Goal: Task Accomplishment & Management: Manage account settings

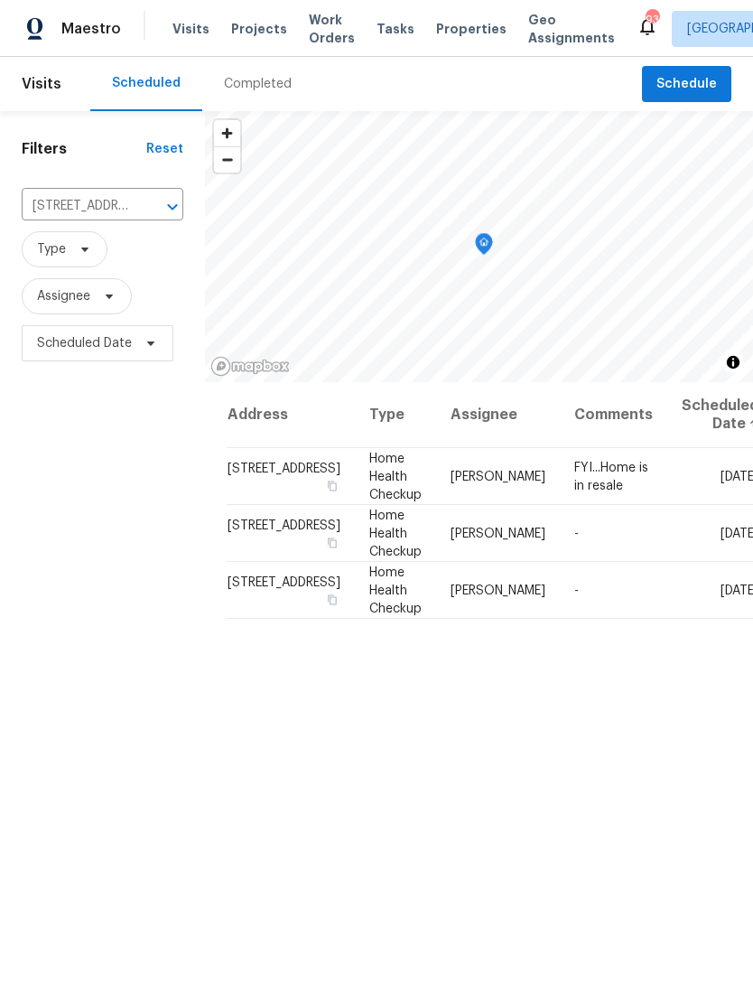
click at [144, 211] on icon "Clear" at bounding box center [149, 206] width 11 height 11
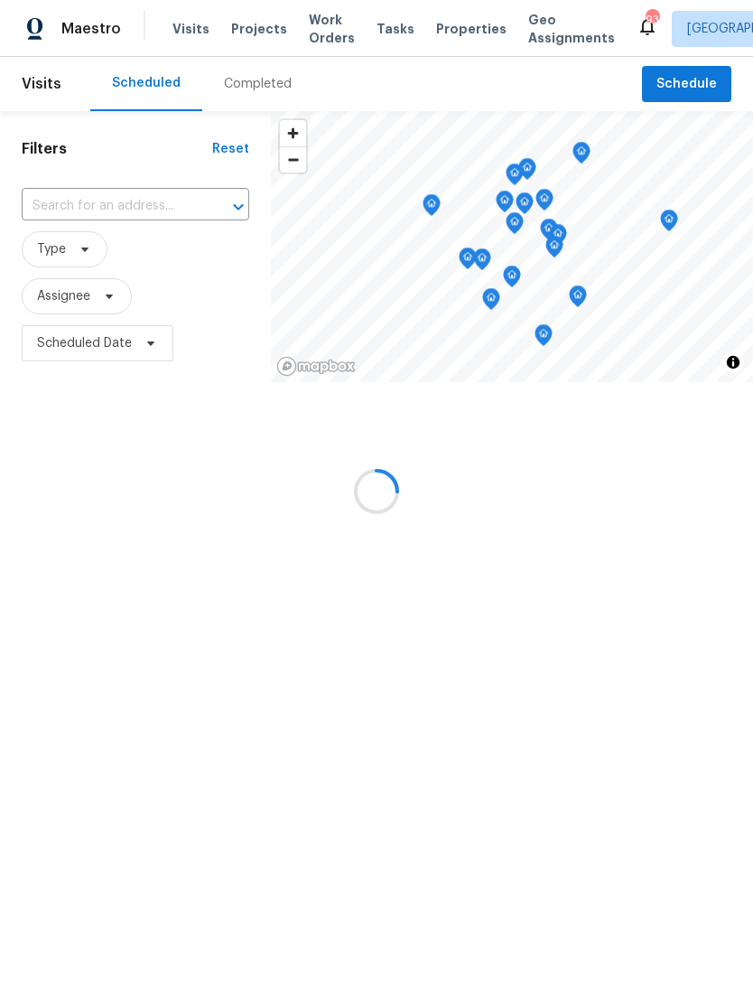
click at [111, 207] on div at bounding box center [376, 491] width 753 height 982
click at [106, 198] on div at bounding box center [376, 491] width 753 height 982
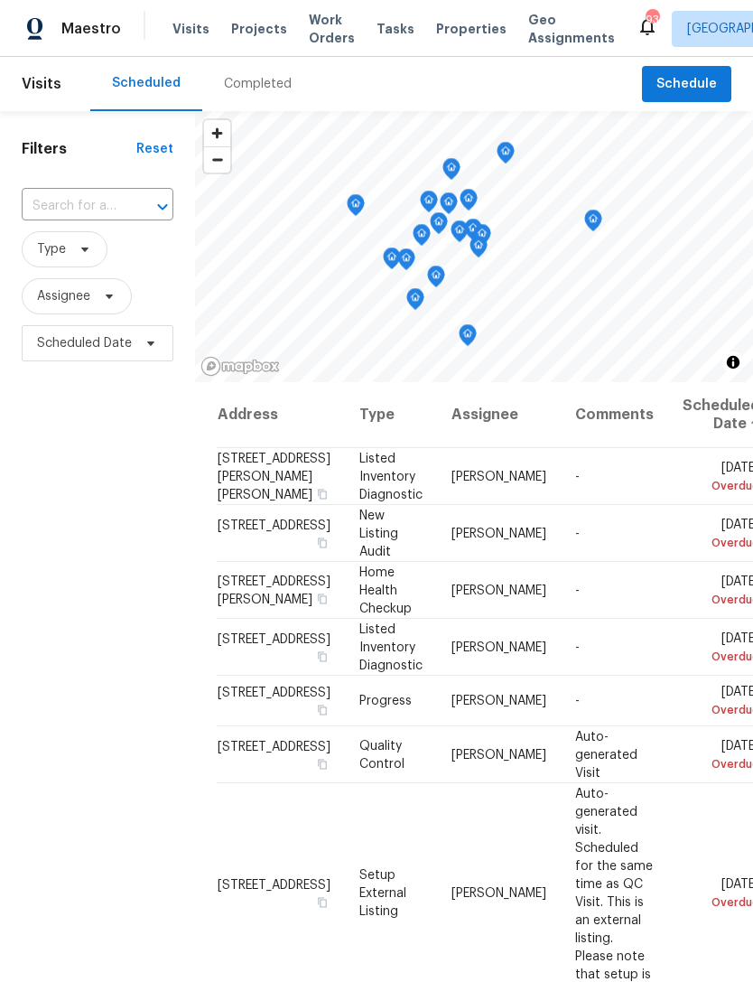
click at [108, 198] on input "text" at bounding box center [72, 206] width 101 height 28
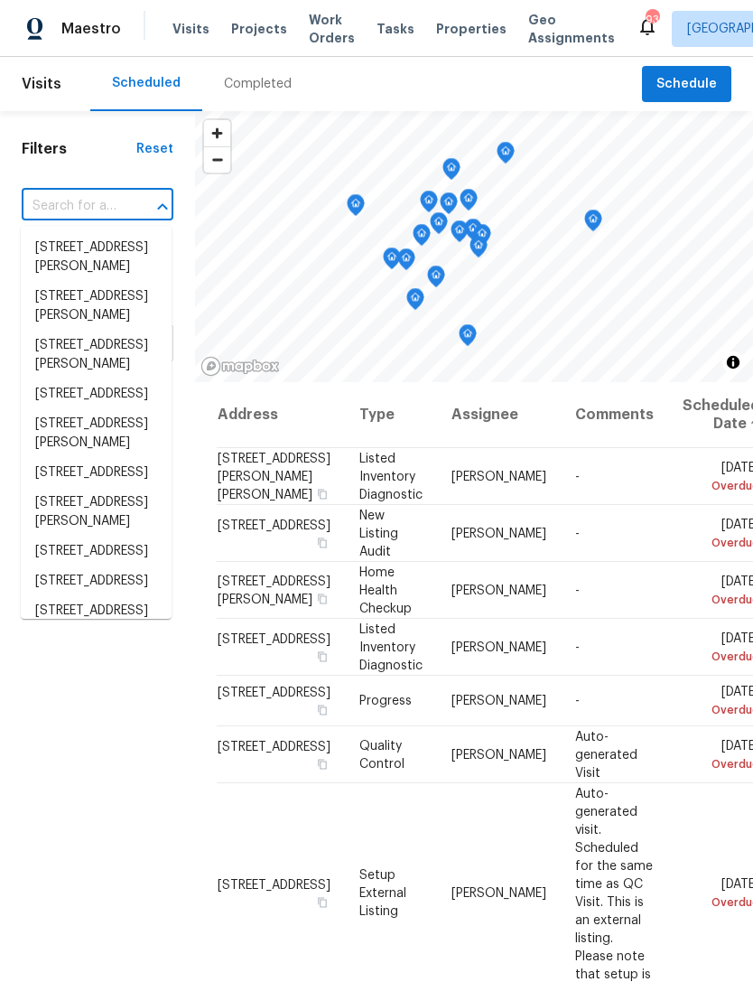
click at [89, 203] on input "text" at bounding box center [72, 206] width 101 height 28
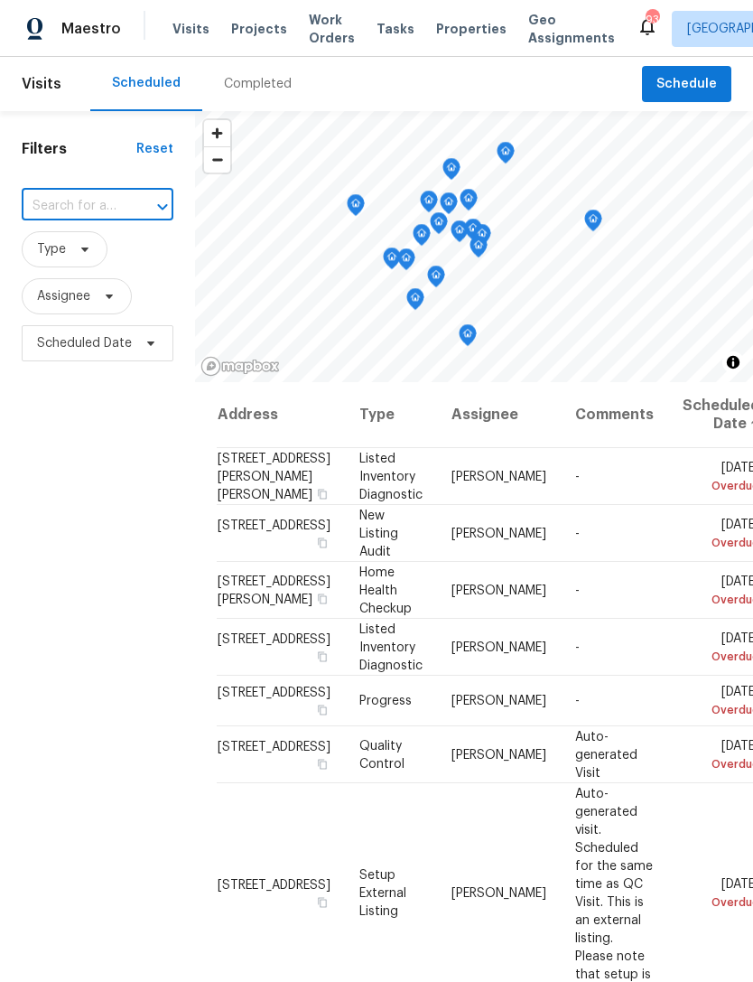
paste input "[STREET_ADDRESS]"
type input "[STREET_ADDRESS]"
click at [85, 248] on li "[STREET_ADDRESS]" at bounding box center [96, 248] width 151 height 30
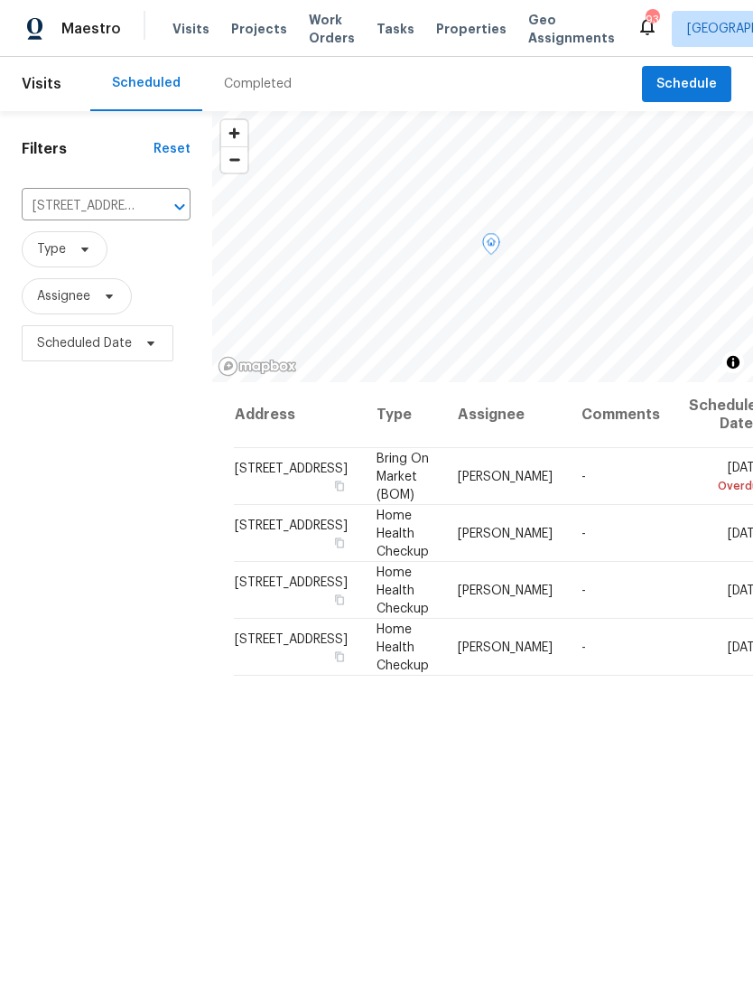
click at [0, 0] on icon at bounding box center [0, 0] width 0 height 0
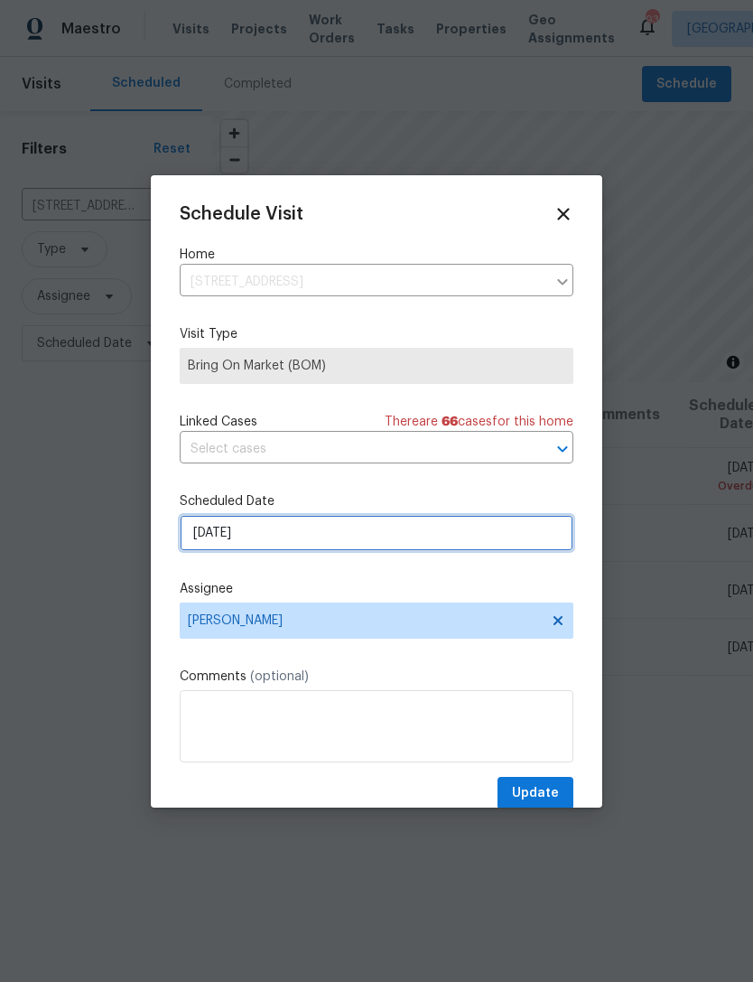
click at [297, 536] on input "9/29/2025" at bounding box center [377, 533] width 394 height 36
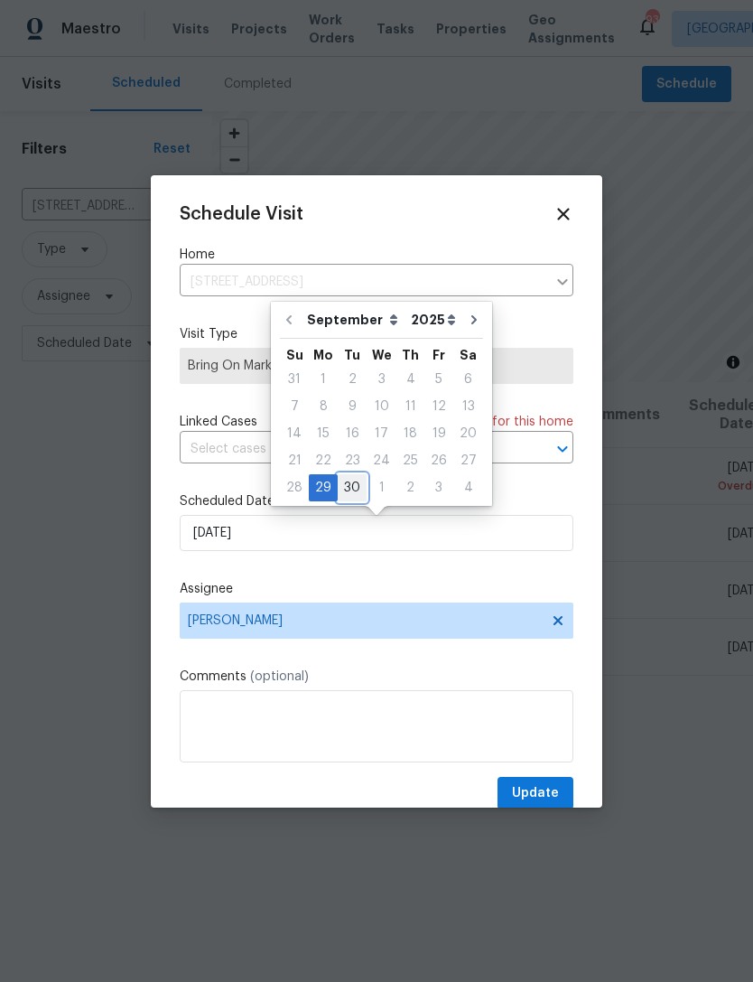
click at [353, 483] on div "30" at bounding box center [352, 487] width 29 height 25
type input "[DATE]"
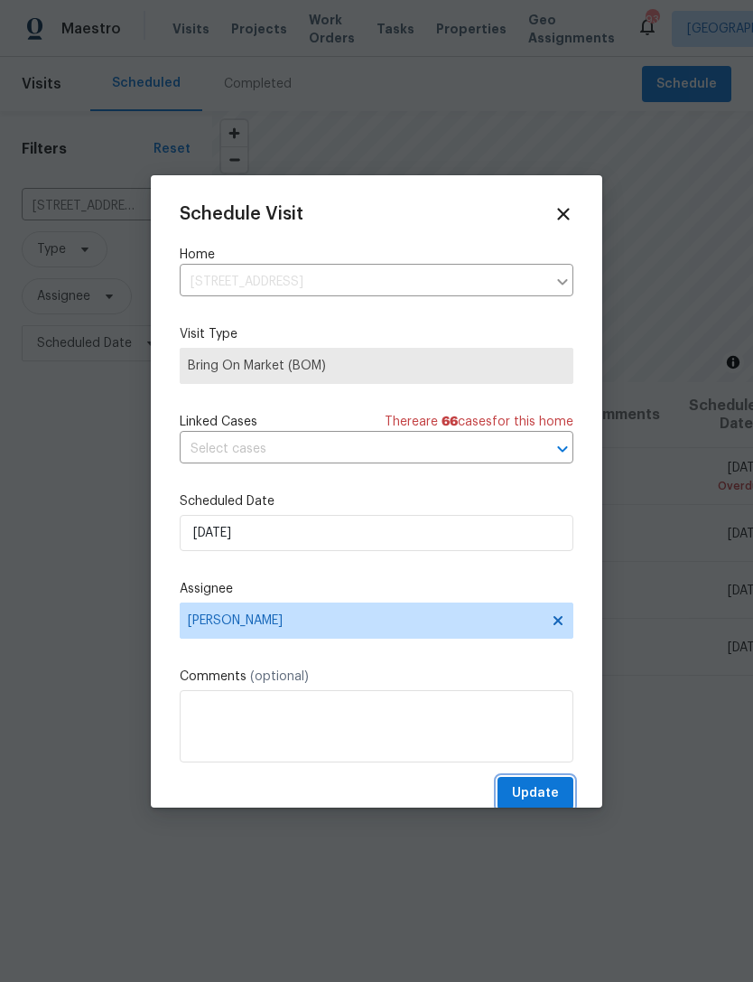
click at [536, 788] on span "Update" at bounding box center [535, 793] width 47 height 23
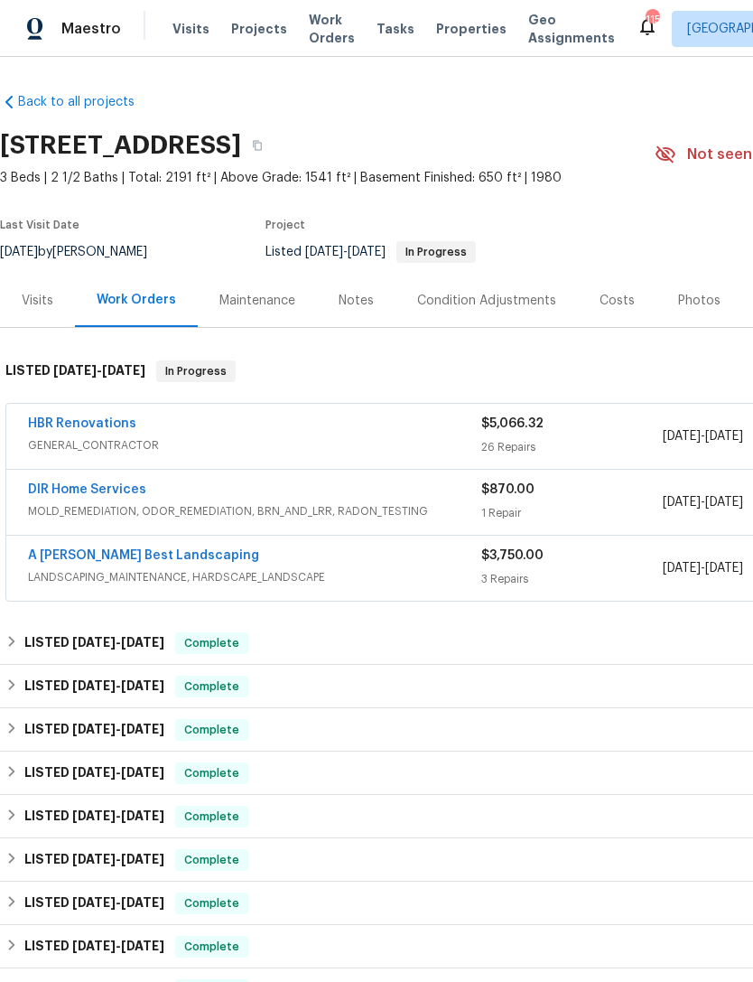
click at [679, 306] on div "Photos" at bounding box center [700, 301] width 42 height 18
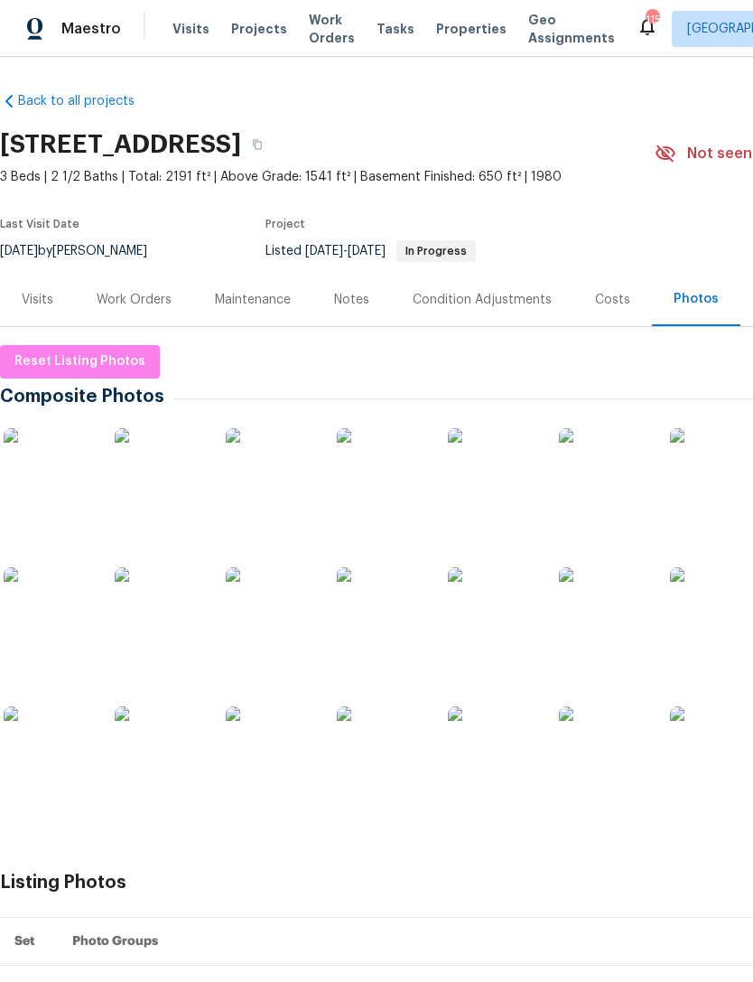
scroll to position [1, 0]
click at [102, 360] on span "Reset Listing Photos" at bounding box center [79, 362] width 131 height 23
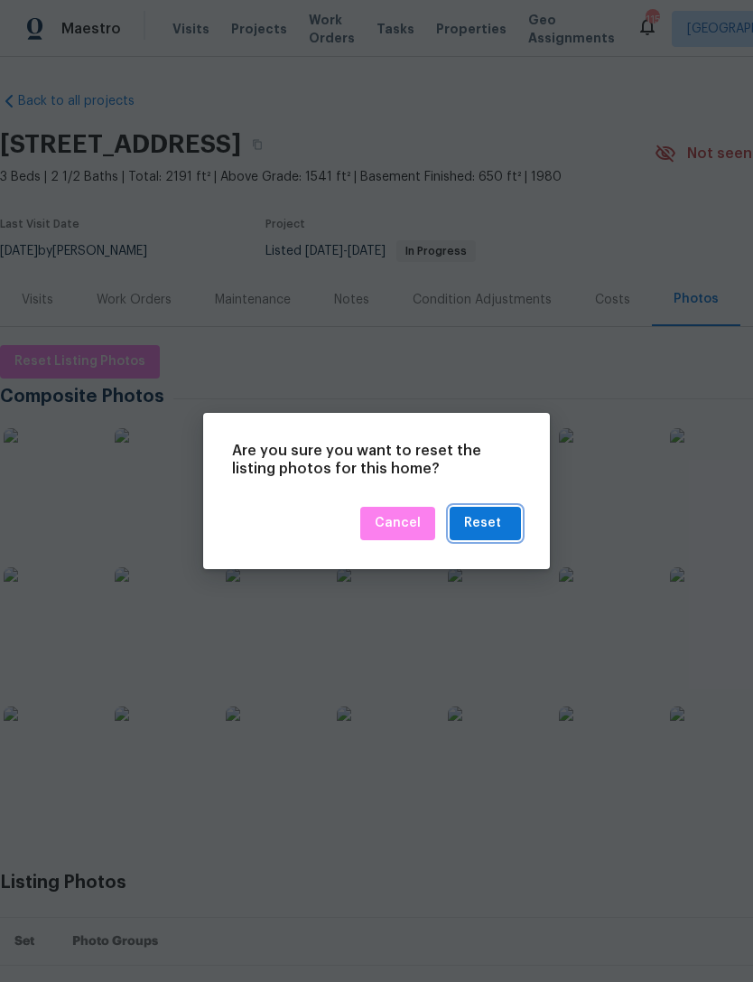
click at [498, 530] on div "Reset" at bounding box center [482, 523] width 37 height 23
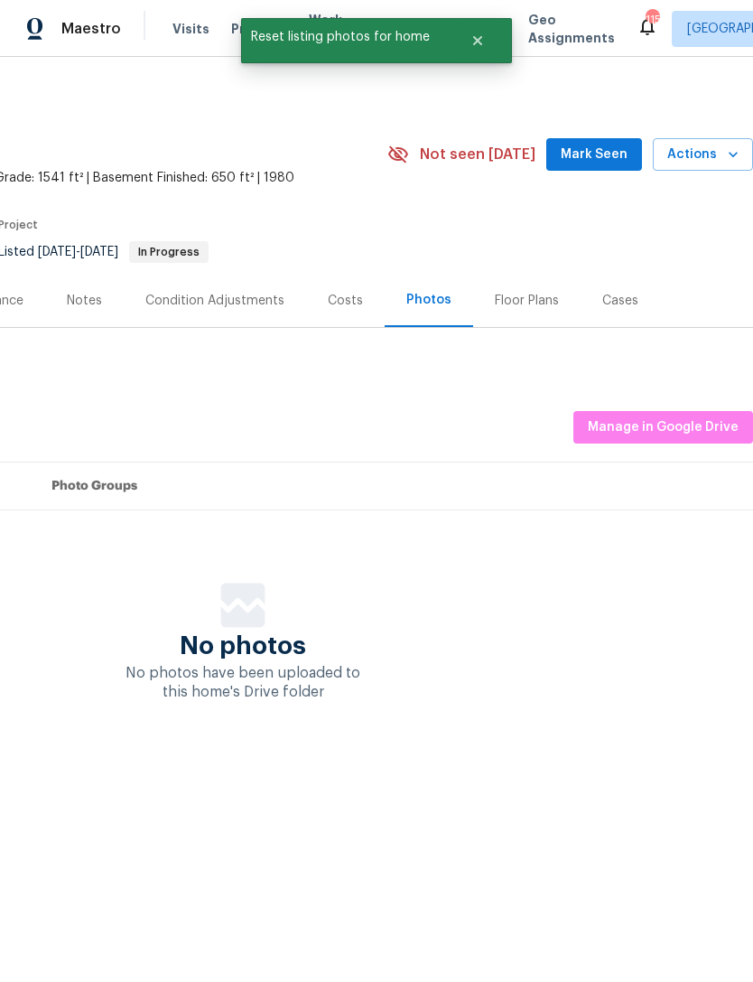
scroll to position [0, 267]
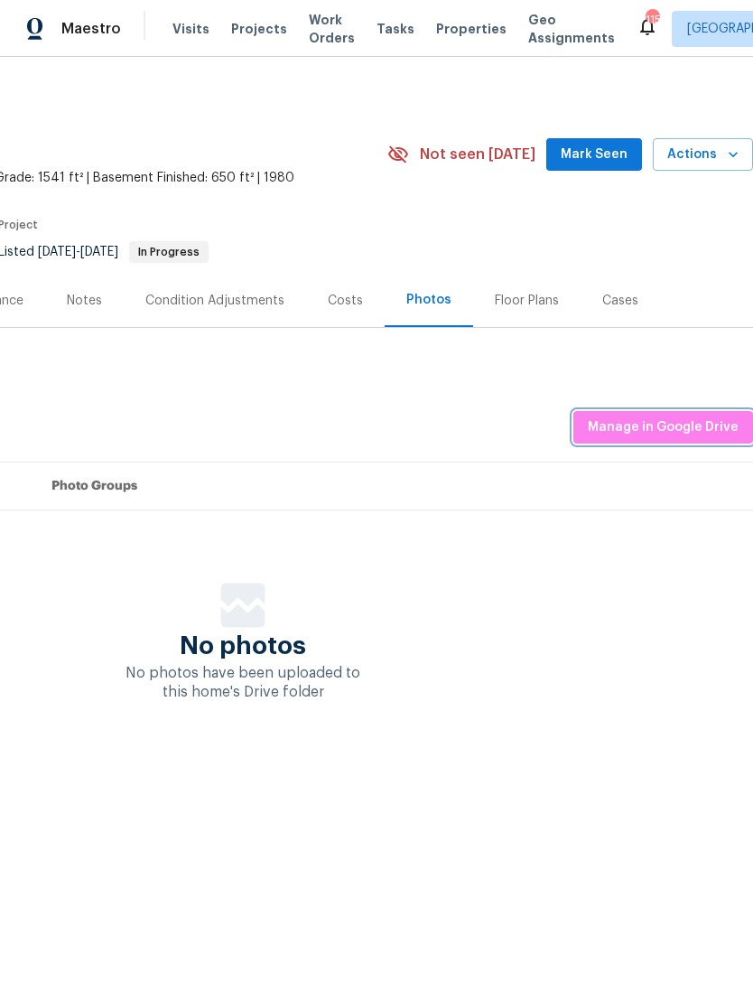
click at [689, 431] on span "Manage in Google Drive" at bounding box center [663, 427] width 151 height 23
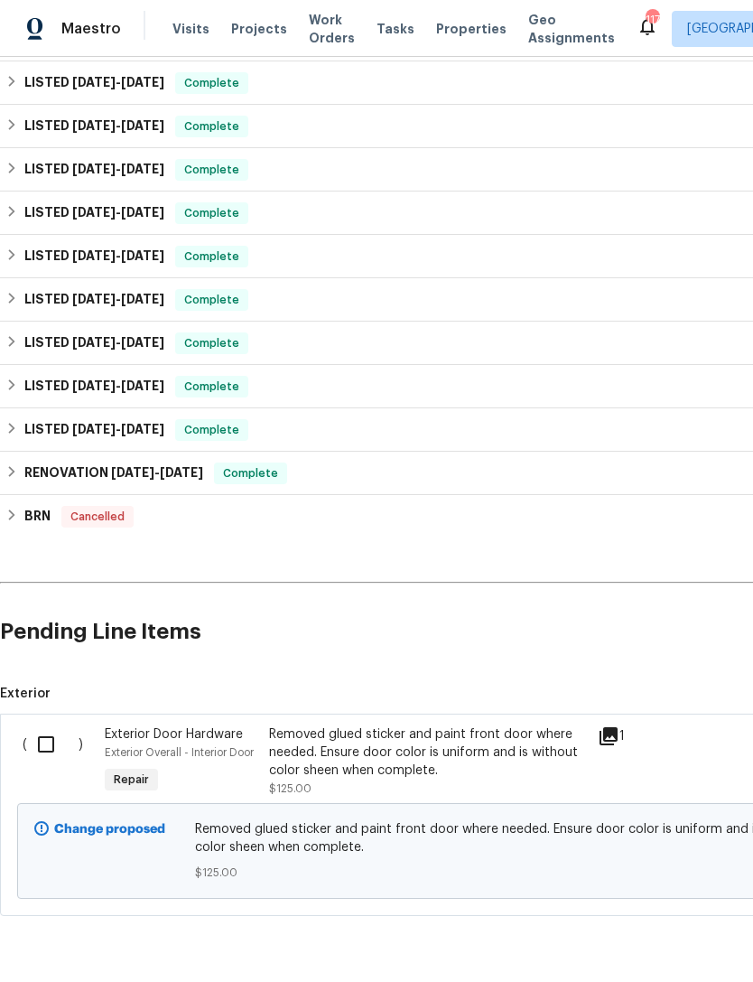
scroll to position [689, 0]
click at [43, 752] on input "checkbox" at bounding box center [52, 745] width 51 height 38
checkbox input "true"
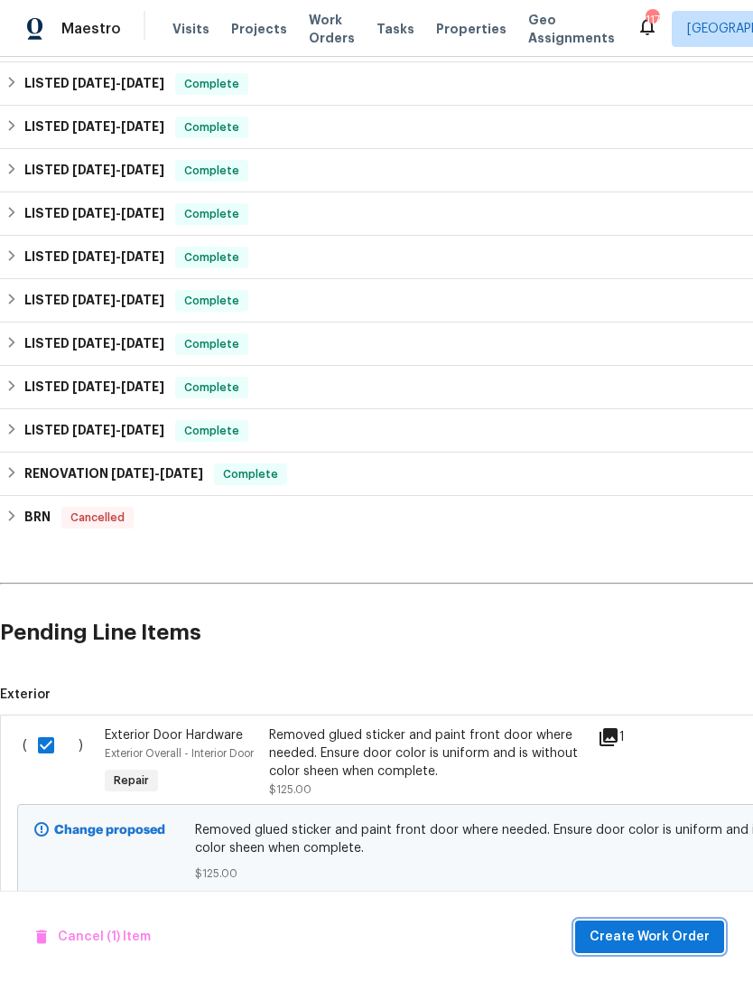
click at [635, 933] on span "Create Work Order" at bounding box center [650, 937] width 120 height 23
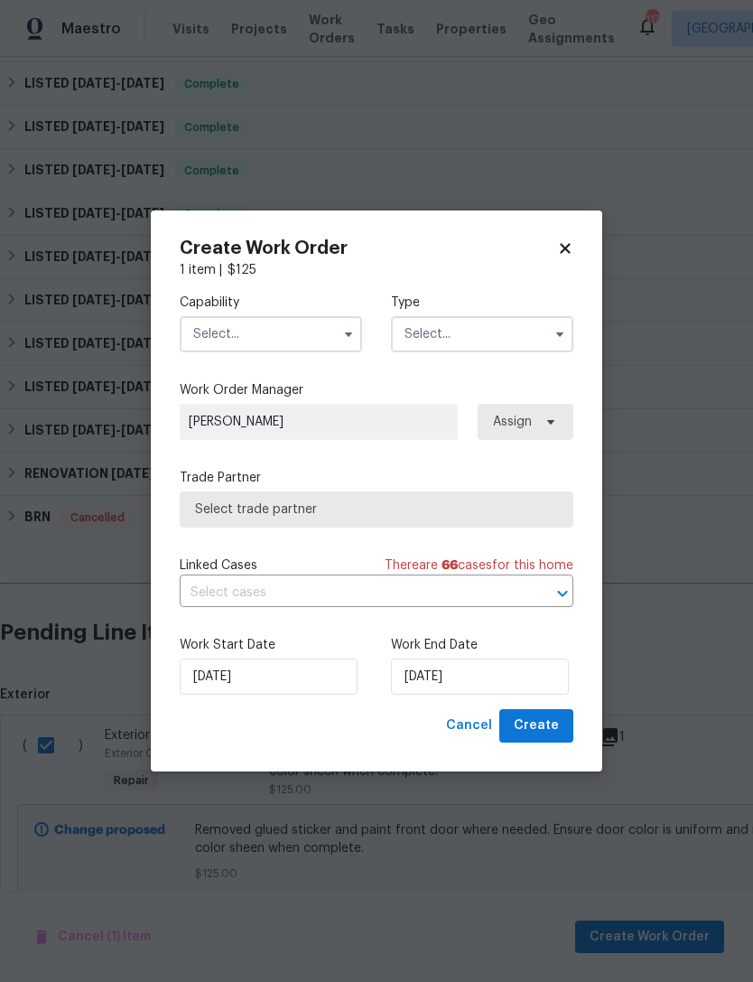
click at [287, 322] on input "text" at bounding box center [271, 334] width 183 height 36
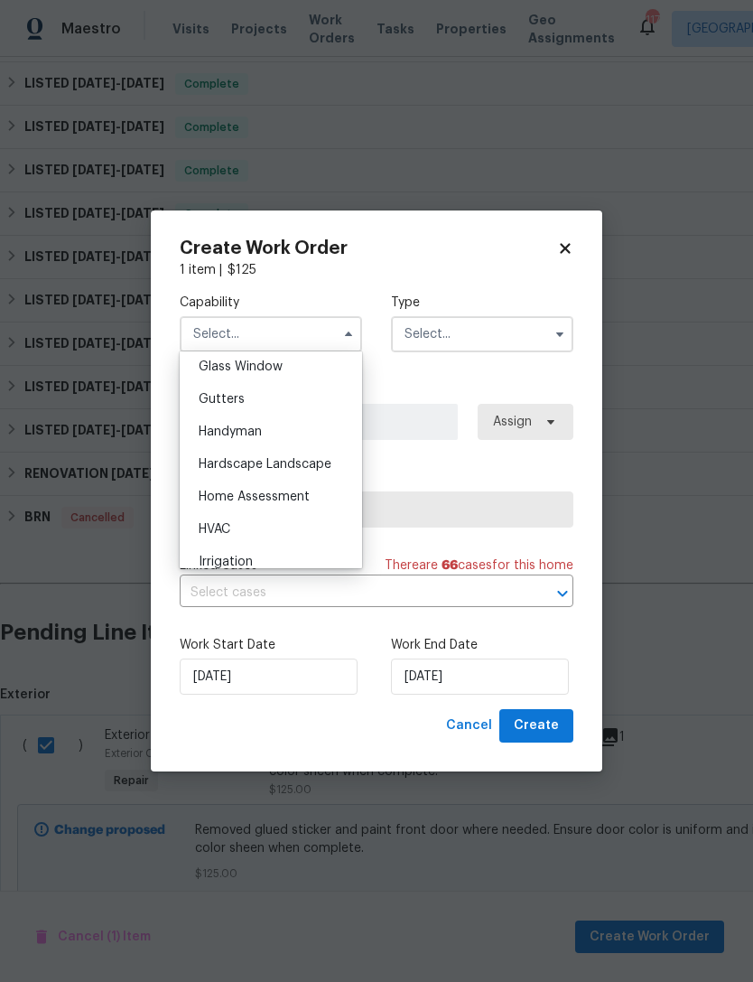
scroll to position [940, 0]
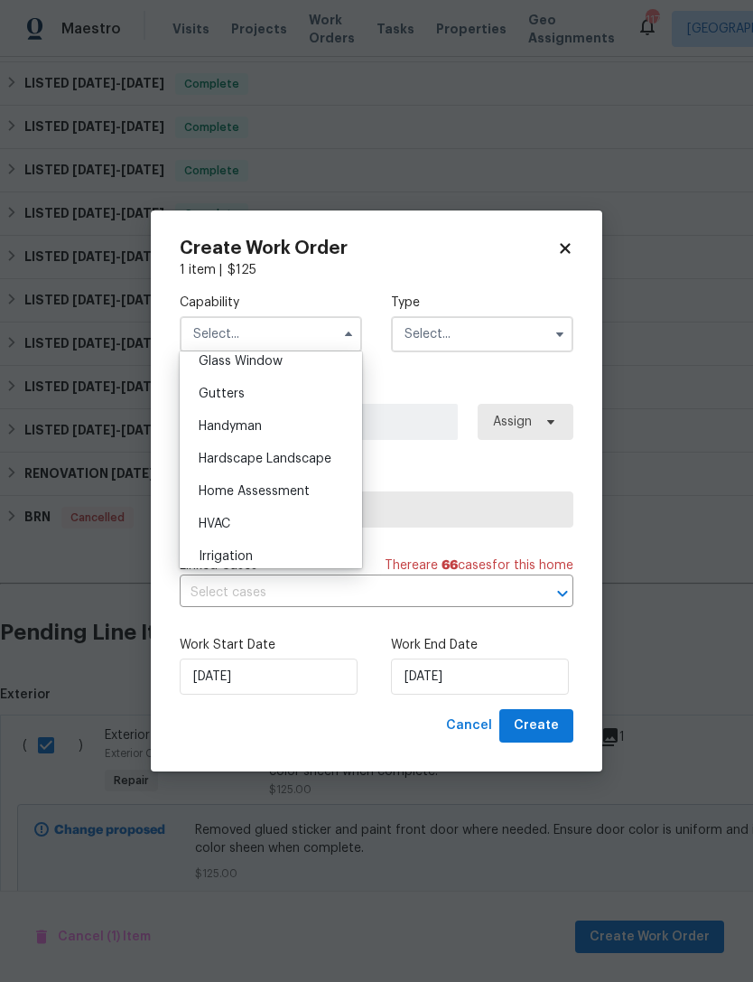
click at [256, 431] on span "Handyman" at bounding box center [230, 426] width 63 height 13
type input "Handyman"
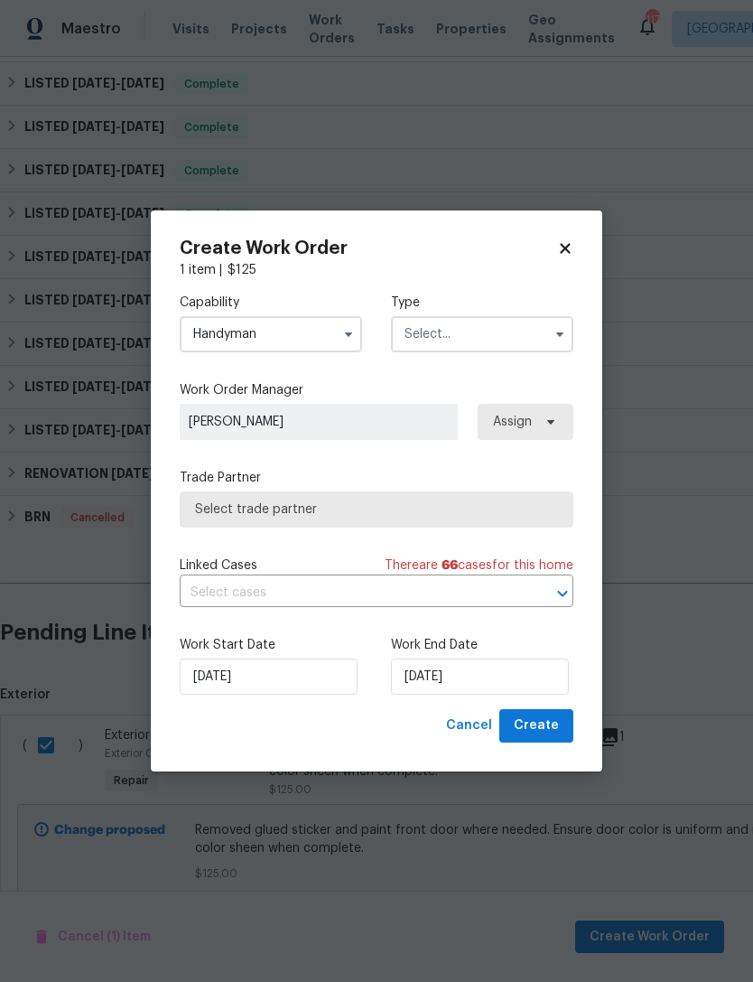
click at [499, 332] on input "text" at bounding box center [482, 334] width 183 height 36
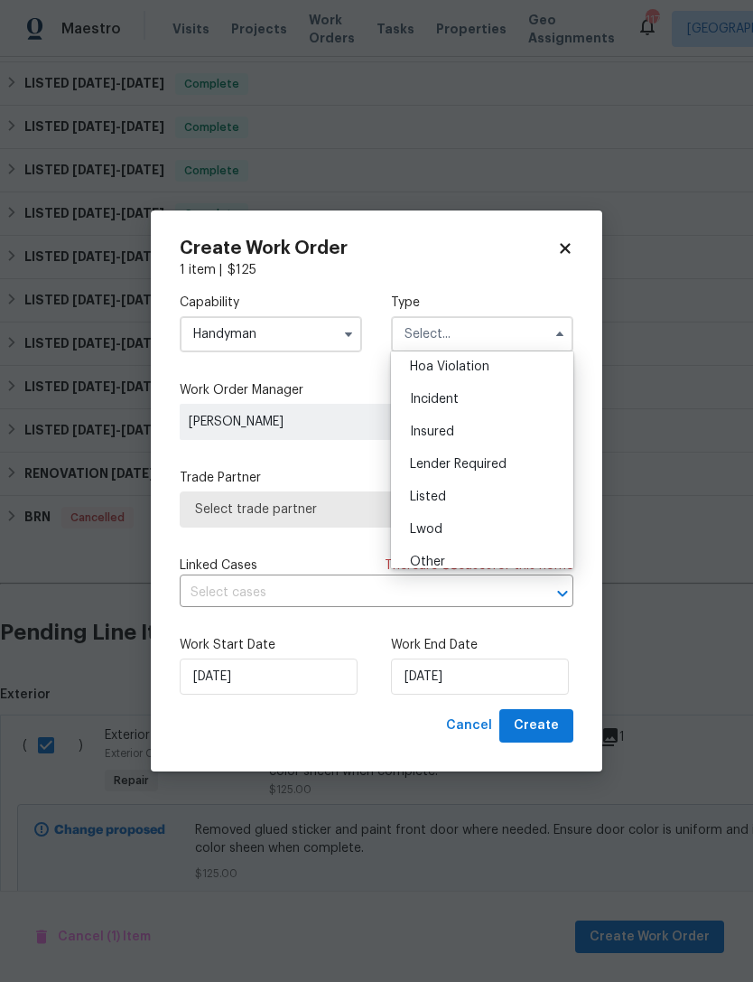
scroll to position [42, 0]
click at [452, 491] on div "Listed" at bounding box center [482, 493] width 173 height 33
type input "Listed"
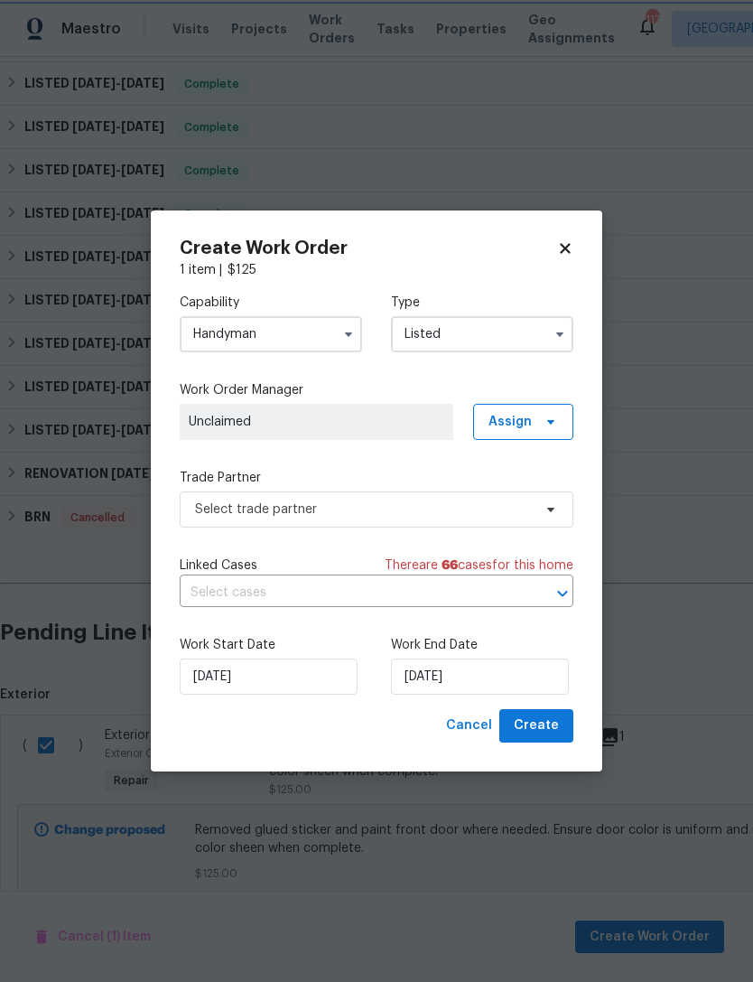
scroll to position [0, 0]
click at [520, 419] on span "Assign" at bounding box center [510, 422] width 43 height 18
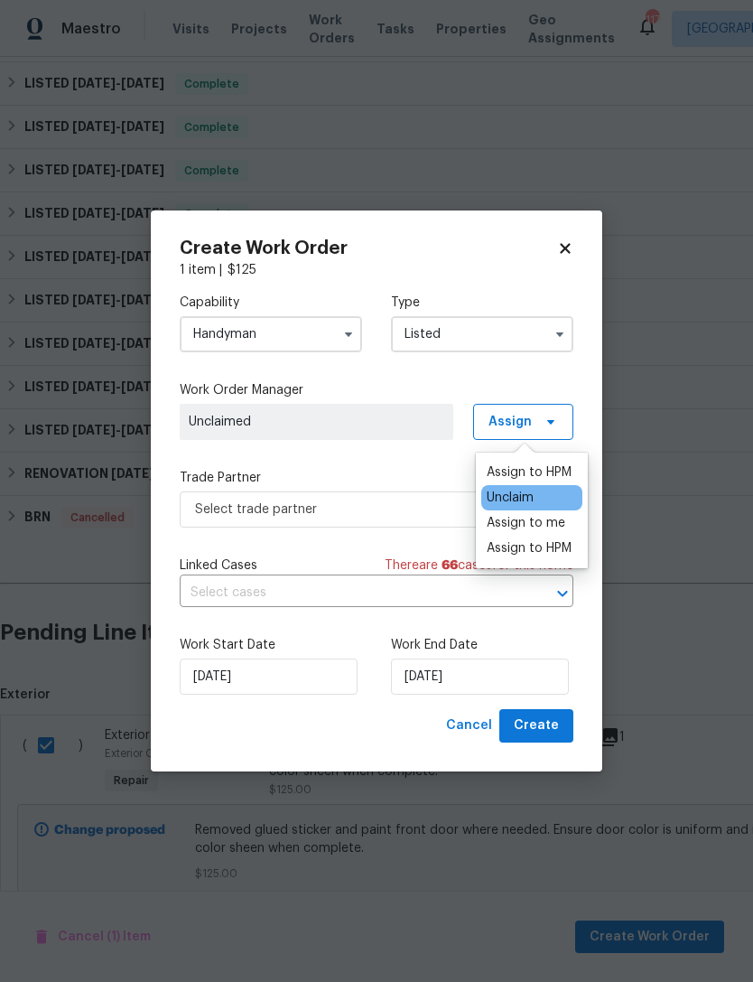
click at [522, 550] on div "Assign to HPM" at bounding box center [529, 548] width 85 height 18
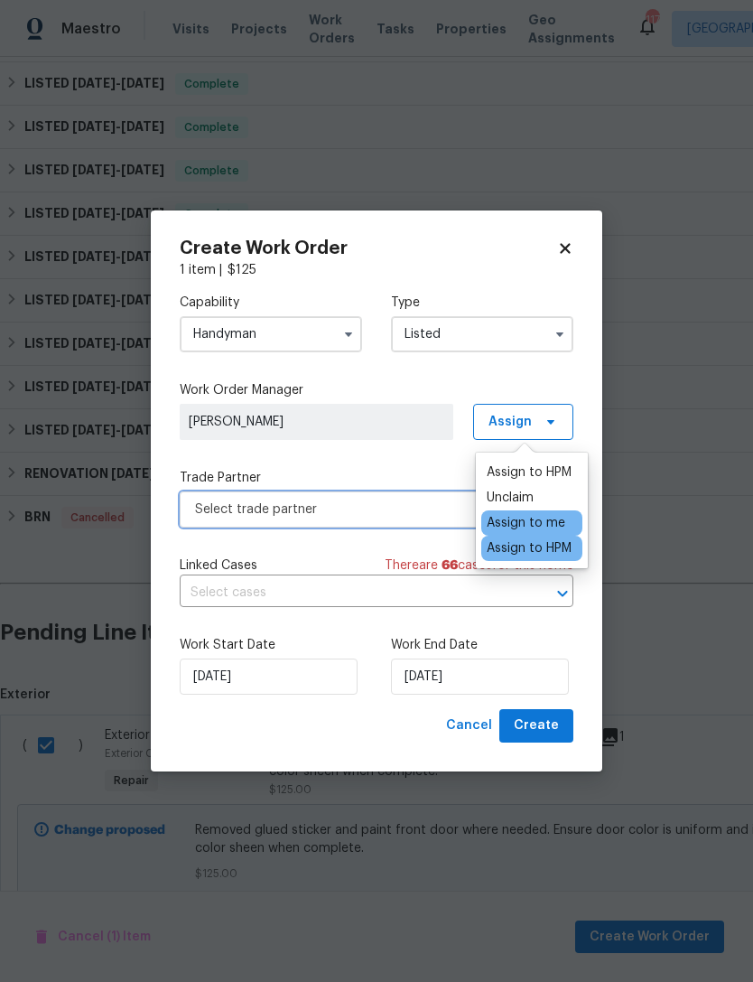
click at [394, 510] on span "Select trade partner" at bounding box center [363, 510] width 337 height 18
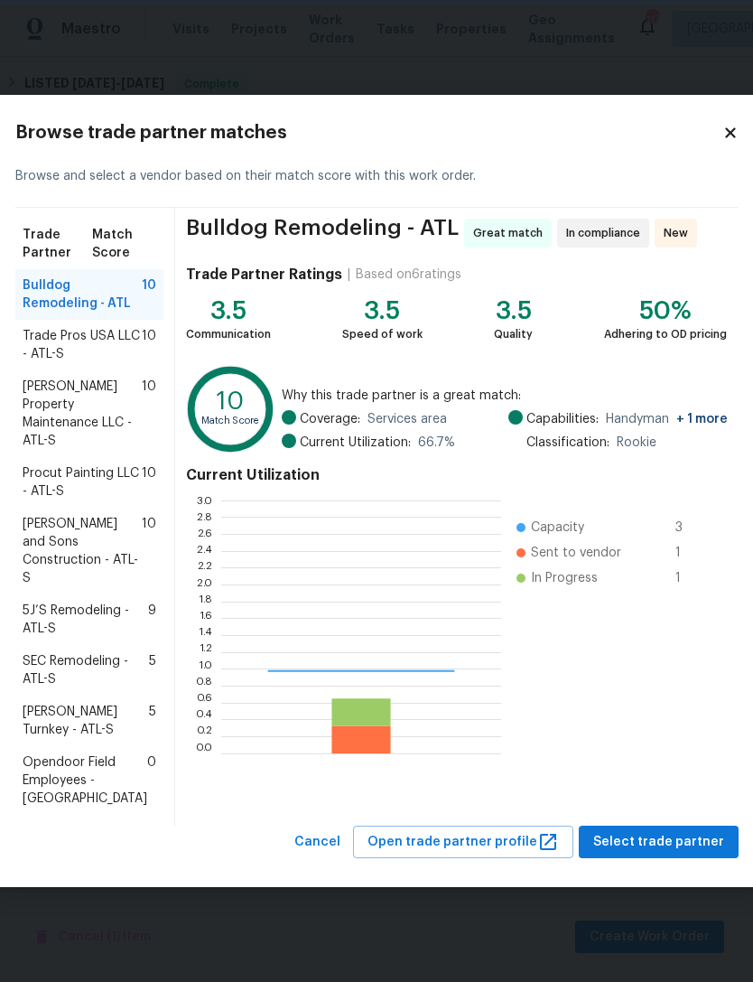
scroll to position [253, 280]
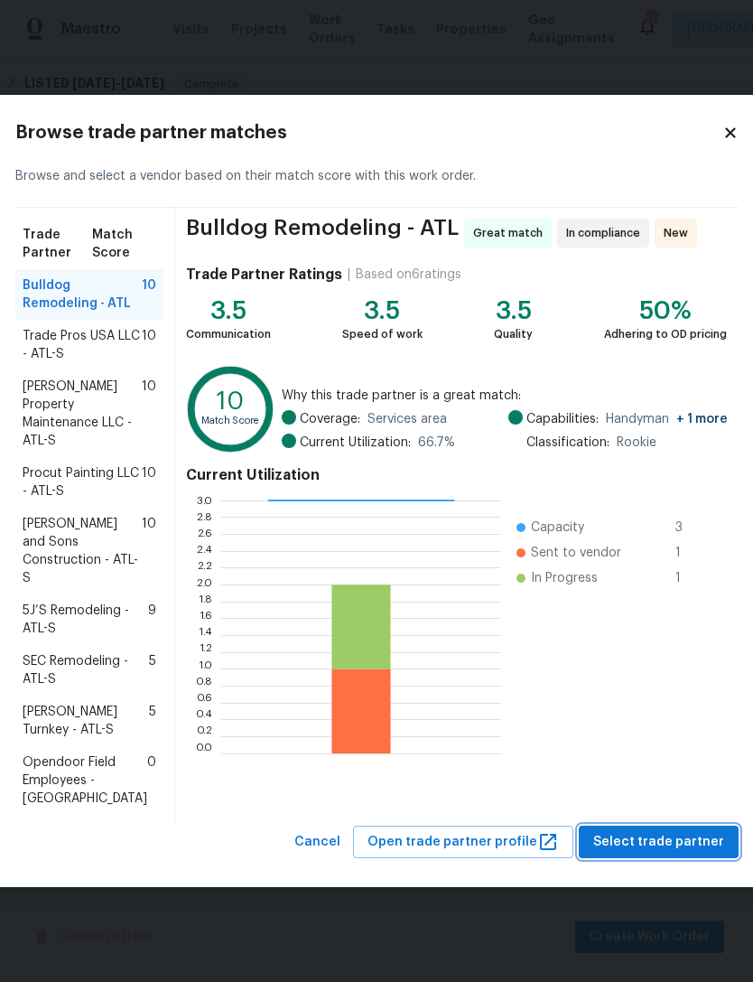
click at [659, 854] on span "Select trade partner" at bounding box center [659, 842] width 131 height 23
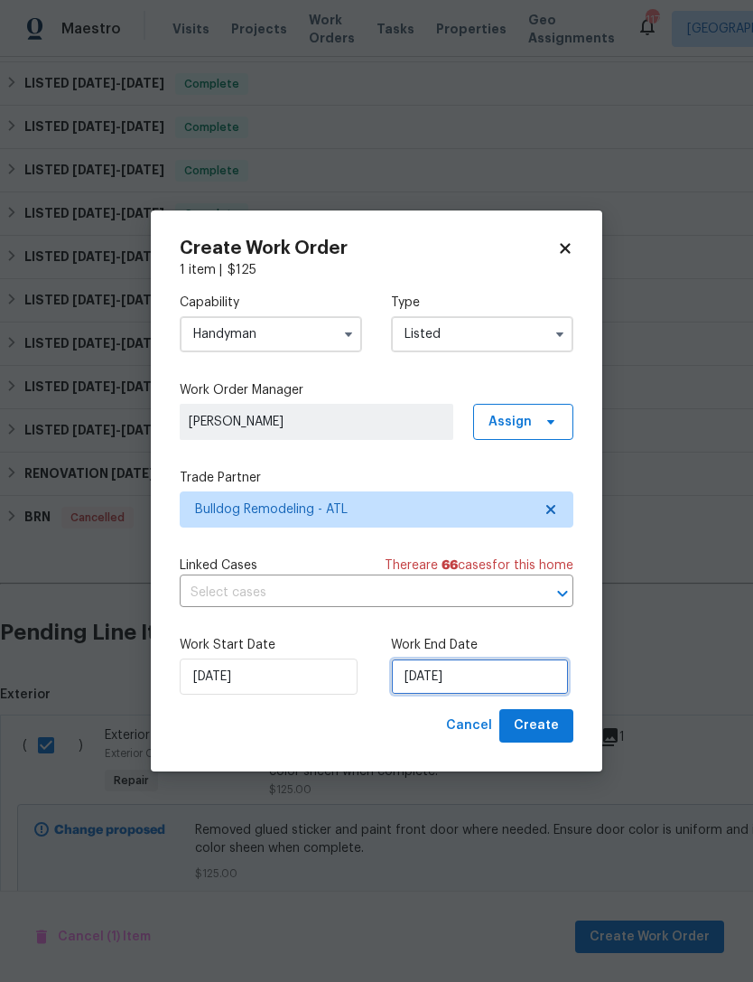
click at [442, 683] on input "[DATE]" at bounding box center [480, 677] width 178 height 36
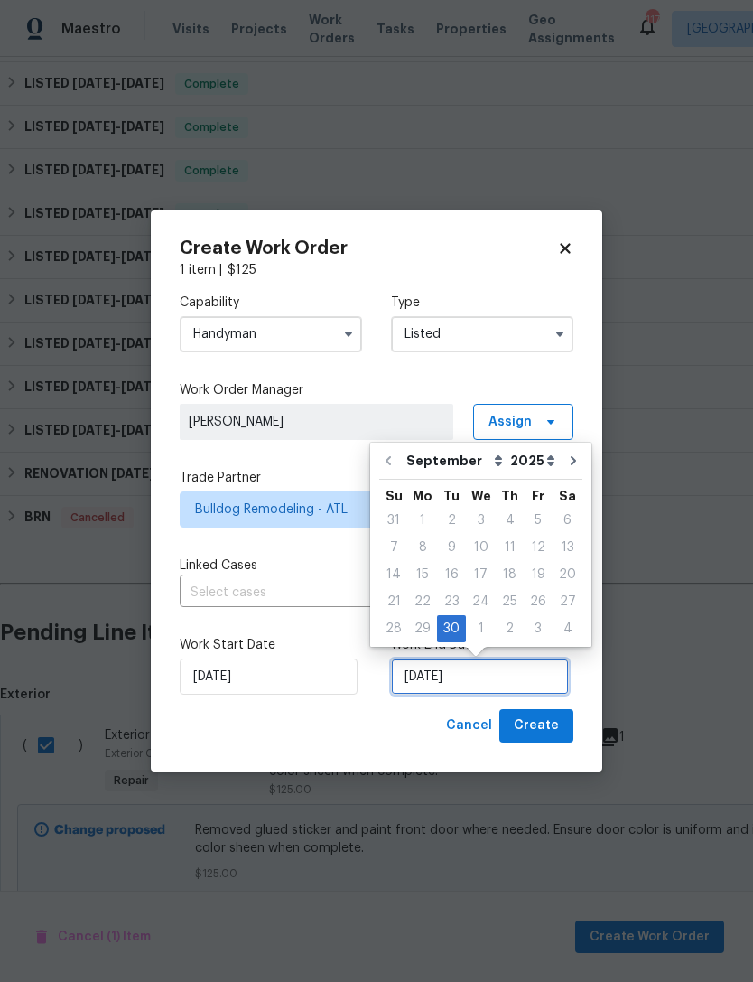
scroll to position [33, 0]
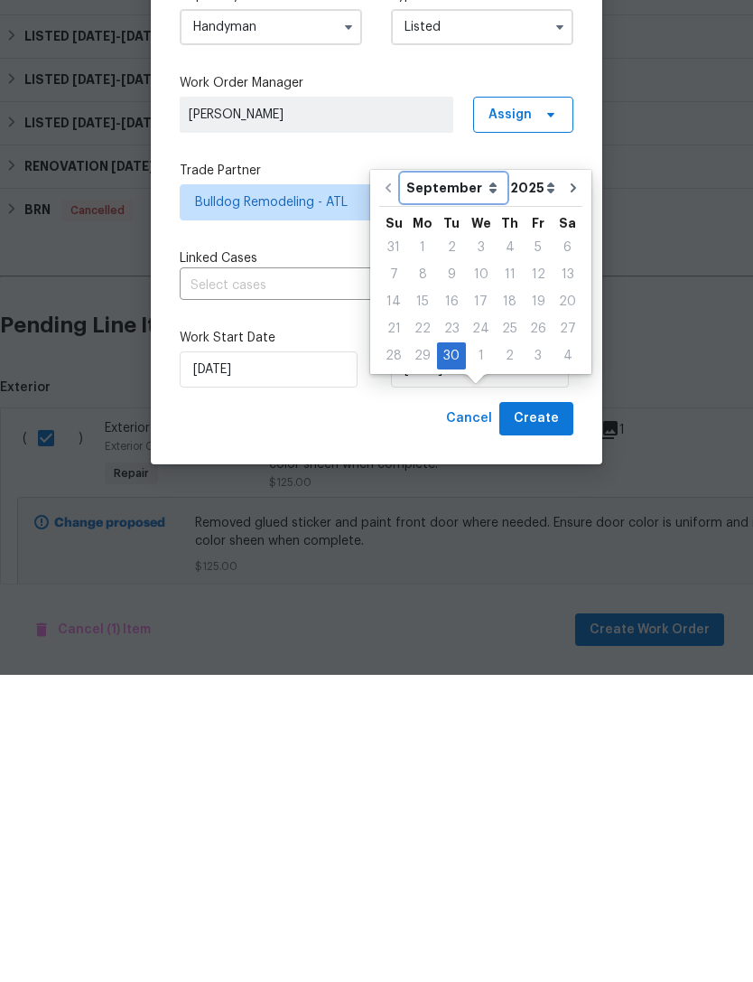
click at [482, 482] on select "September October November December" at bounding box center [454, 495] width 104 height 27
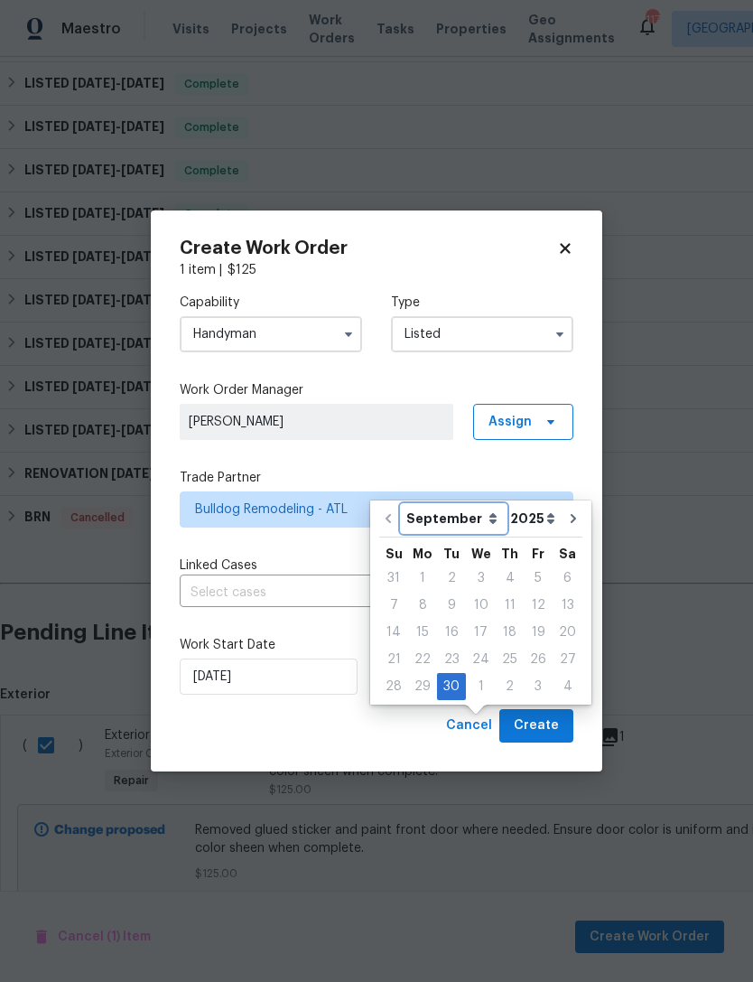
select select "9"
type input "[DATE]"
select select "9"
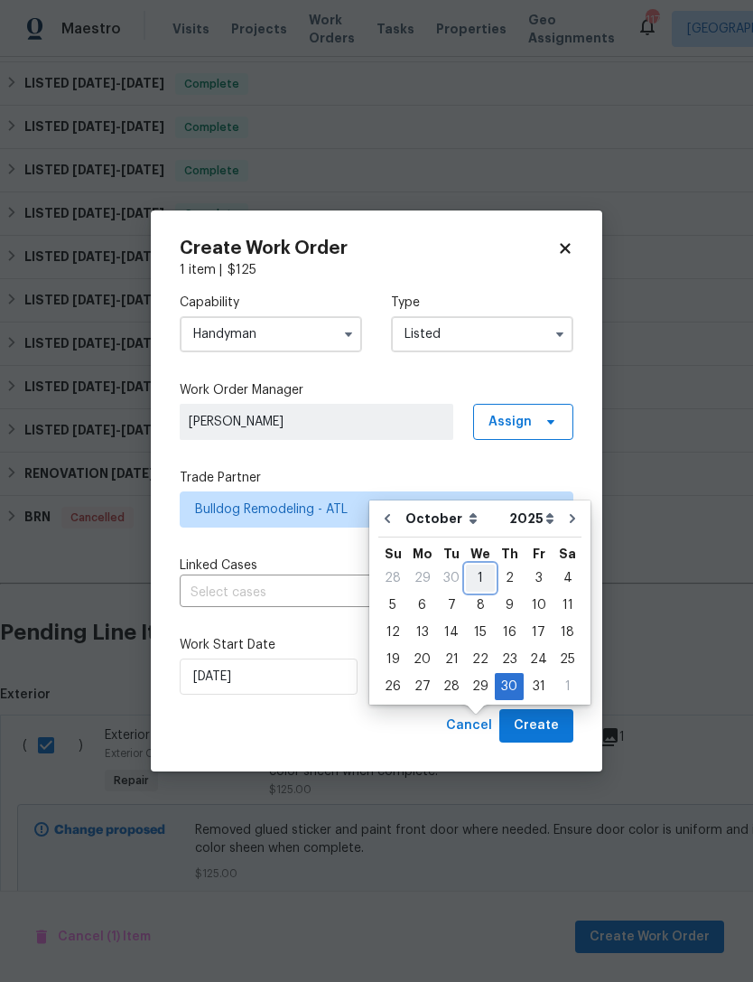
click at [483, 566] on div "1" at bounding box center [480, 578] width 29 height 25
type input "[DATE]"
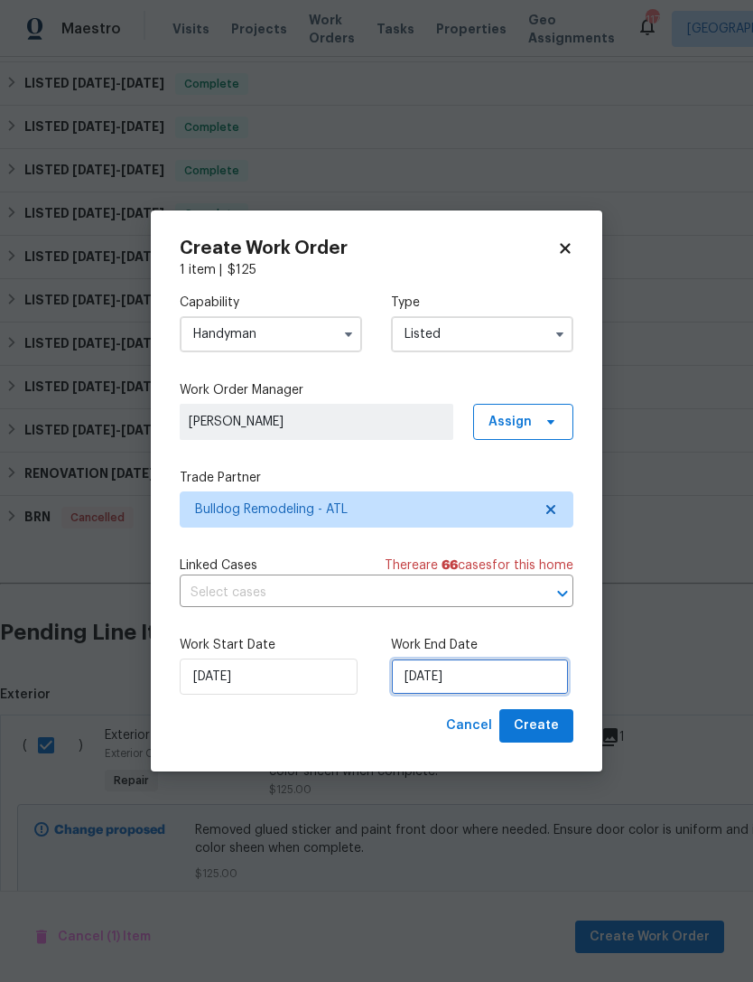
click at [467, 678] on input "[DATE]" at bounding box center [480, 677] width 178 height 36
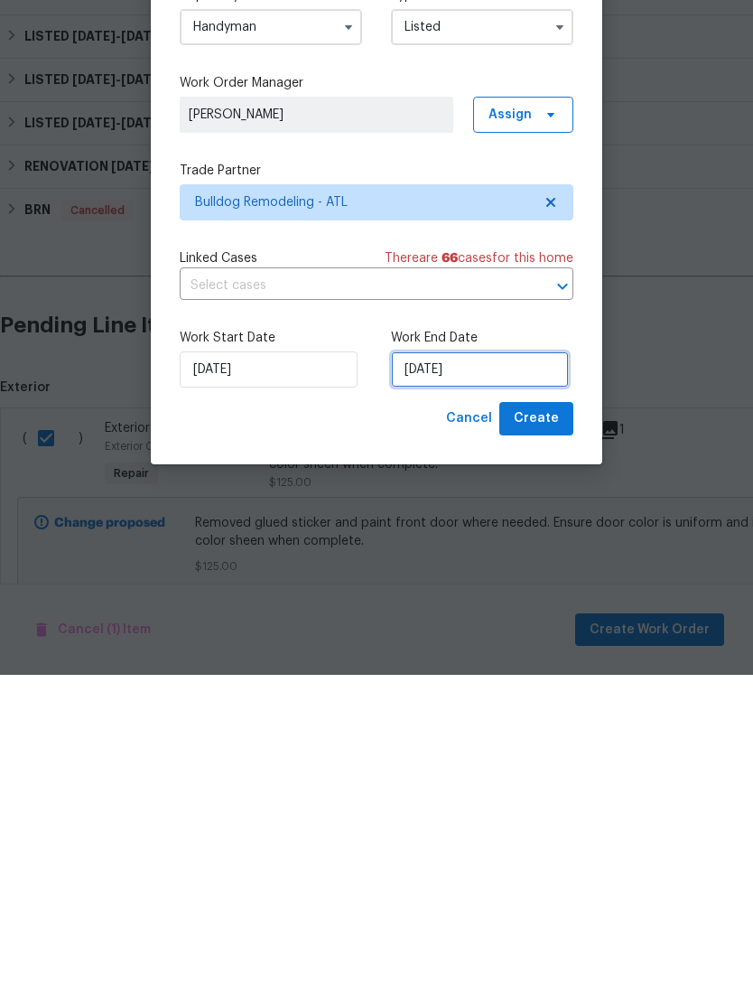
select select "9"
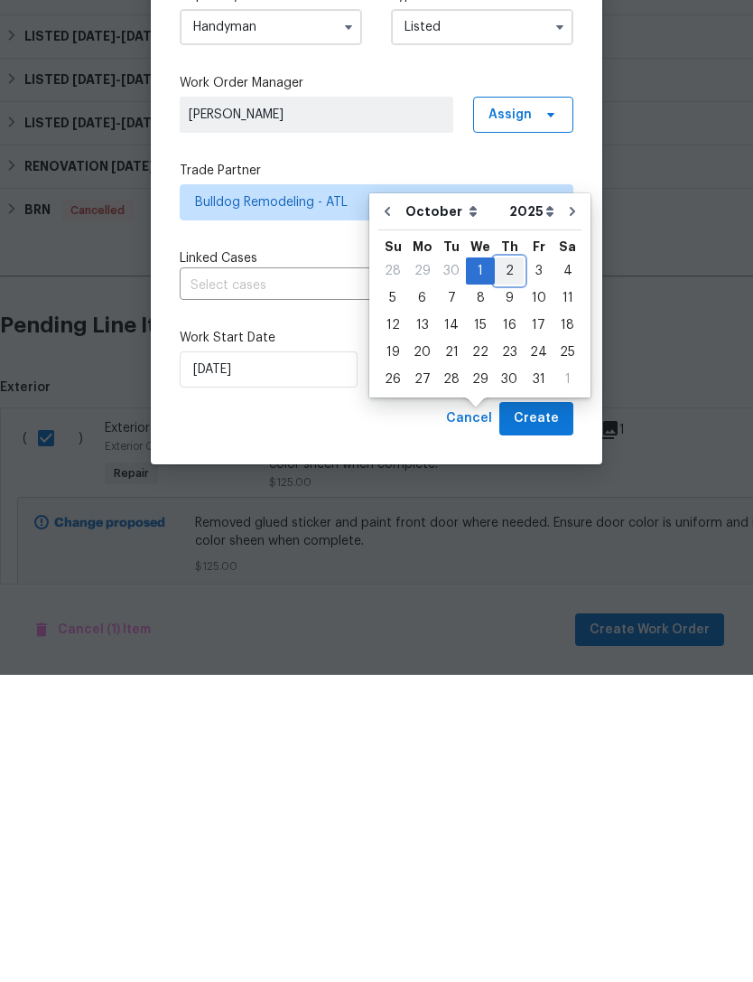
click at [504, 566] on div "2" at bounding box center [509, 578] width 29 height 25
type input "[DATE]"
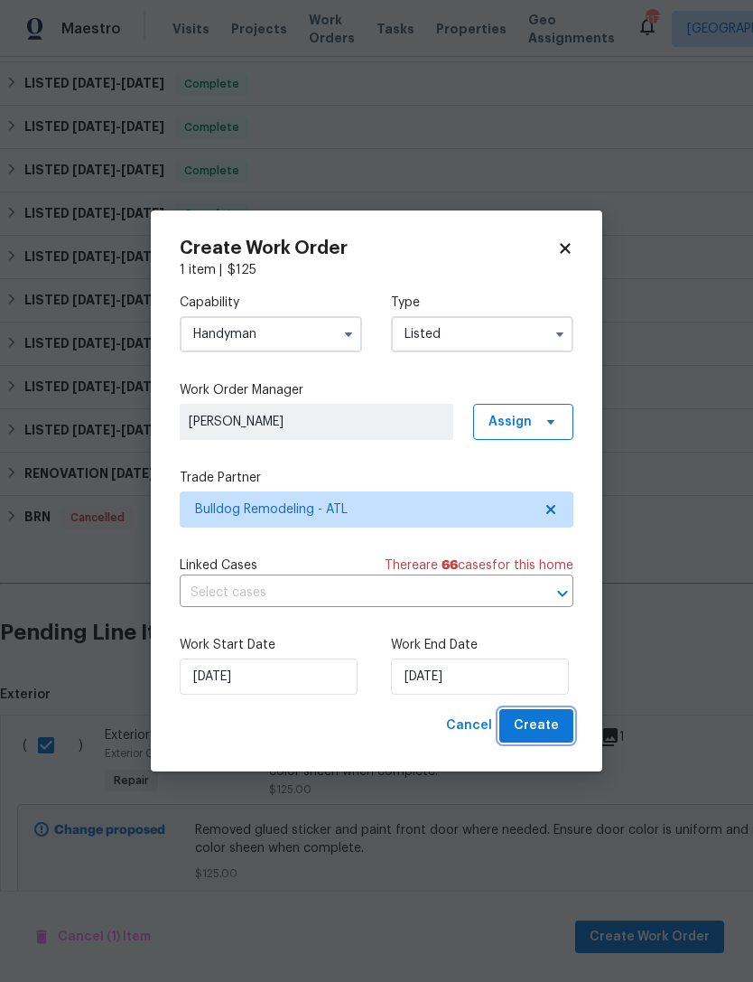
click at [548, 727] on span "Create" at bounding box center [536, 726] width 45 height 23
checkbox input "false"
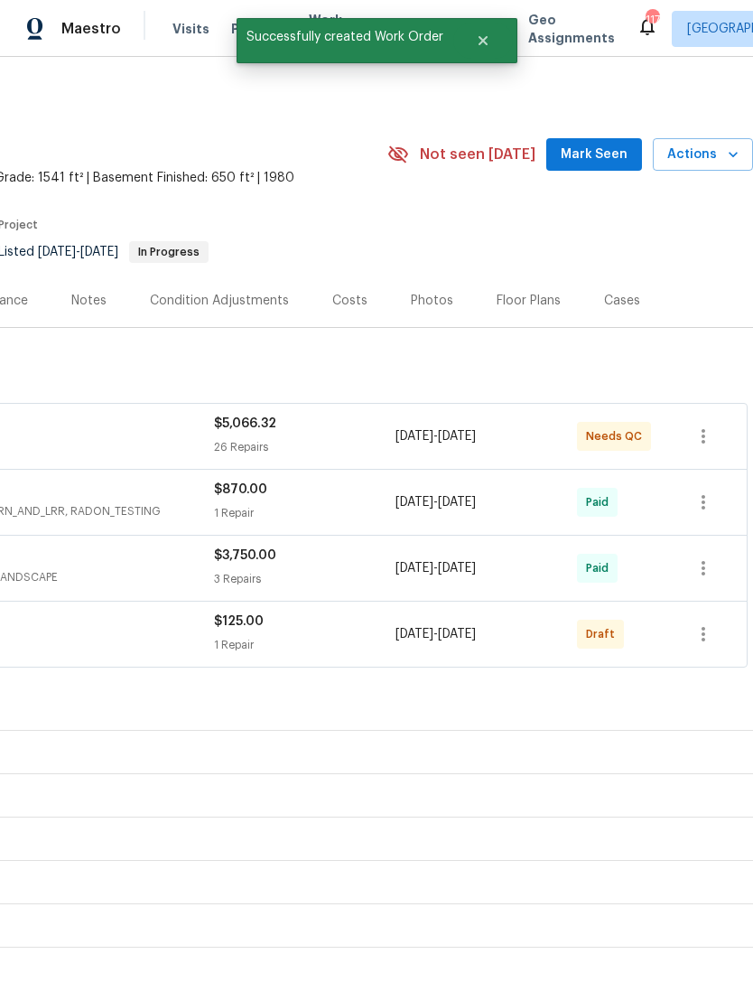
scroll to position [0, 267]
click at [702, 623] on icon "button" at bounding box center [704, 634] width 22 height 22
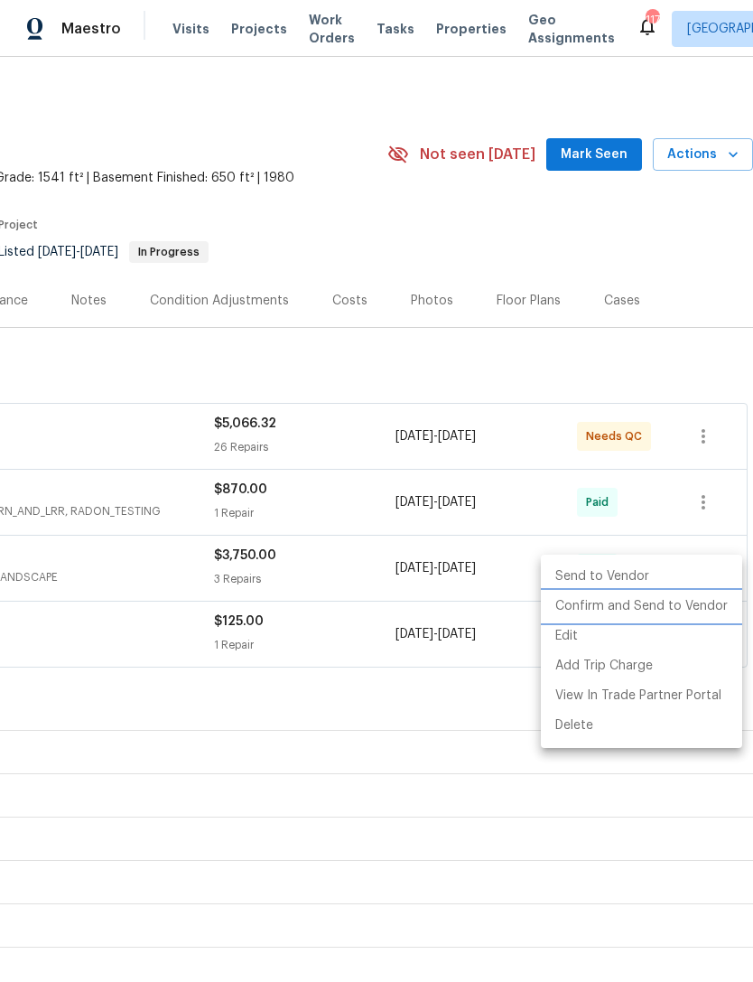
click at [643, 609] on li "Confirm and Send to Vendor" at bounding box center [641, 607] width 201 height 30
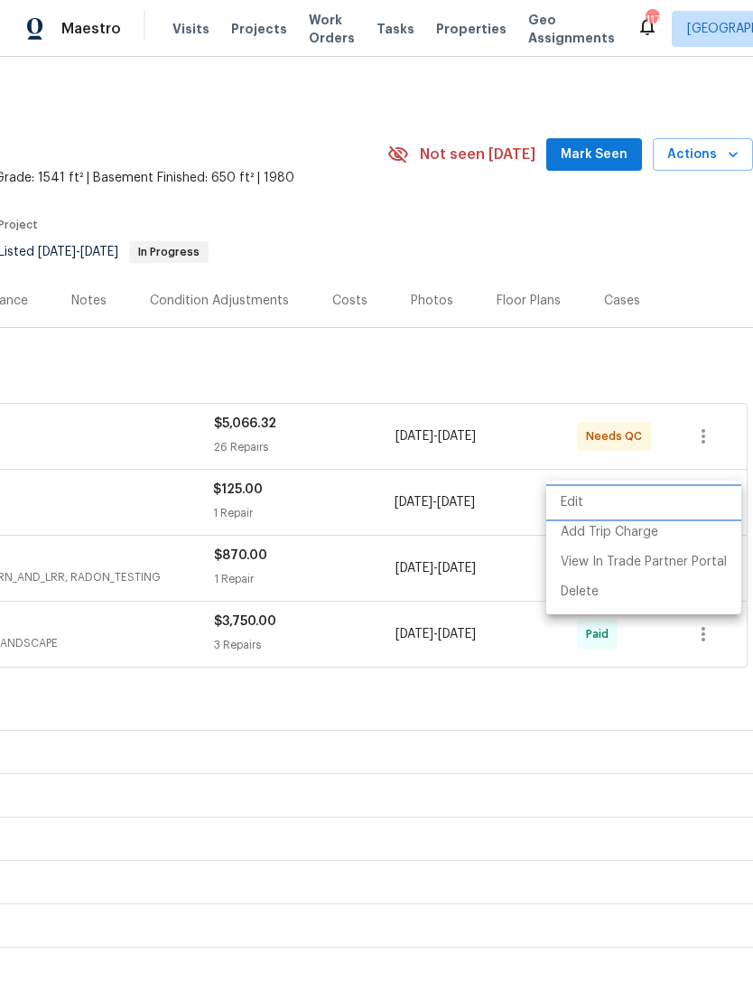
scroll to position [0, 0]
click at [457, 747] on div at bounding box center [376, 491] width 753 height 982
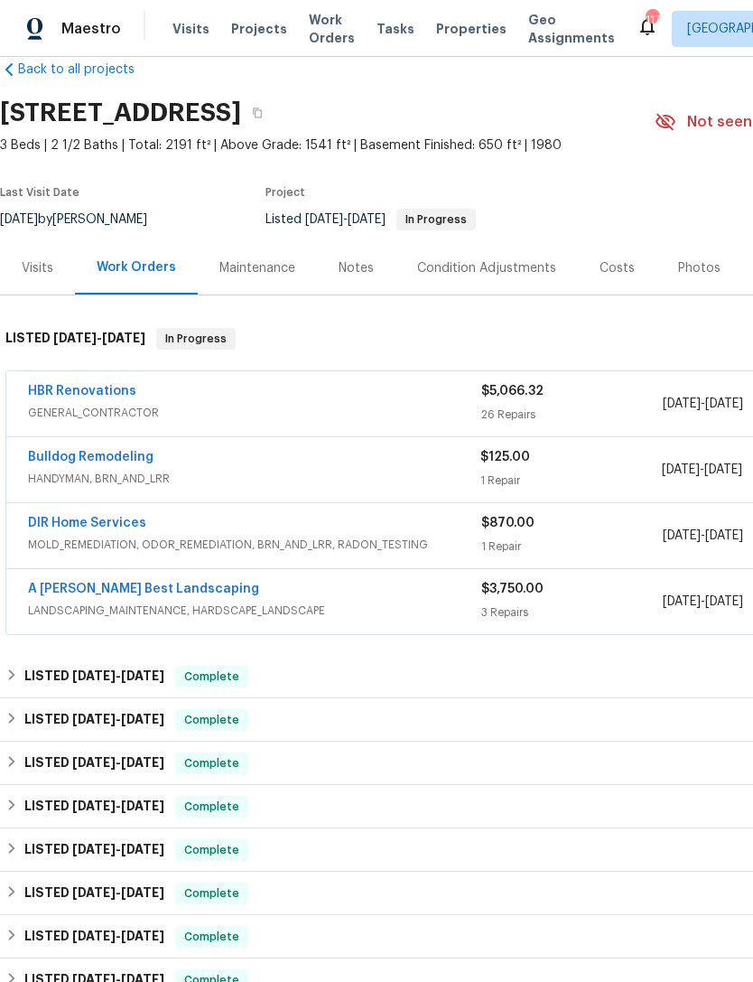
scroll to position [34, 0]
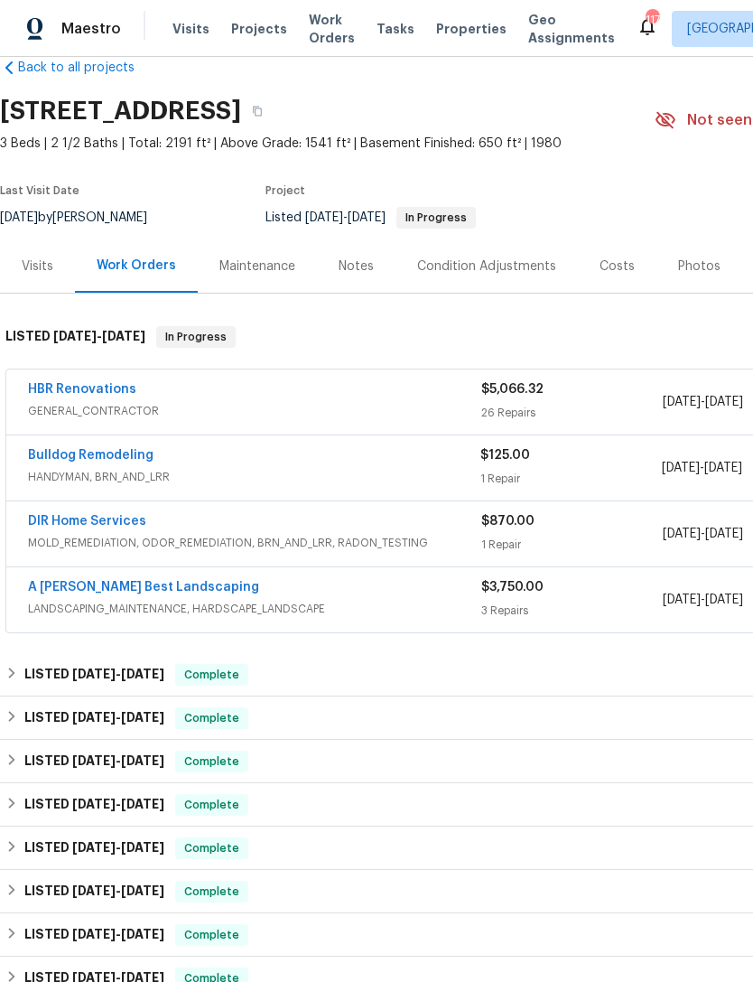
click at [95, 390] on link "HBR Renovations" at bounding box center [82, 389] width 108 height 13
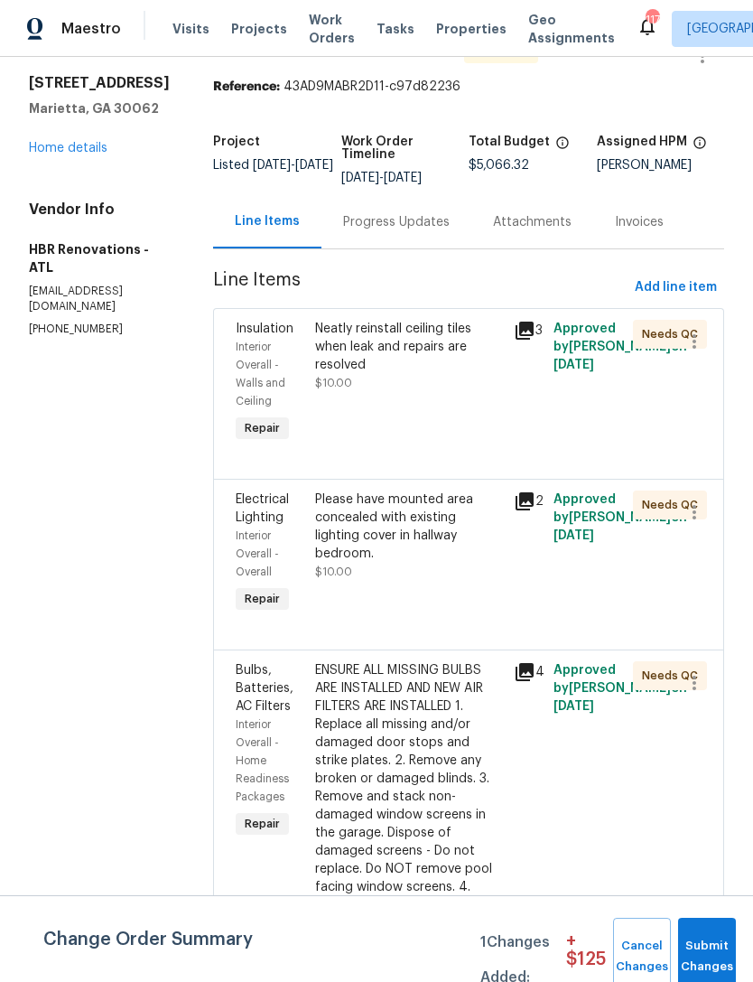
scroll to position [53, 0]
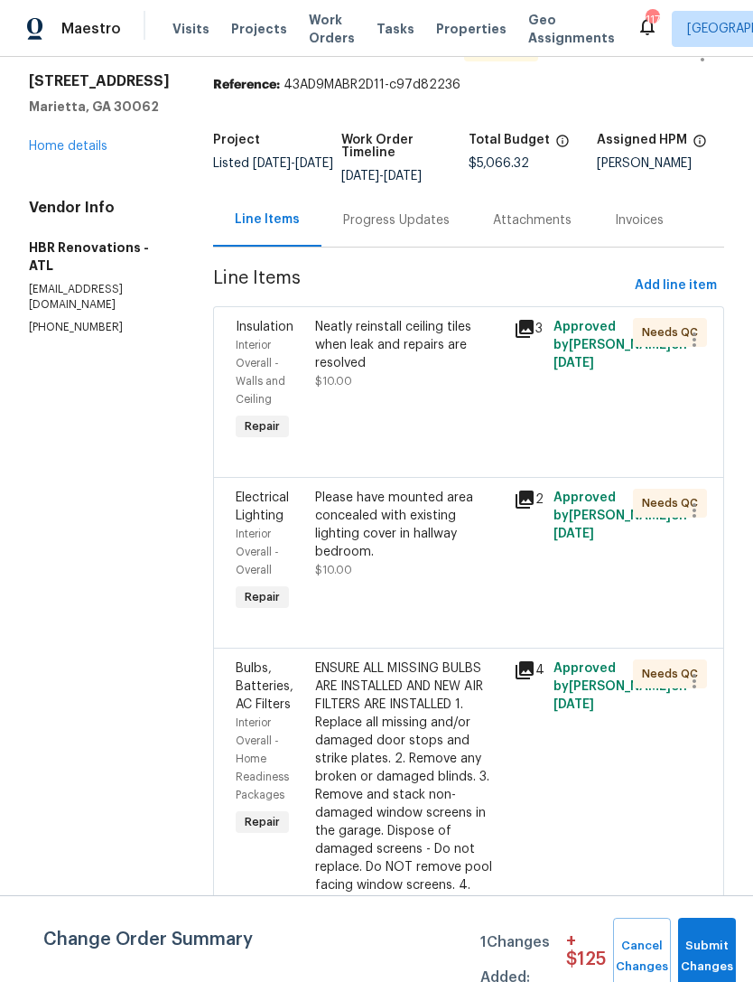
click at [251, 342] on span "Interior Overall - Walls and Ceiling" at bounding box center [261, 372] width 50 height 65
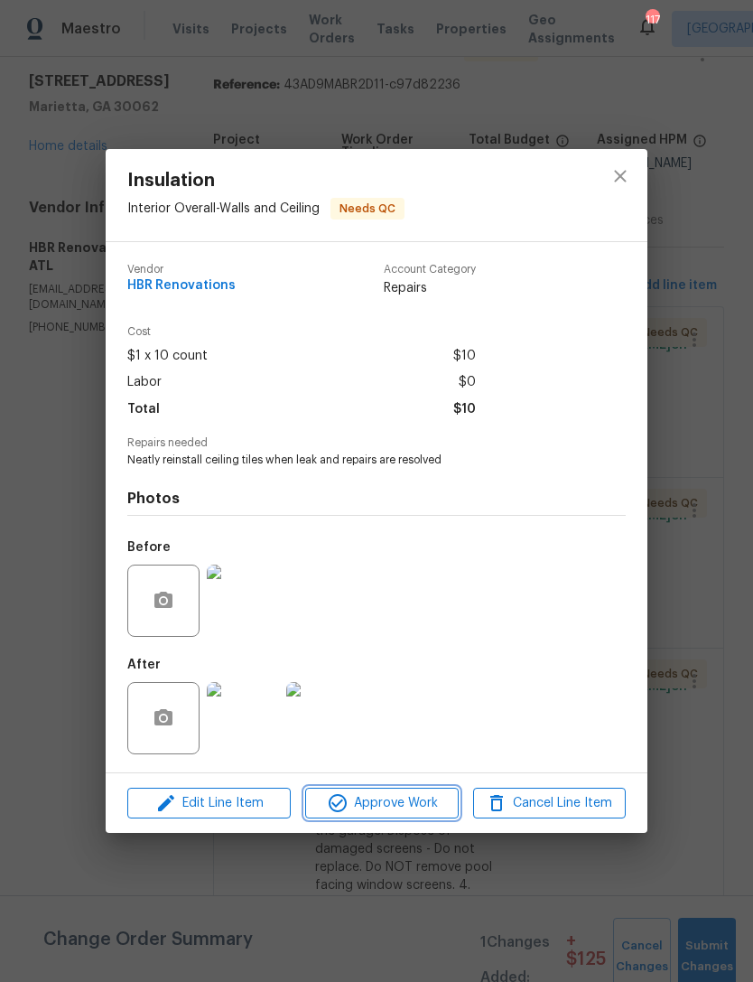
click at [403, 801] on span "Approve Work" at bounding box center [382, 803] width 142 height 23
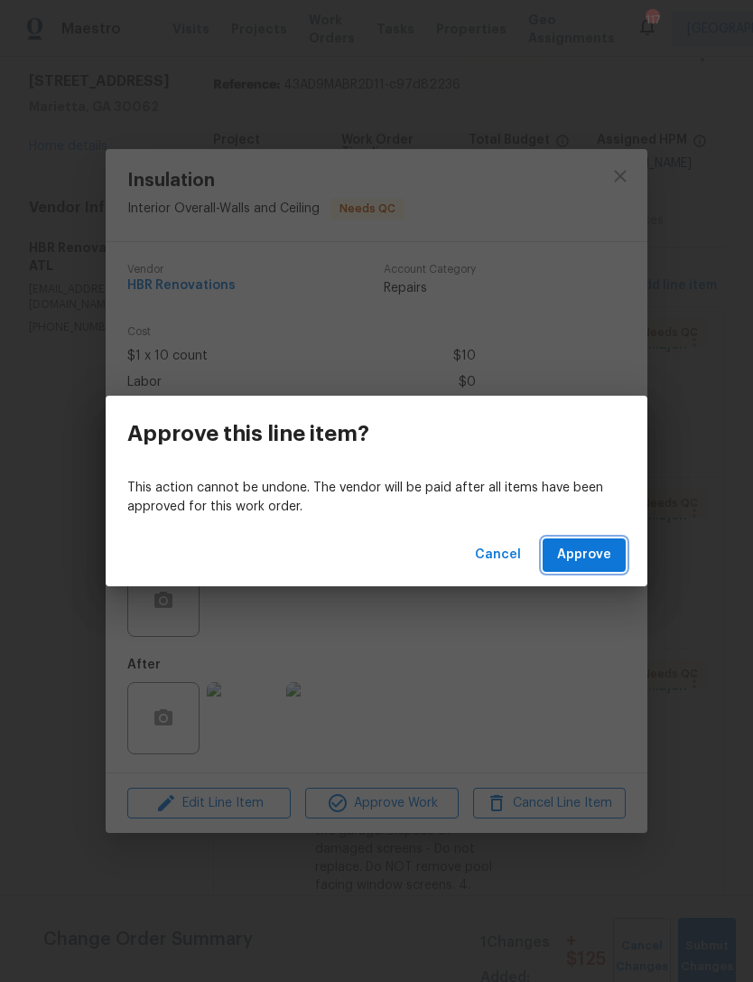
click at [589, 550] on span "Approve" at bounding box center [584, 555] width 54 height 23
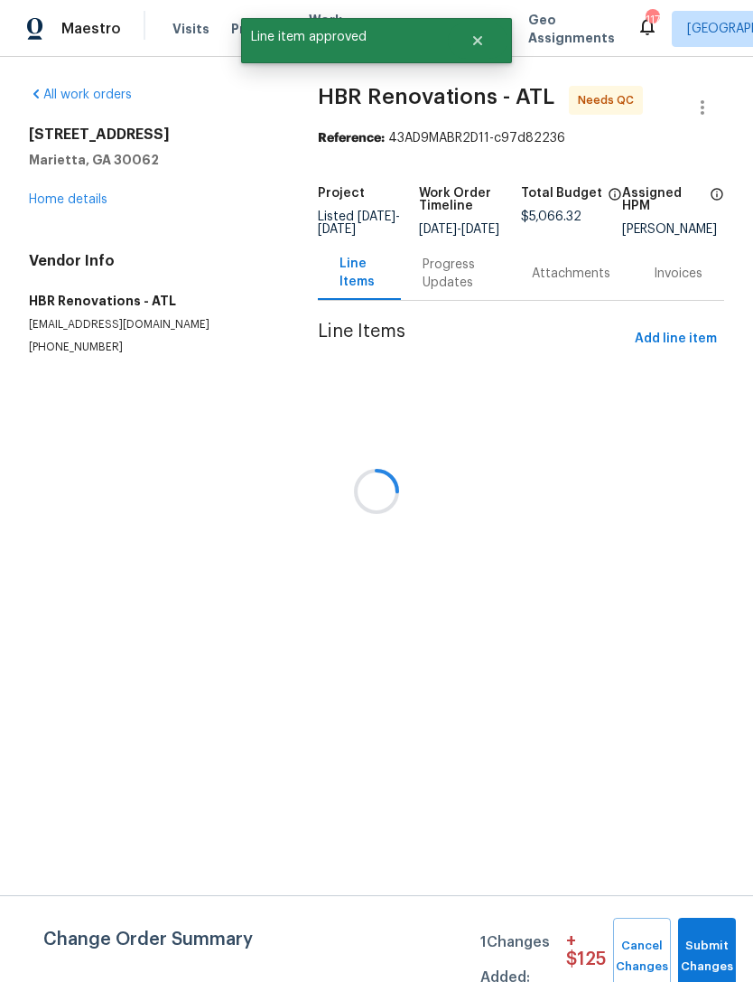
scroll to position [0, 0]
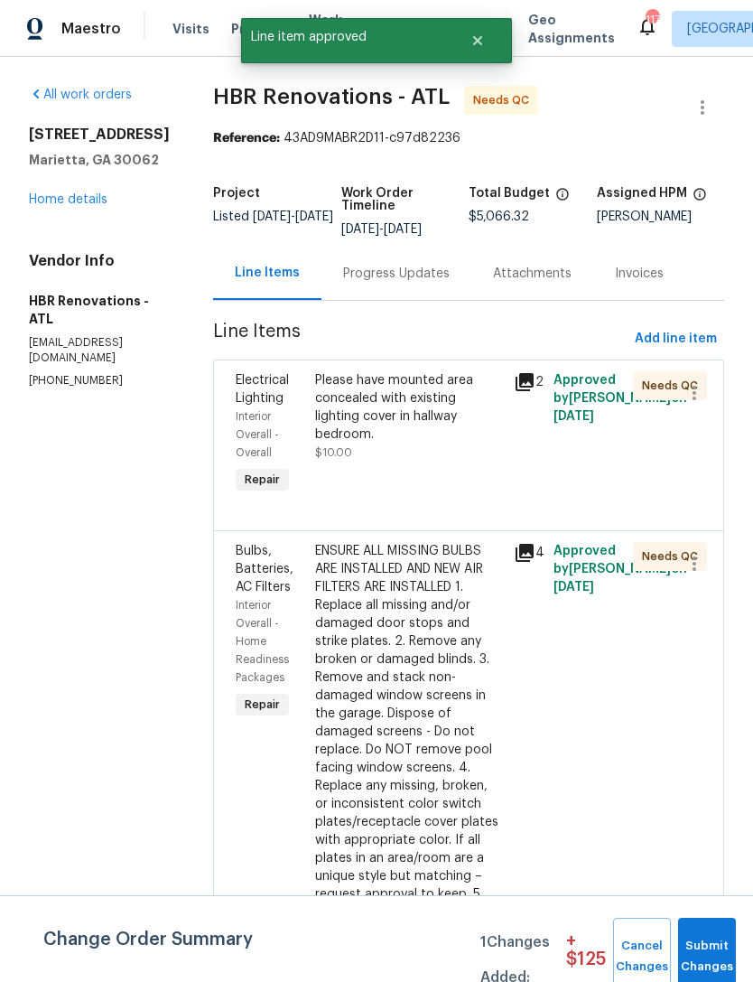
click at [250, 382] on span "Electrical Lighting" at bounding box center [262, 389] width 53 height 31
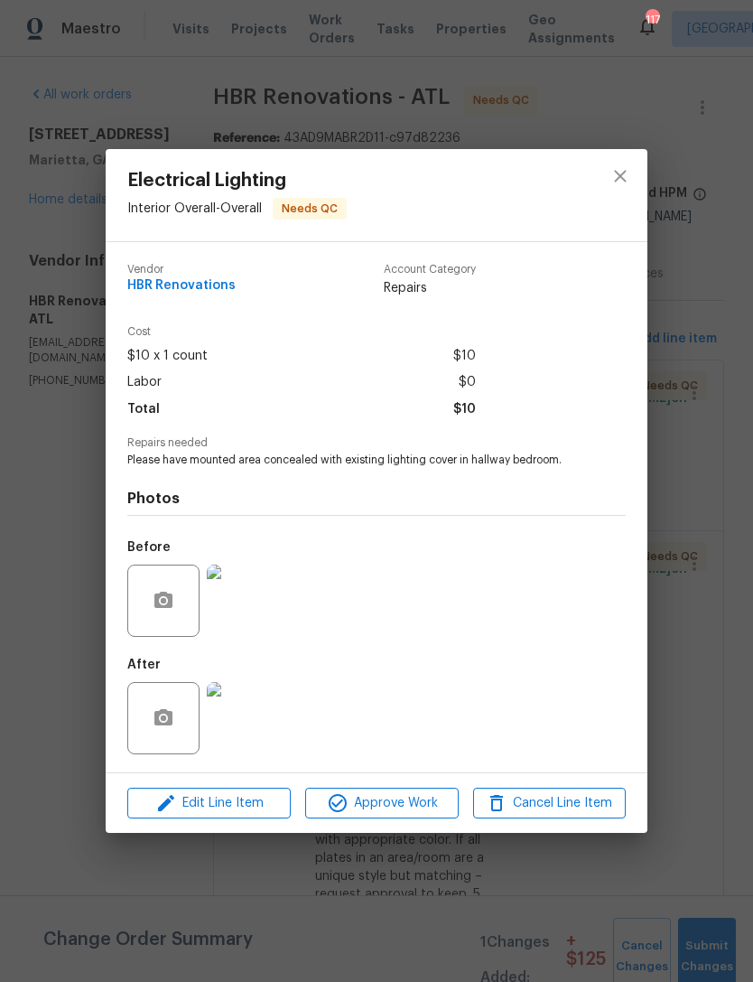
click at [257, 710] on img at bounding box center [243, 718] width 72 height 72
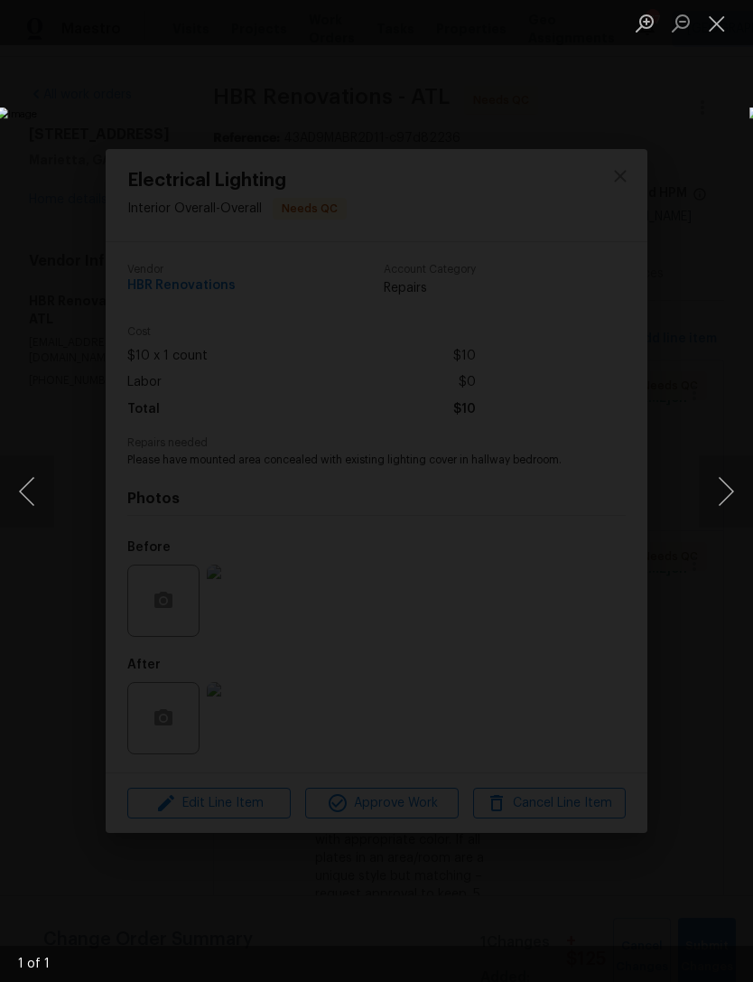
click at [718, 23] on button "Close lightbox" at bounding box center [717, 23] width 36 height 32
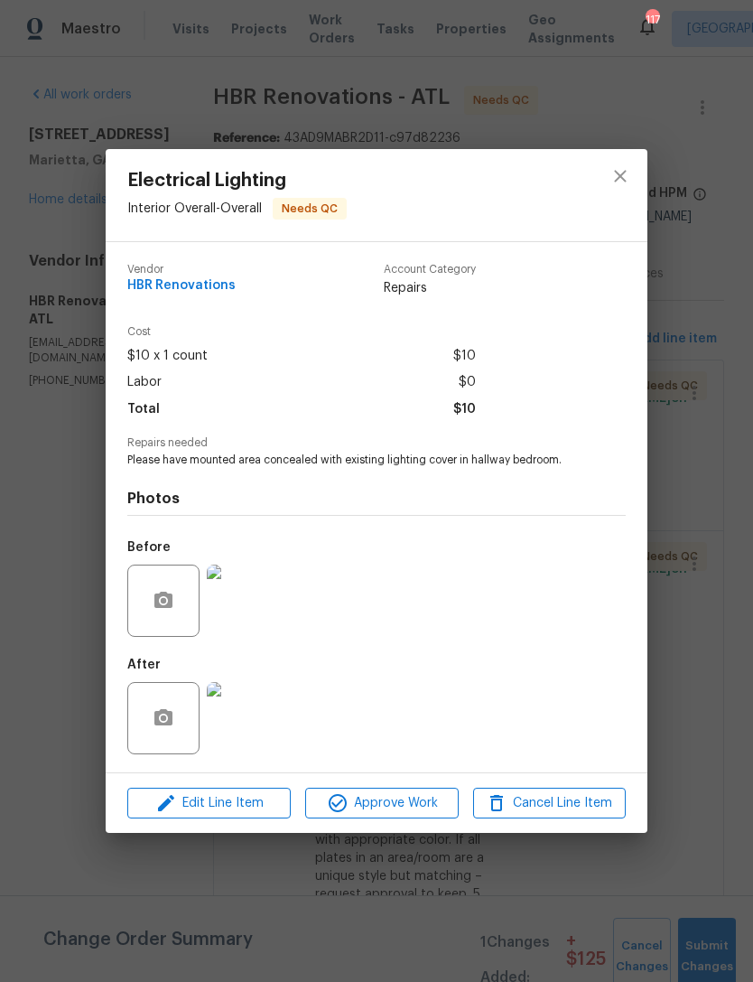
click at [252, 617] on img at bounding box center [243, 601] width 72 height 72
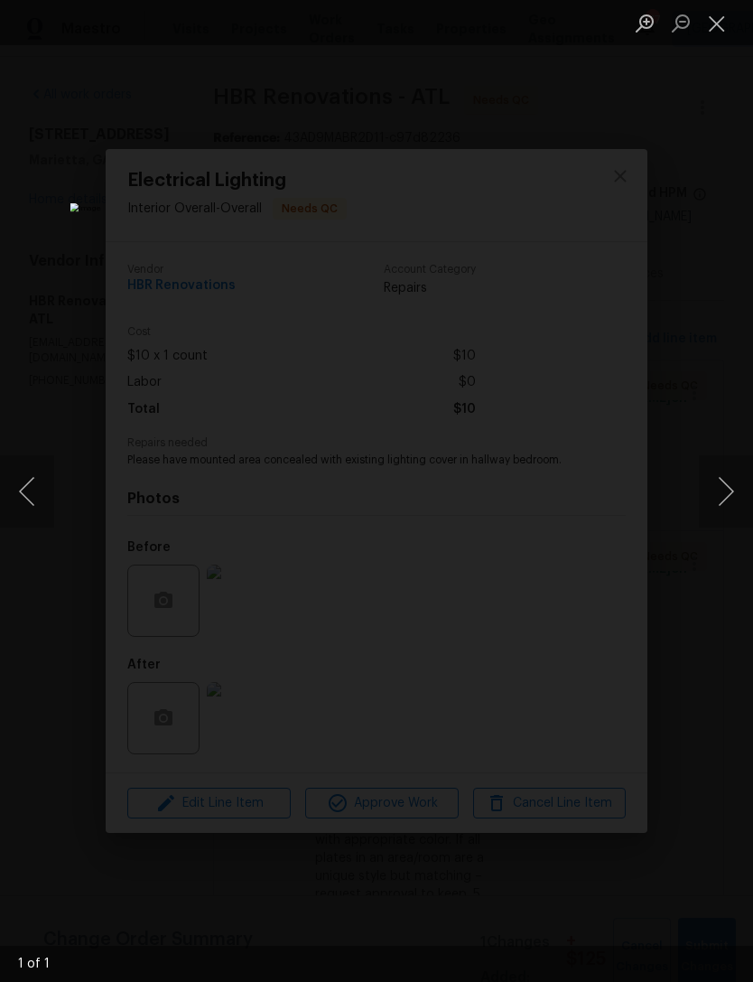
click at [724, 33] on button "Close lightbox" at bounding box center [717, 23] width 36 height 32
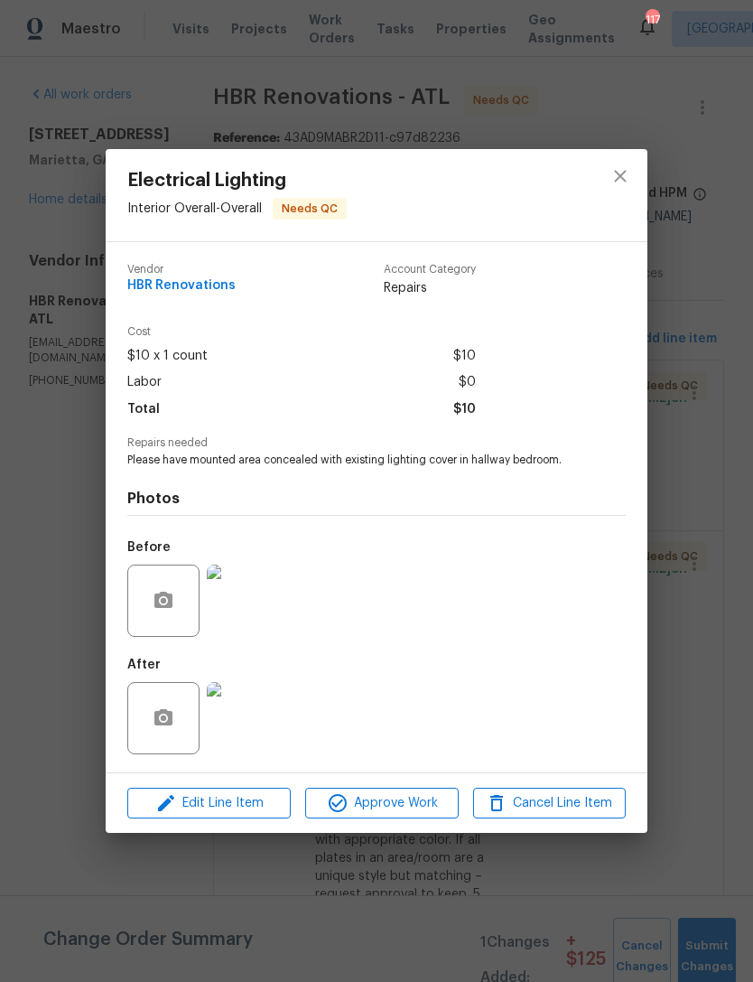
click at [242, 724] on img at bounding box center [243, 718] width 72 height 72
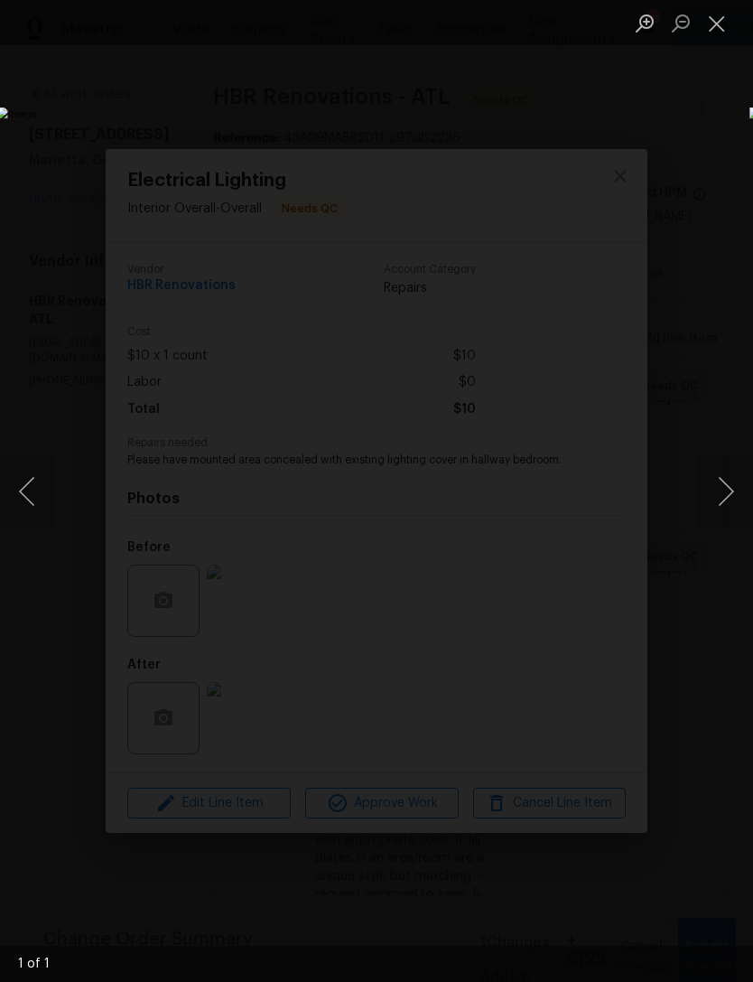
click at [720, 28] on button "Close lightbox" at bounding box center [717, 23] width 36 height 32
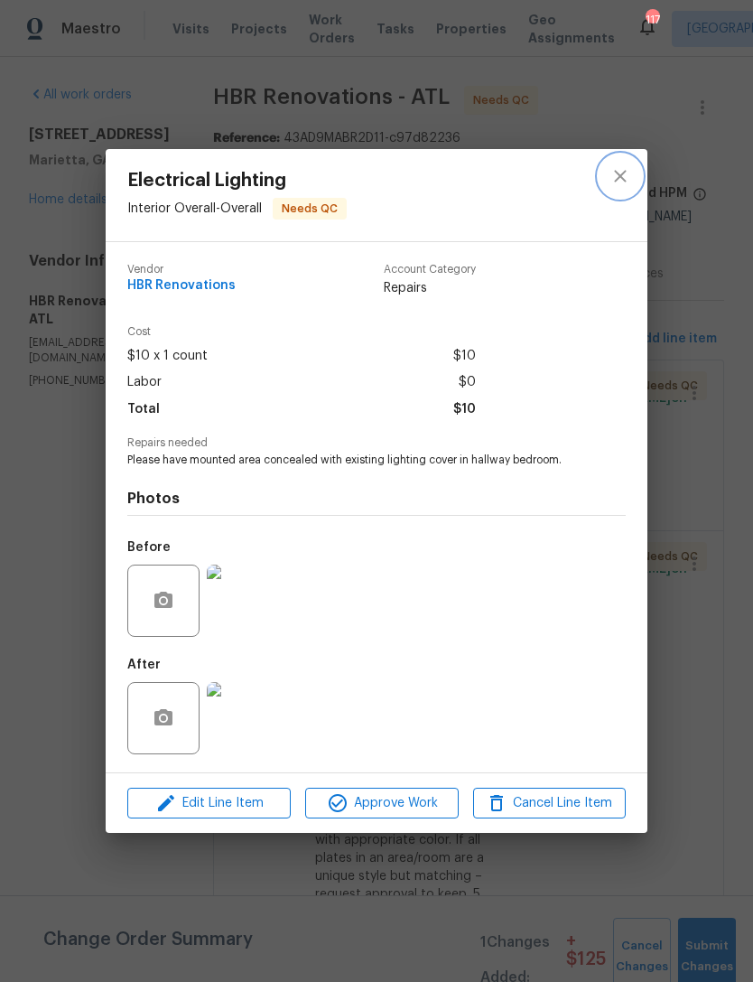
click at [624, 171] on icon "close" at bounding box center [620, 176] width 12 height 12
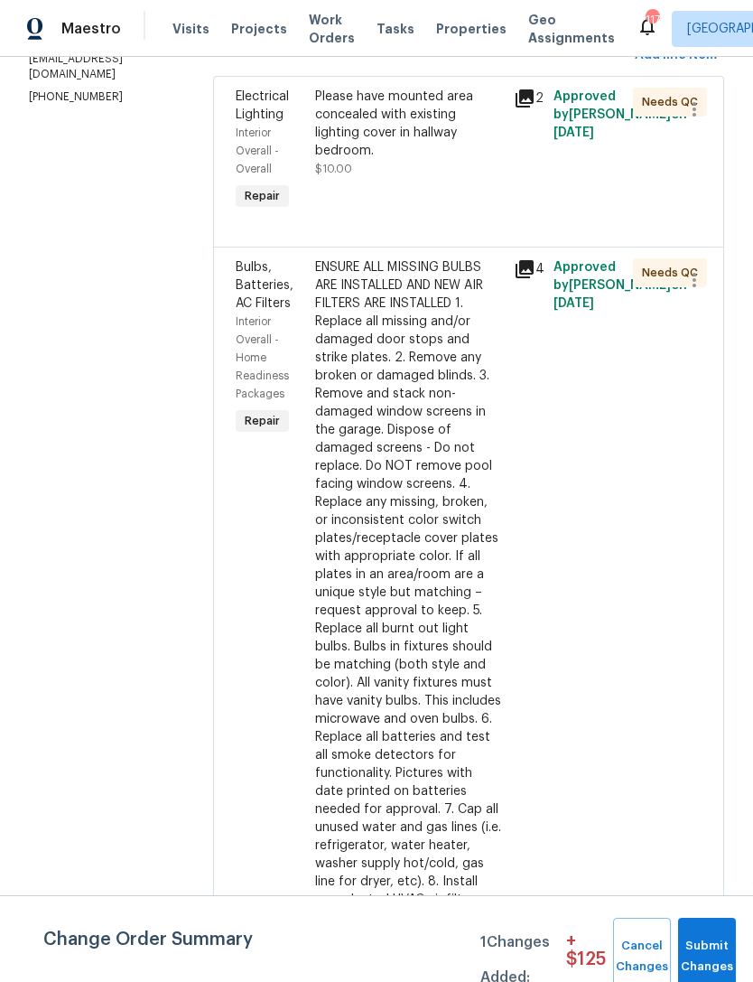
scroll to position [289, 0]
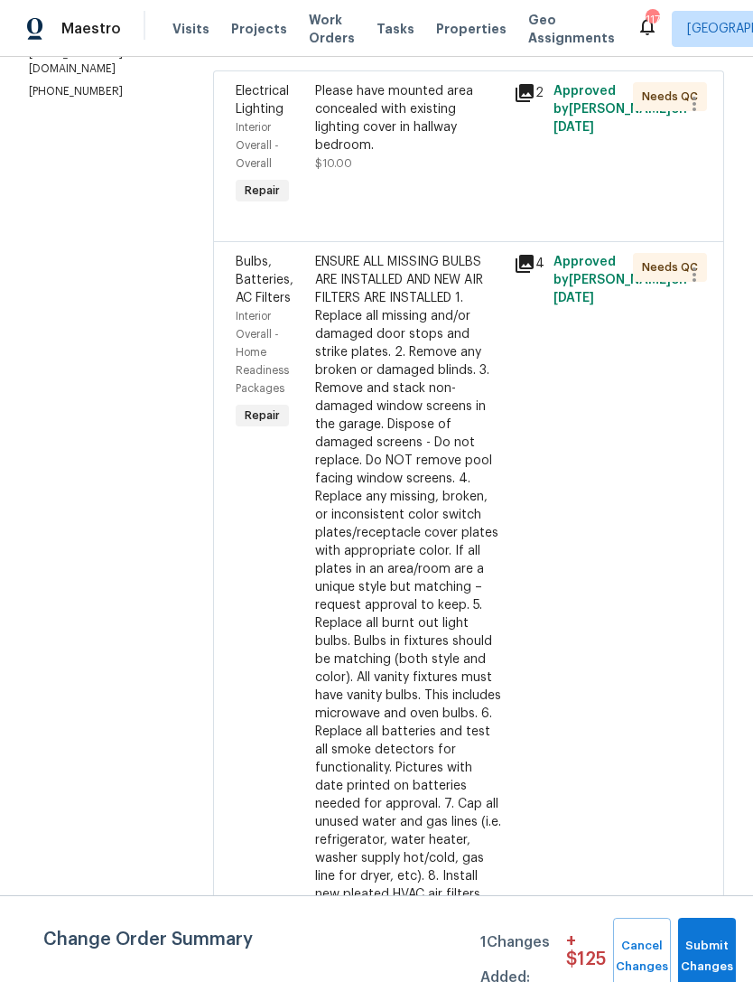
click at [256, 278] on span "Bulbs, Batteries, AC Filters" at bounding box center [265, 280] width 58 height 49
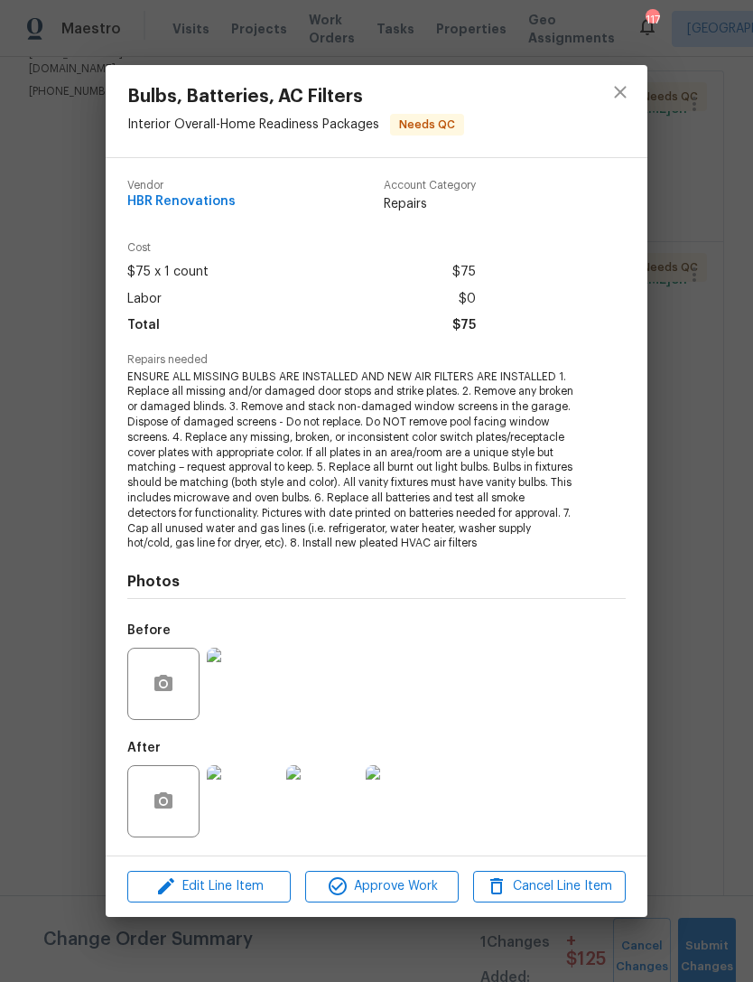
click at [245, 815] on img at bounding box center [243, 801] width 72 height 72
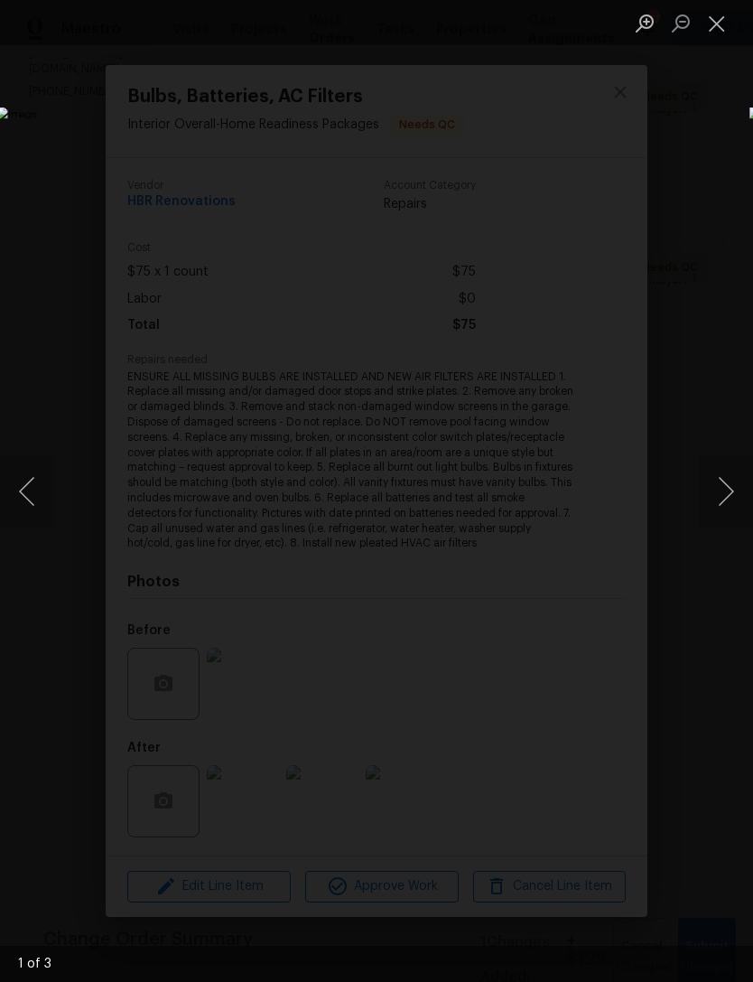
click at [703, 491] on button "Next image" at bounding box center [726, 491] width 54 height 72
click at [704, 485] on button "Next image" at bounding box center [726, 491] width 54 height 72
click at [711, 482] on button "Next image" at bounding box center [726, 491] width 54 height 72
click at [714, 481] on button "Next image" at bounding box center [726, 491] width 54 height 72
click at [726, 25] on button "Close lightbox" at bounding box center [717, 23] width 36 height 32
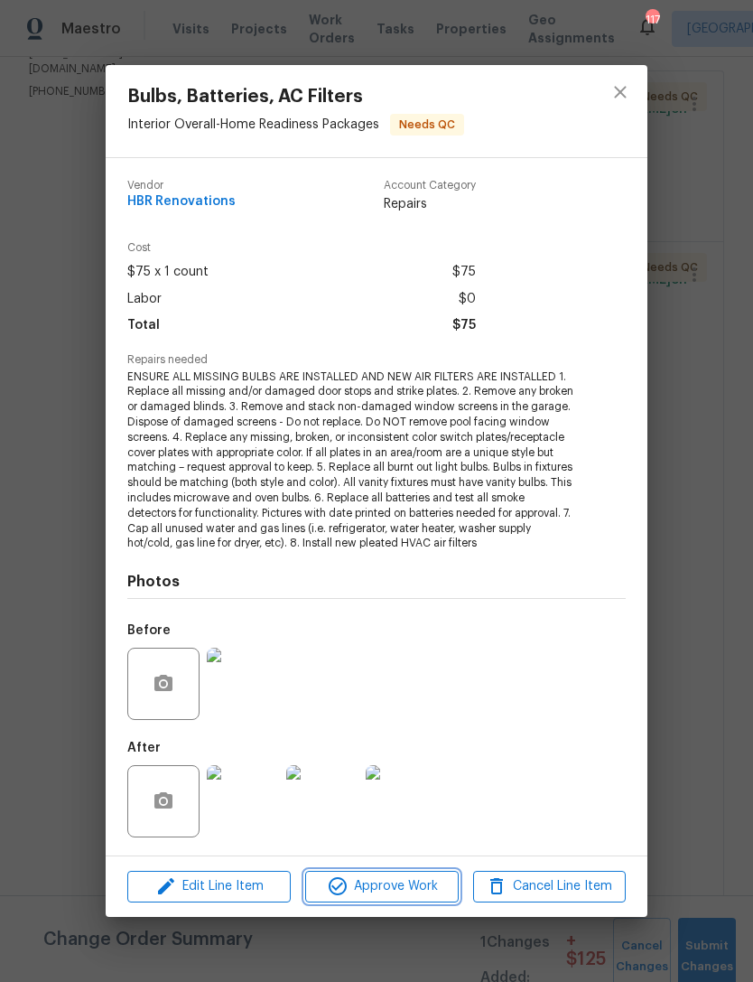
click at [391, 879] on span "Approve Work" at bounding box center [382, 886] width 142 height 23
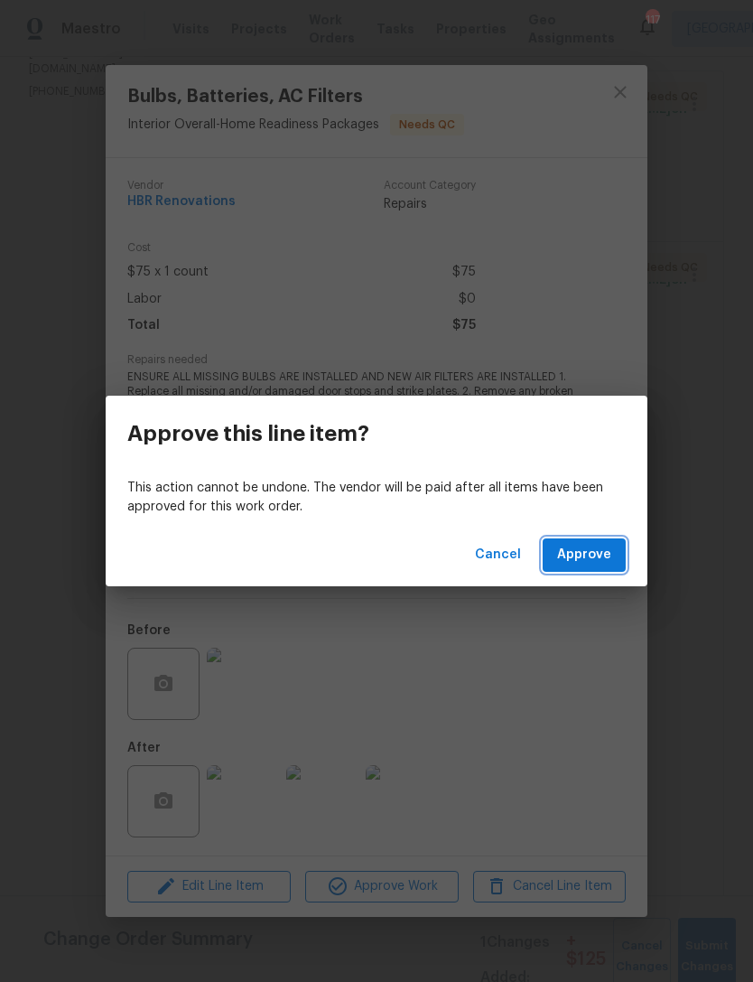
click at [589, 552] on span "Approve" at bounding box center [584, 555] width 54 height 23
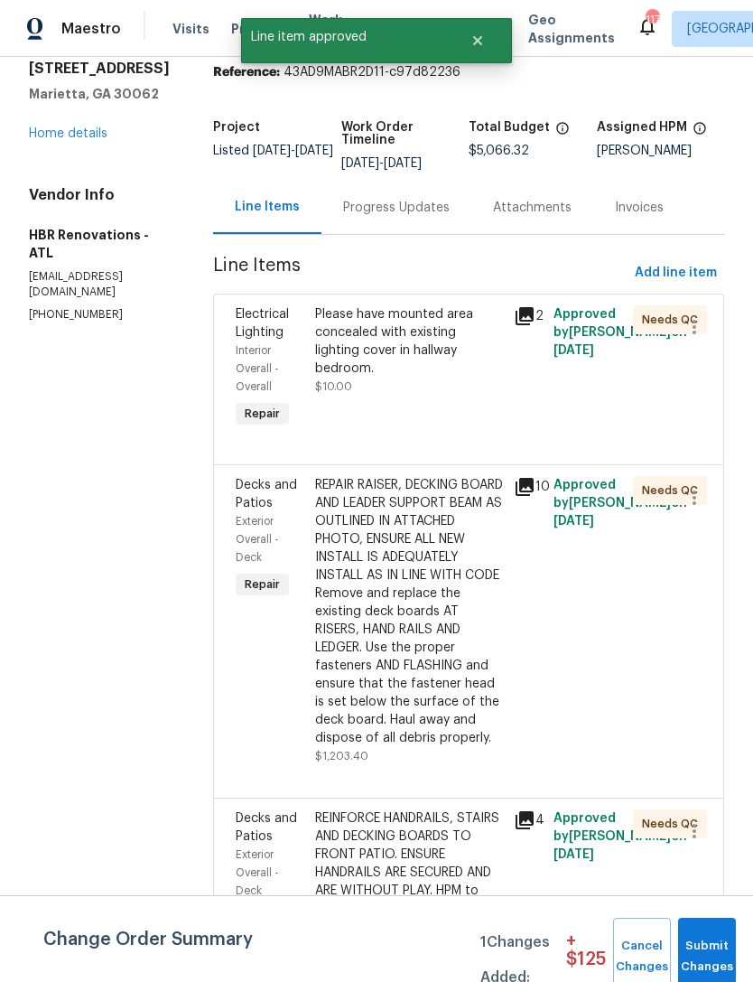
scroll to position [70, 0]
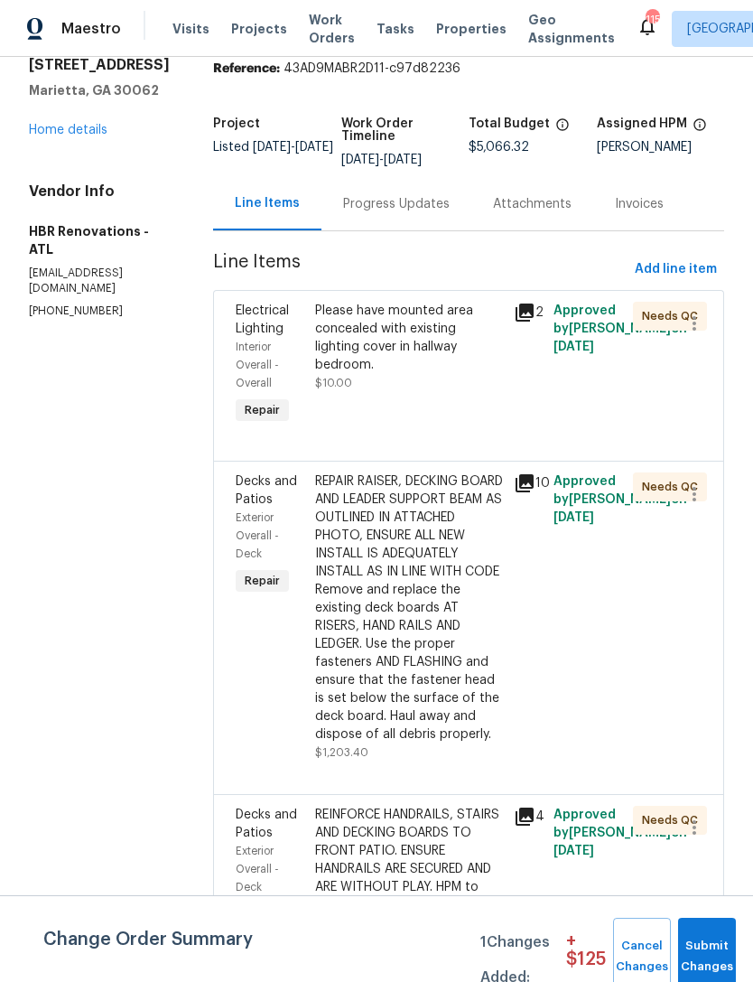
click at [253, 509] on div "Decks and Patios" at bounding box center [270, 491] width 69 height 36
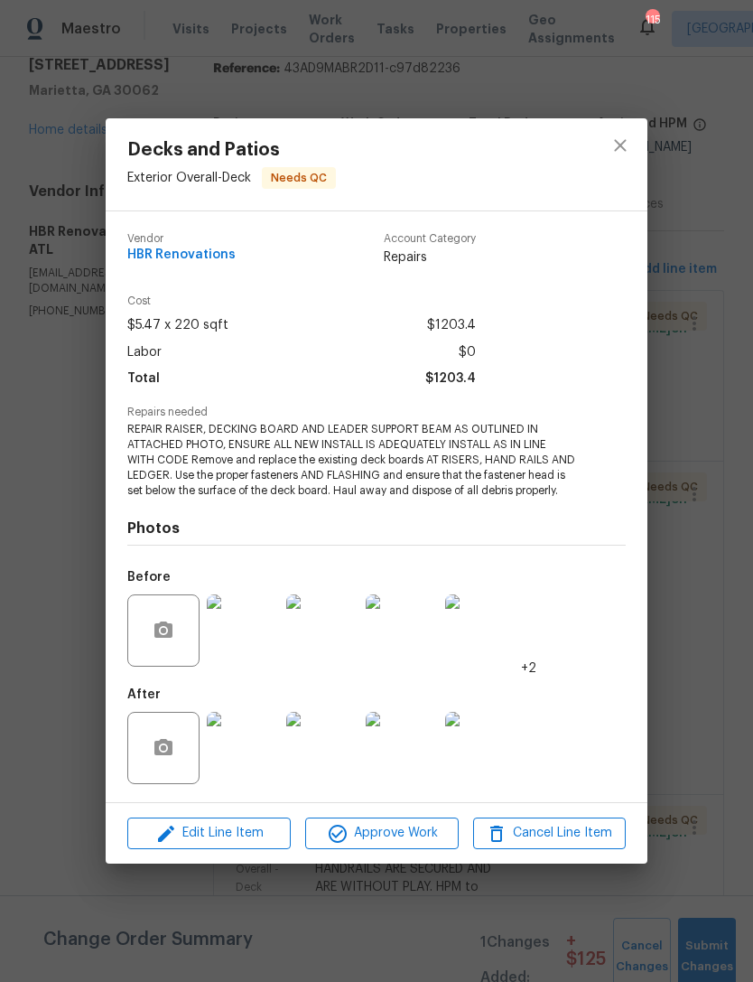
click at [259, 650] on img at bounding box center [243, 630] width 72 height 72
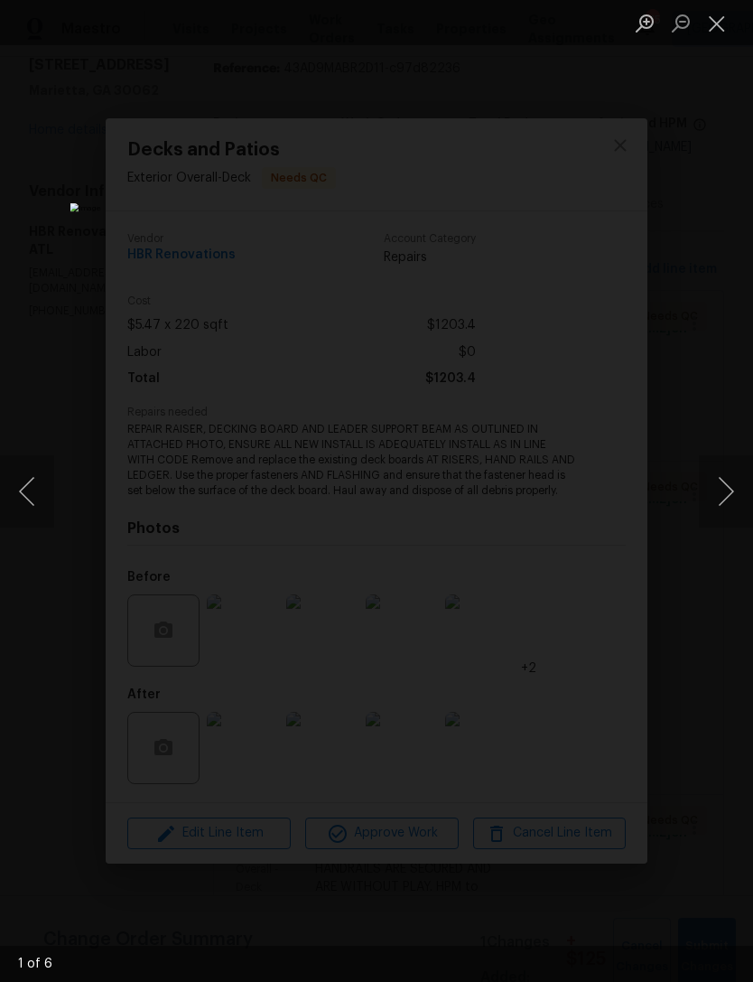
click at [726, 490] on button "Next image" at bounding box center [726, 491] width 54 height 72
click at [725, 491] on button "Next image" at bounding box center [726, 491] width 54 height 72
click at [714, 502] on button "Next image" at bounding box center [726, 491] width 54 height 72
click at [723, 491] on button "Next image" at bounding box center [726, 491] width 54 height 72
click at [719, 496] on button "Next image" at bounding box center [726, 491] width 54 height 72
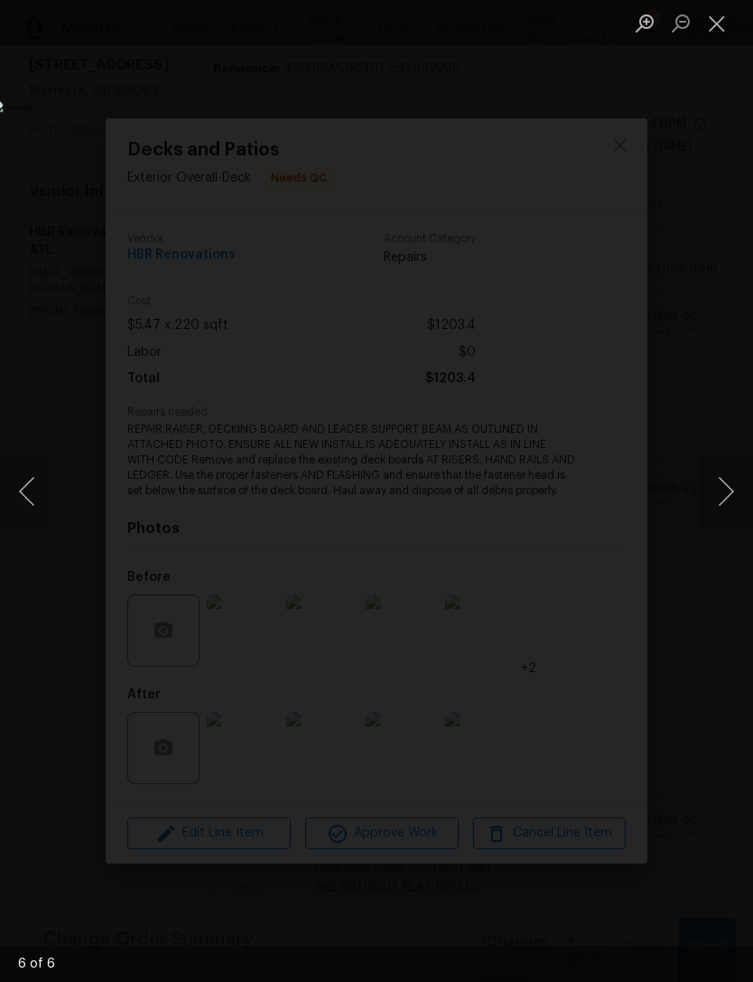
click at [730, 482] on button "Next image" at bounding box center [726, 491] width 54 height 72
click at [725, 489] on button "Next image" at bounding box center [726, 491] width 54 height 72
click at [729, 32] on button "Close lightbox" at bounding box center [717, 23] width 36 height 32
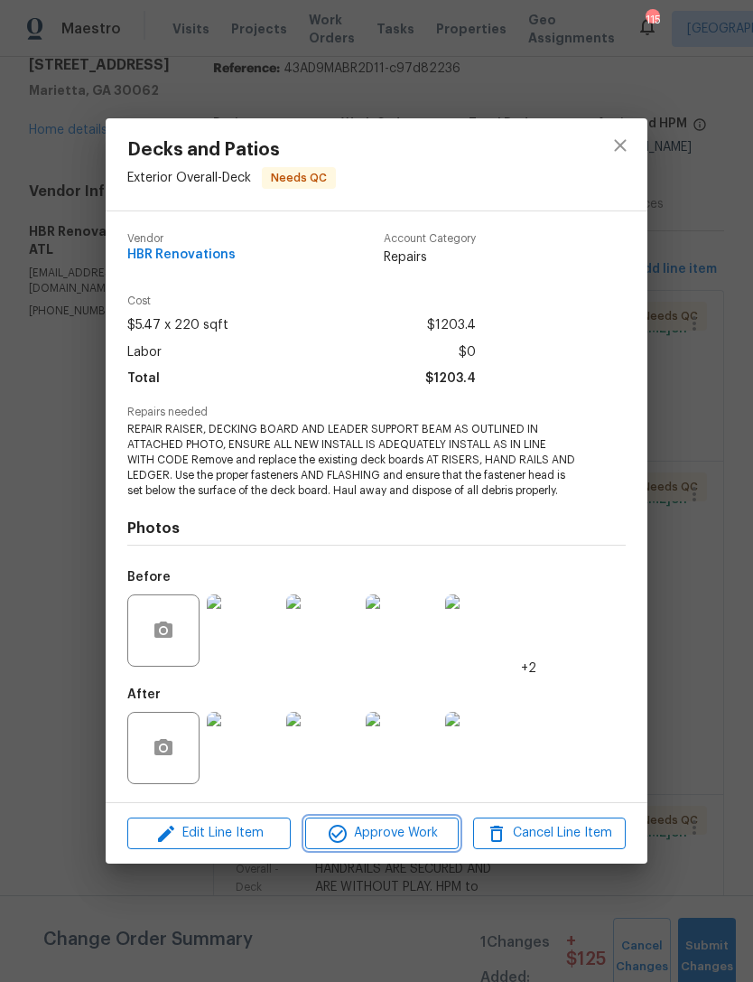
click at [409, 826] on span "Approve Work" at bounding box center [382, 833] width 142 height 23
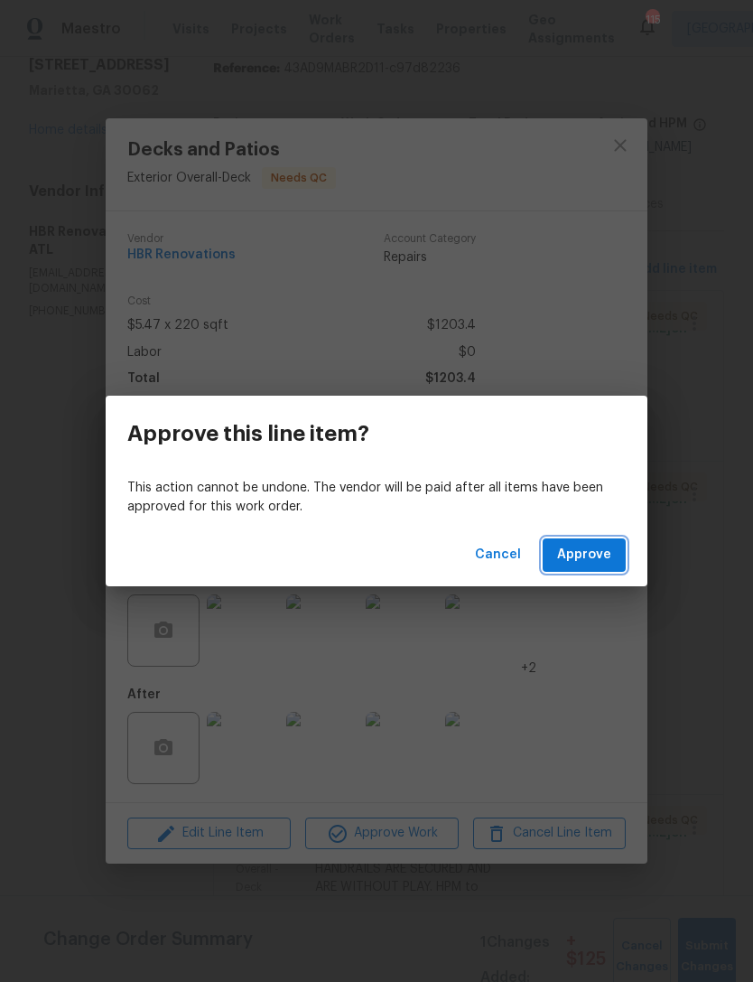
click at [594, 562] on span "Approve" at bounding box center [584, 555] width 54 height 23
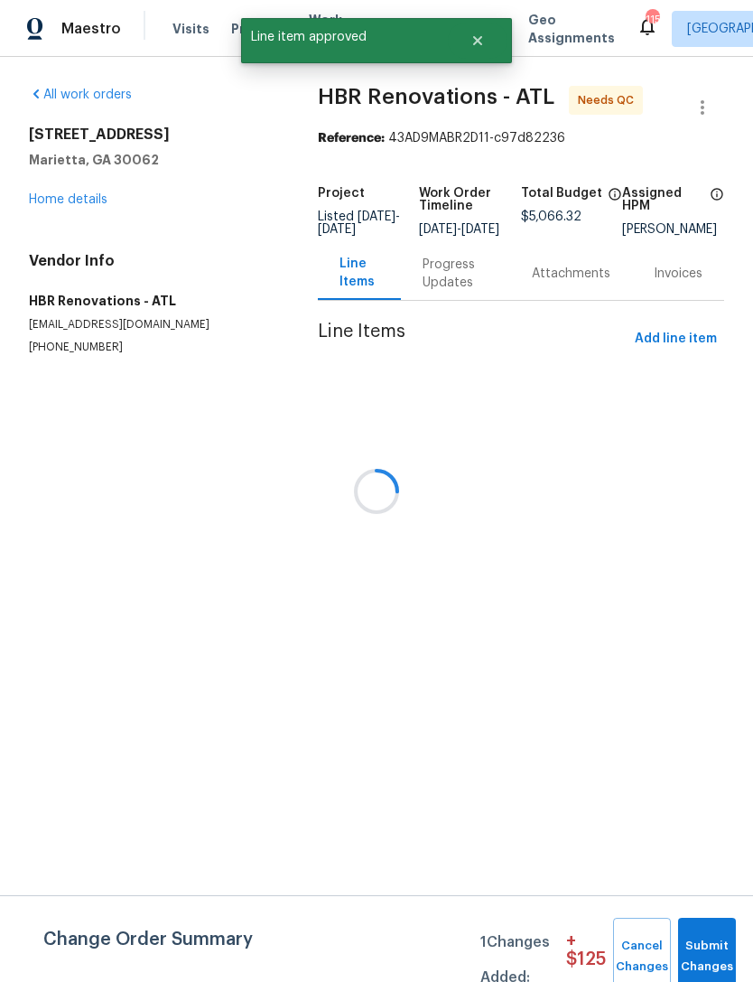
scroll to position [0, 0]
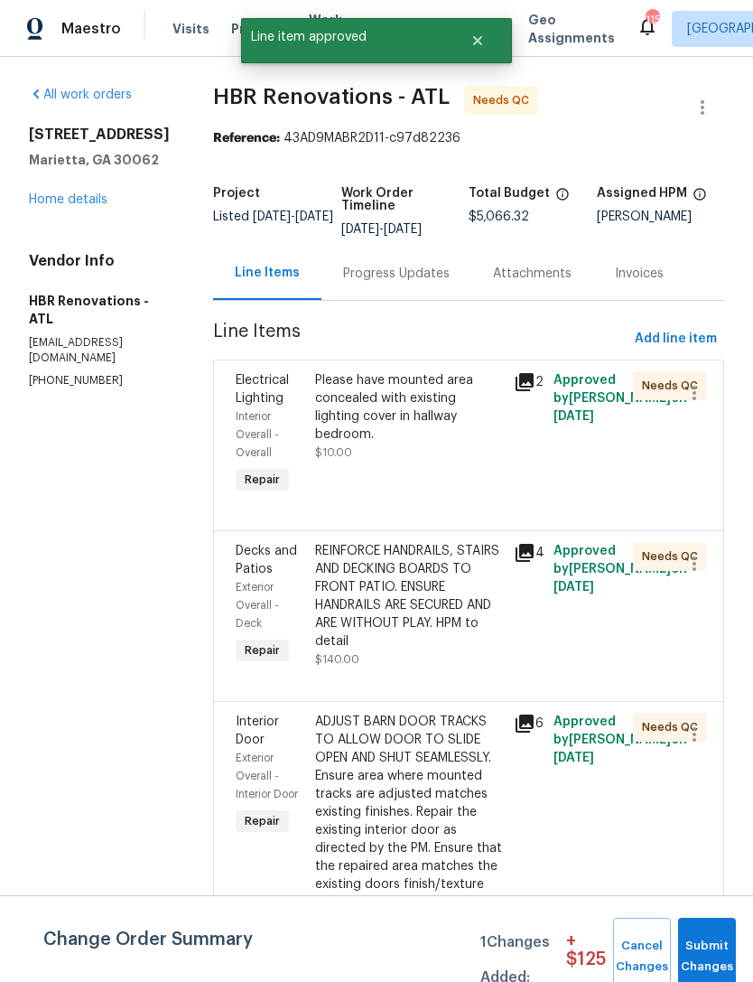
click at [248, 559] on span "Decks and Patios" at bounding box center [266, 560] width 61 height 31
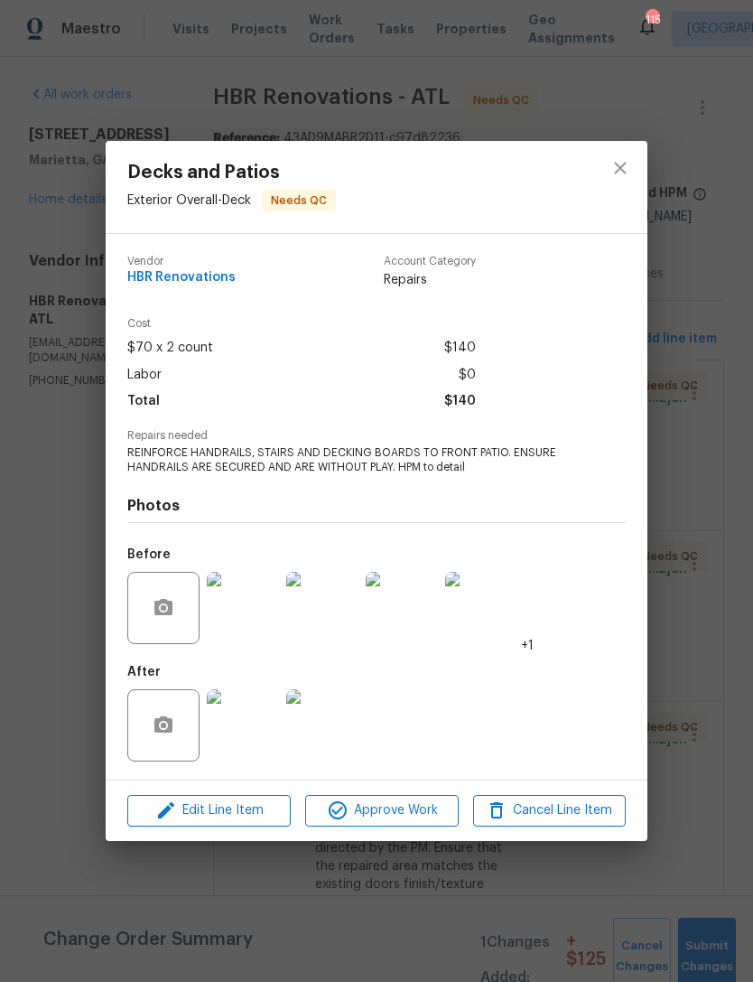
click at [241, 611] on img at bounding box center [243, 608] width 72 height 72
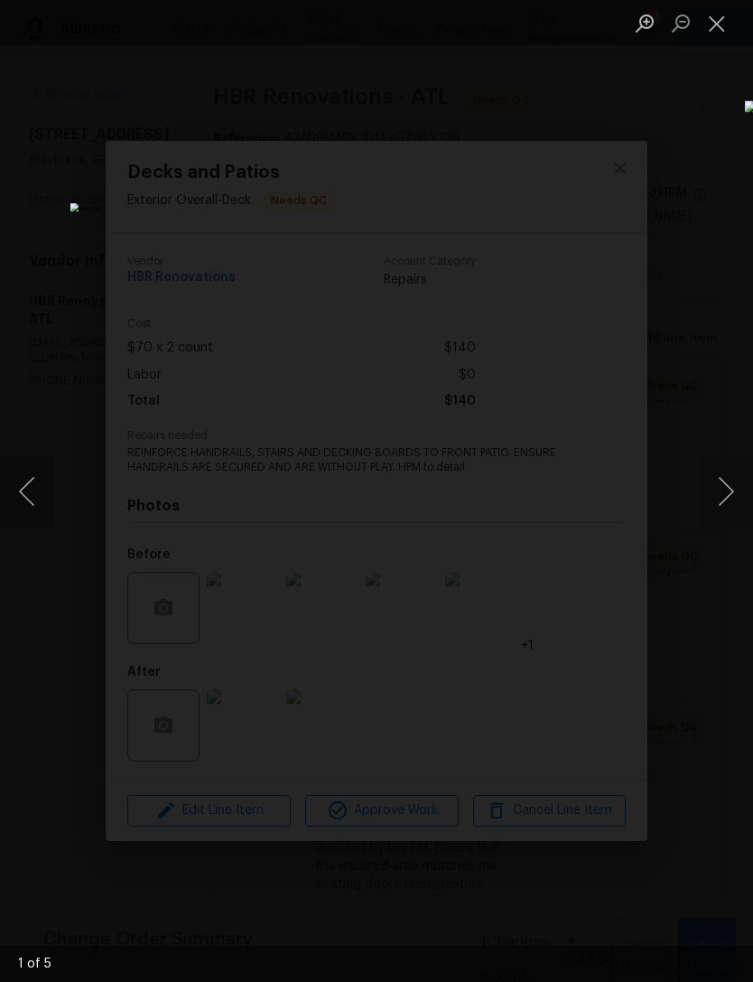
click at [725, 24] on button "Close lightbox" at bounding box center [717, 23] width 36 height 32
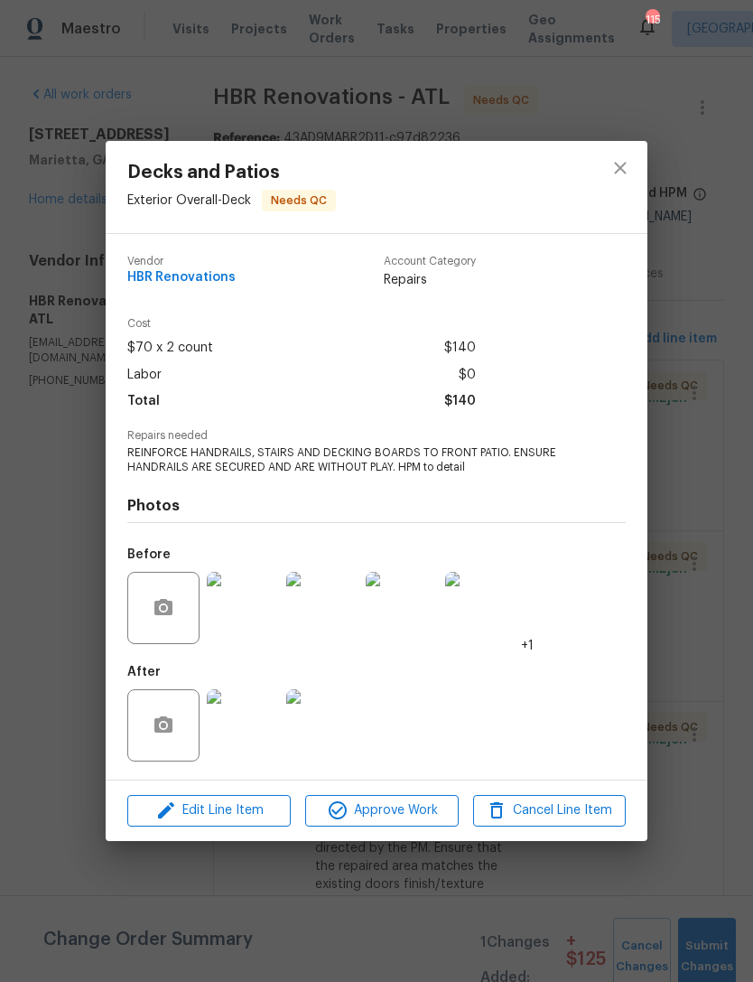
click at [262, 732] on img at bounding box center [243, 725] width 72 height 72
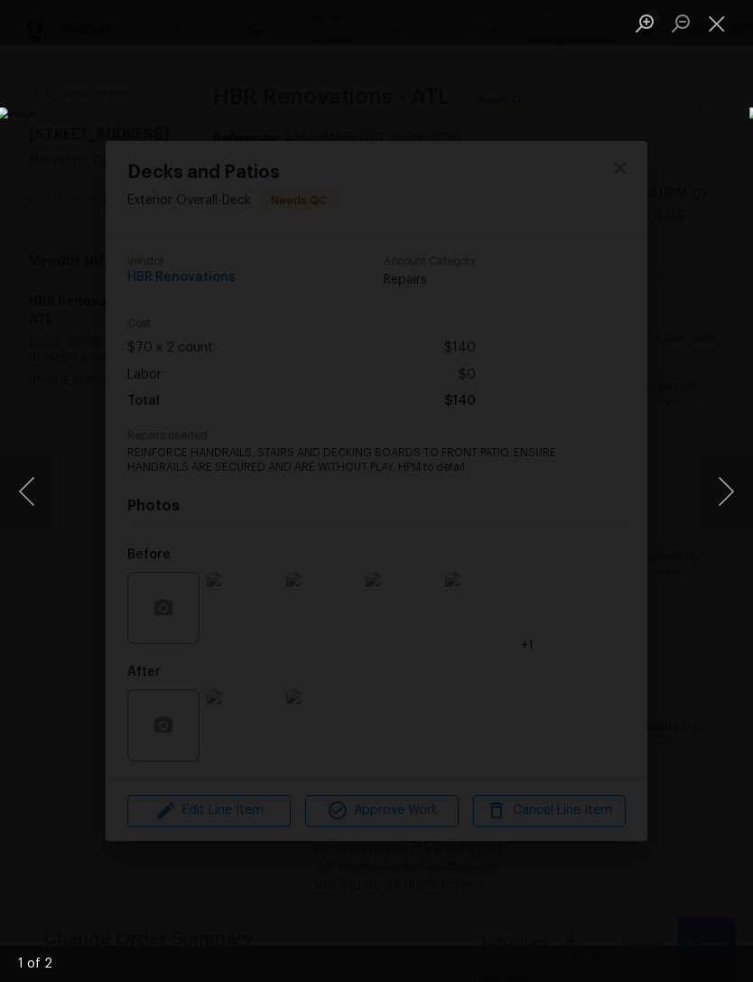
click at [723, 498] on button "Next image" at bounding box center [726, 491] width 54 height 72
click at [712, 497] on button "Next image" at bounding box center [726, 491] width 54 height 72
click at [724, 28] on button "Close lightbox" at bounding box center [717, 23] width 36 height 32
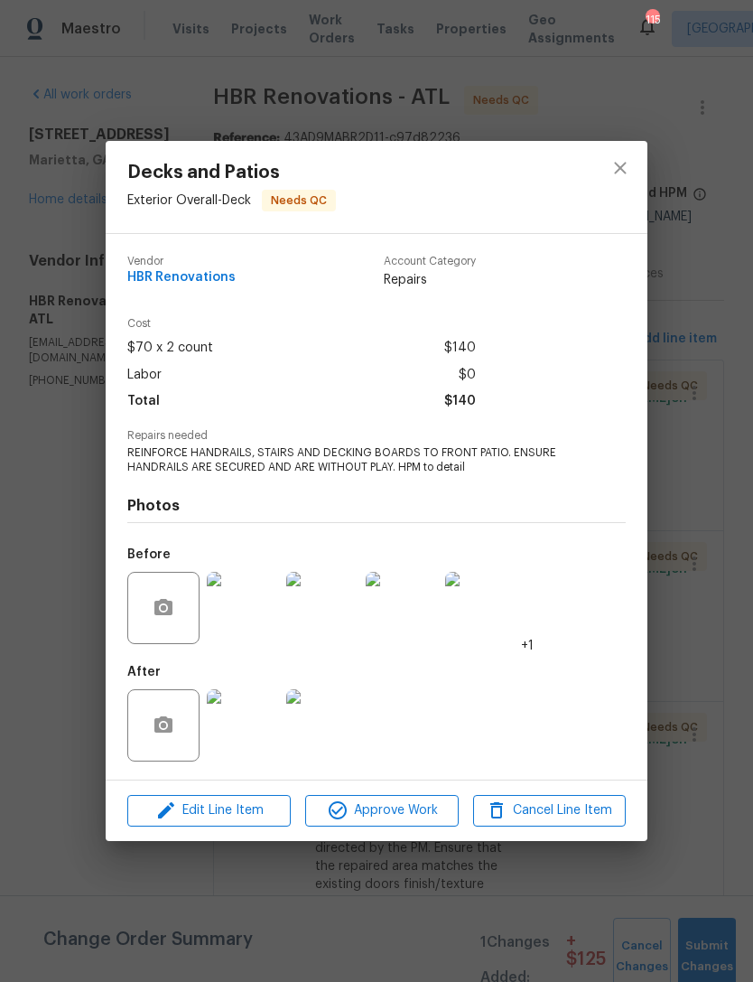
click at [476, 607] on img at bounding box center [481, 608] width 72 height 72
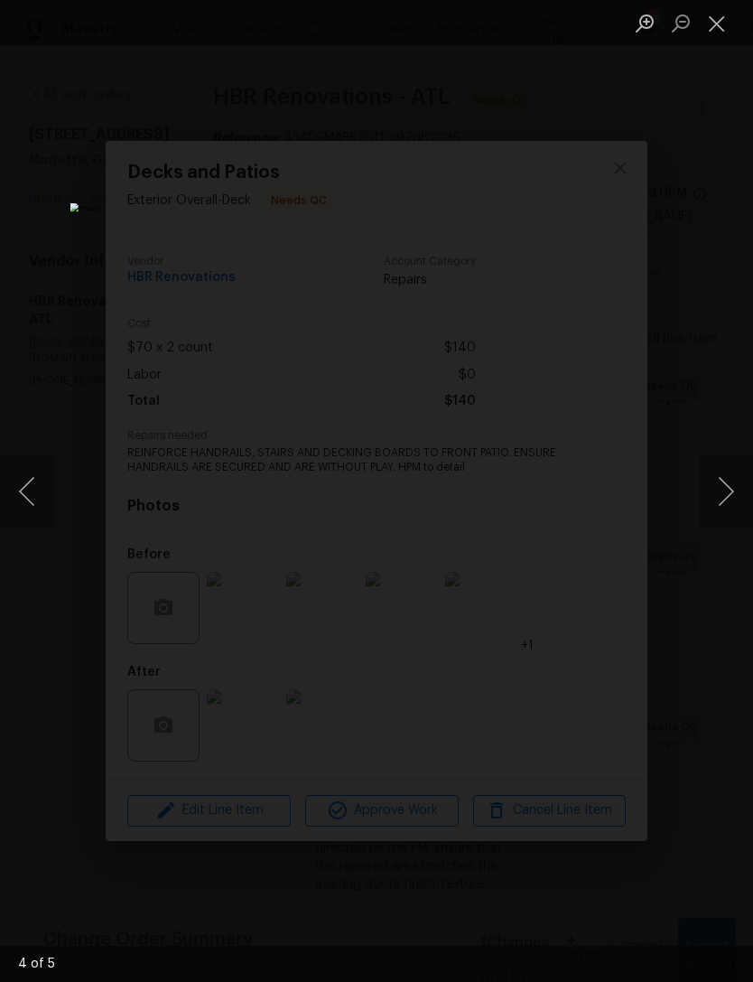
click at [724, 502] on button "Next image" at bounding box center [726, 491] width 54 height 72
click at [42, 503] on button "Previous image" at bounding box center [27, 491] width 54 height 72
click at [36, 511] on button "Previous image" at bounding box center [27, 491] width 54 height 72
click at [724, 23] on button "Close lightbox" at bounding box center [717, 23] width 36 height 32
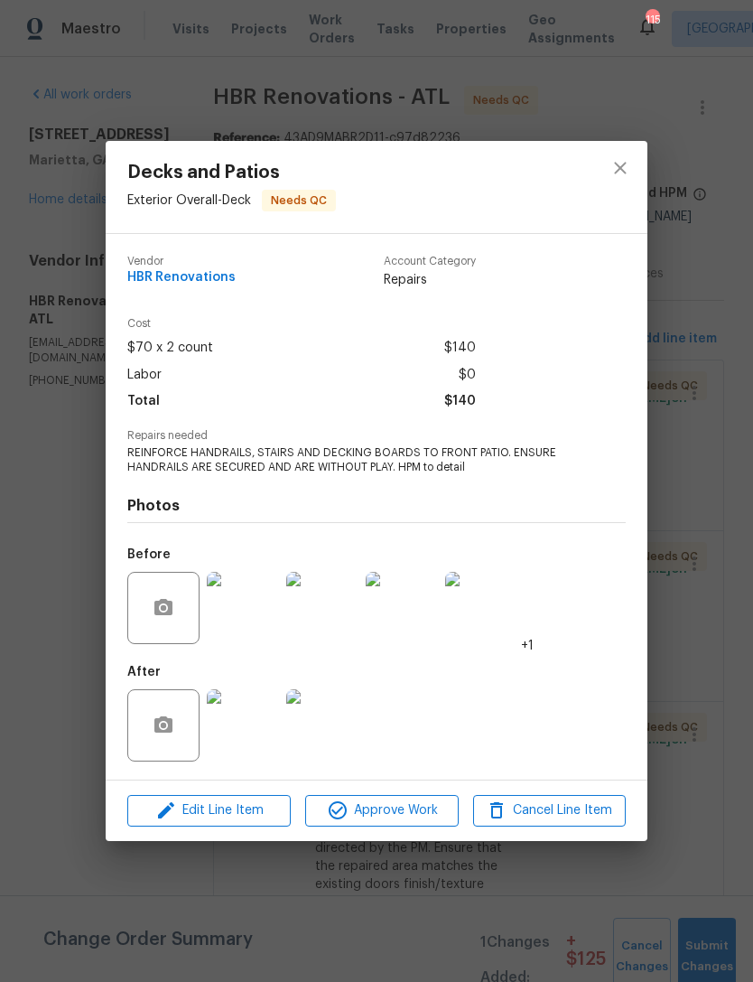
click at [245, 732] on img at bounding box center [243, 725] width 72 height 72
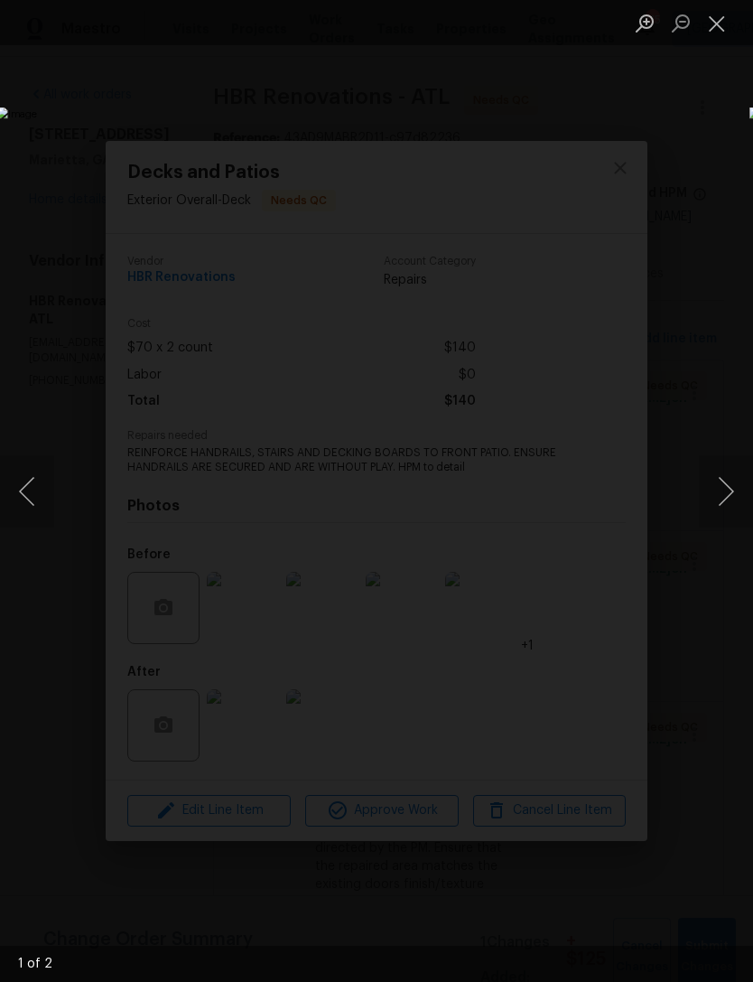
click at [728, 477] on button "Next image" at bounding box center [726, 491] width 54 height 72
click at [731, 29] on button "Close lightbox" at bounding box center [717, 23] width 36 height 32
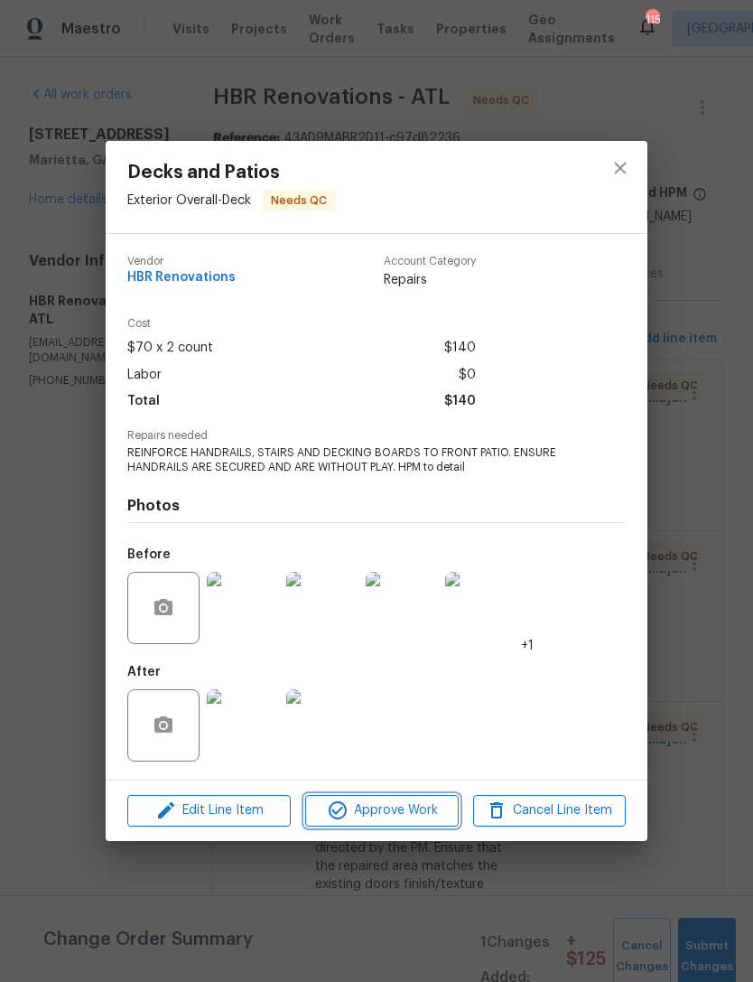
click at [397, 810] on span "Approve Work" at bounding box center [382, 811] width 142 height 23
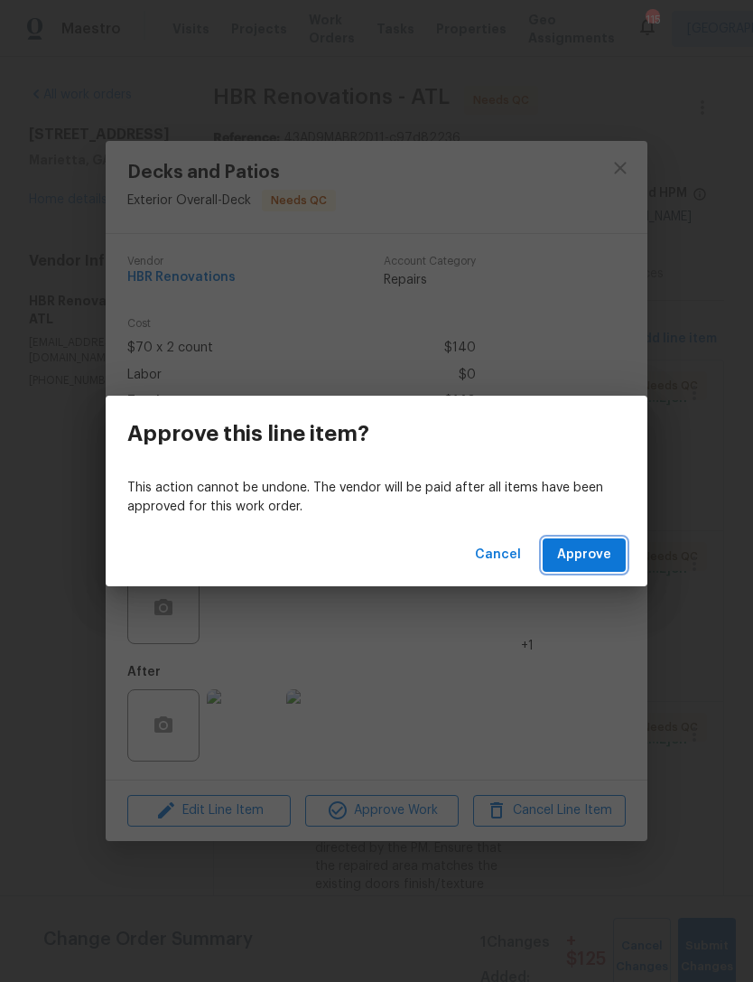
click at [594, 557] on span "Approve" at bounding box center [584, 555] width 54 height 23
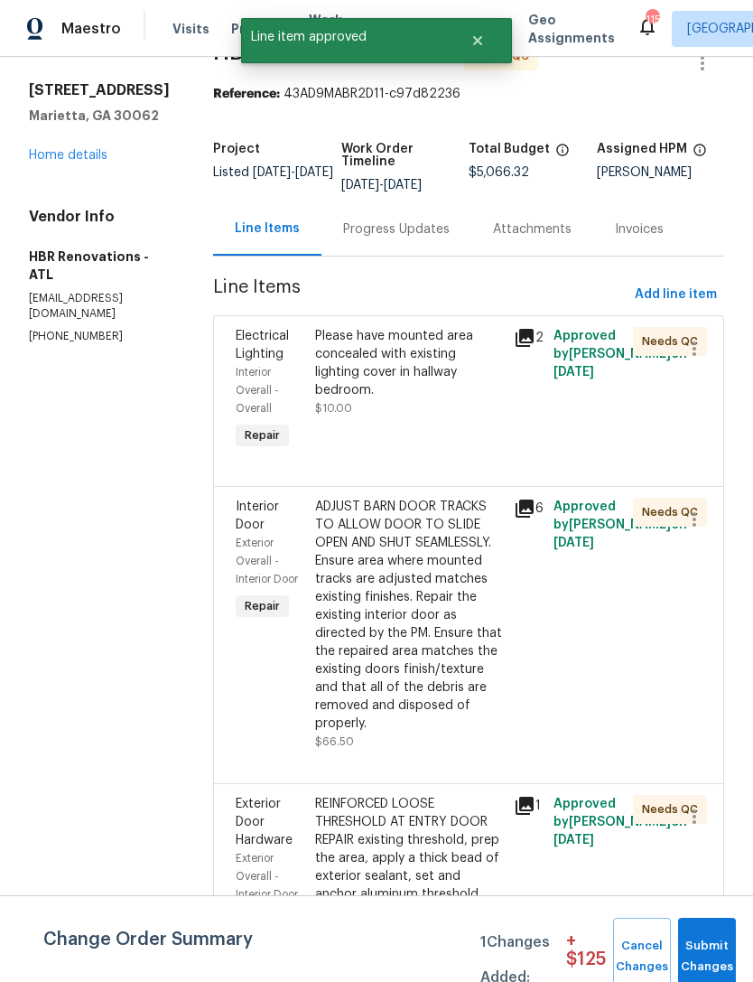
scroll to position [50, 0]
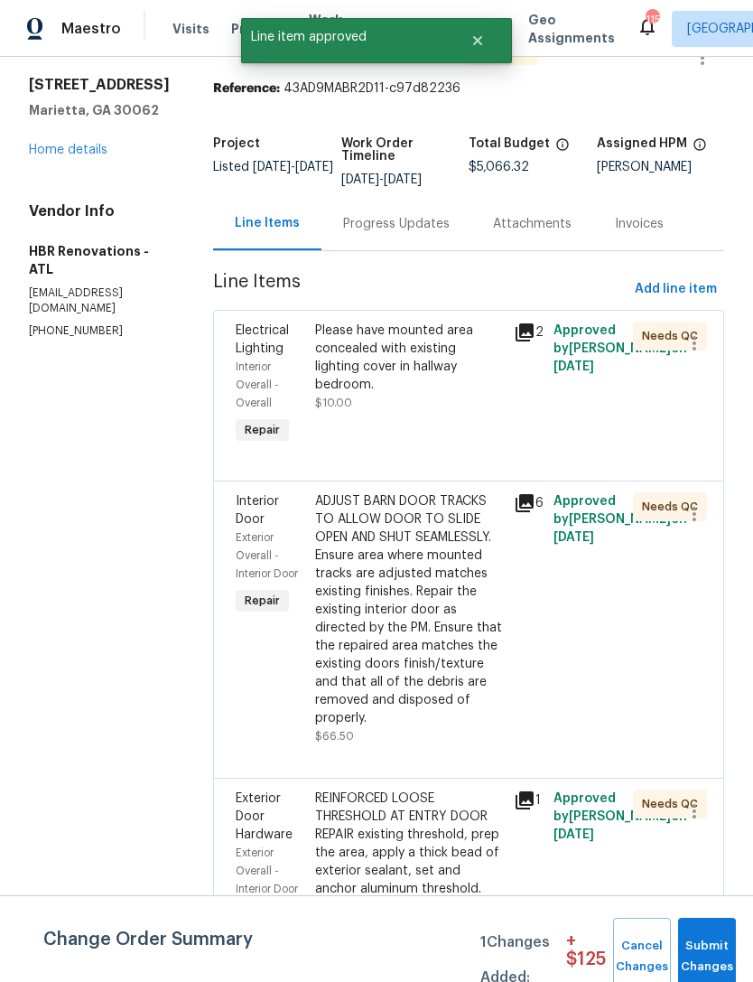
click at [246, 522] on span "Interior Door" at bounding box center [257, 510] width 43 height 31
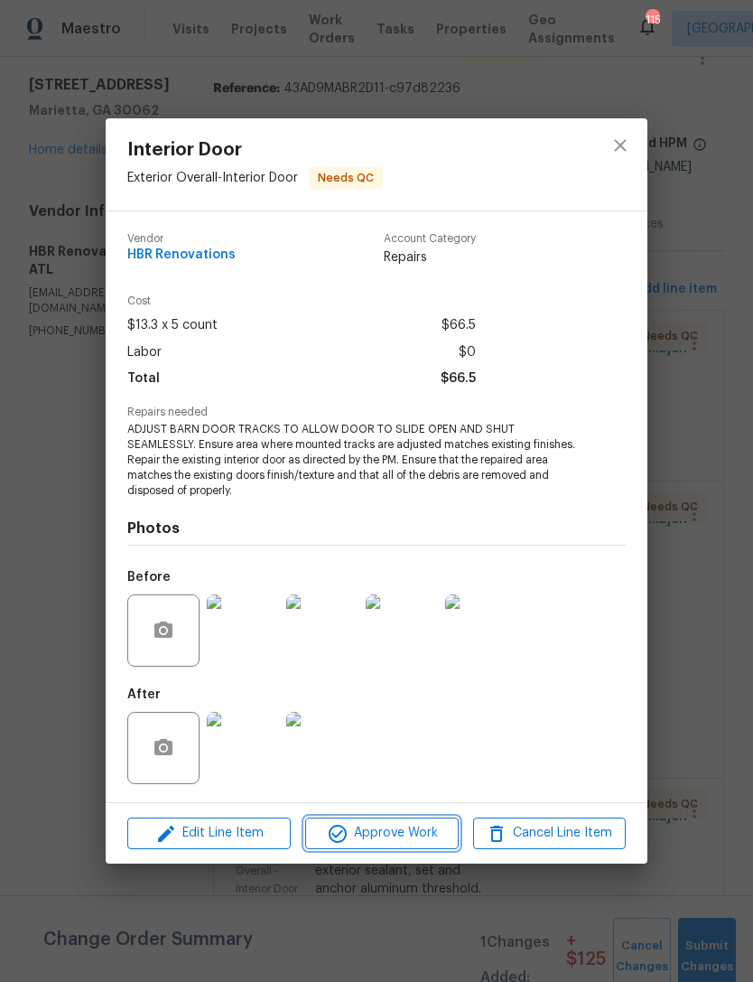
click at [383, 835] on span "Approve Work" at bounding box center [382, 833] width 142 height 23
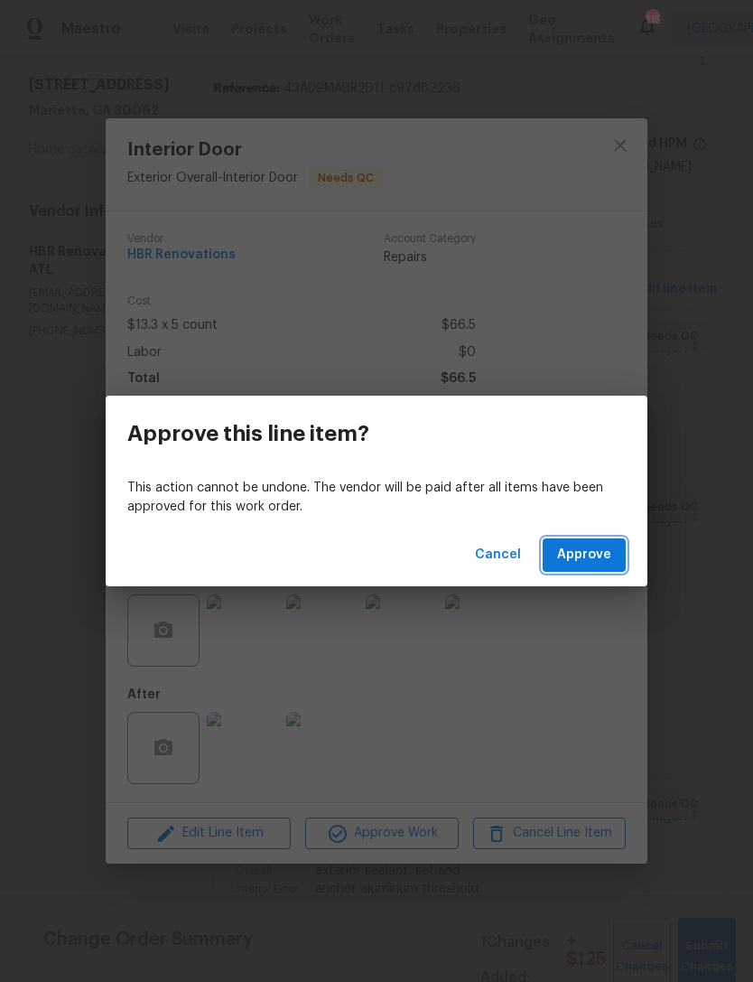
click at [585, 552] on span "Approve" at bounding box center [584, 555] width 54 height 23
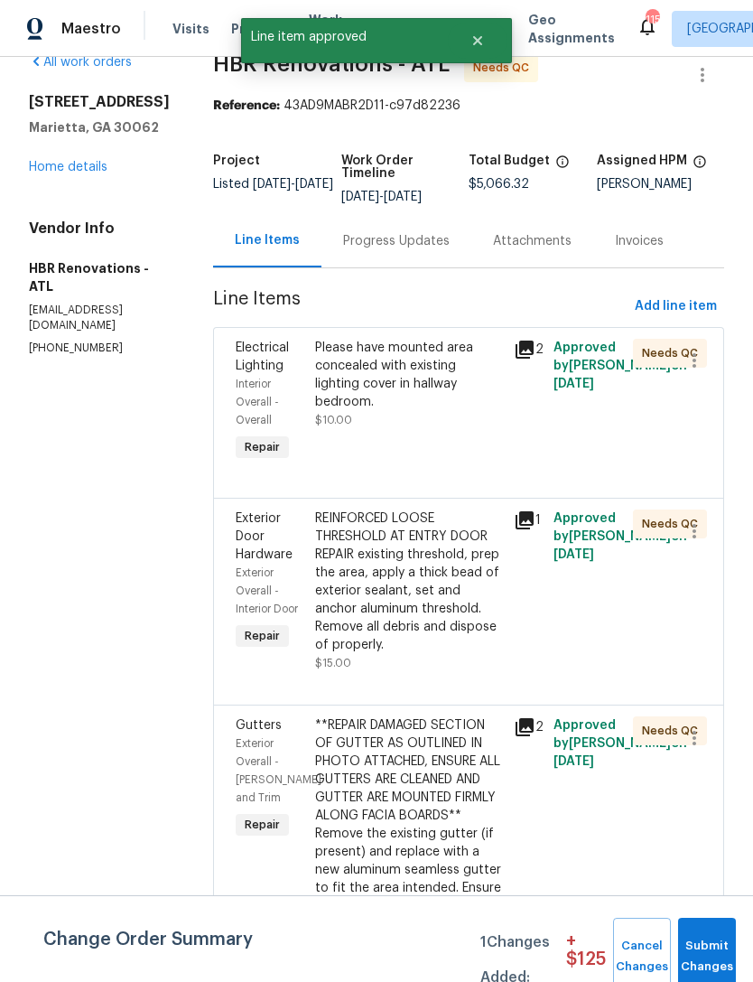
scroll to position [33, 0]
click at [257, 526] on span "Exterior Door Hardware" at bounding box center [264, 535] width 57 height 49
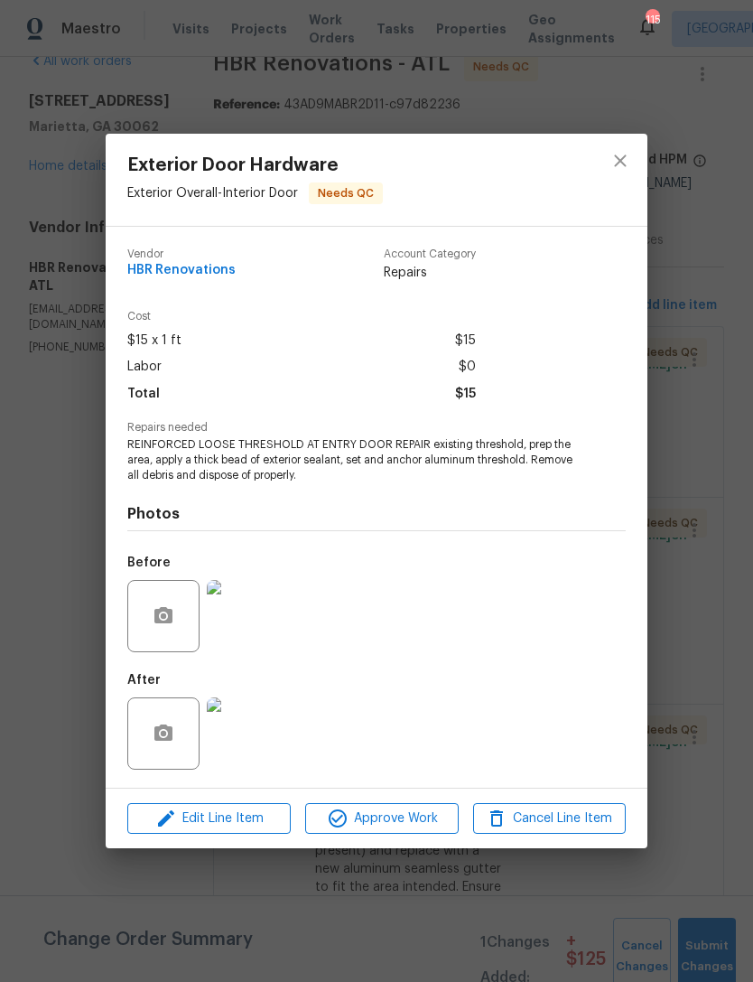
click at [256, 747] on img at bounding box center [243, 733] width 72 height 72
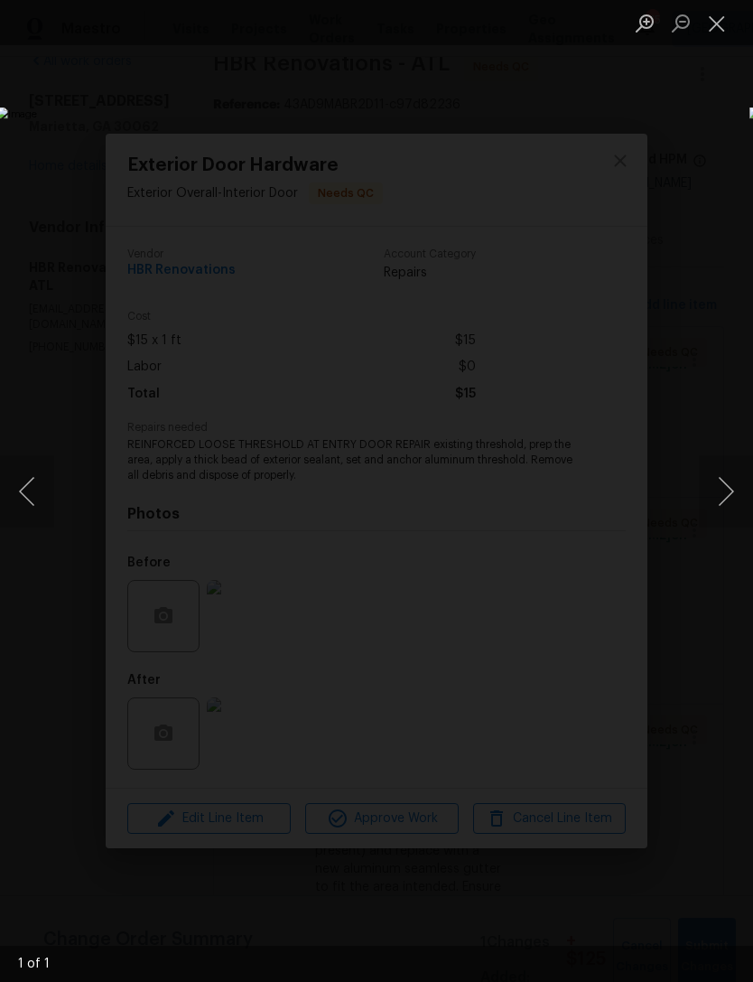
click at [722, 27] on button "Close lightbox" at bounding box center [717, 23] width 36 height 32
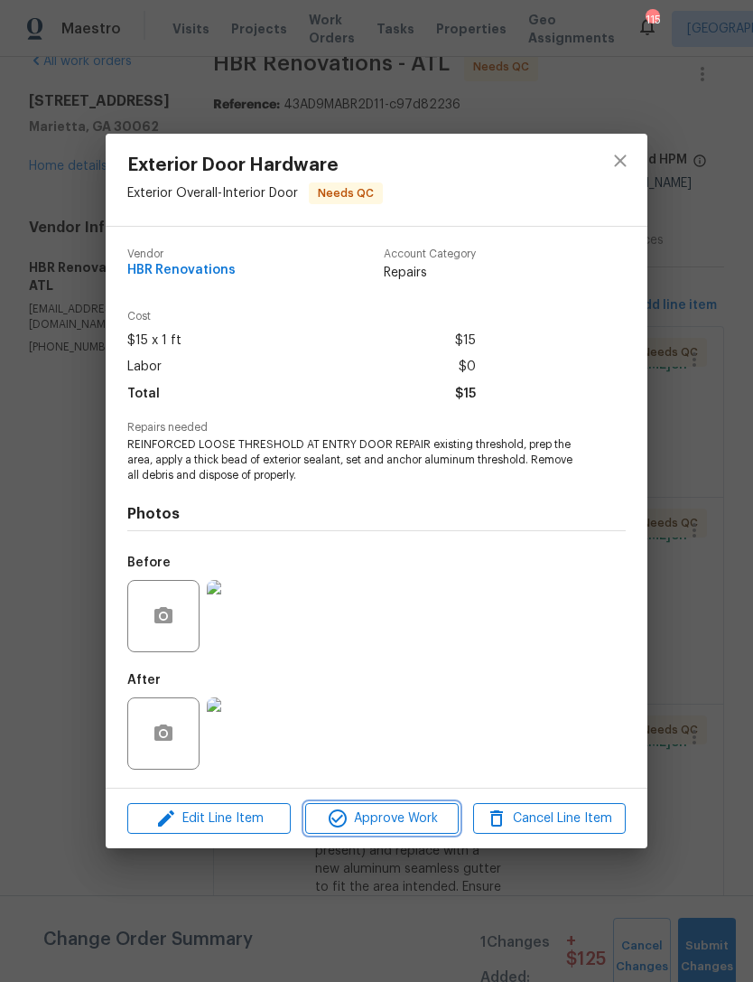
click at [372, 812] on span "Approve Work" at bounding box center [382, 819] width 142 height 23
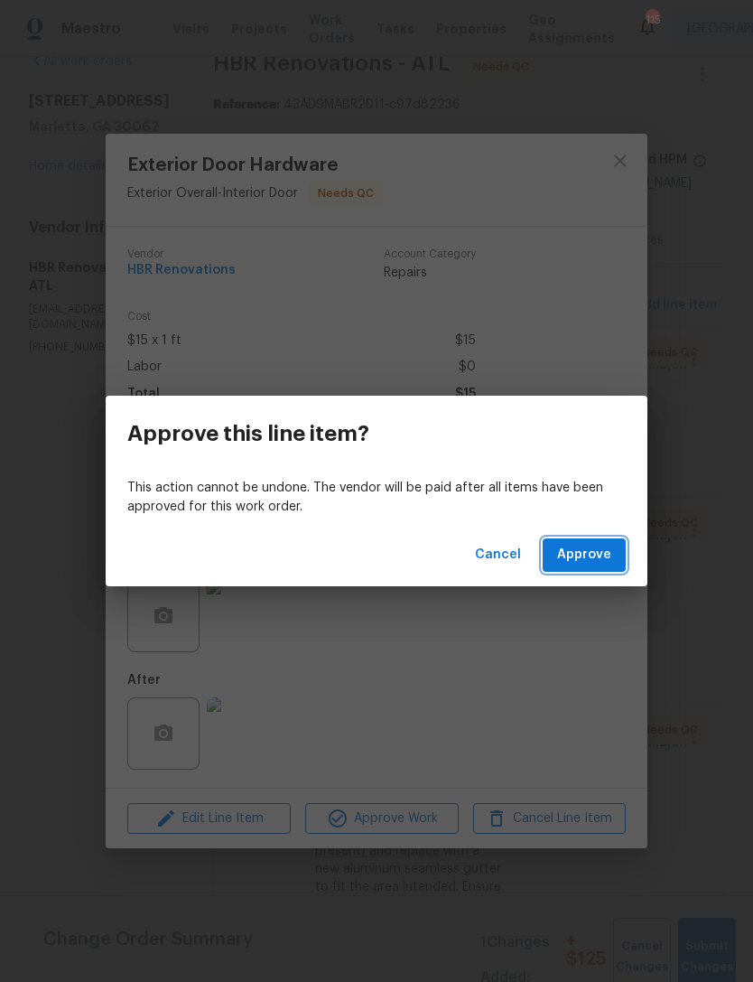
click at [576, 549] on span "Approve" at bounding box center [584, 555] width 54 height 23
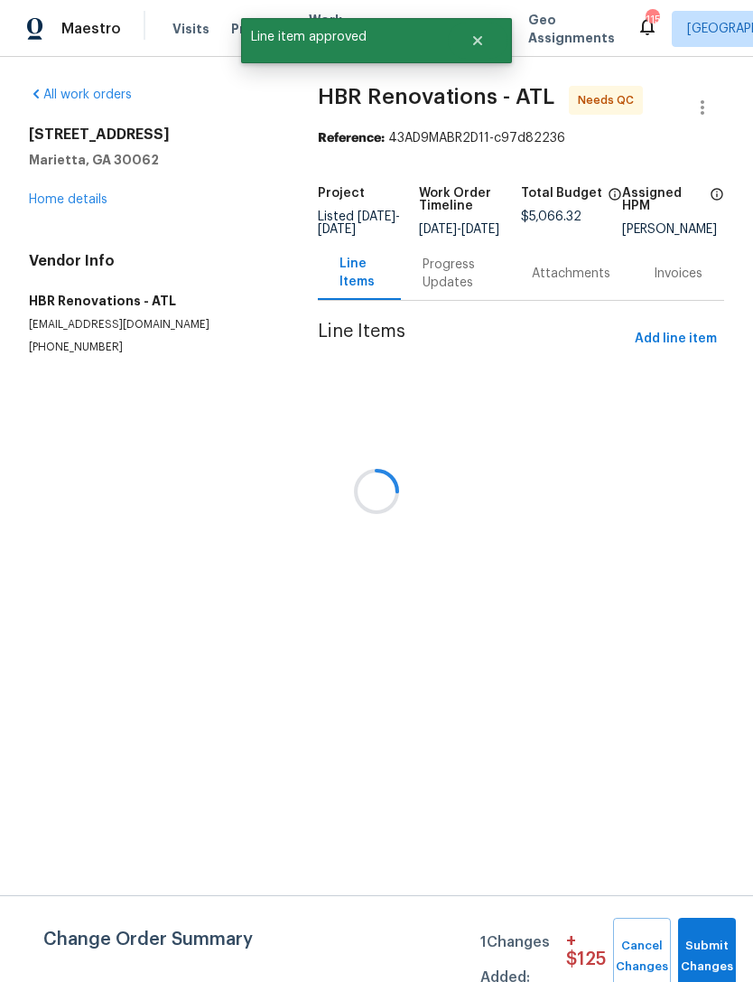
scroll to position [0, 0]
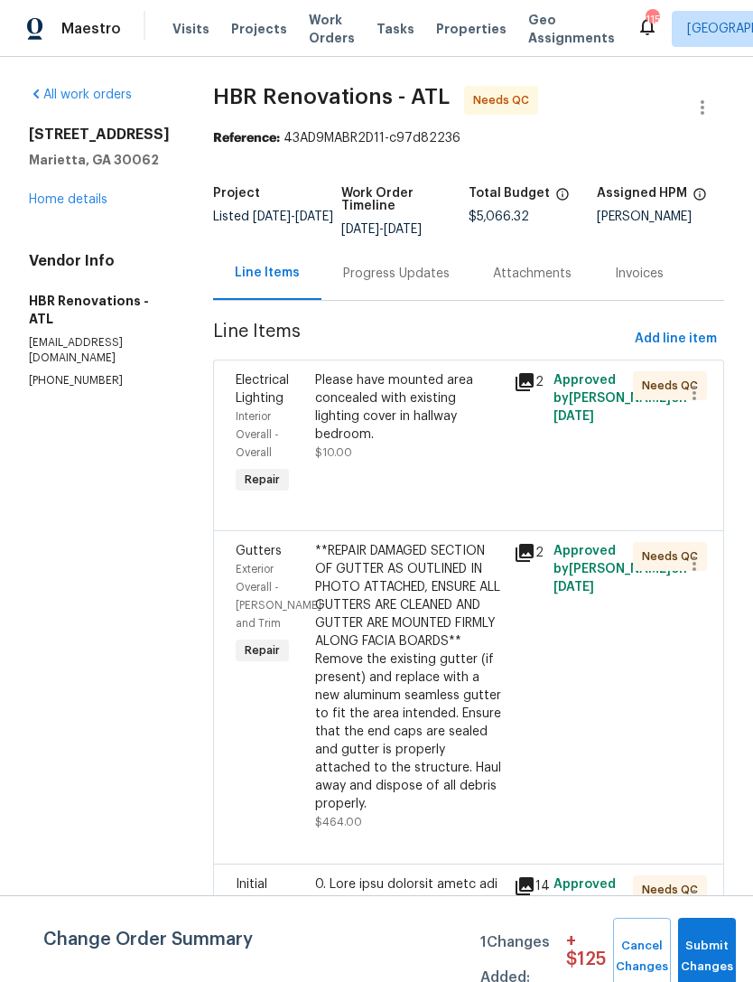
click at [255, 573] on span "Exterior Overall - [PERSON_NAME] and Trim" at bounding box center [279, 596] width 86 height 65
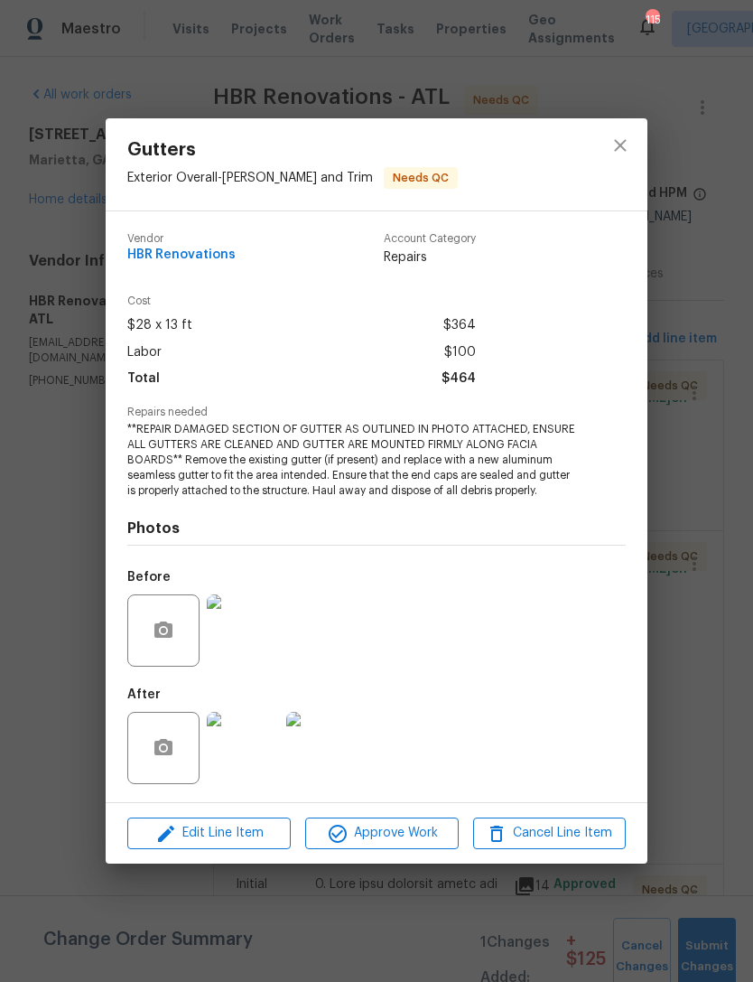
click at [248, 757] on img at bounding box center [243, 748] width 72 height 72
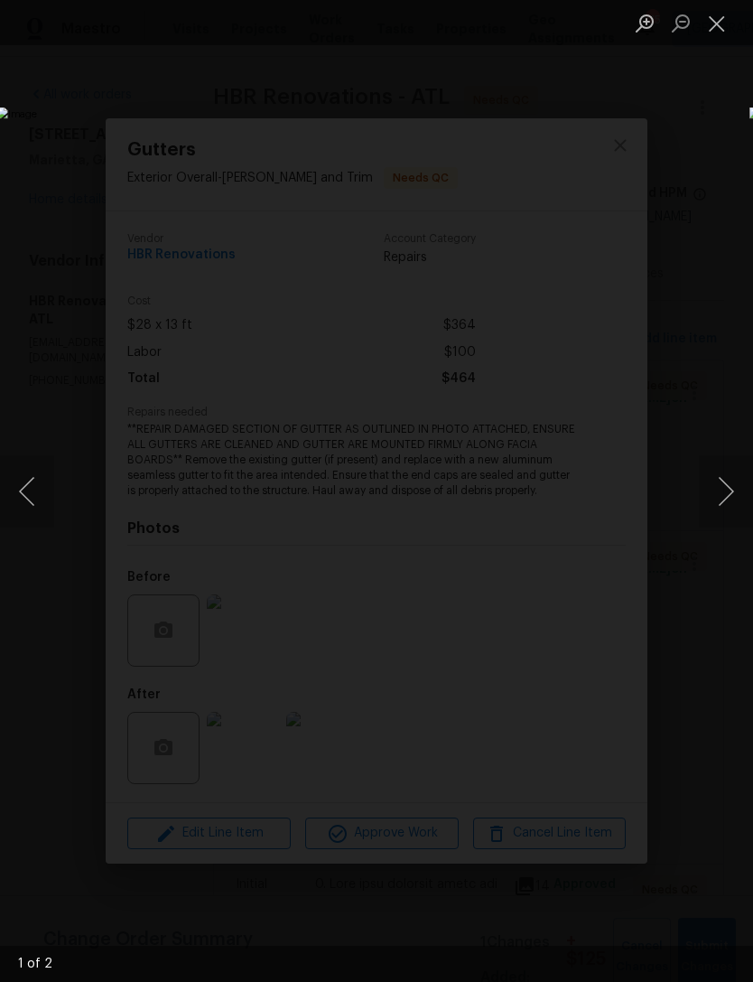
click at [725, 494] on button "Next image" at bounding box center [726, 491] width 54 height 72
click at [727, 485] on button "Next image" at bounding box center [726, 491] width 54 height 72
click at [723, 23] on button "Close lightbox" at bounding box center [717, 23] width 36 height 32
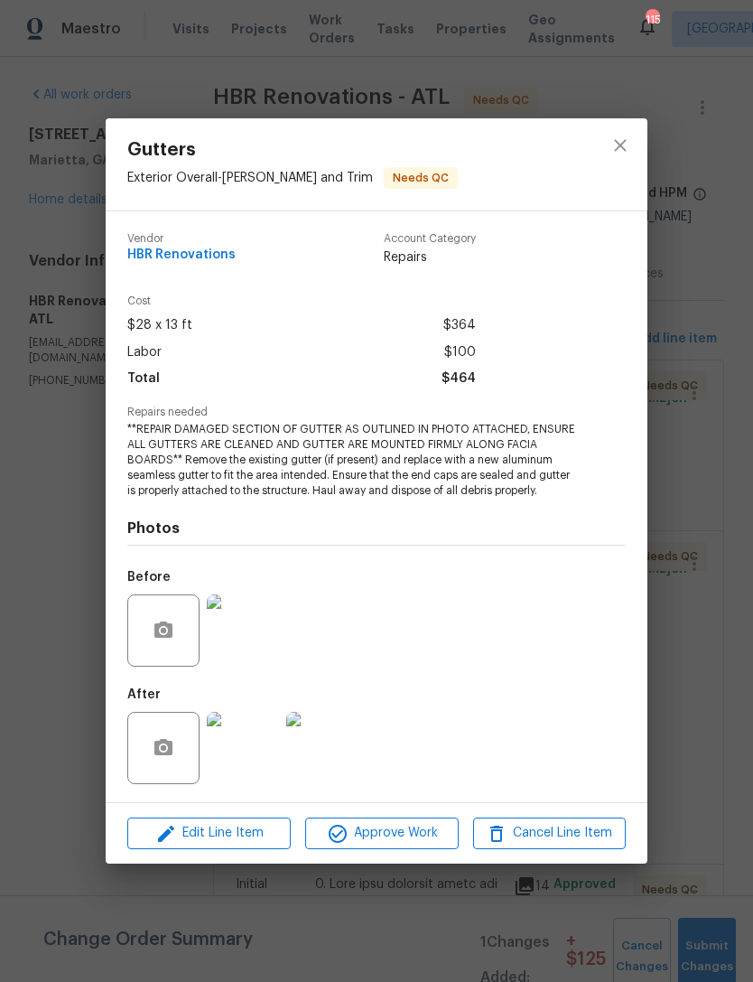
click at [242, 632] on img at bounding box center [243, 630] width 72 height 72
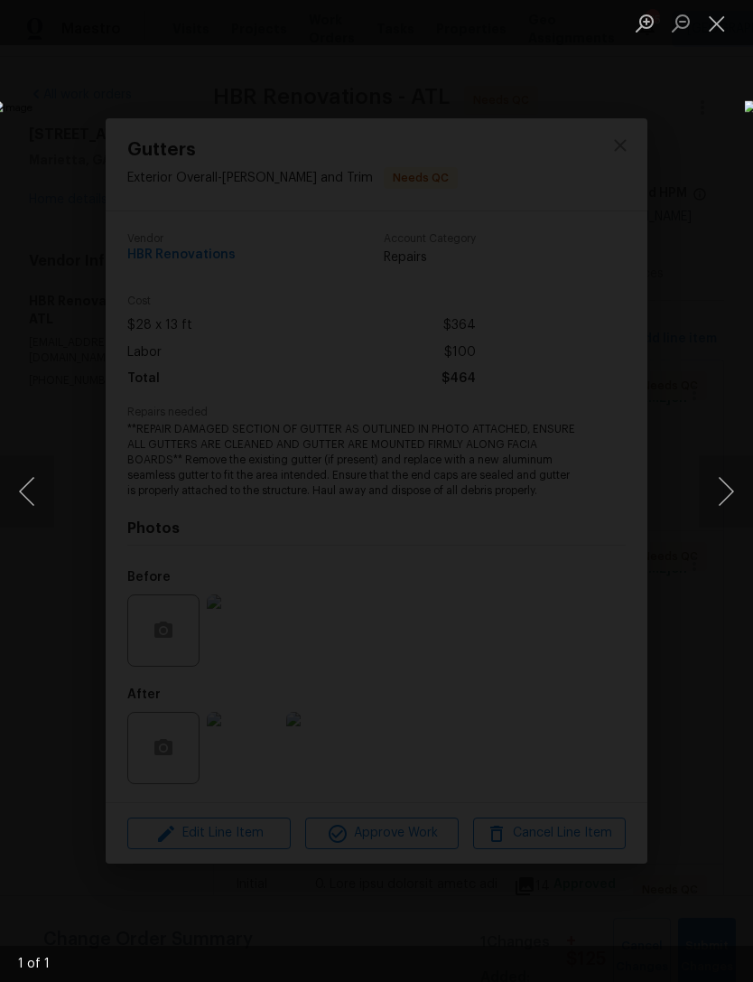
click at [687, 161] on div "Lightbox" at bounding box center [376, 491] width 753 height 982
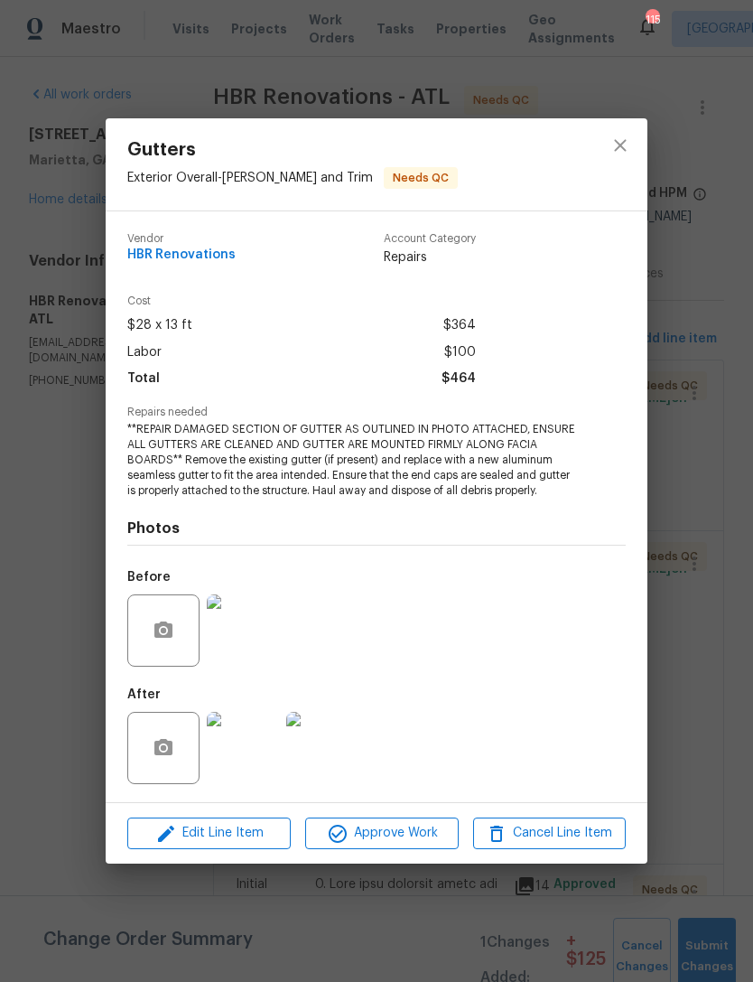
click at [256, 755] on img at bounding box center [243, 748] width 72 height 72
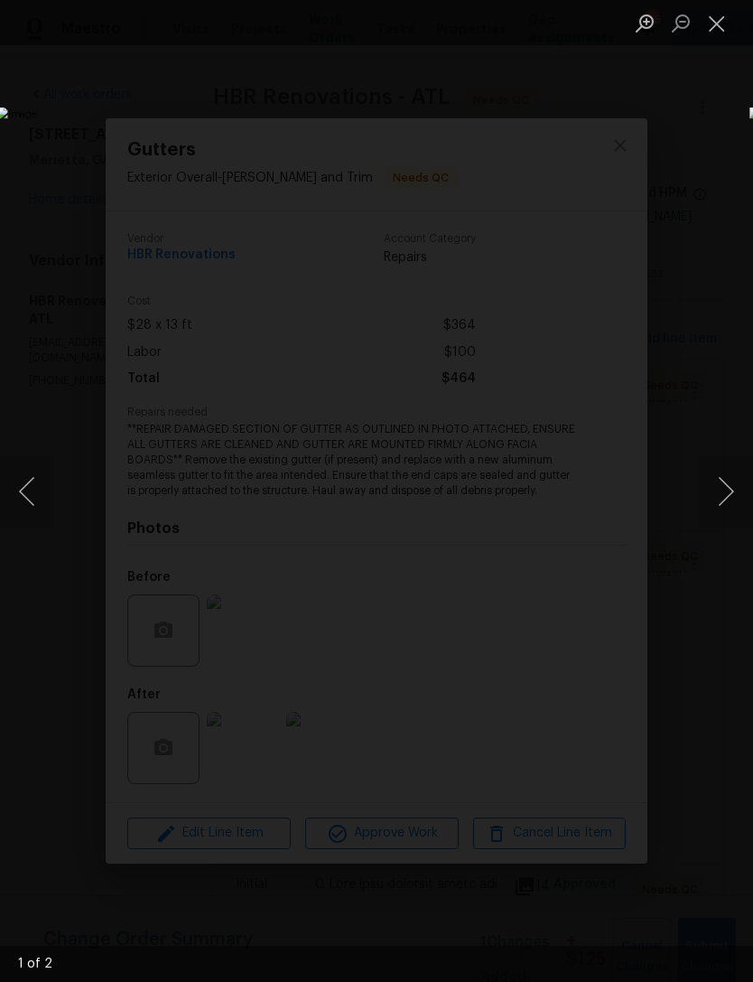
click at [723, 27] on button "Close lightbox" at bounding box center [717, 23] width 36 height 32
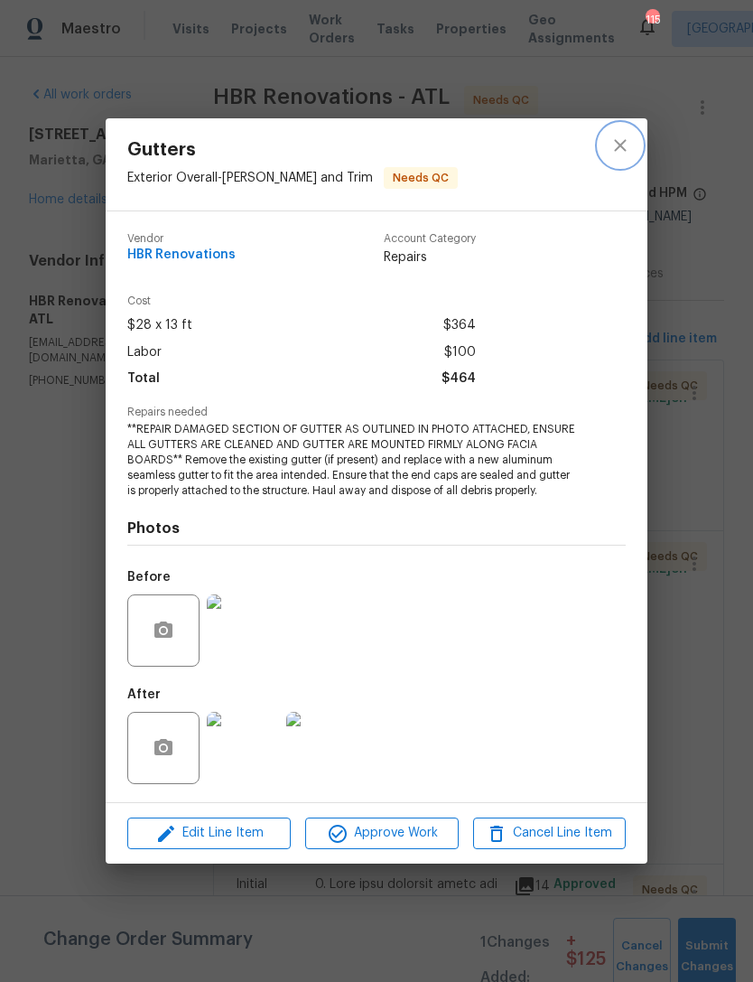
click at [633, 146] on button "close" at bounding box center [620, 145] width 43 height 43
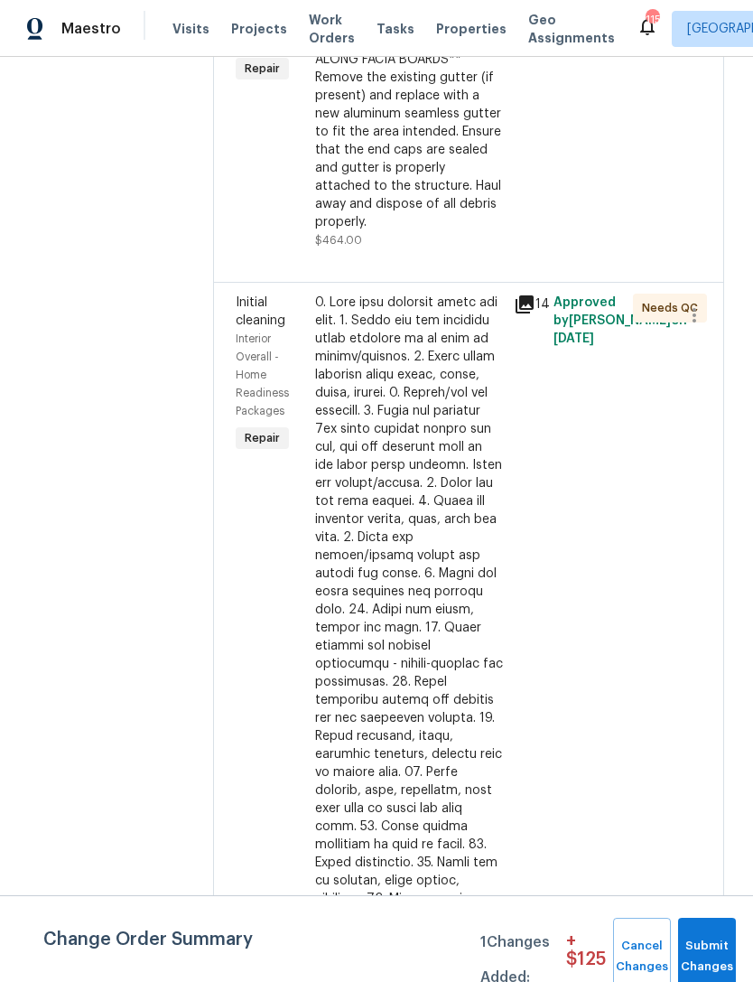
scroll to position [537, 0]
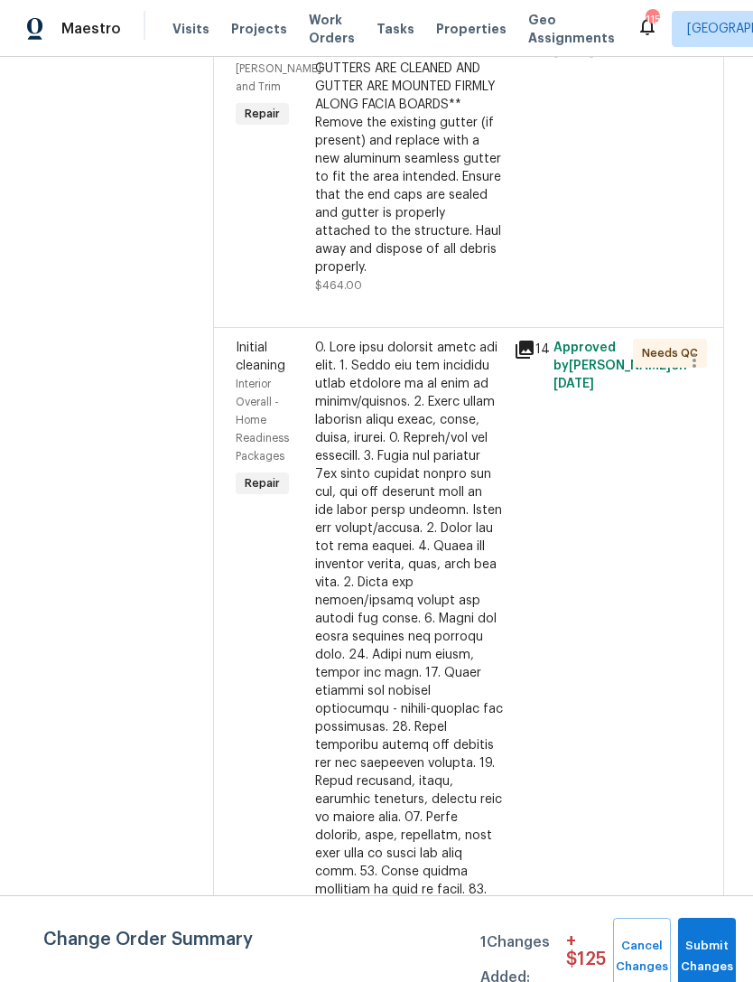
click at [261, 342] on span "Initial cleaning" at bounding box center [261, 357] width 50 height 31
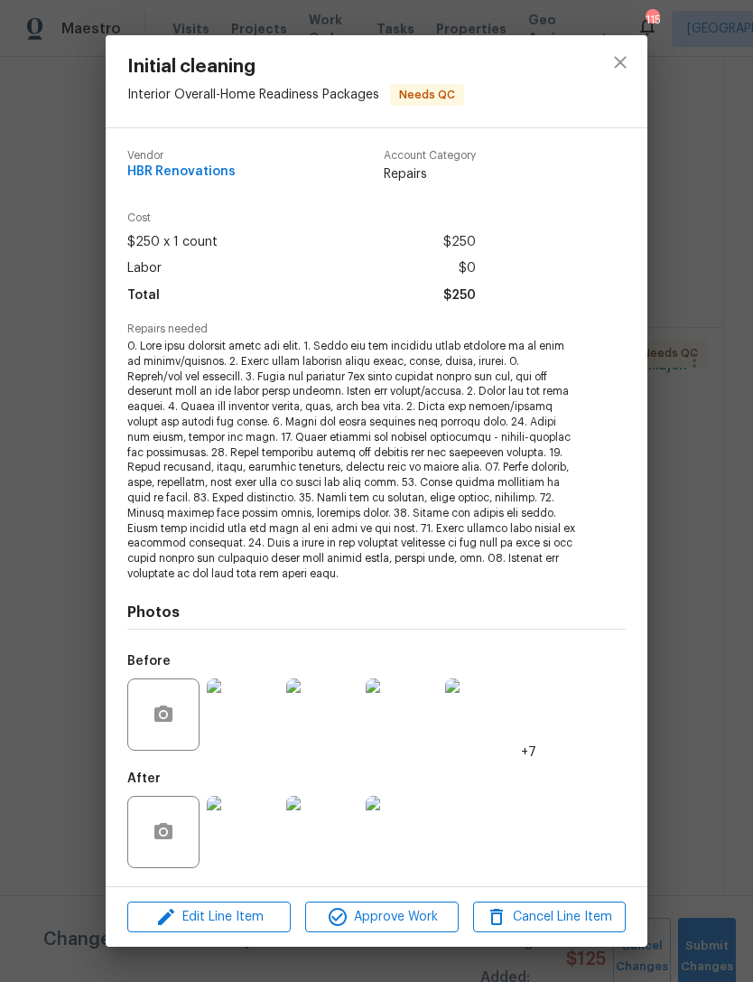
click at [252, 838] on img at bounding box center [243, 832] width 72 height 72
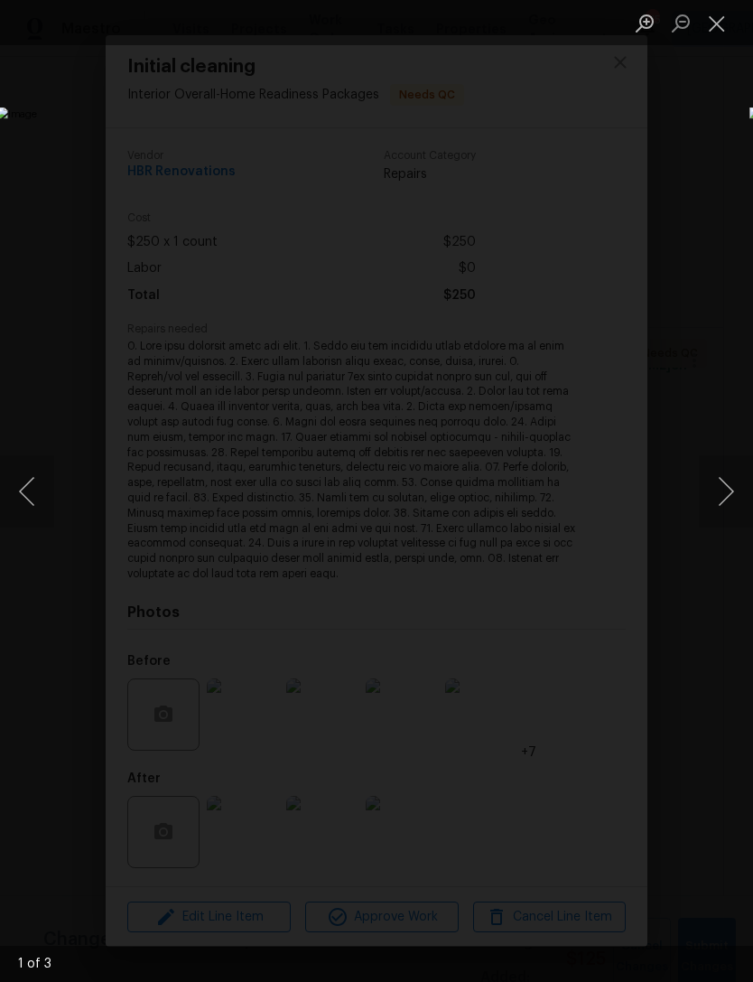
click at [718, 21] on button "Close lightbox" at bounding box center [717, 23] width 36 height 32
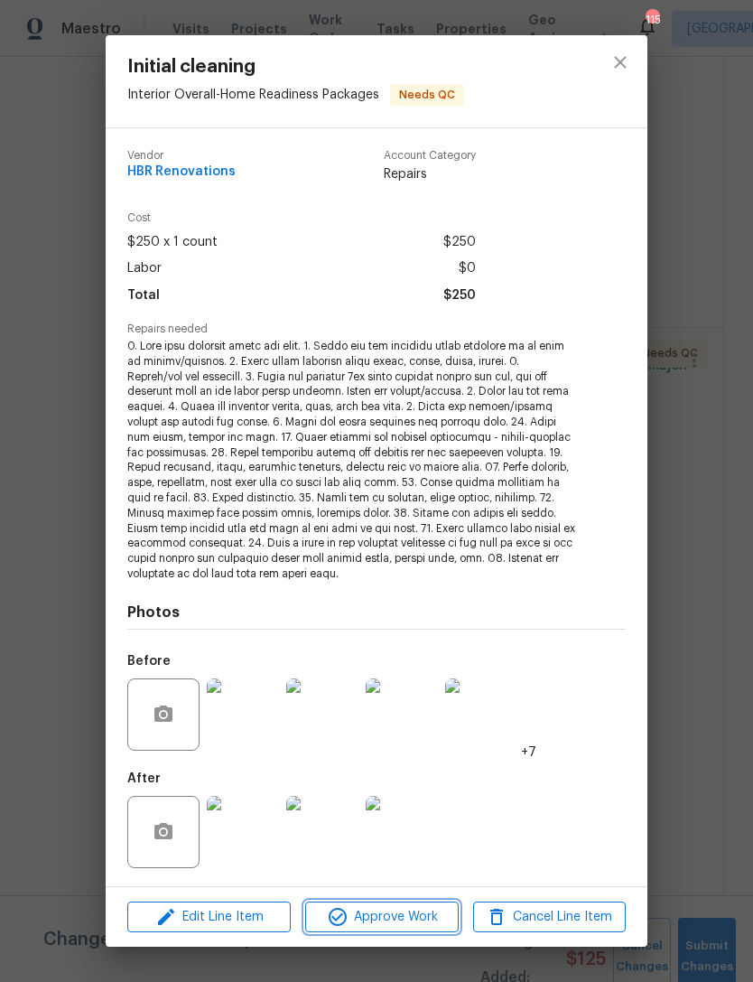
click at [397, 921] on span "Approve Work" at bounding box center [382, 917] width 142 height 23
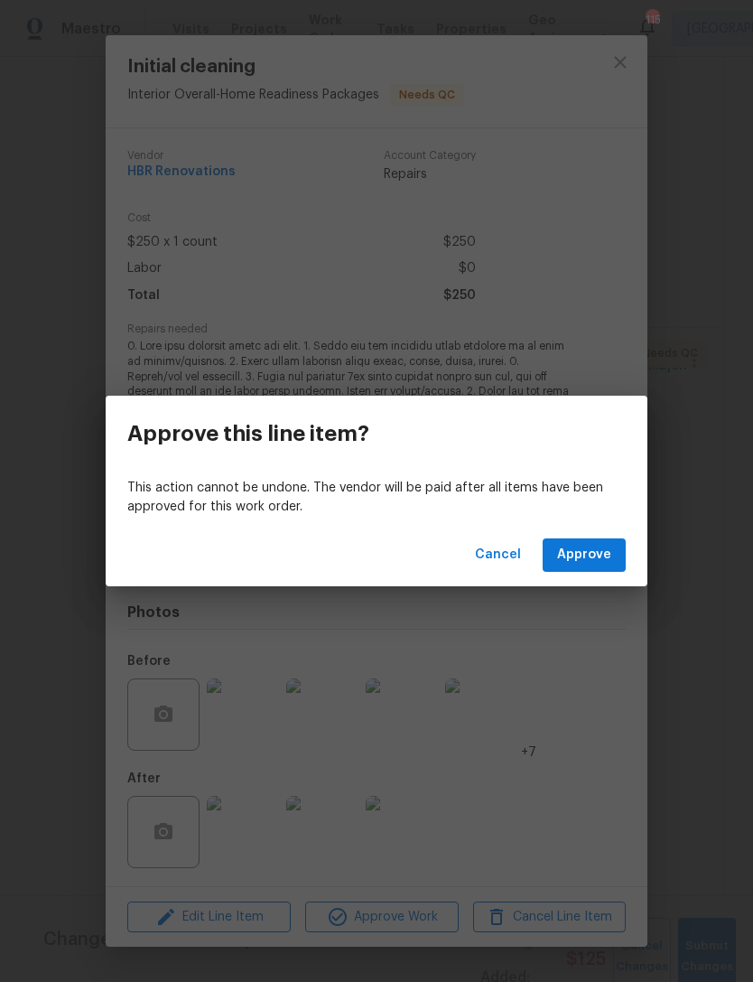
click at [582, 557] on span "Approve" at bounding box center [584, 555] width 54 height 23
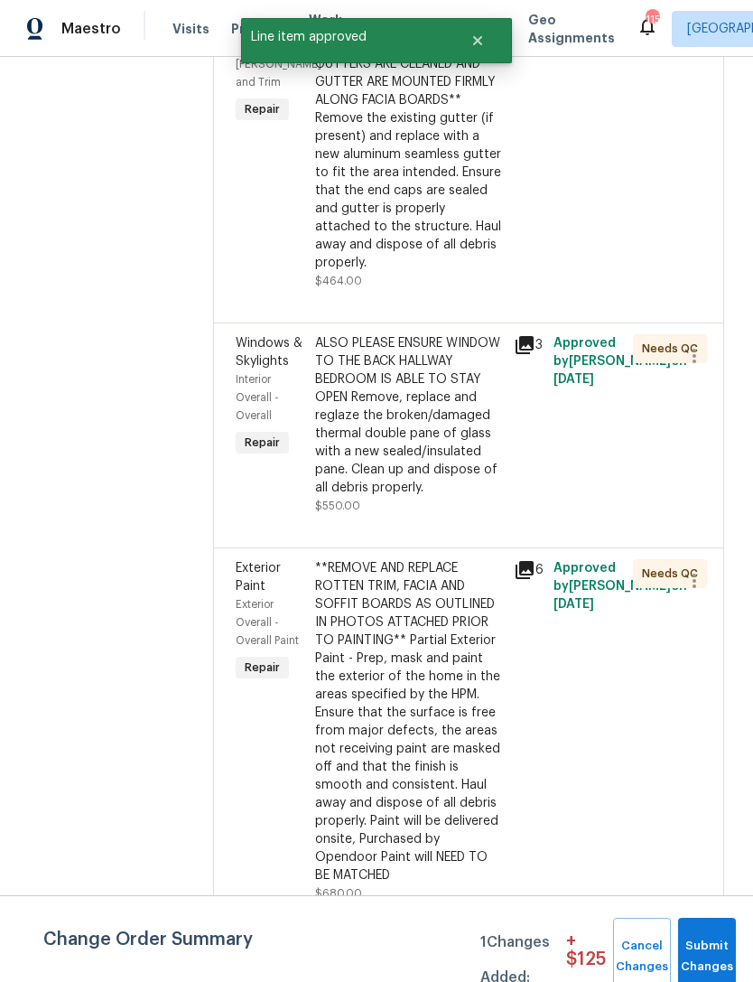
scroll to position [543, 0]
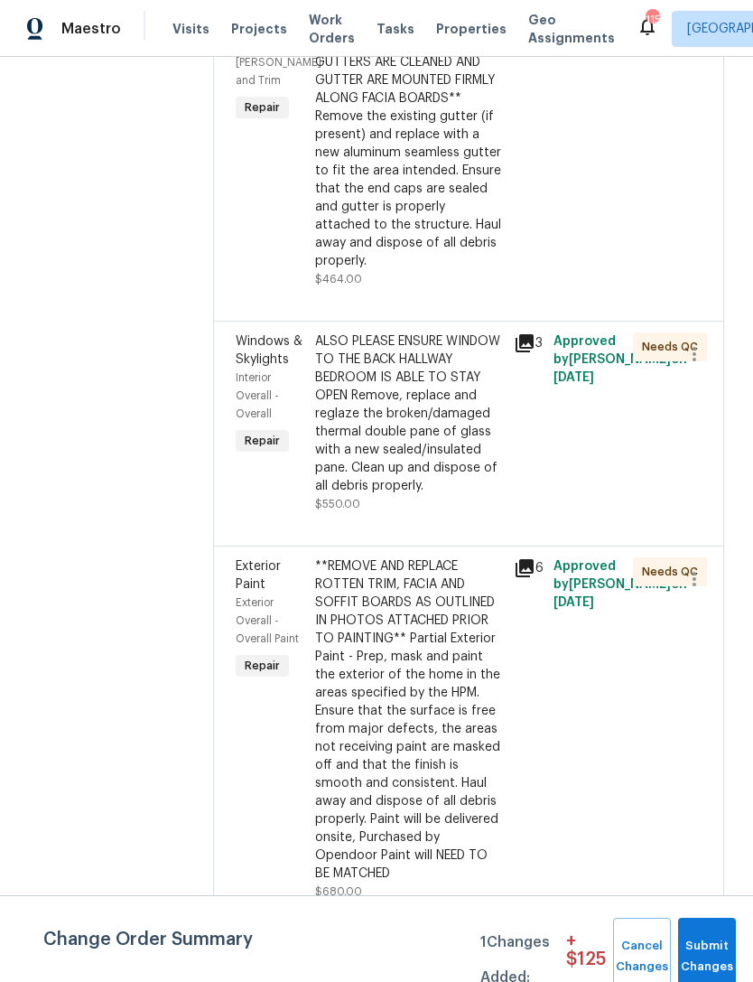
click at [252, 338] on span "Windows & Skylights" at bounding box center [269, 350] width 67 height 31
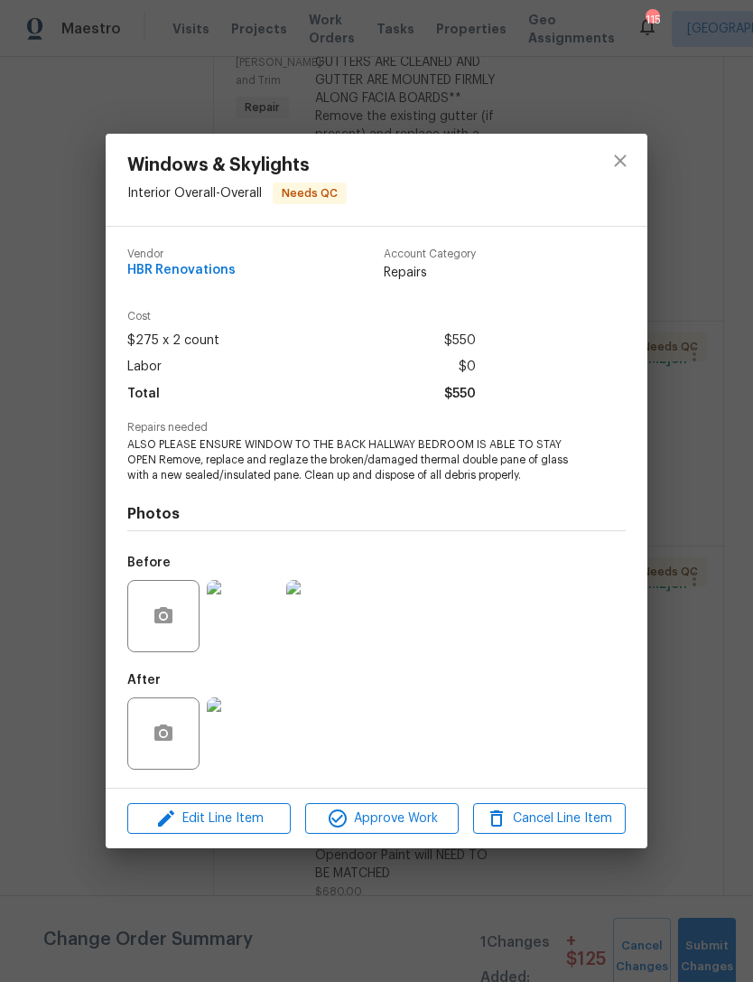
click at [248, 750] on img at bounding box center [243, 733] width 72 height 72
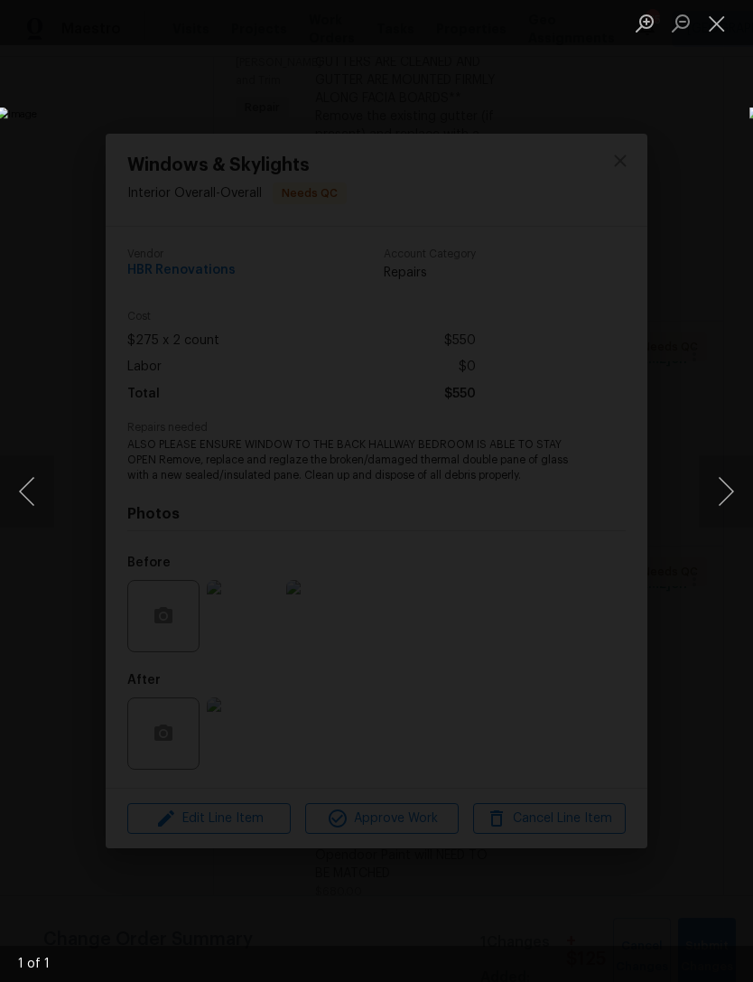
click at [717, 33] on button "Close lightbox" at bounding box center [717, 23] width 36 height 32
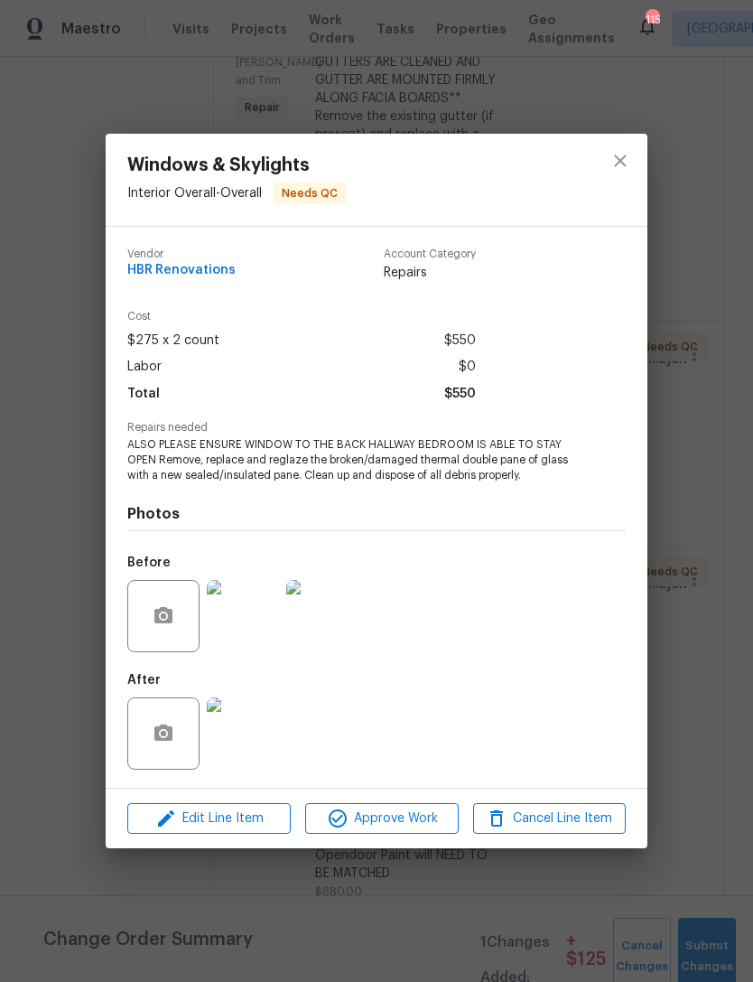
click at [257, 619] on img at bounding box center [243, 616] width 72 height 72
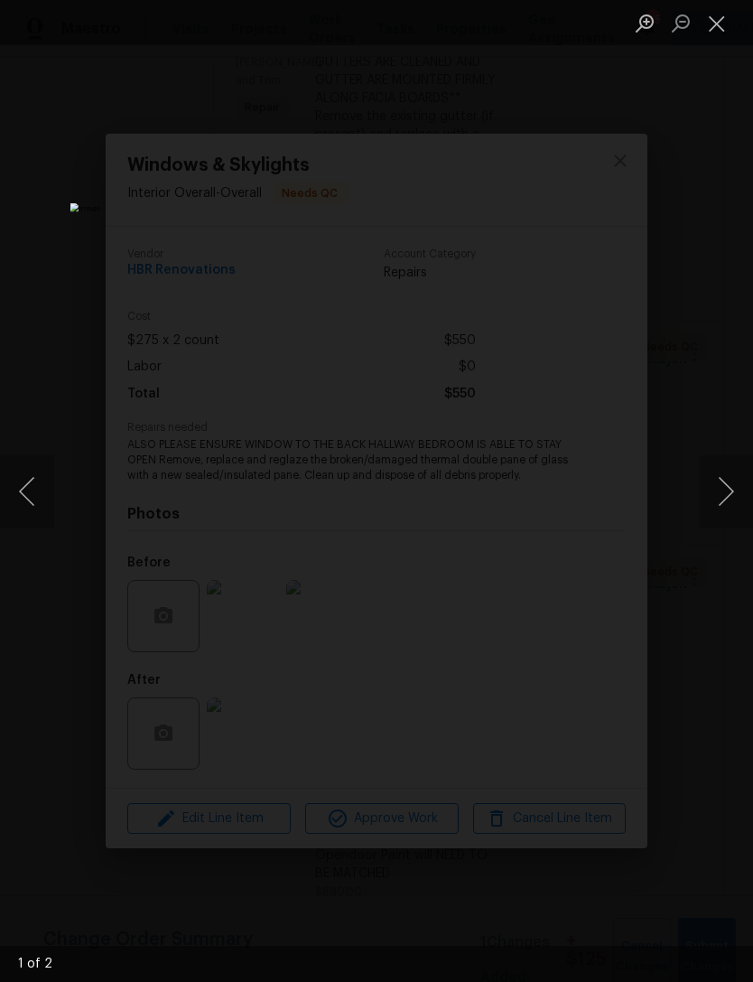
click at [719, 30] on button "Close lightbox" at bounding box center [717, 23] width 36 height 32
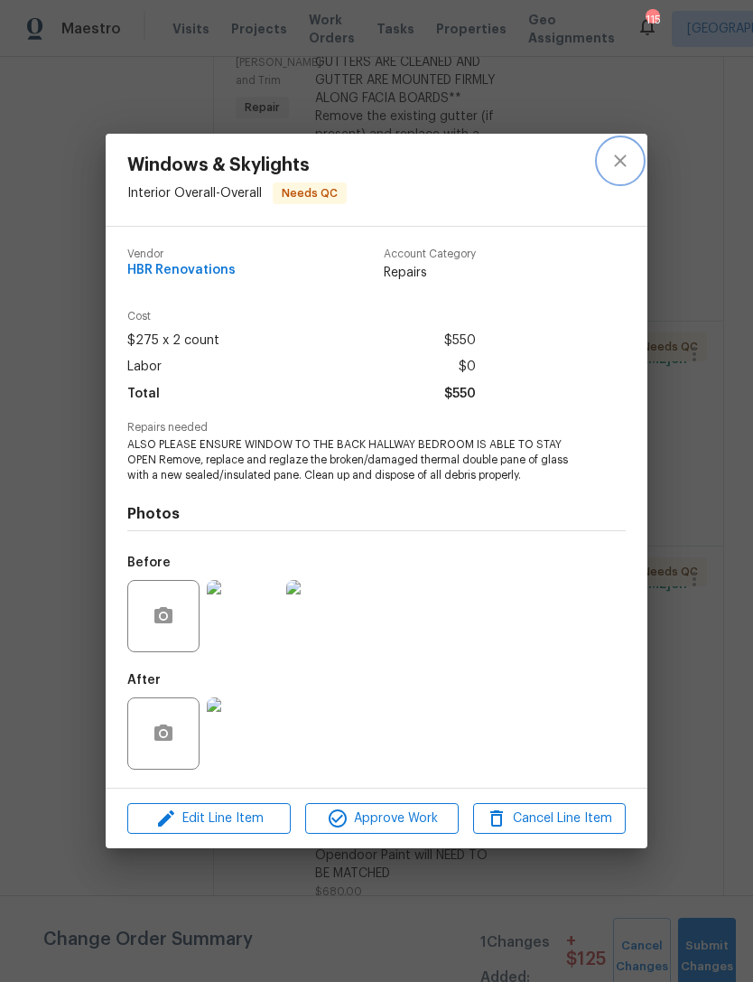
click at [630, 157] on icon "close" at bounding box center [621, 161] width 22 height 22
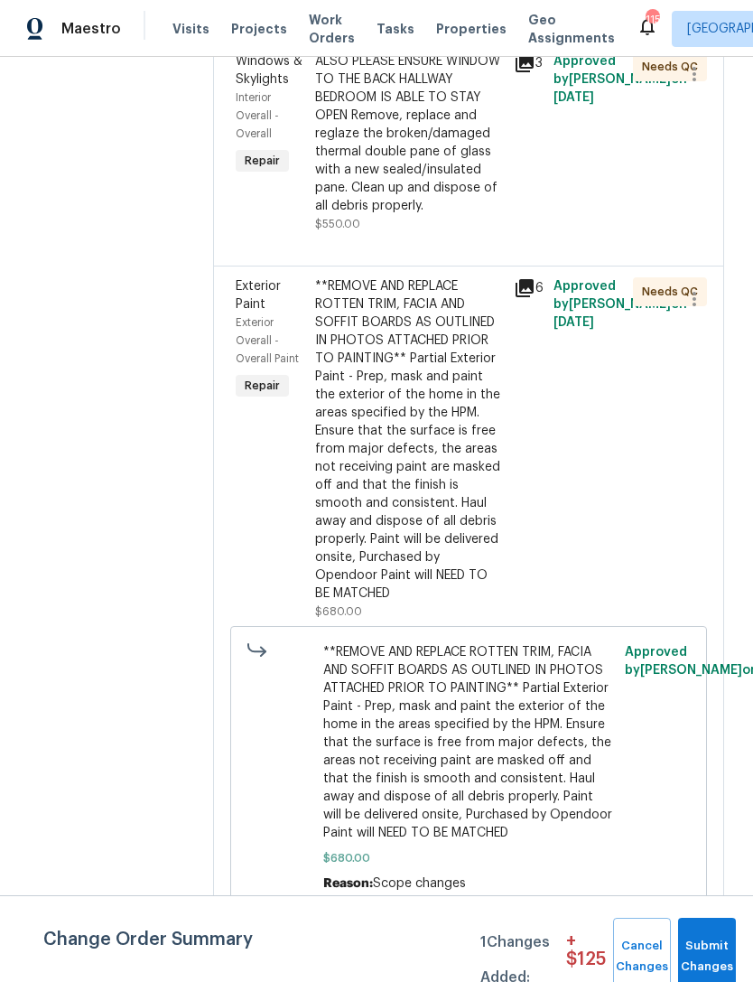
scroll to position [819, 0]
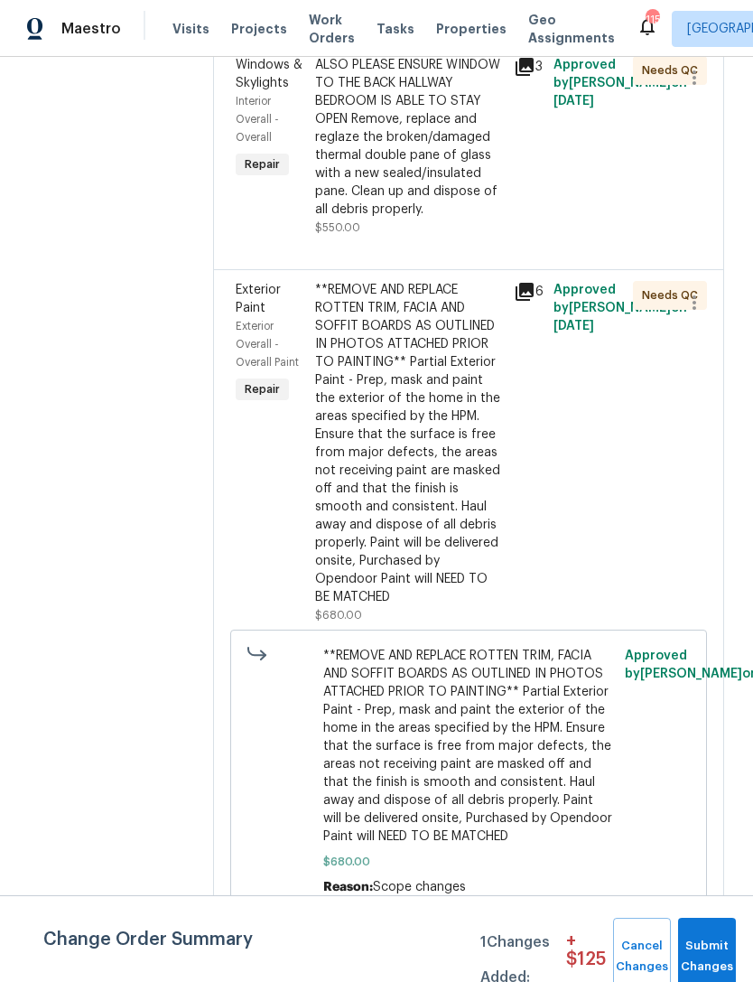
click at [264, 312] on div "Exterior Paint" at bounding box center [270, 299] width 69 height 36
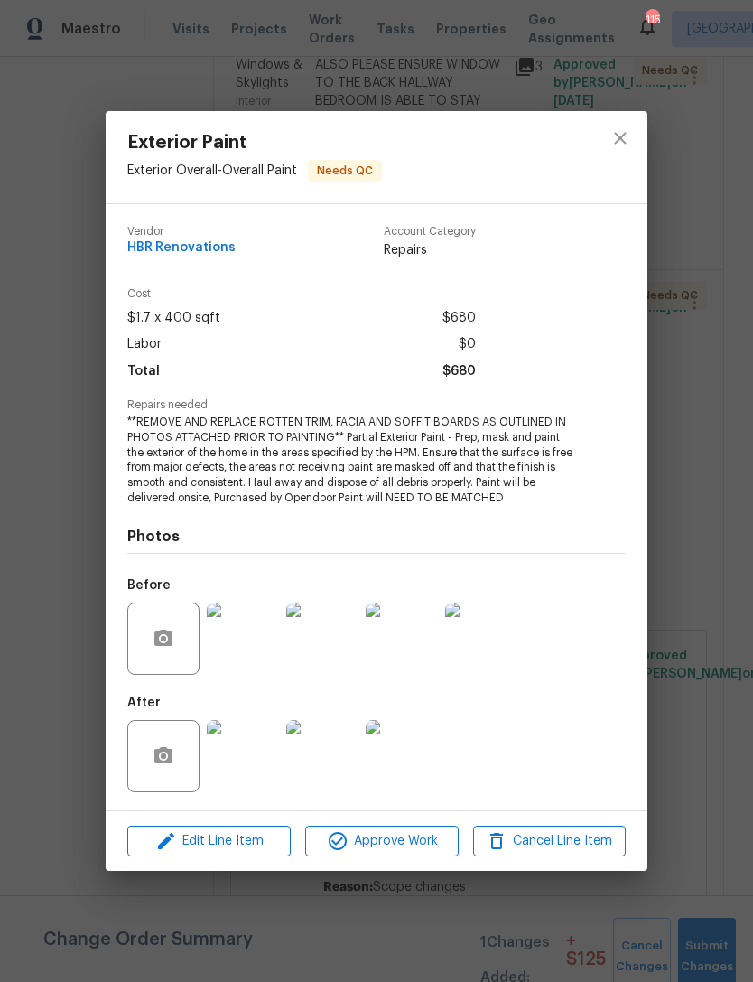
click at [263, 755] on img at bounding box center [243, 756] width 72 height 72
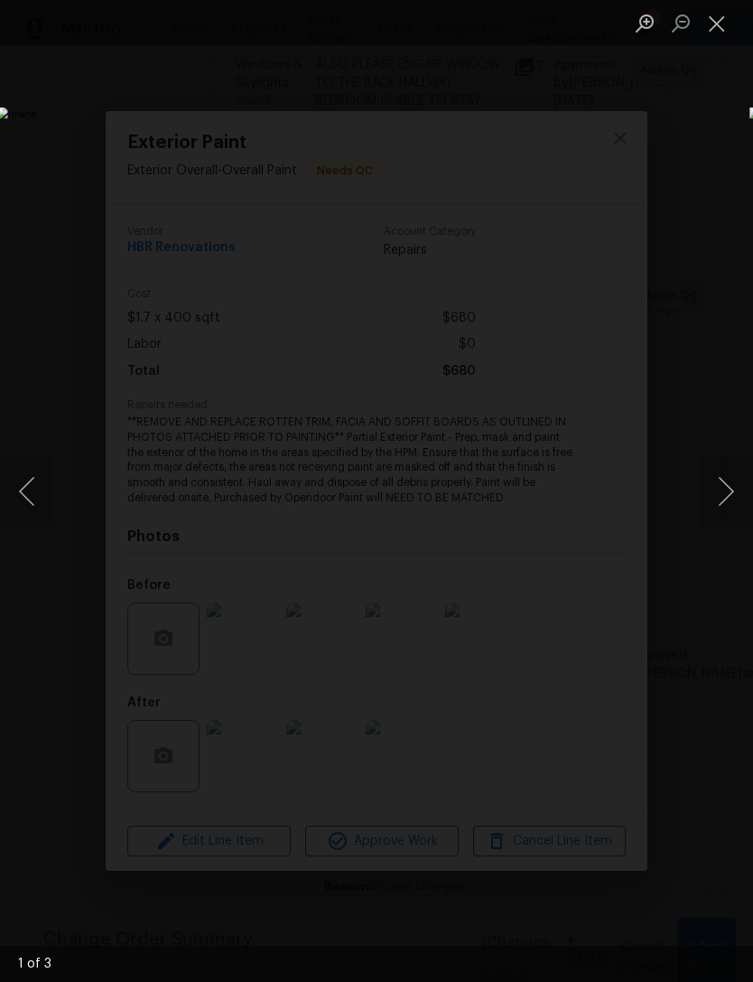
click at [721, 526] on button "Next image" at bounding box center [726, 491] width 54 height 72
click at [716, 504] on button "Next image" at bounding box center [726, 491] width 54 height 72
click at [711, 500] on button "Next image" at bounding box center [726, 491] width 54 height 72
click at [713, 498] on button "Next image" at bounding box center [726, 491] width 54 height 72
click at [716, 23] on button "Close lightbox" at bounding box center [717, 23] width 36 height 32
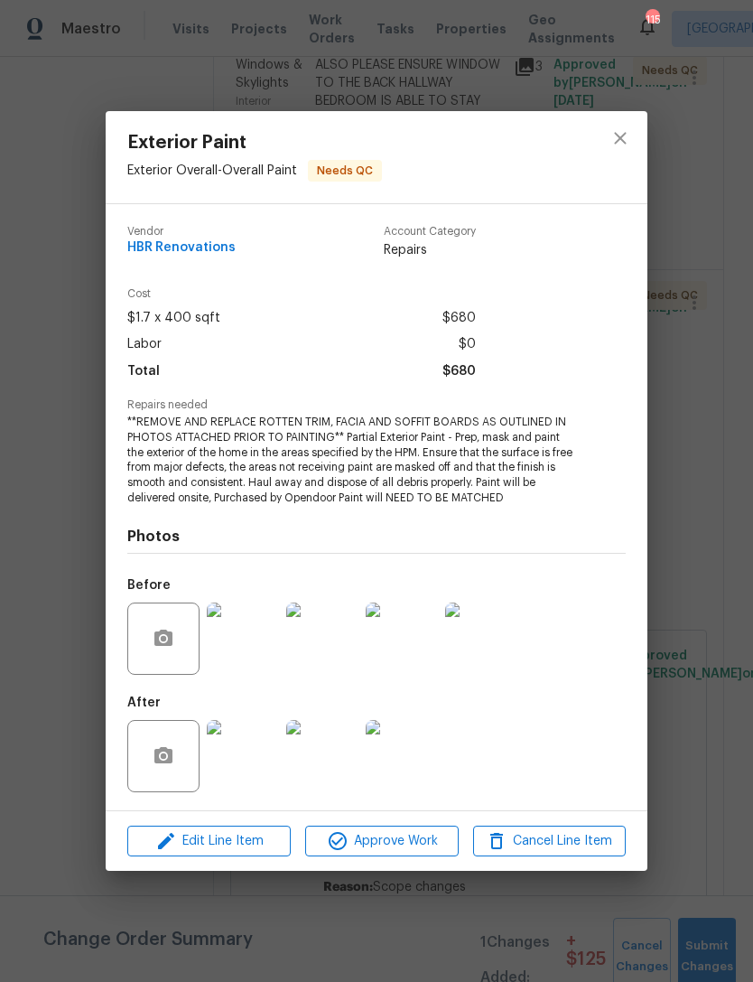
click at [398, 840] on span "Approve Work" at bounding box center [382, 841] width 142 height 23
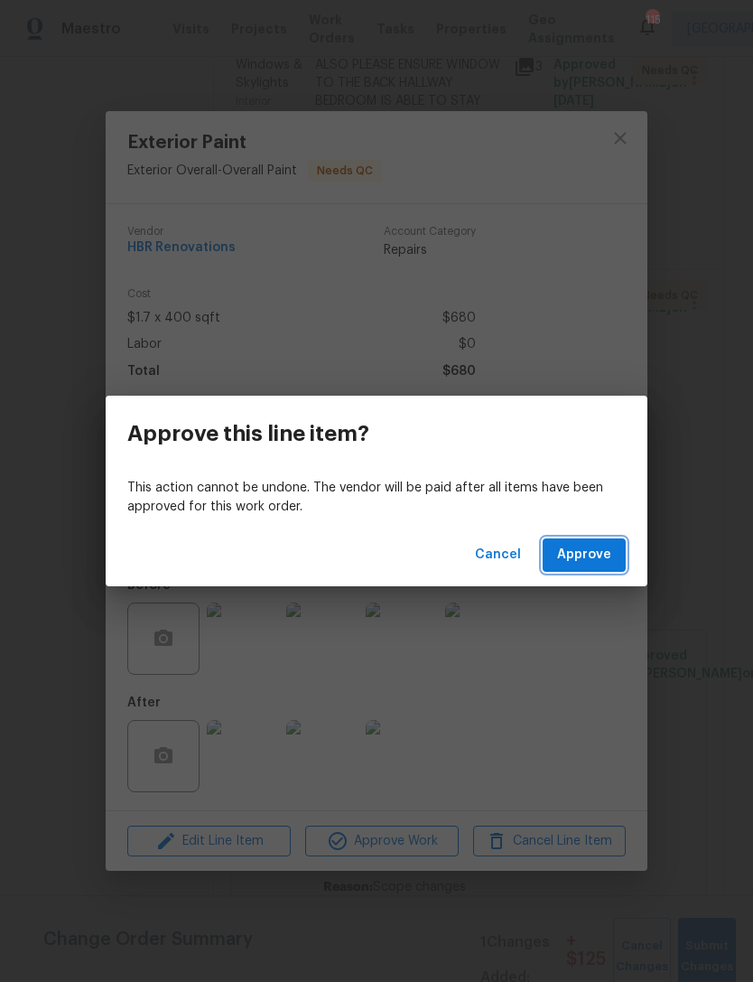
click at [597, 552] on span "Approve" at bounding box center [584, 555] width 54 height 23
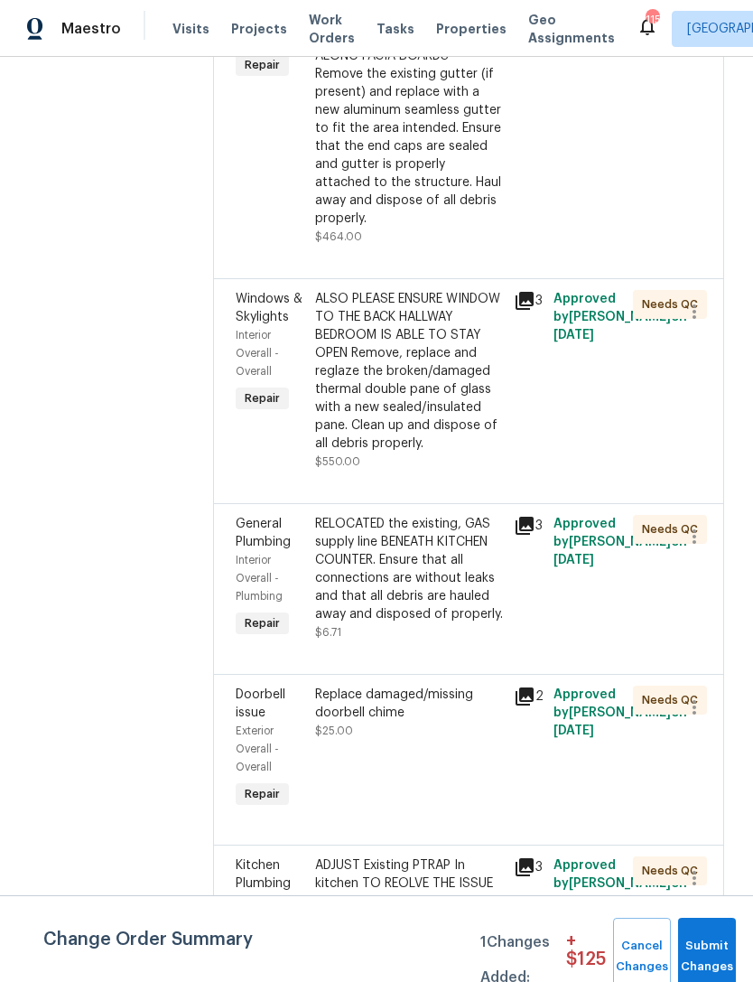
scroll to position [597, 0]
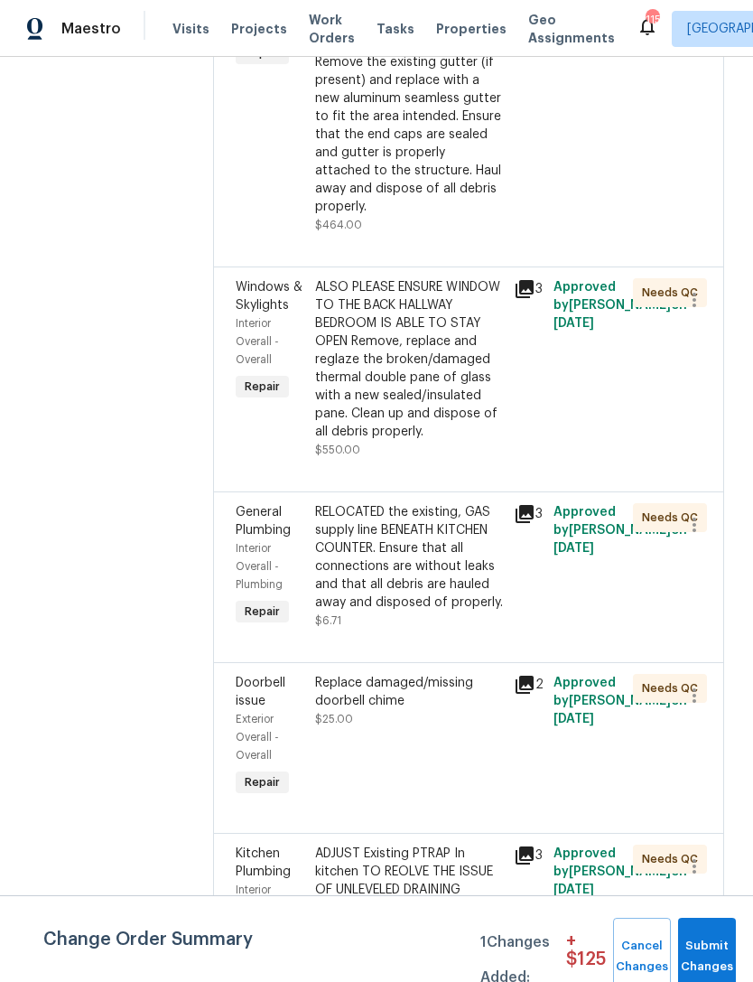
click at [526, 523] on icon at bounding box center [525, 514] width 18 height 18
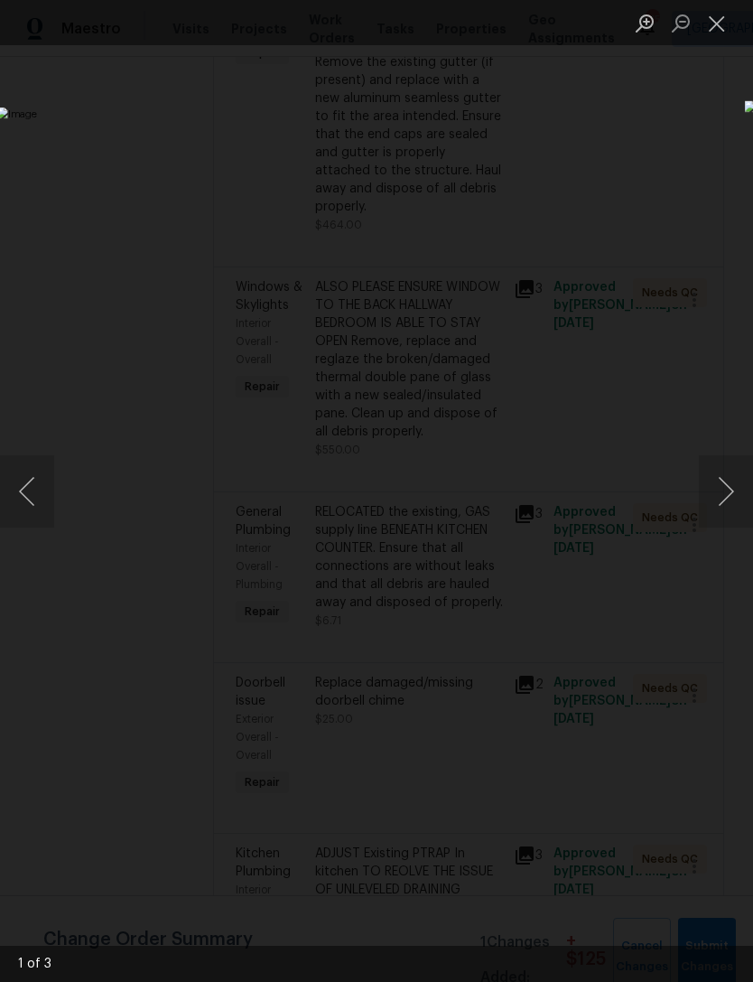
click at [719, 18] on button "Close lightbox" at bounding box center [717, 23] width 36 height 32
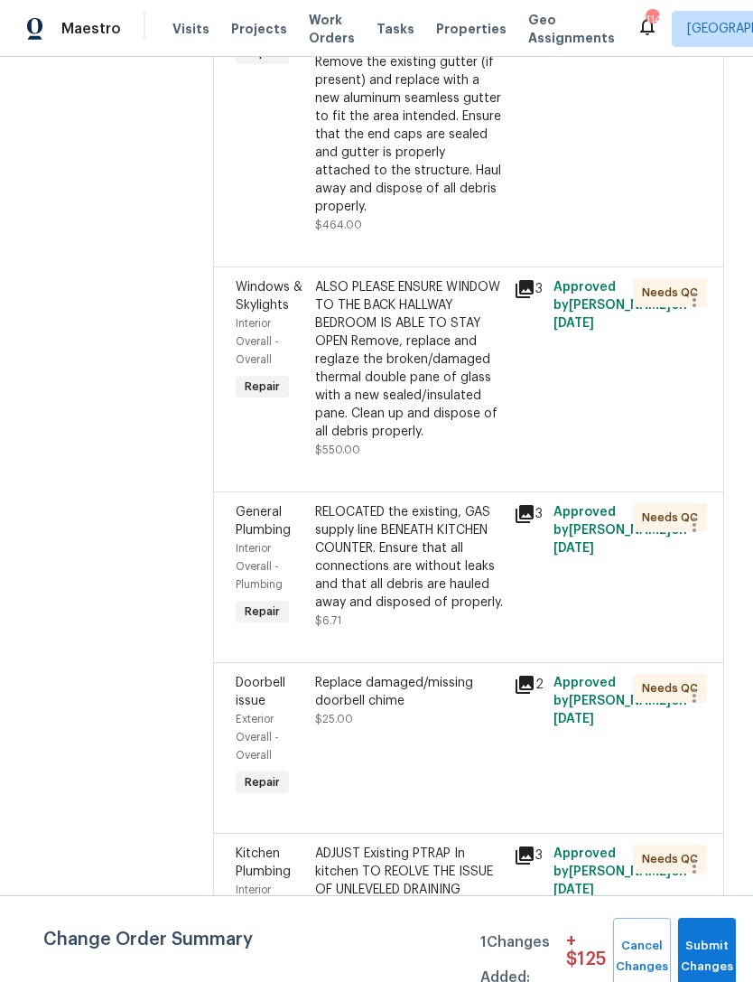
click at [253, 530] on span "General Plumbing" at bounding box center [263, 521] width 55 height 31
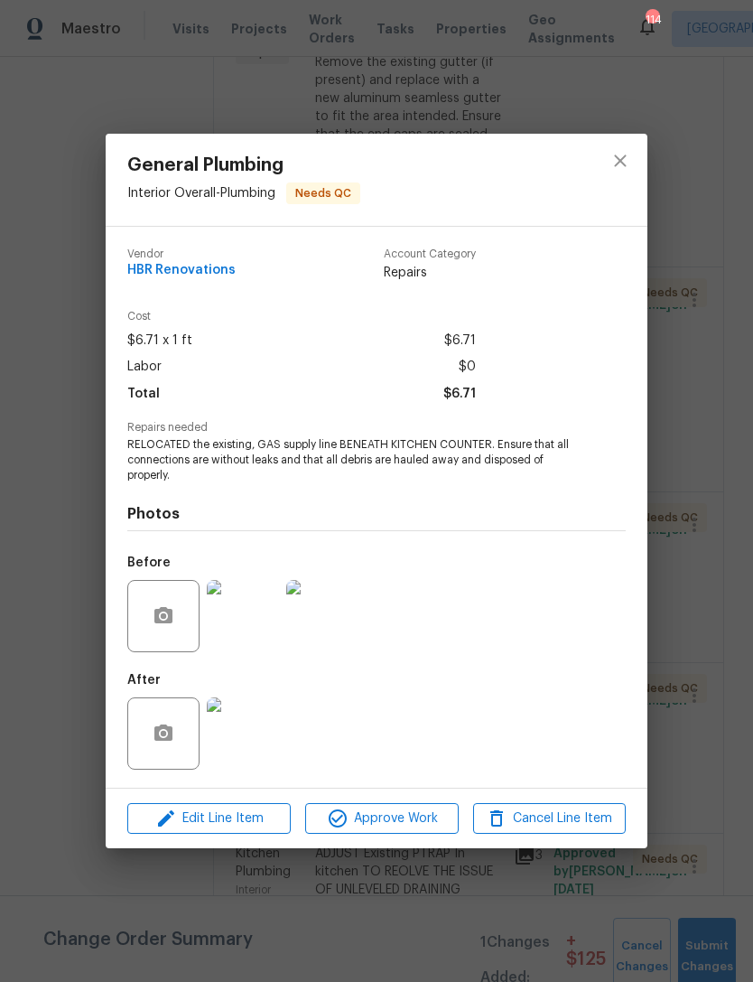
click at [262, 753] on img at bounding box center [243, 733] width 72 height 72
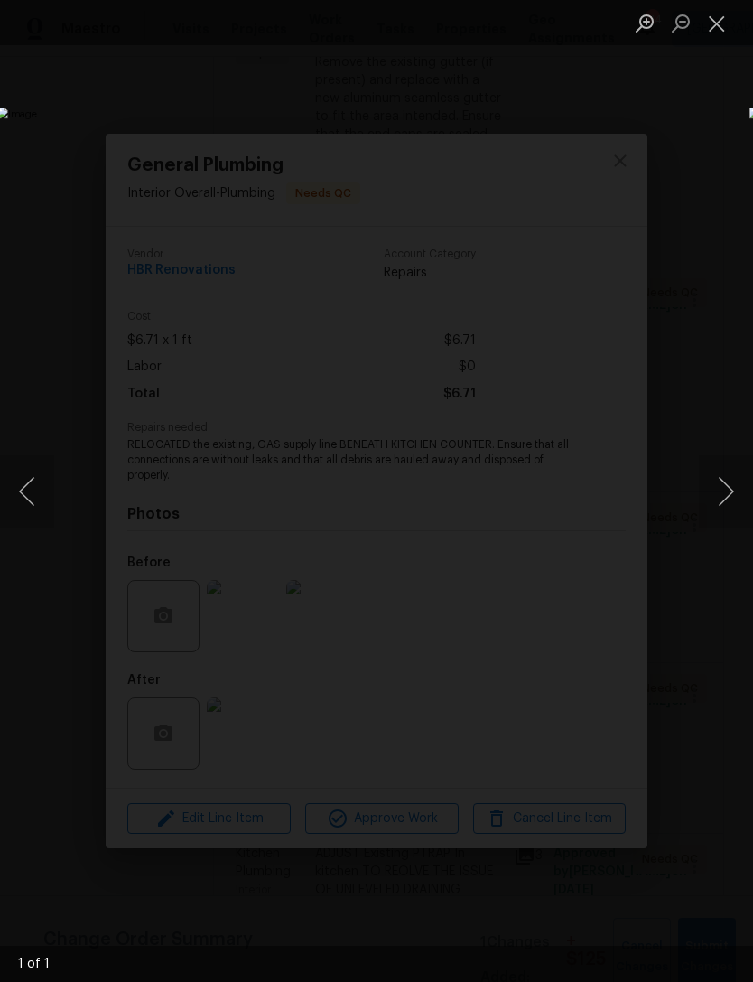
click at [714, 33] on button "Close lightbox" at bounding box center [717, 23] width 36 height 32
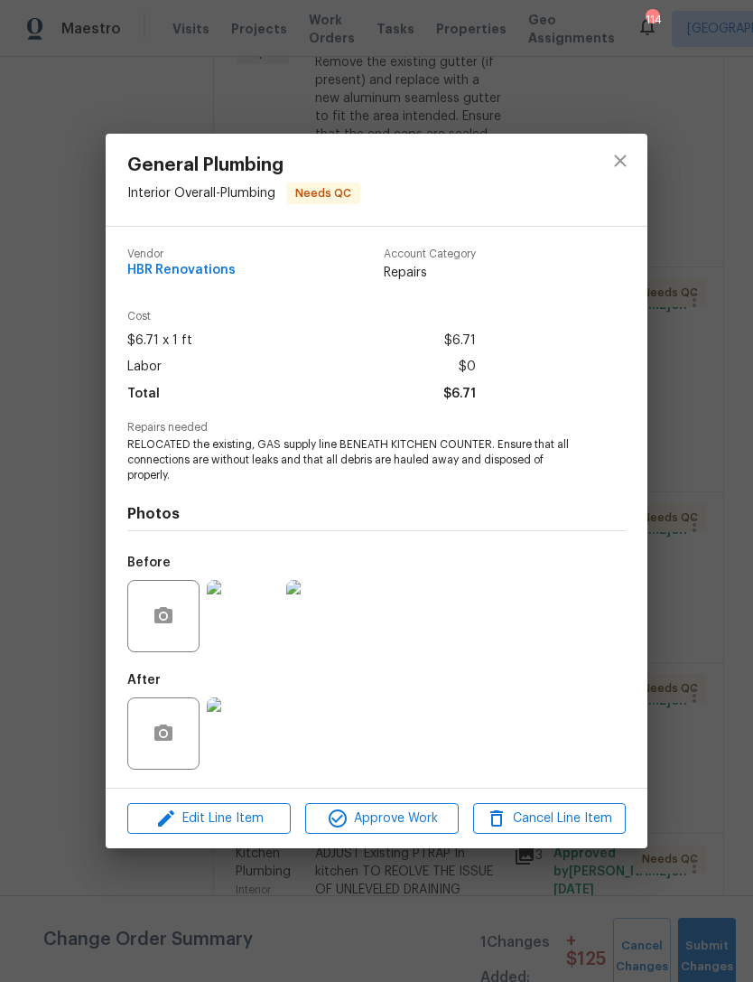
click at [325, 614] on img at bounding box center [322, 616] width 72 height 72
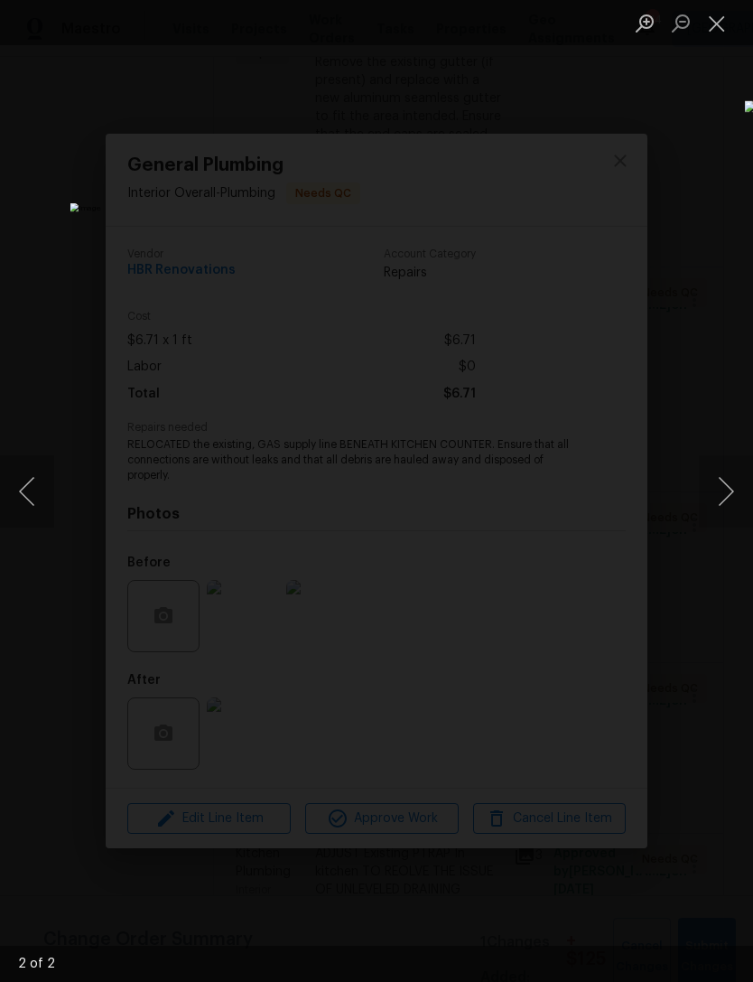
click at [721, 23] on button "Close lightbox" at bounding box center [717, 23] width 36 height 32
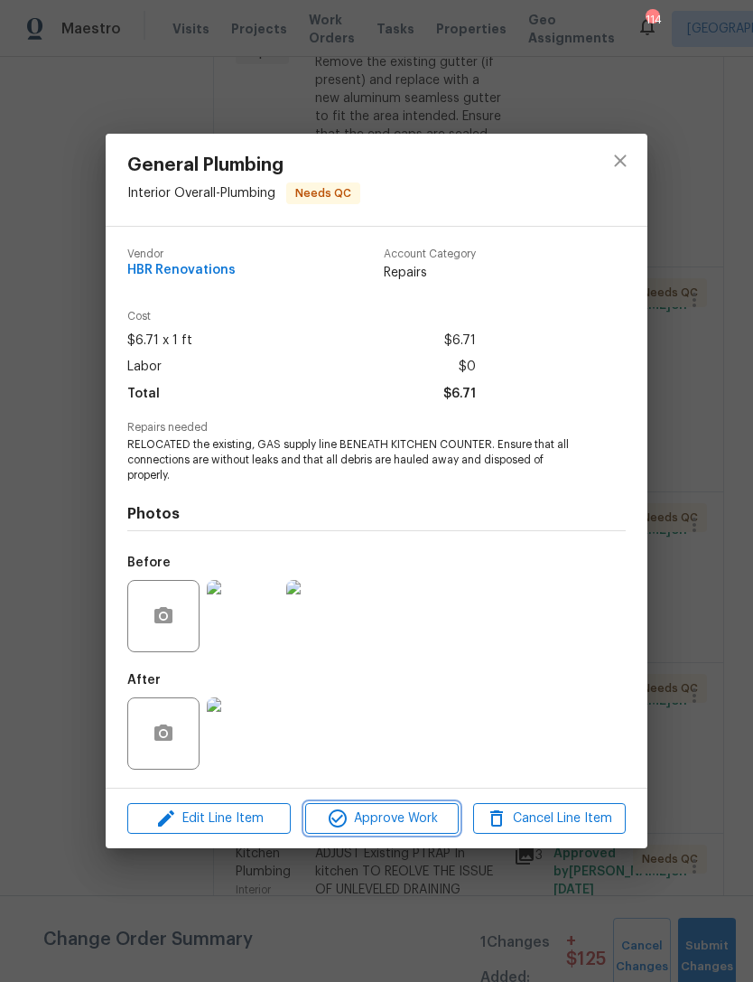
click at [396, 819] on span "Approve Work" at bounding box center [382, 819] width 142 height 23
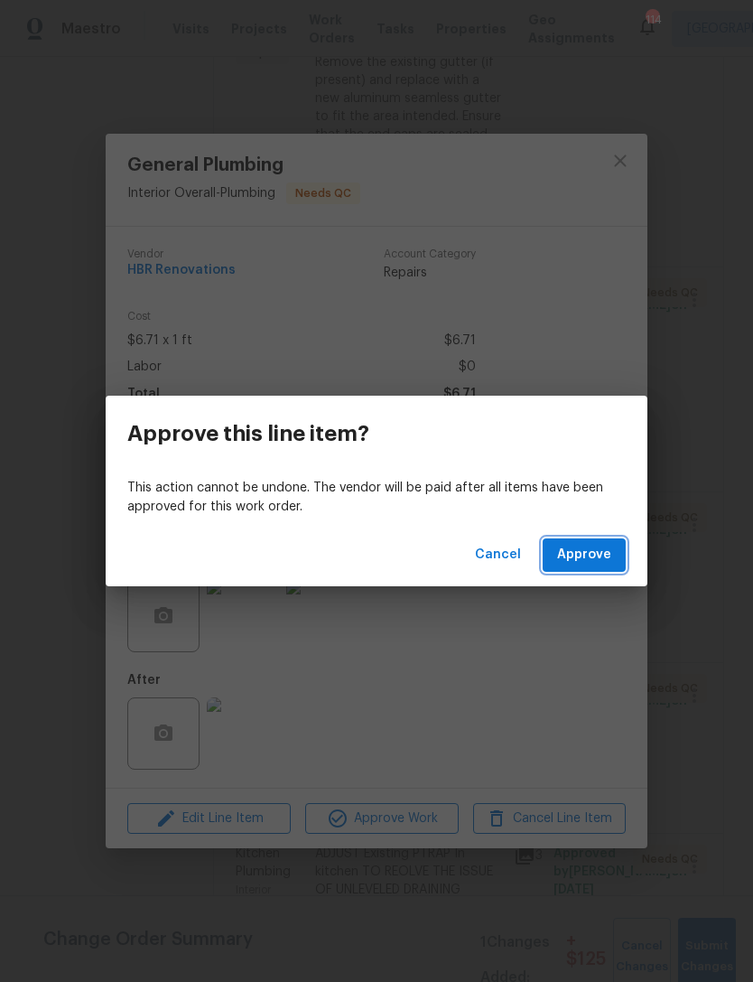
click at [588, 552] on span "Approve" at bounding box center [584, 555] width 54 height 23
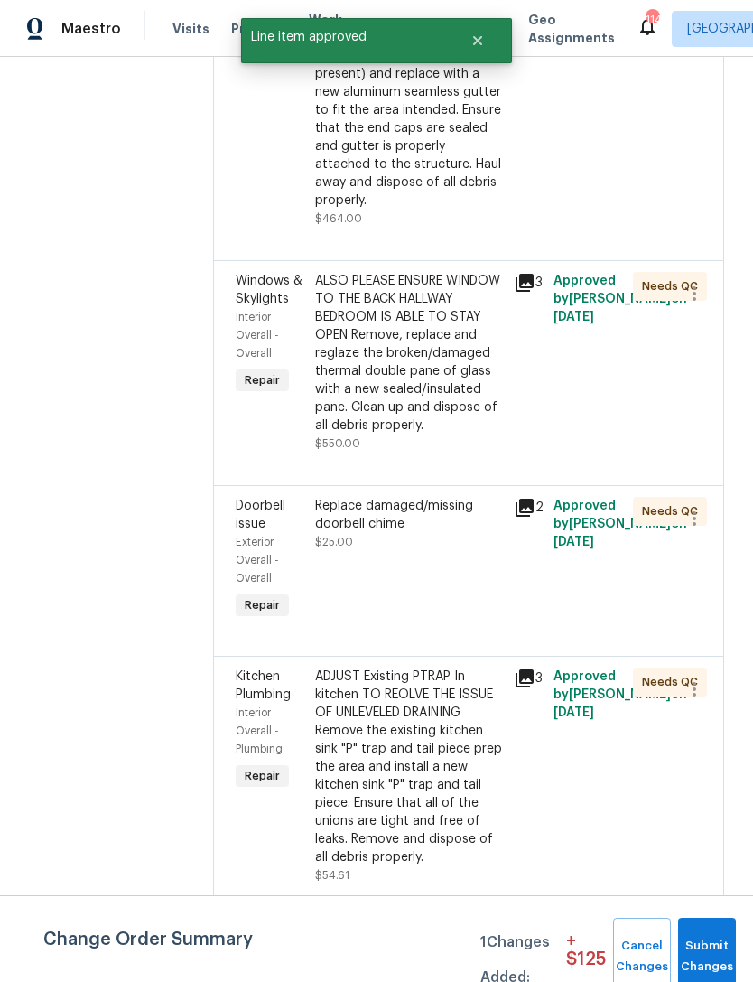
scroll to position [642, 0]
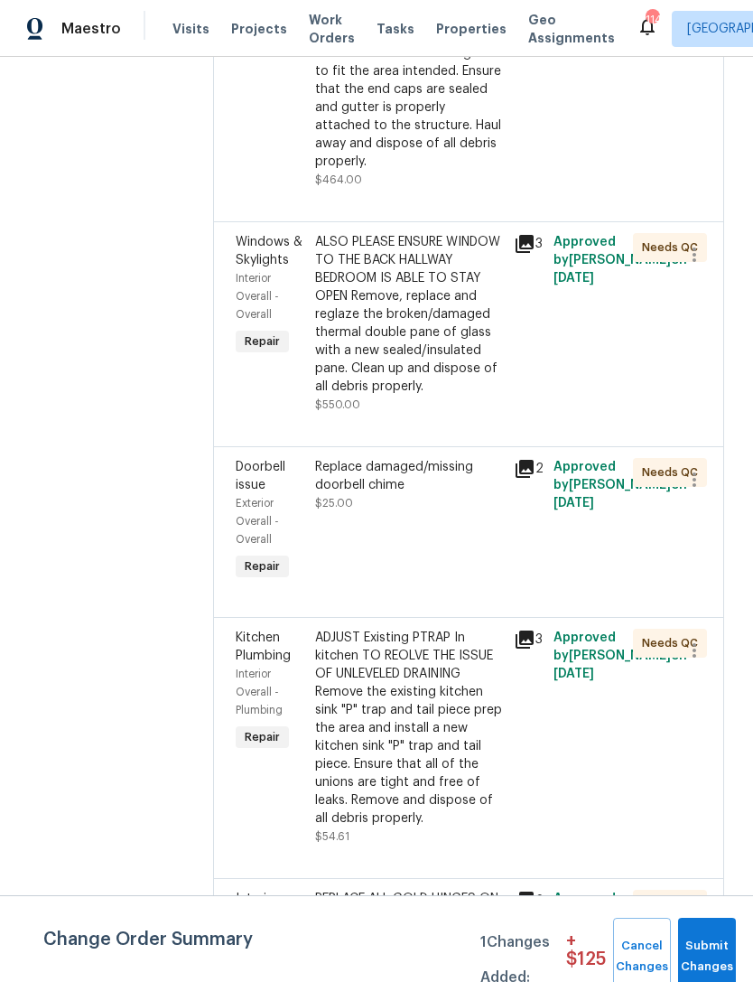
click at [240, 489] on span "Doorbell issue" at bounding box center [261, 476] width 50 height 31
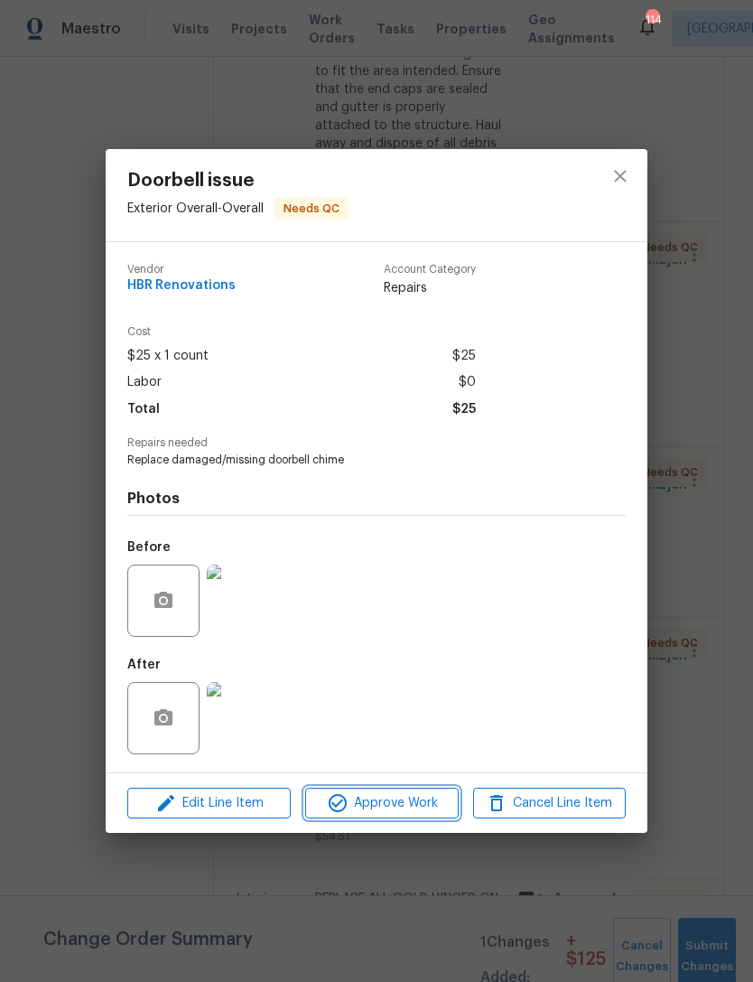
click at [400, 813] on span "Approve Work" at bounding box center [382, 803] width 142 height 23
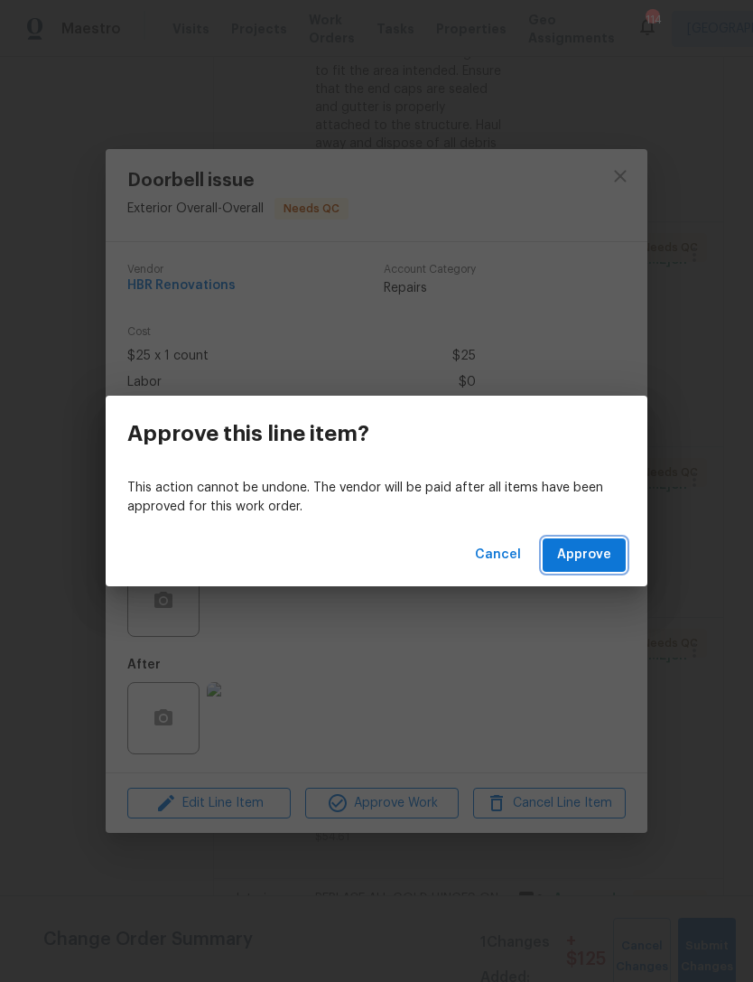
click at [597, 557] on span "Approve" at bounding box center [584, 555] width 54 height 23
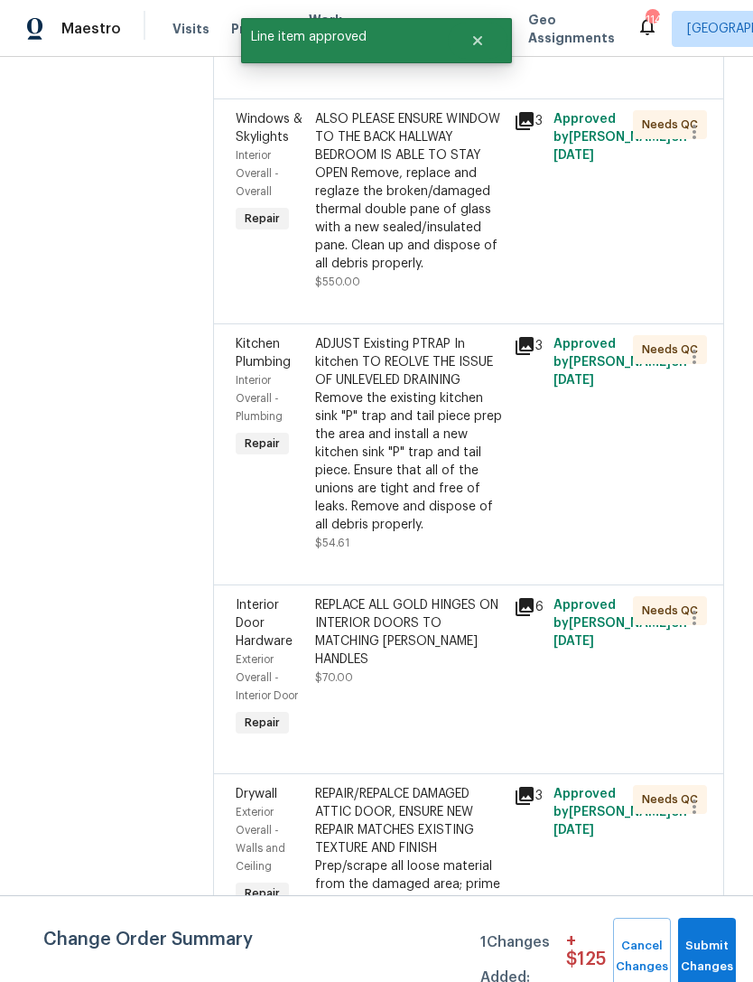
scroll to position [766, 0]
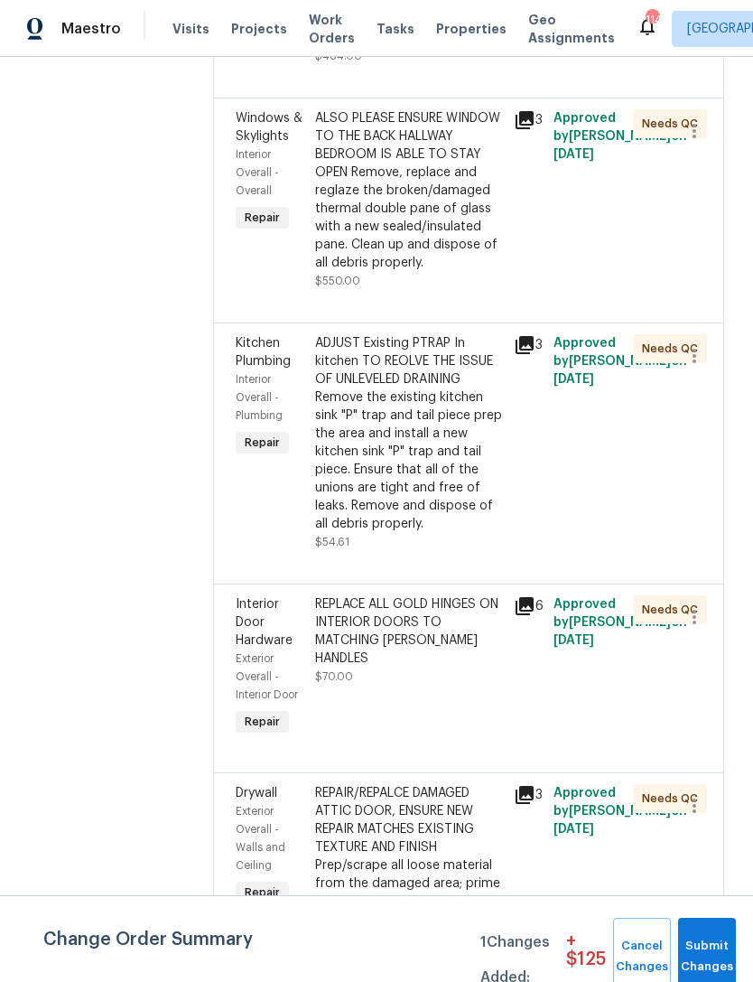
click at [261, 363] on span "Kitchen Plumbing" at bounding box center [263, 352] width 55 height 31
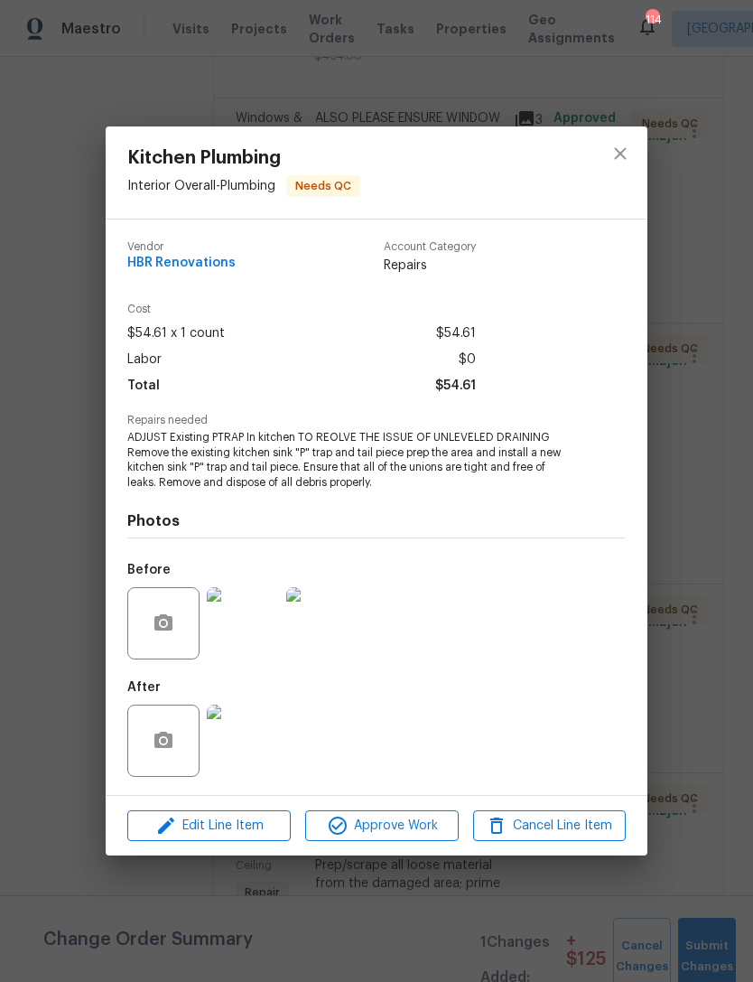
click at [259, 752] on img at bounding box center [243, 741] width 72 height 72
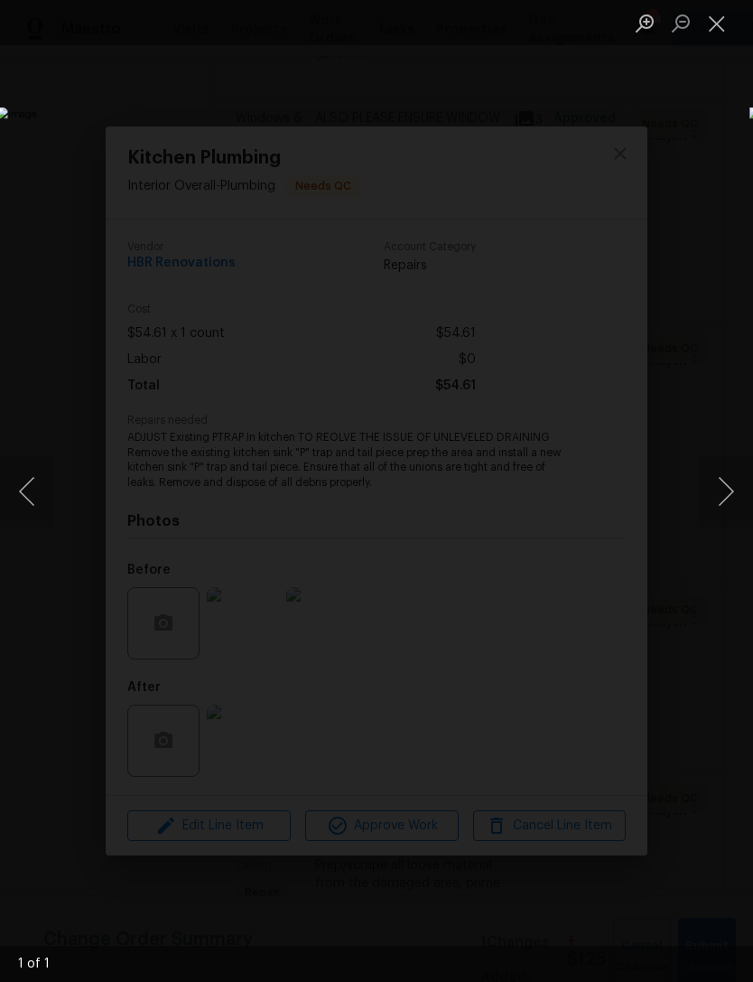
click at [716, 26] on button "Close lightbox" at bounding box center [717, 23] width 36 height 32
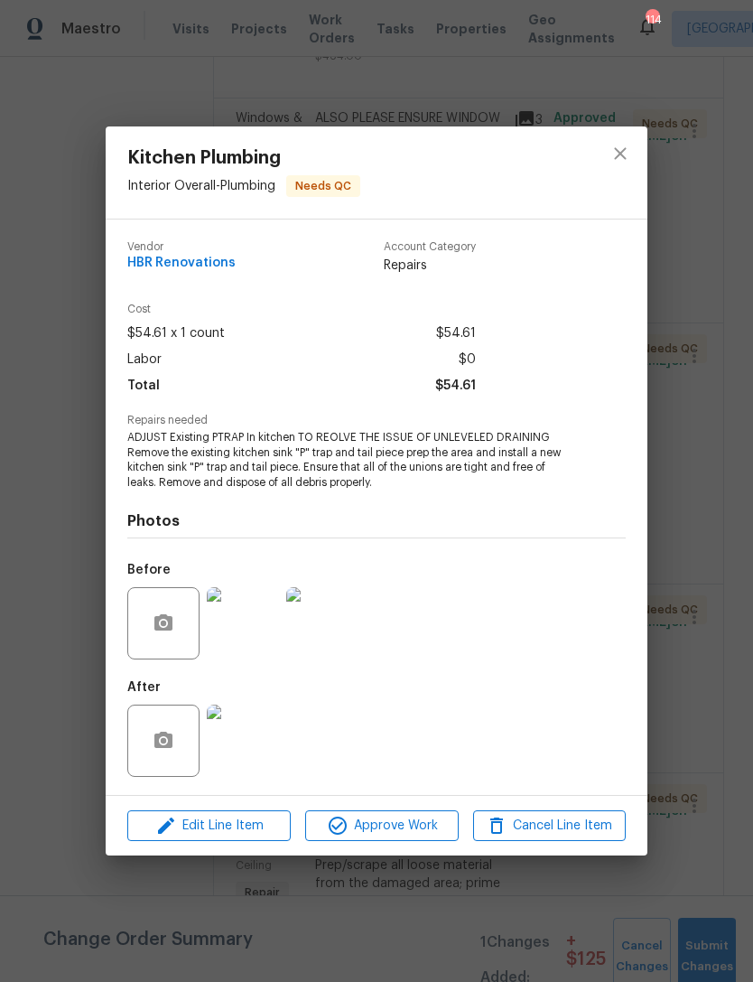
click at [337, 611] on img at bounding box center [322, 623] width 72 height 72
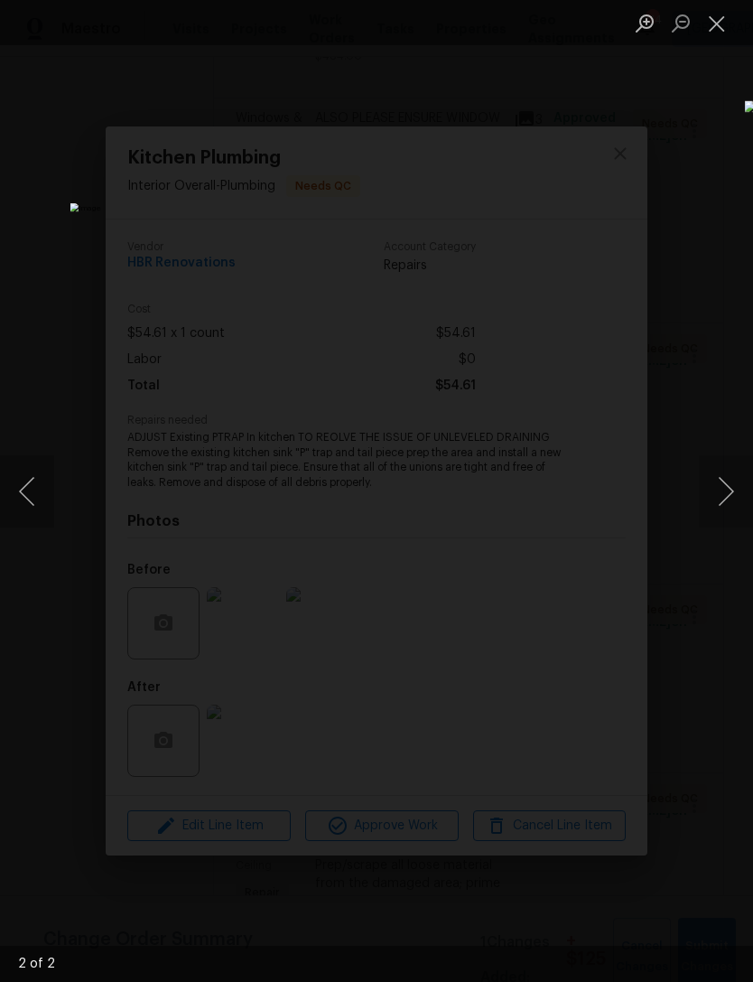
click at [716, 21] on button "Close lightbox" at bounding box center [717, 23] width 36 height 32
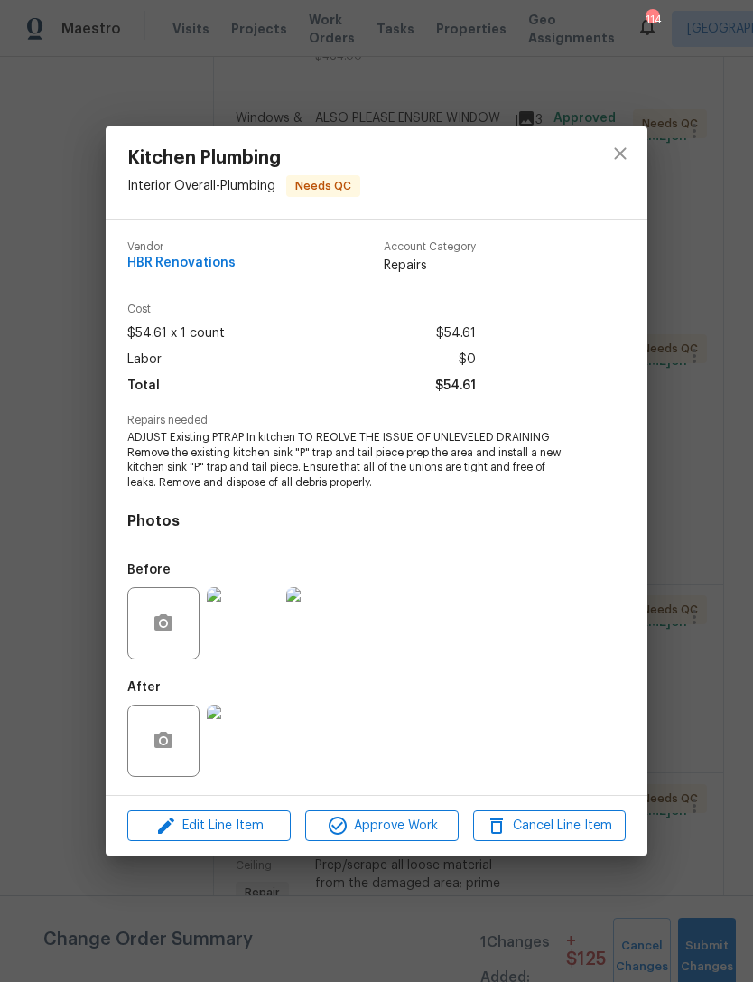
click at [257, 629] on img at bounding box center [243, 623] width 72 height 72
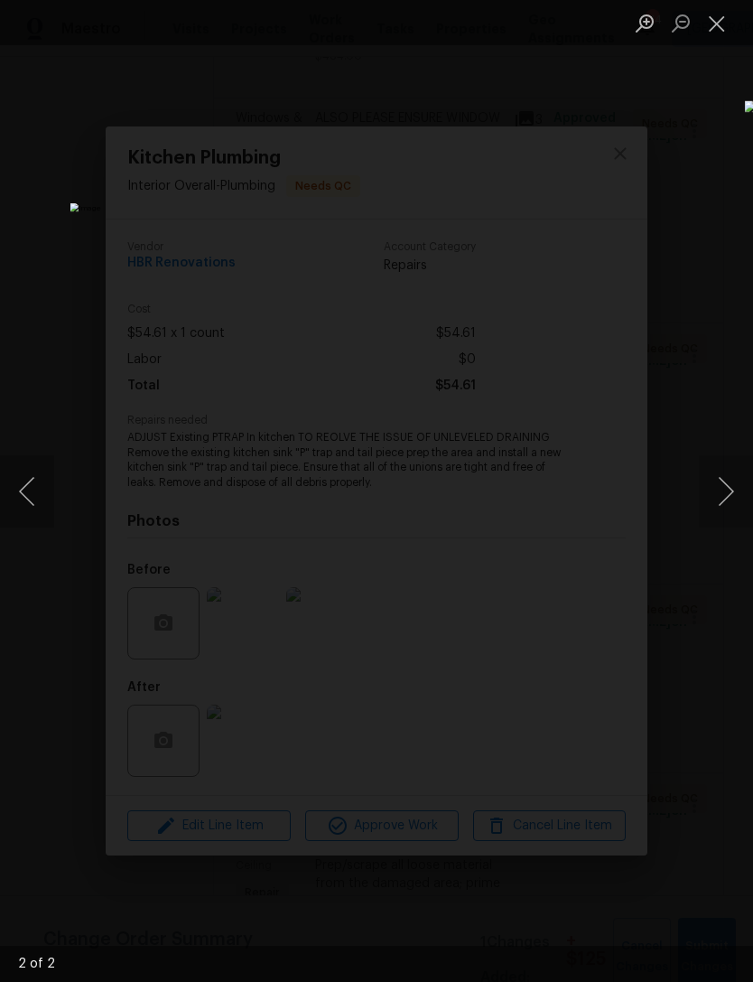
click at [718, 10] on button "Close lightbox" at bounding box center [717, 23] width 36 height 32
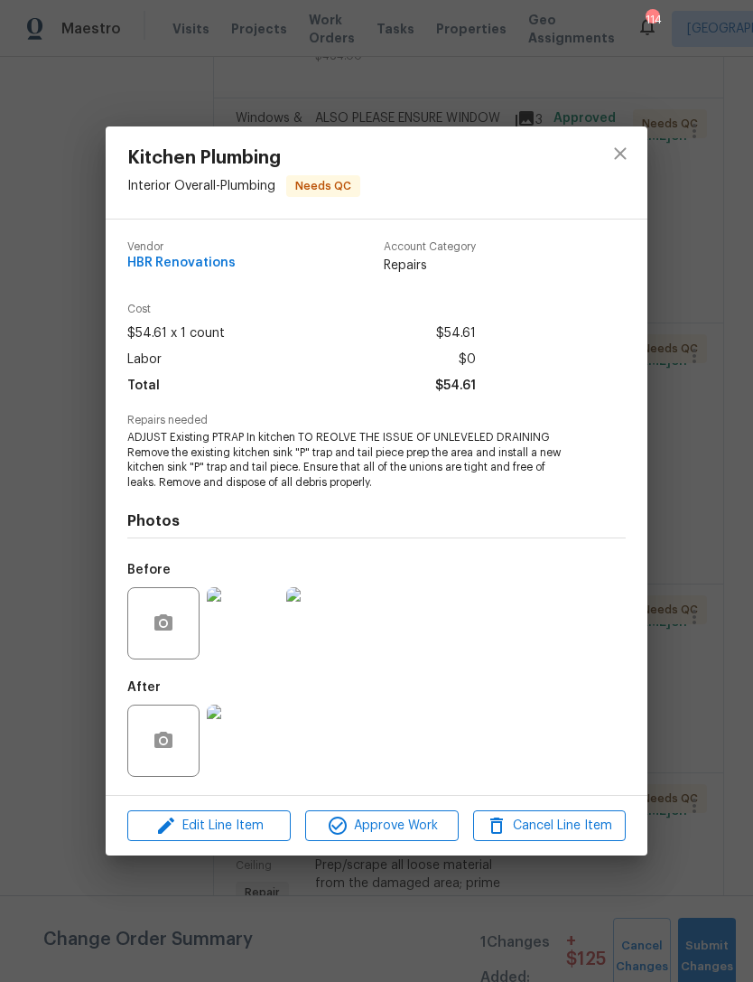
click at [239, 622] on img at bounding box center [243, 623] width 72 height 72
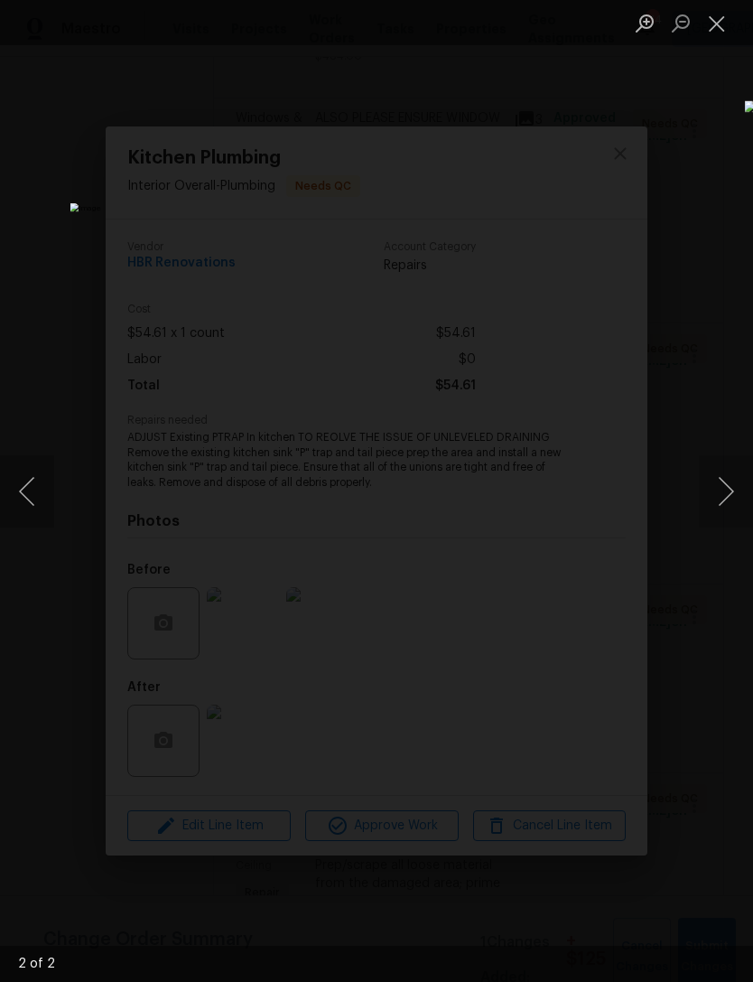
click at [36, 498] on button "Previous image" at bounding box center [27, 491] width 54 height 72
click at [717, 18] on button "Close lightbox" at bounding box center [717, 23] width 36 height 32
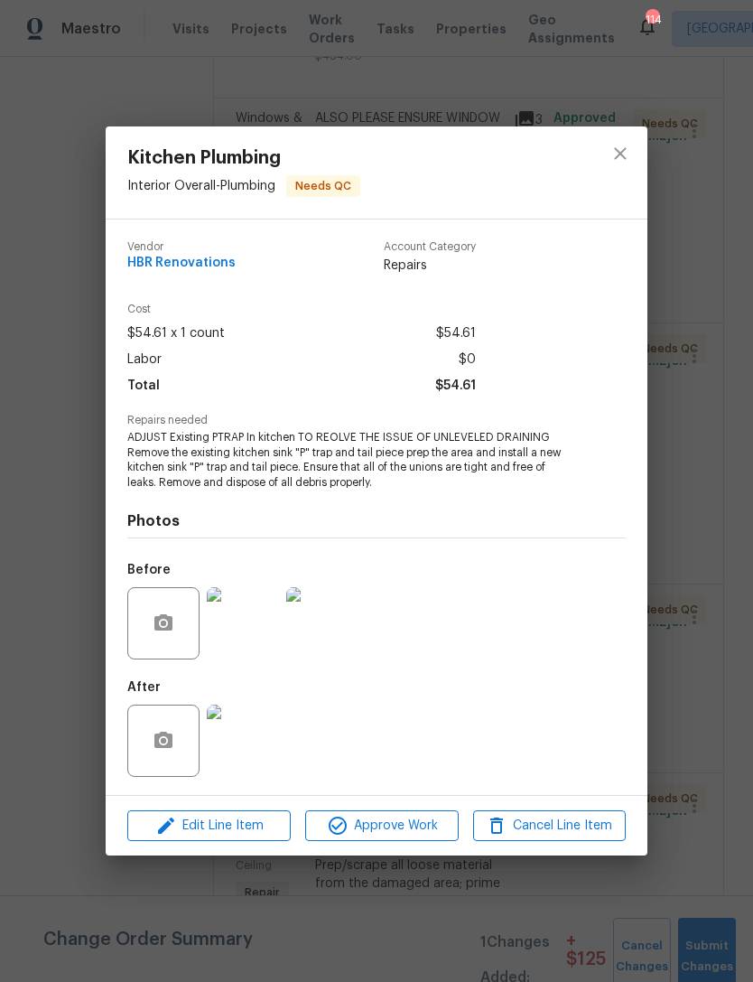
click at [325, 628] on img at bounding box center [322, 623] width 72 height 72
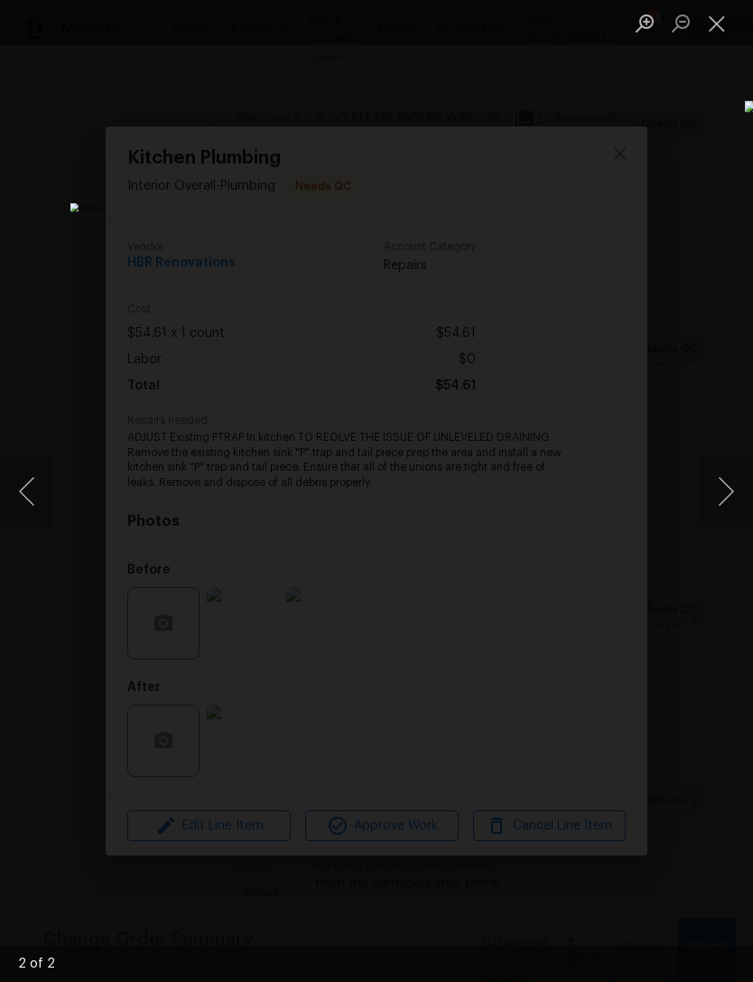
click at [708, 502] on button "Next image" at bounding box center [726, 491] width 54 height 72
click at [723, 187] on div "Lightbox" at bounding box center [376, 491] width 753 height 982
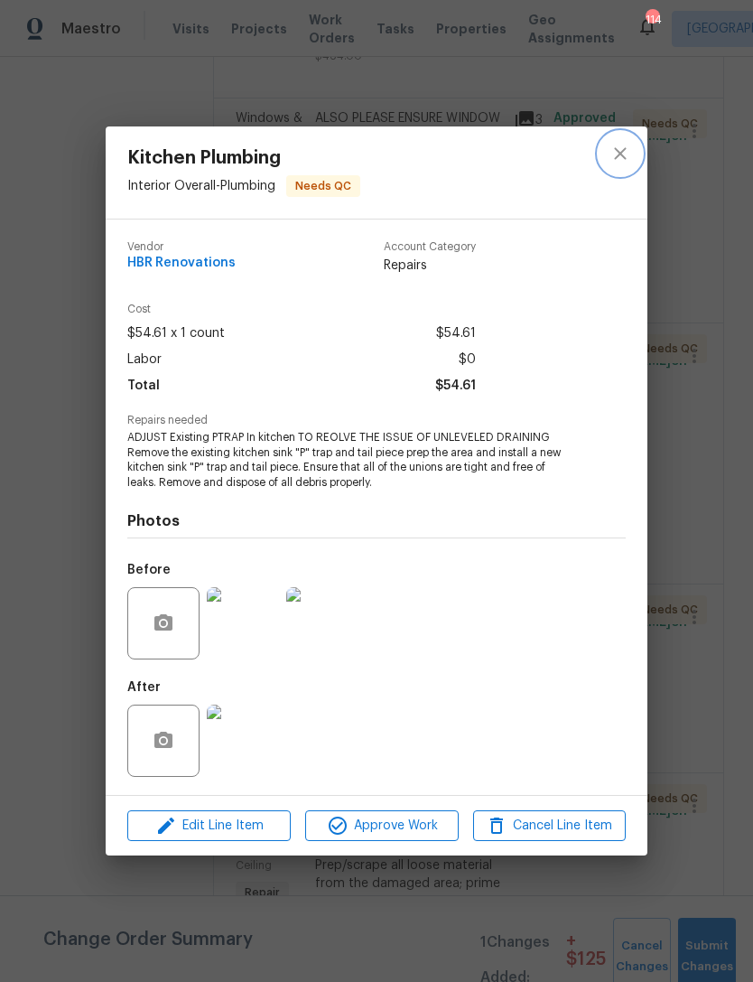
click at [625, 149] on icon "close" at bounding box center [621, 154] width 22 height 22
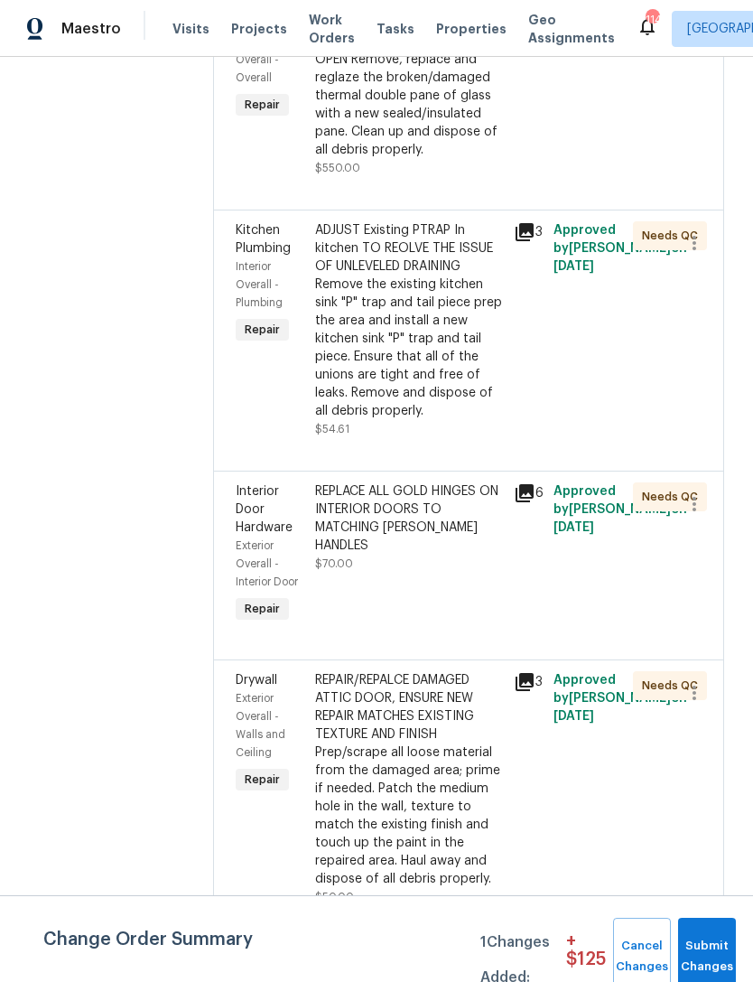
scroll to position [883, 0]
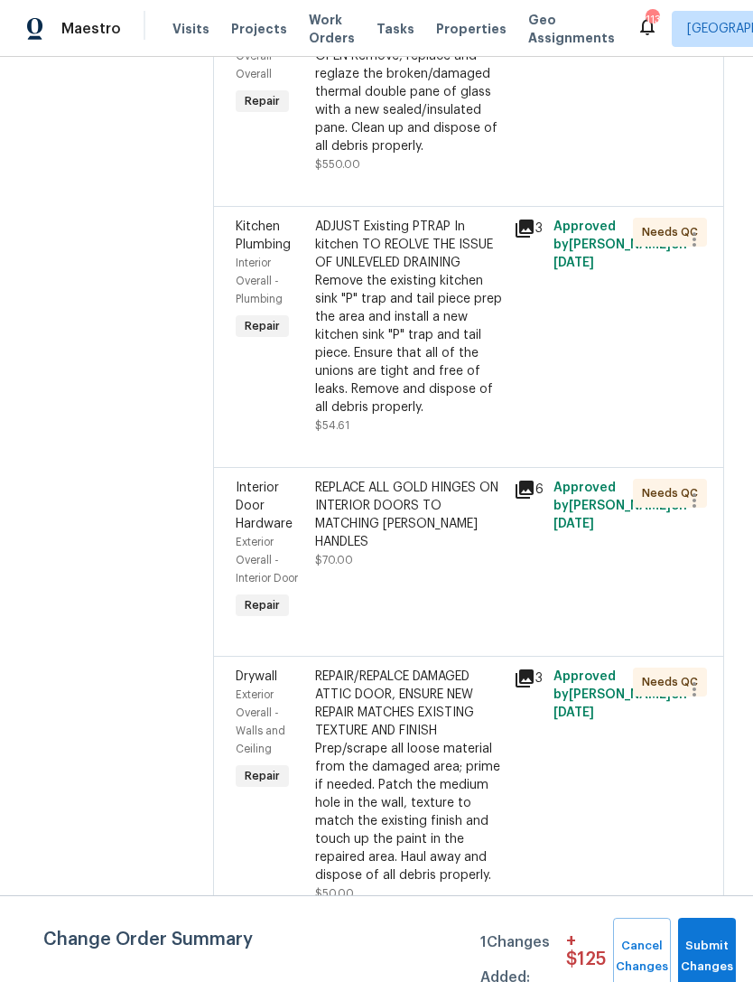
click at [257, 510] on span "Interior Door Hardware" at bounding box center [264, 506] width 57 height 49
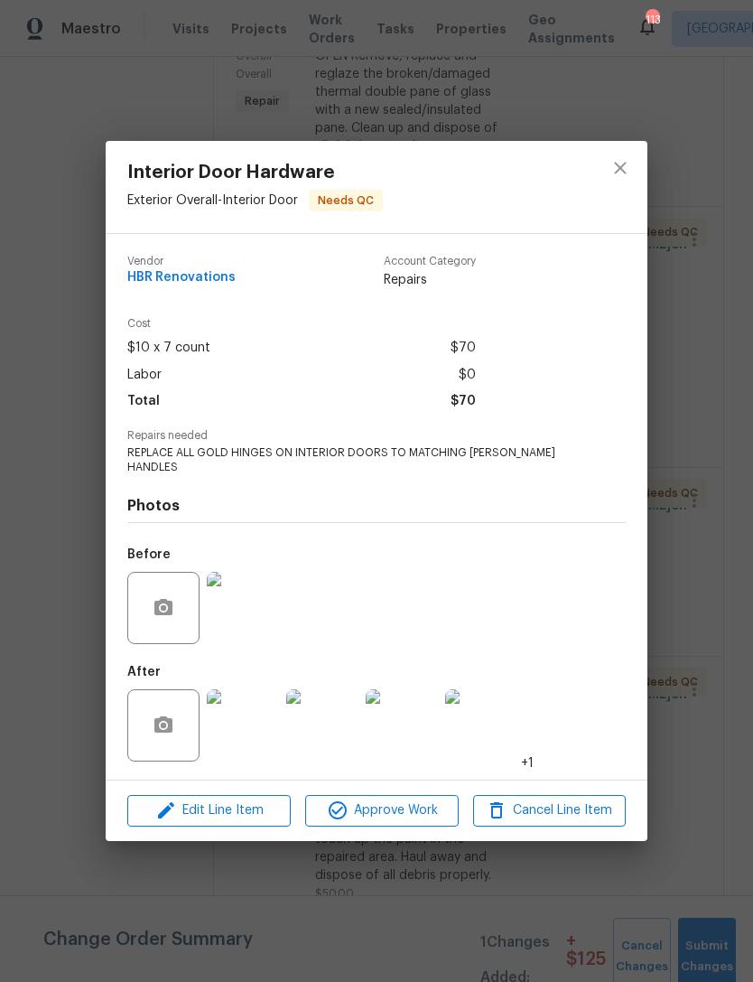
click at [258, 729] on img at bounding box center [243, 725] width 72 height 72
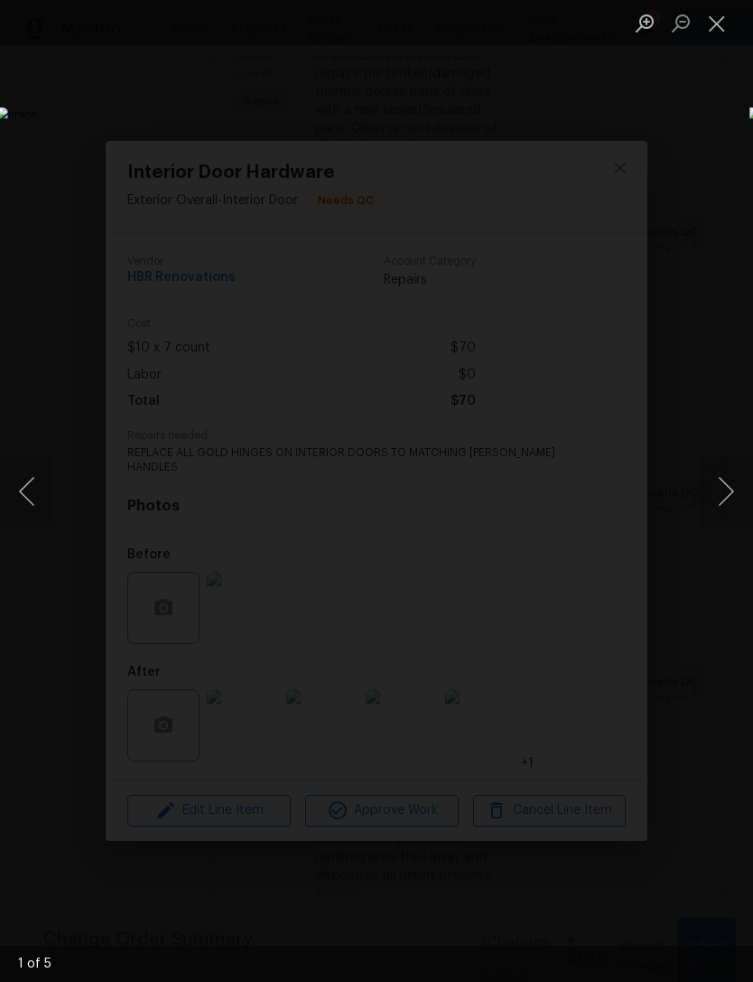
click at [720, 24] on button "Close lightbox" at bounding box center [717, 23] width 36 height 32
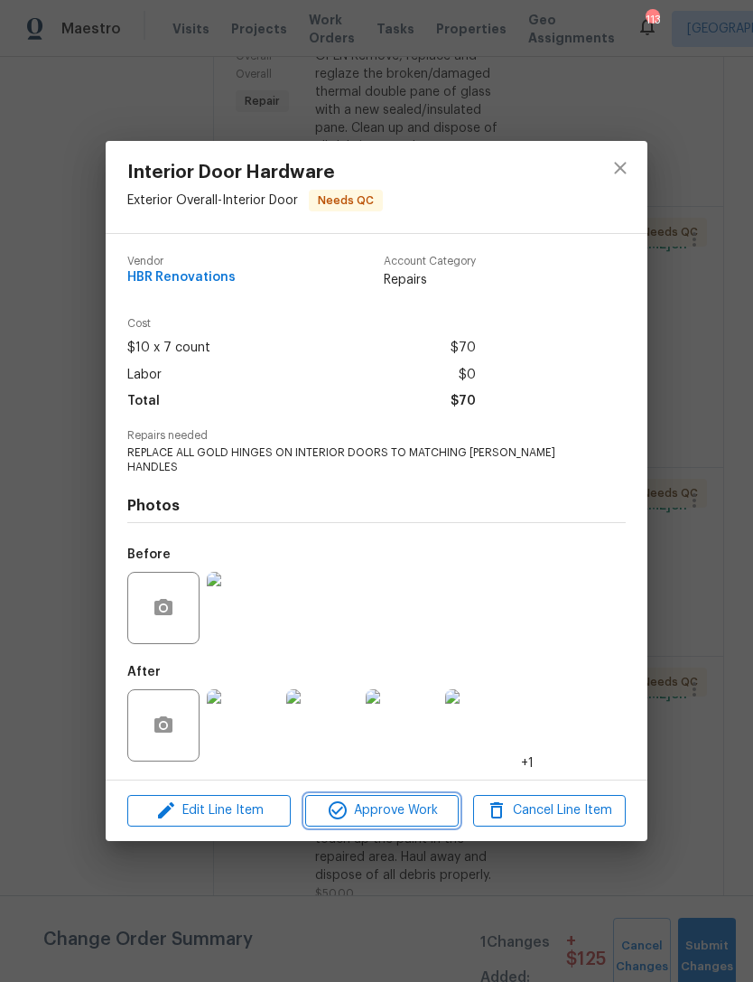
click at [405, 815] on span "Approve Work" at bounding box center [382, 811] width 142 height 23
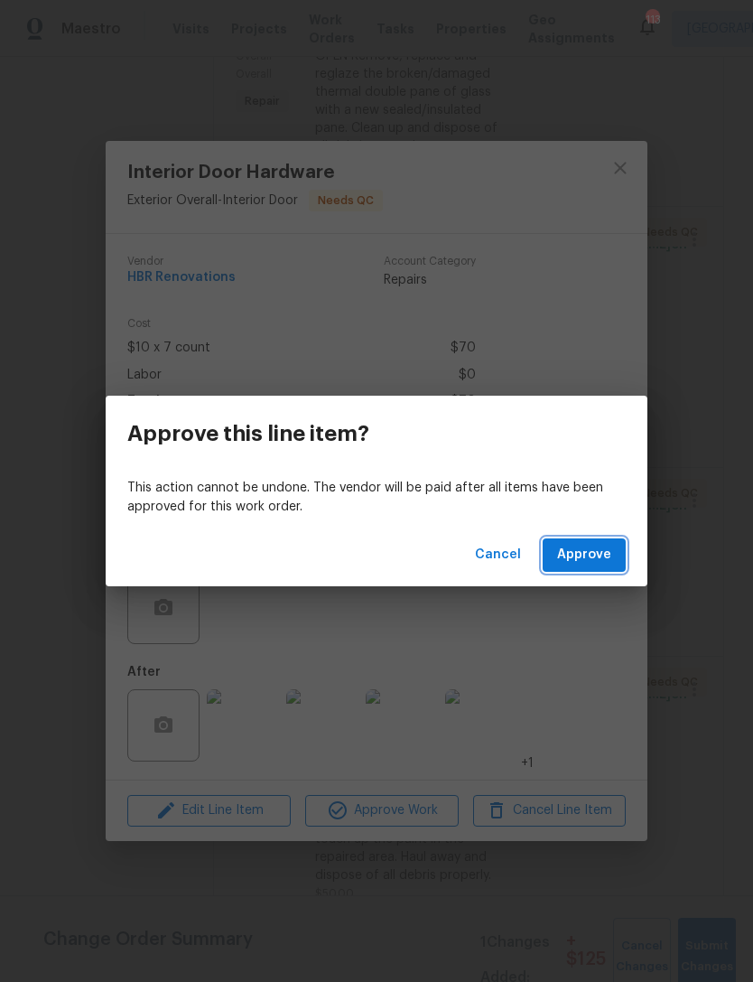
click at [585, 547] on span "Approve" at bounding box center [584, 555] width 54 height 23
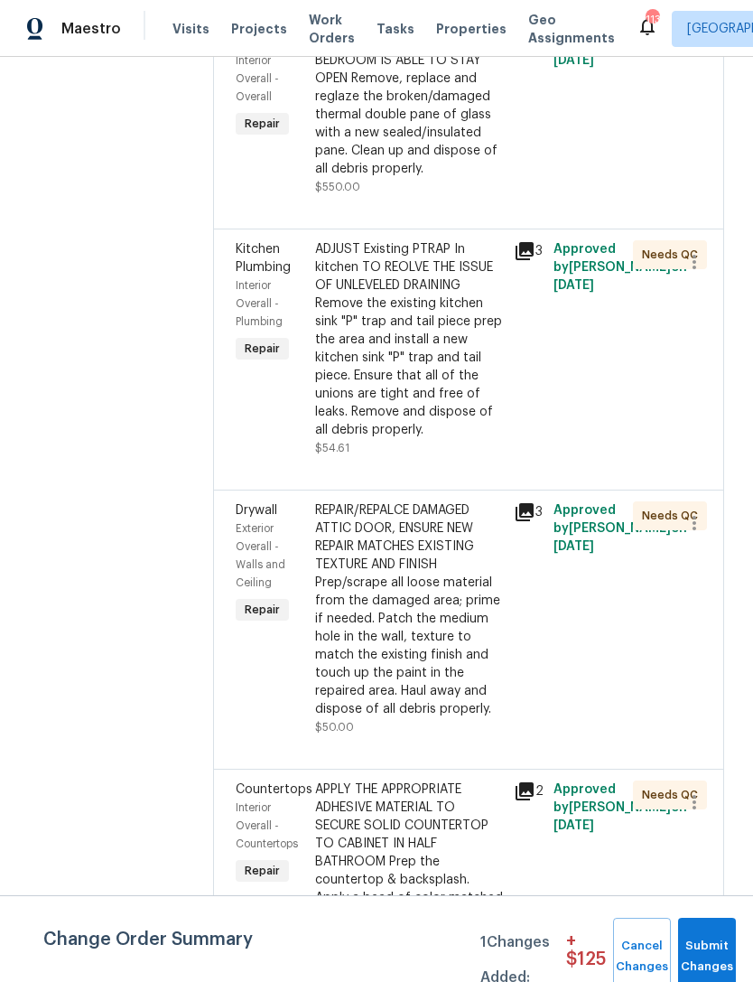
scroll to position [876, 0]
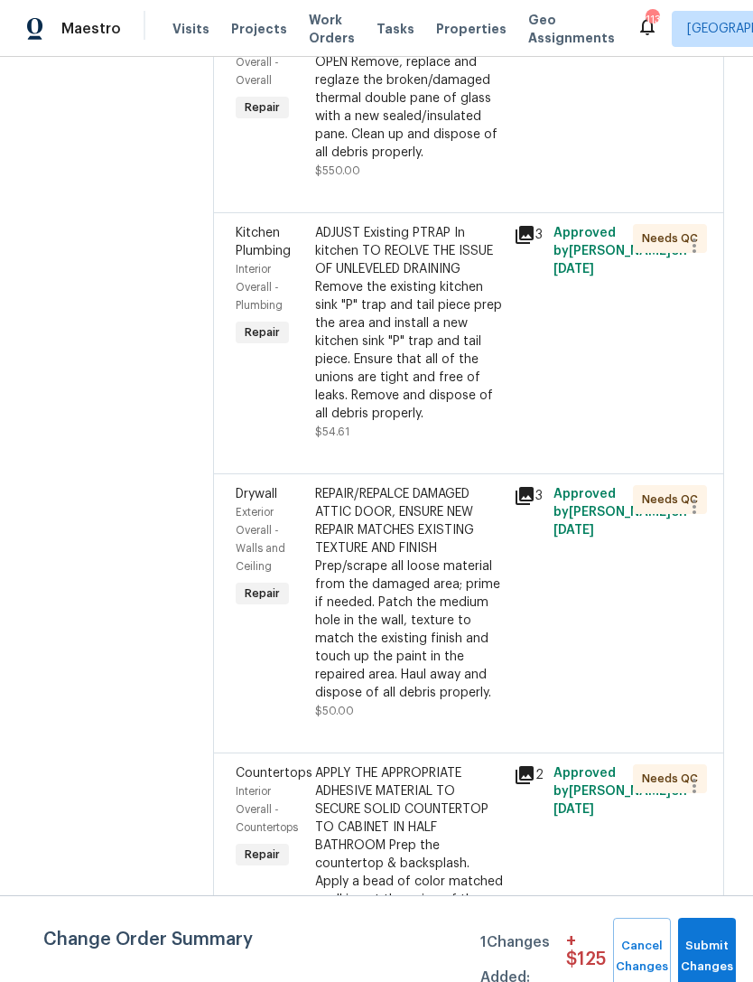
click at [252, 513] on span "Exterior Overall - Walls and Ceiling" at bounding box center [261, 539] width 50 height 65
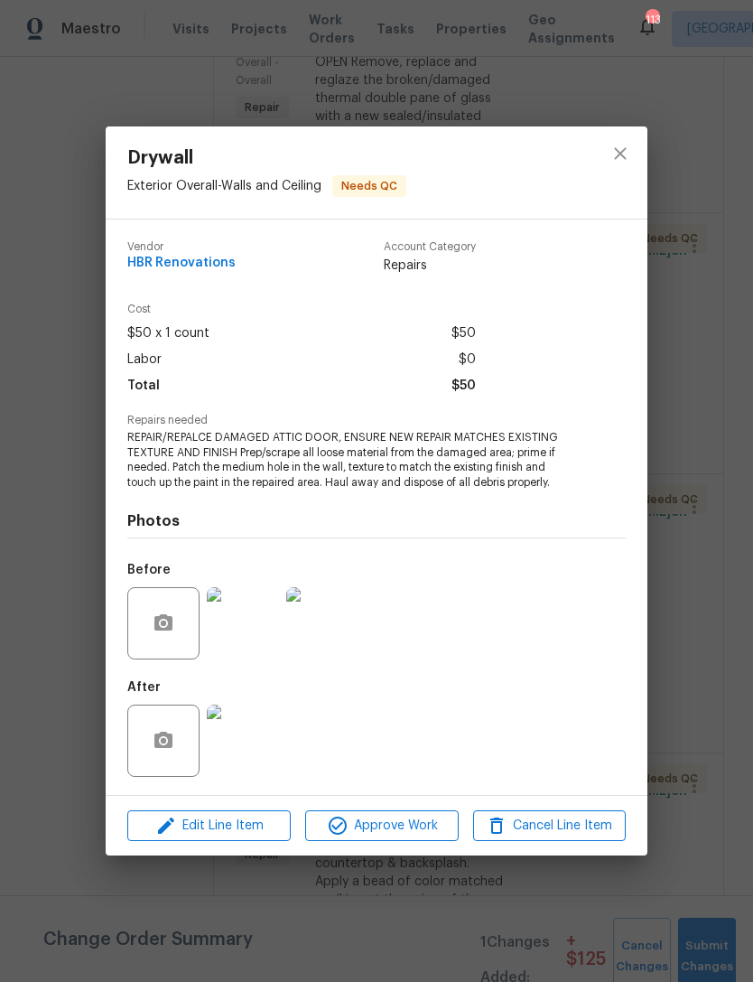
click at [255, 752] on img at bounding box center [243, 741] width 72 height 72
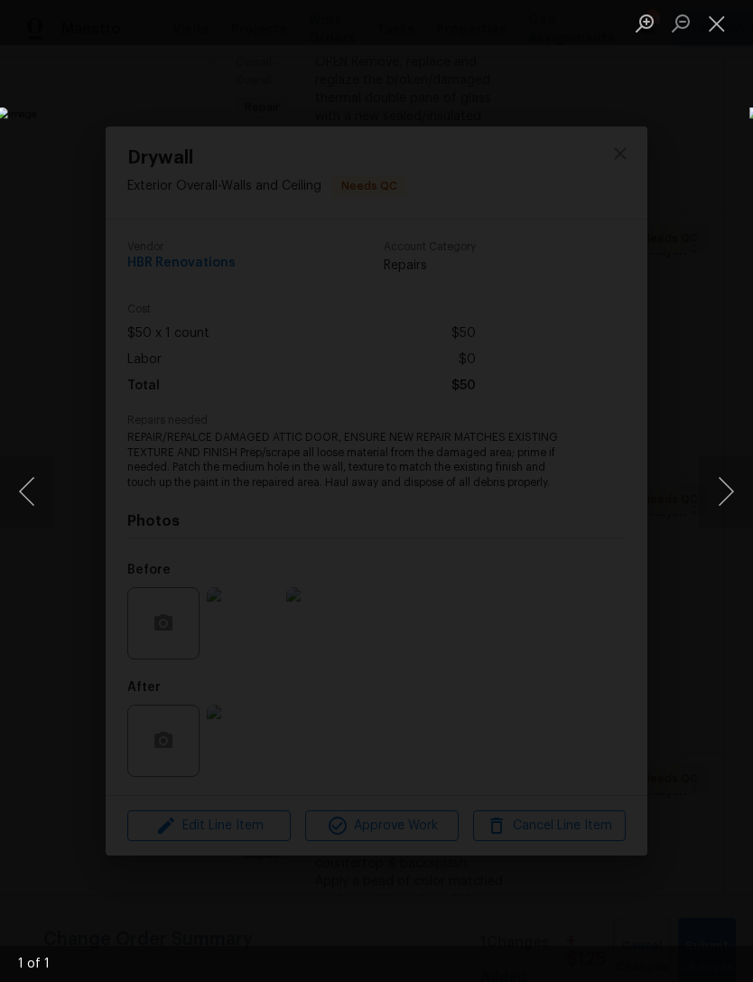
click at [715, 31] on button "Close lightbox" at bounding box center [717, 23] width 36 height 32
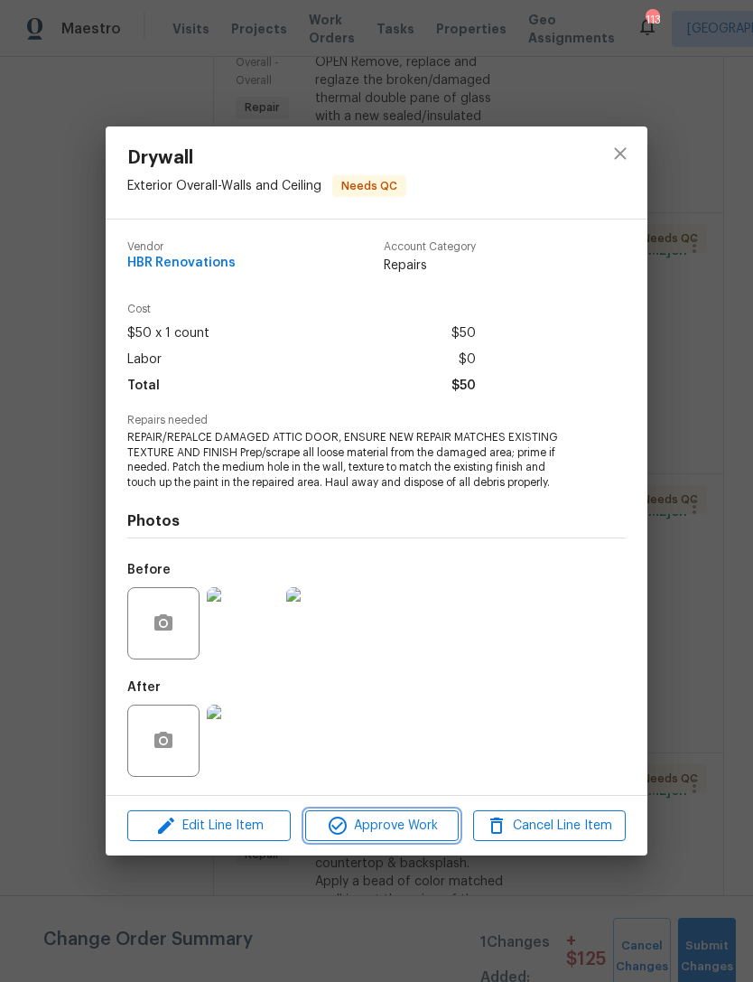
click at [401, 824] on span "Approve Work" at bounding box center [382, 826] width 142 height 23
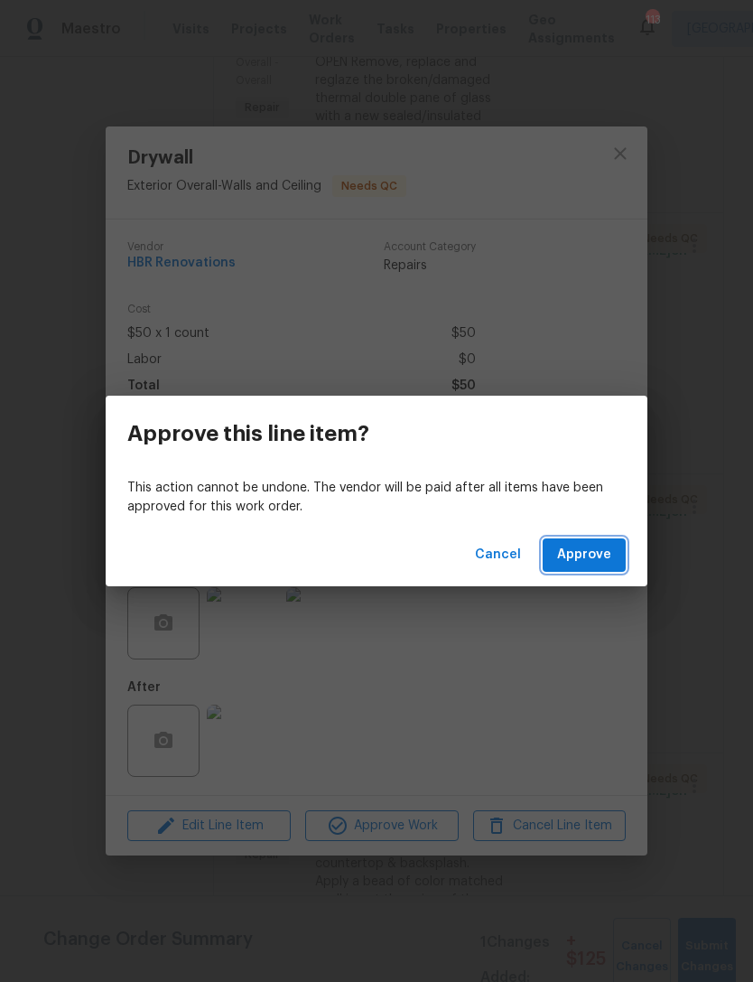
click at [595, 555] on span "Approve" at bounding box center [584, 555] width 54 height 23
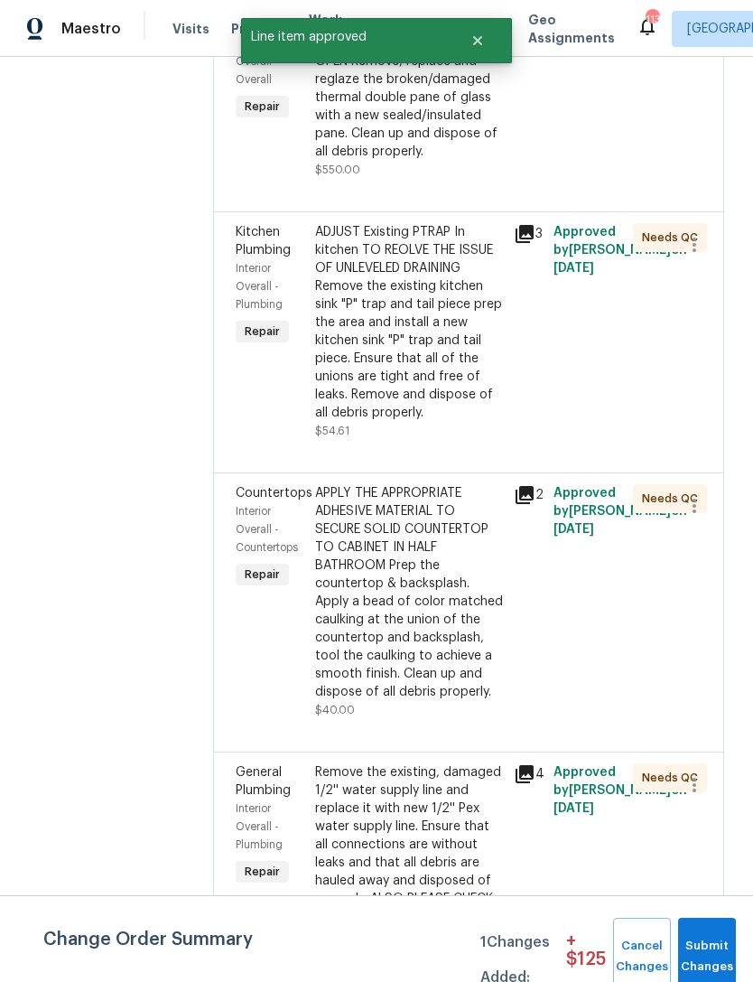
scroll to position [883, 0]
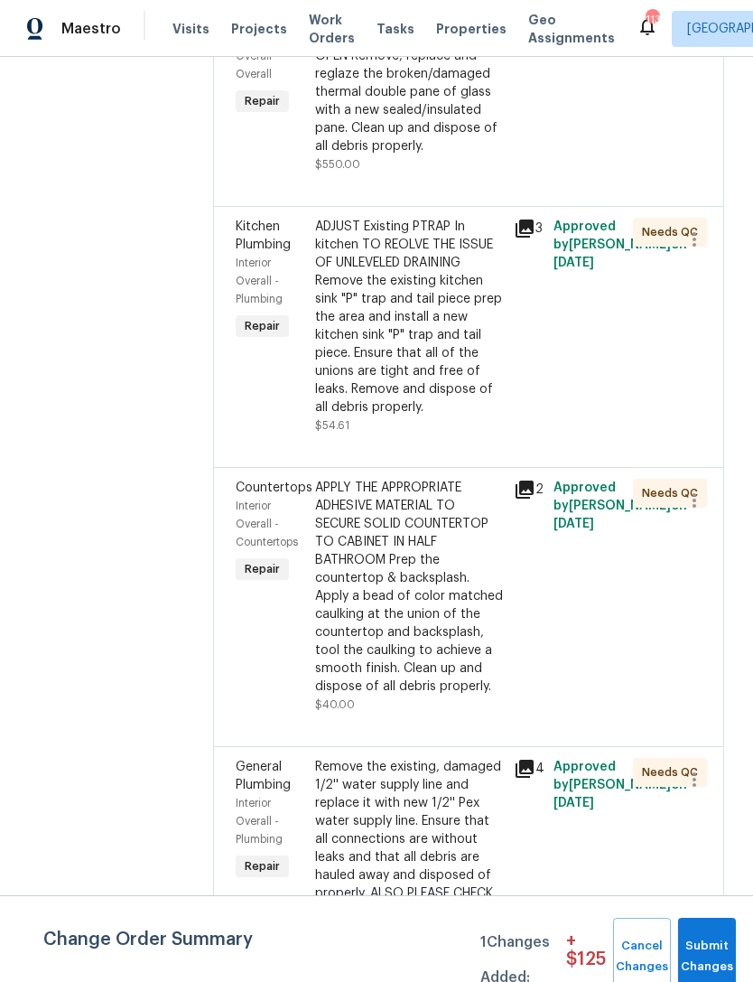
click at [261, 519] on div "Interior Overall - Countertops" at bounding box center [270, 524] width 69 height 54
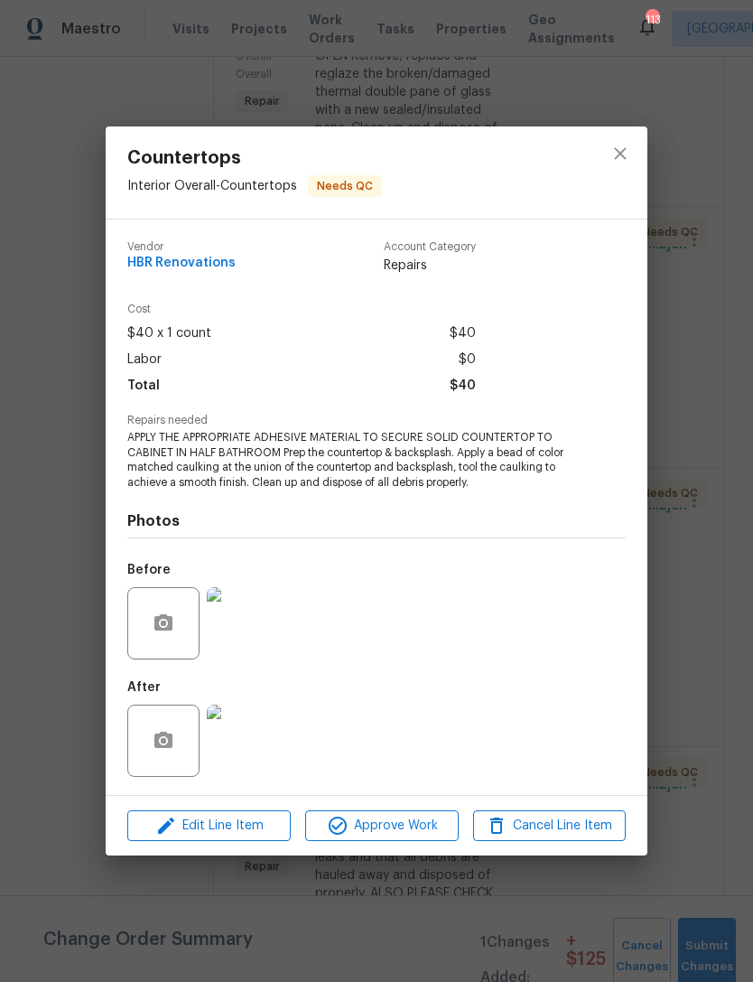
click at [268, 754] on img at bounding box center [243, 741] width 72 height 72
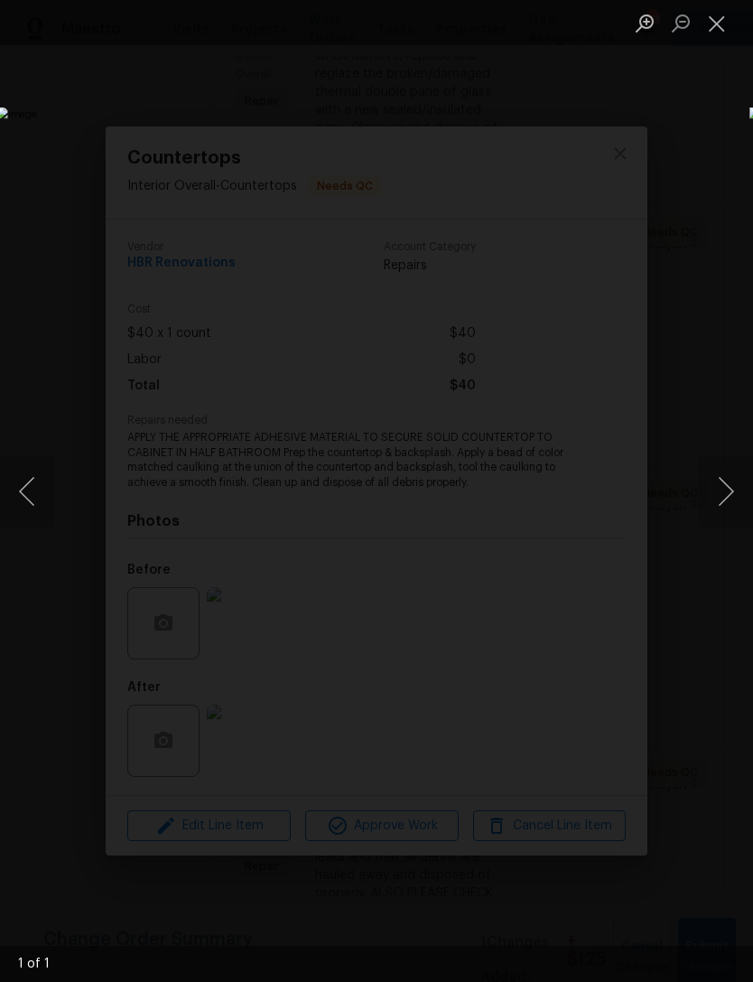
click at [719, 28] on button "Close lightbox" at bounding box center [717, 23] width 36 height 32
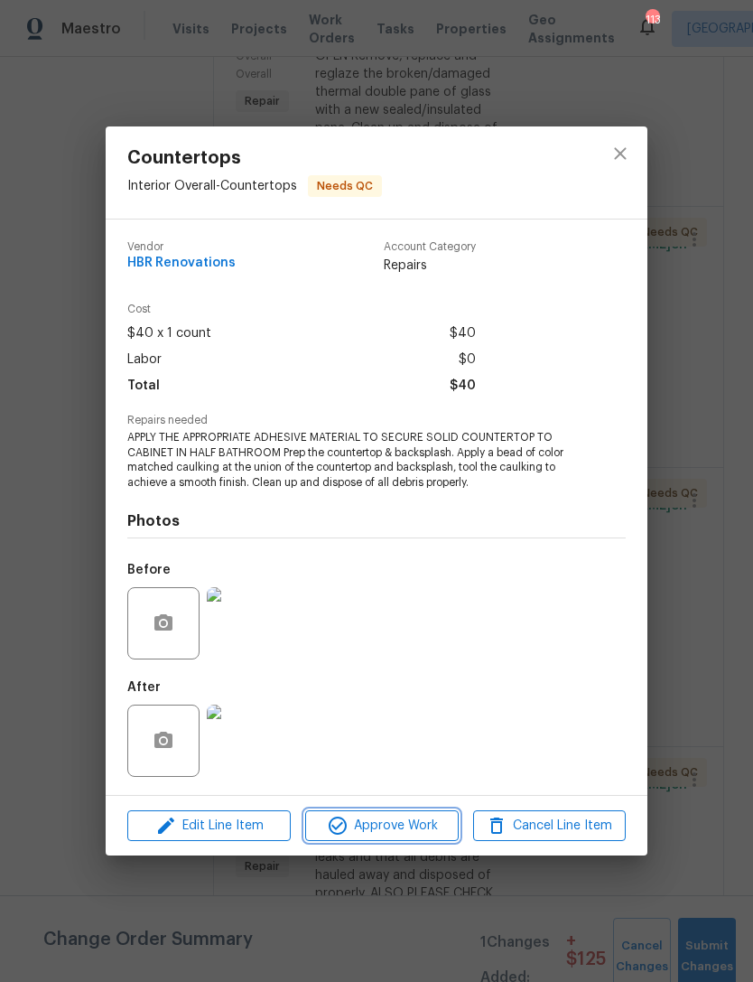
click at [396, 830] on span "Approve Work" at bounding box center [382, 826] width 142 height 23
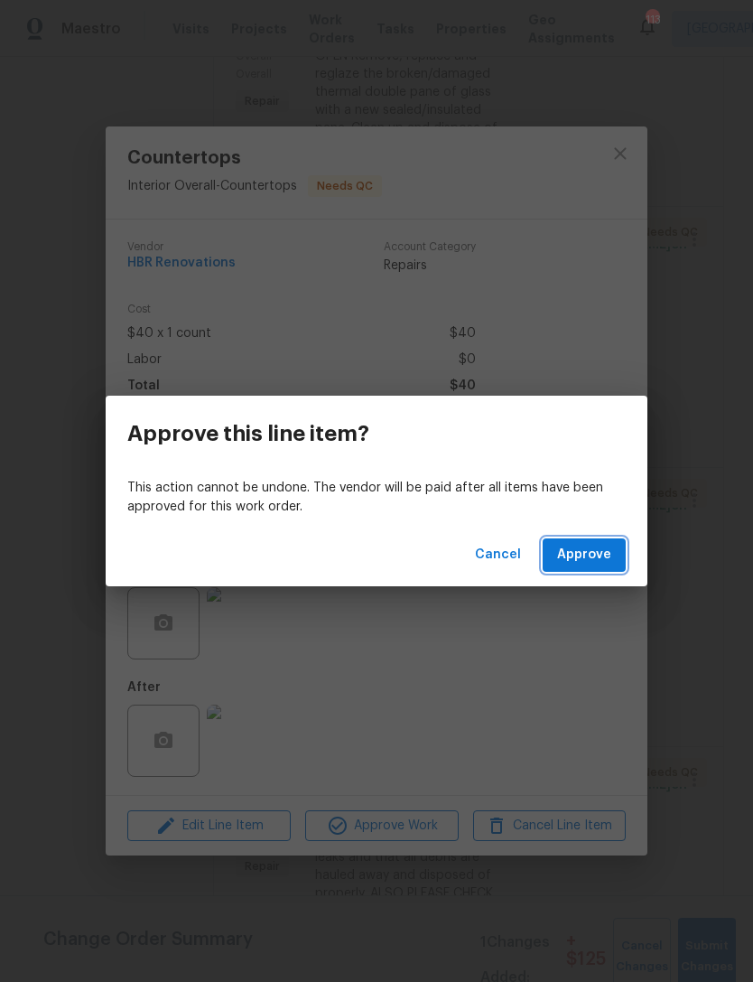
click at [584, 555] on span "Approve" at bounding box center [584, 555] width 54 height 23
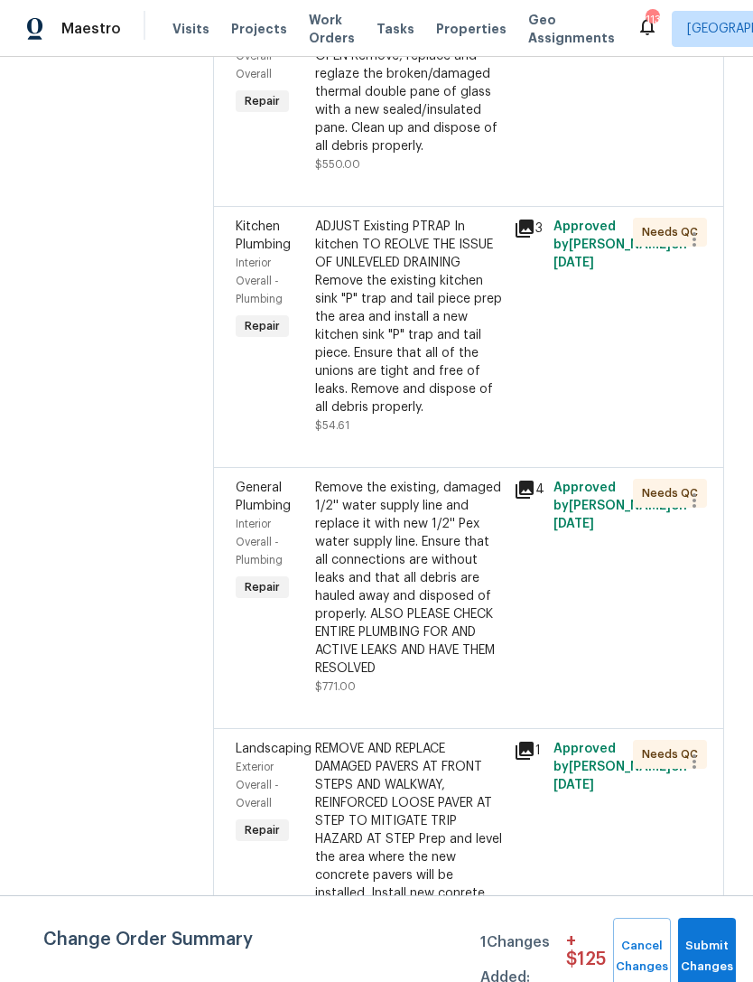
scroll to position [885, 0]
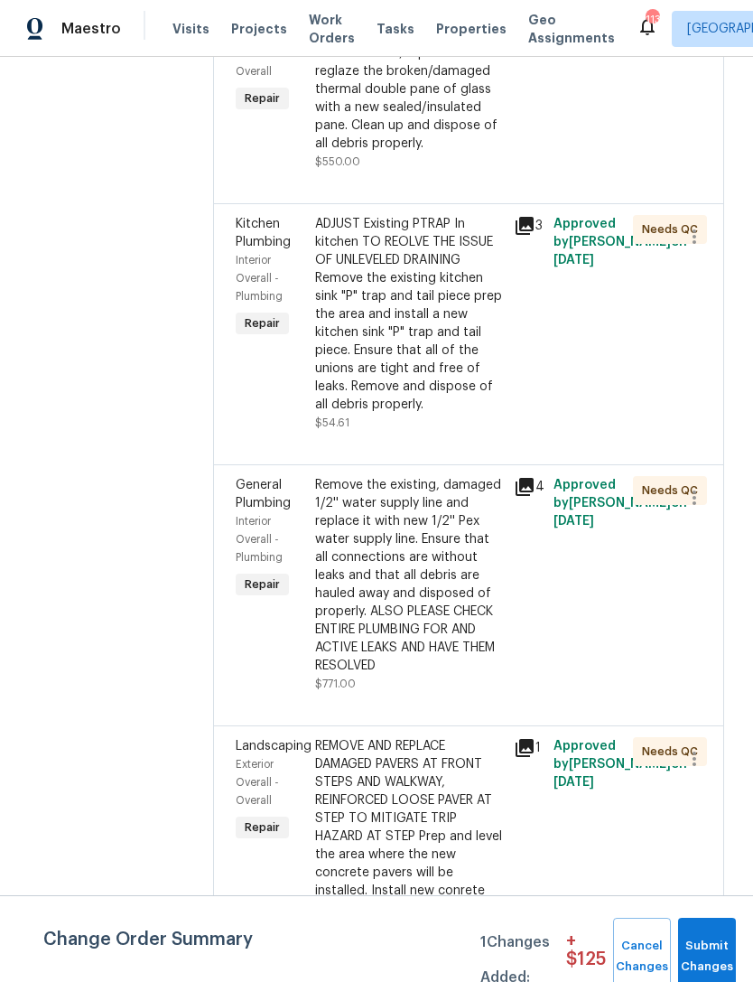
click at [276, 493] on div "General Plumbing" at bounding box center [270, 494] width 69 height 36
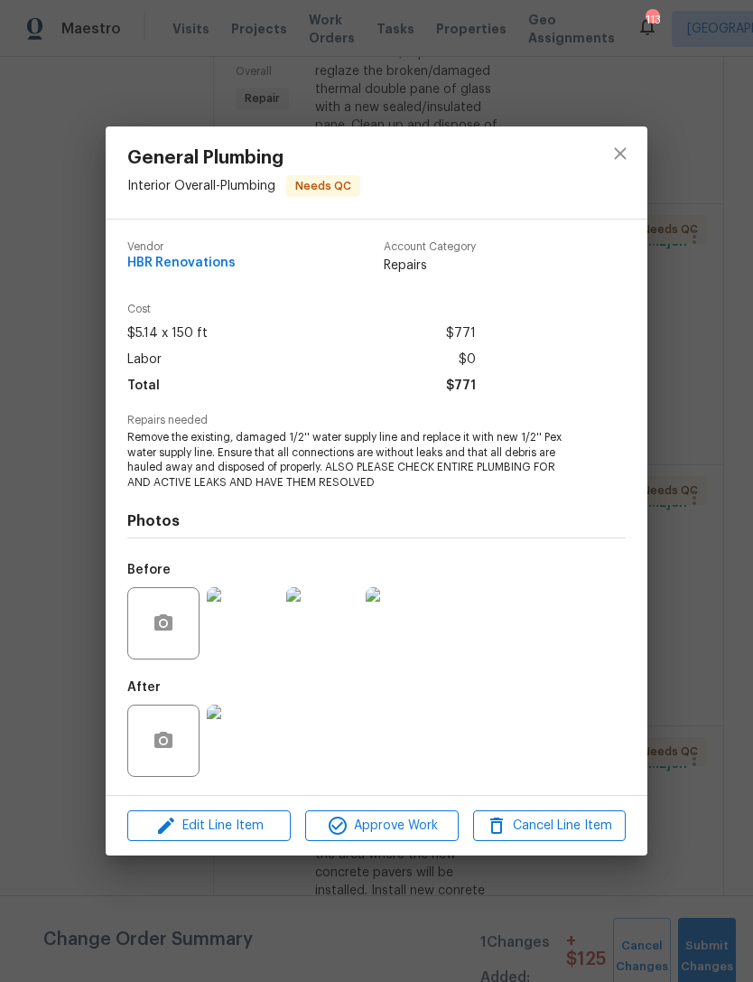
click at [246, 741] on img at bounding box center [243, 741] width 72 height 72
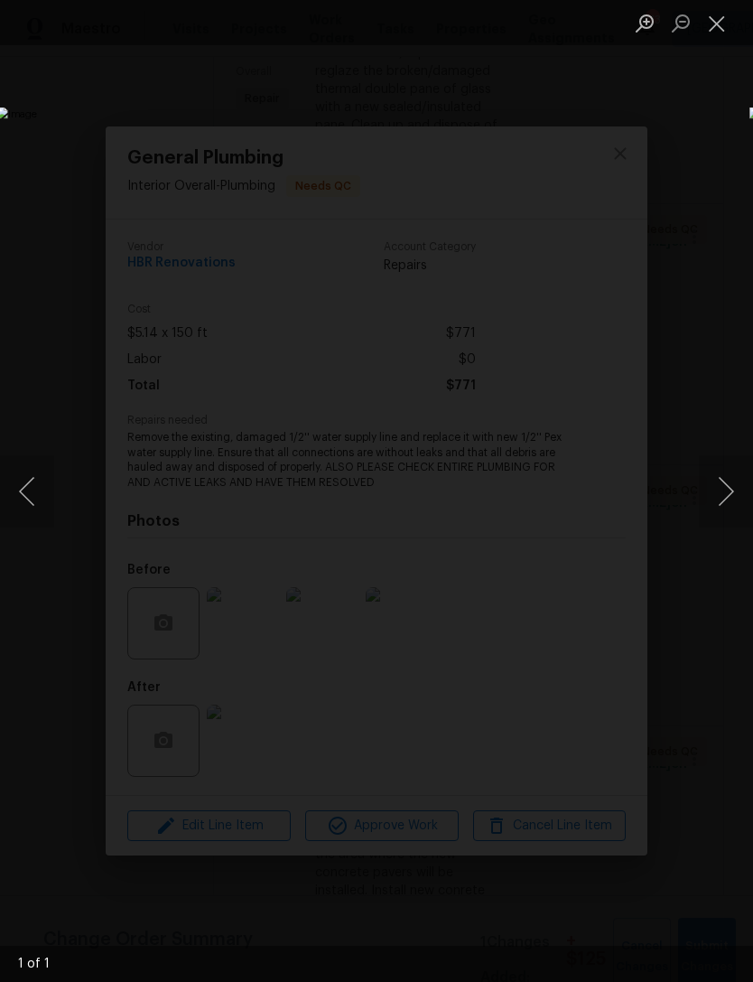
click at [725, 27] on button "Close lightbox" at bounding box center [717, 23] width 36 height 32
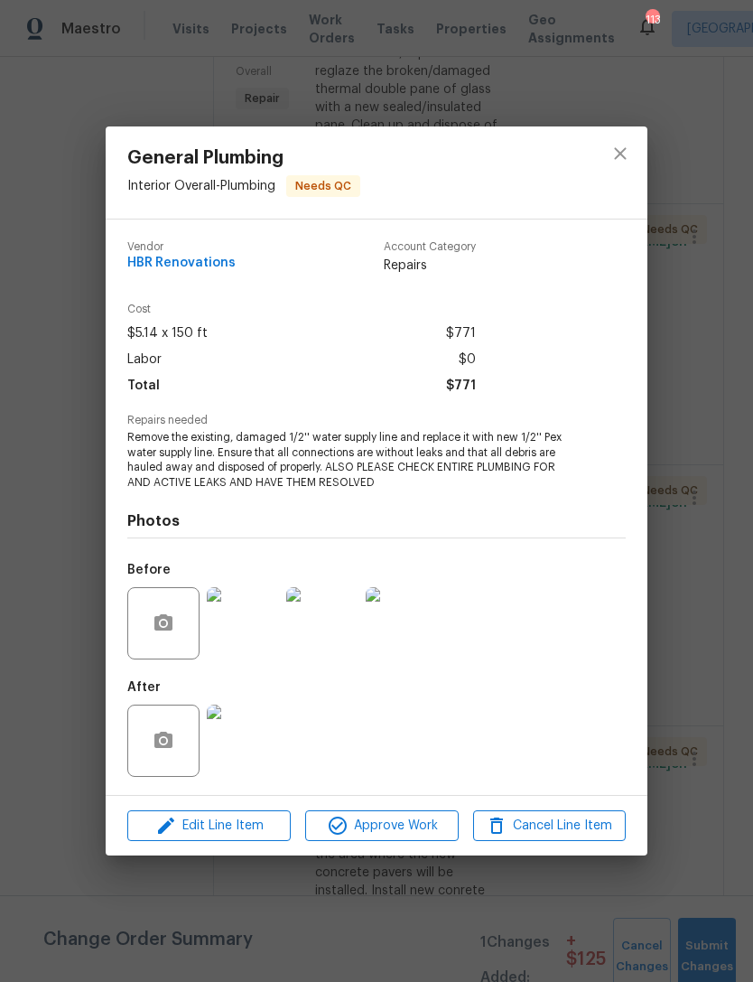
click at [331, 626] on img at bounding box center [322, 623] width 72 height 72
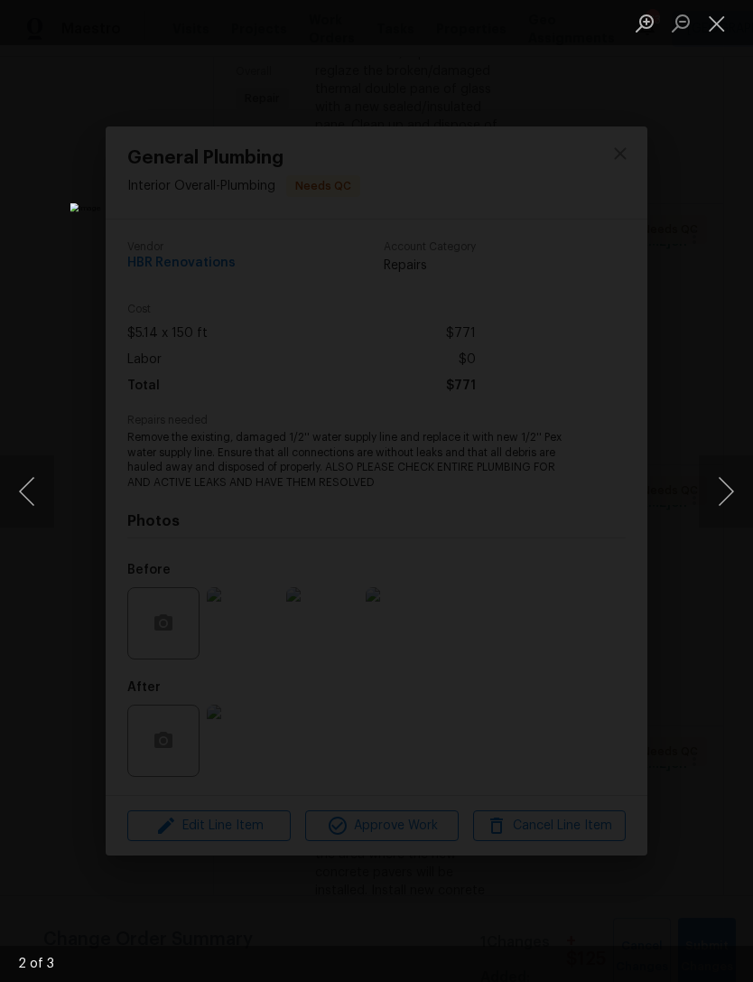
click at [713, 492] on button "Next image" at bounding box center [726, 491] width 54 height 72
click at [718, 490] on button "Next image" at bounding box center [726, 491] width 54 height 72
click at [700, 204] on div "Lightbox" at bounding box center [376, 491] width 753 height 982
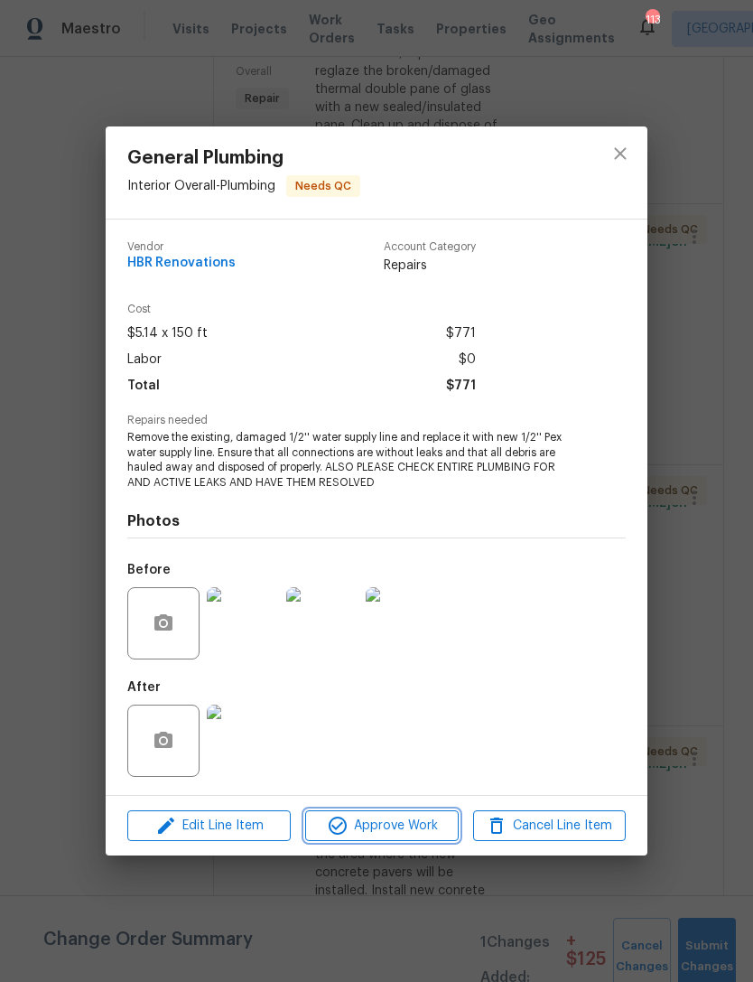
click at [413, 819] on span "Approve Work" at bounding box center [382, 826] width 142 height 23
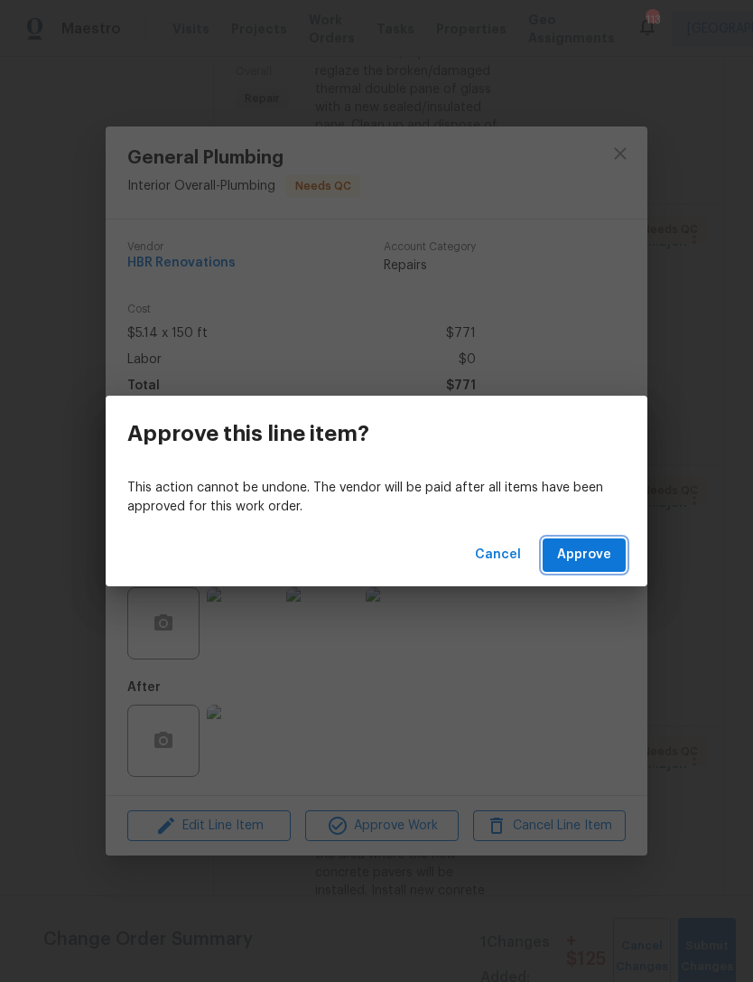
click at [581, 548] on span "Approve" at bounding box center [584, 555] width 54 height 23
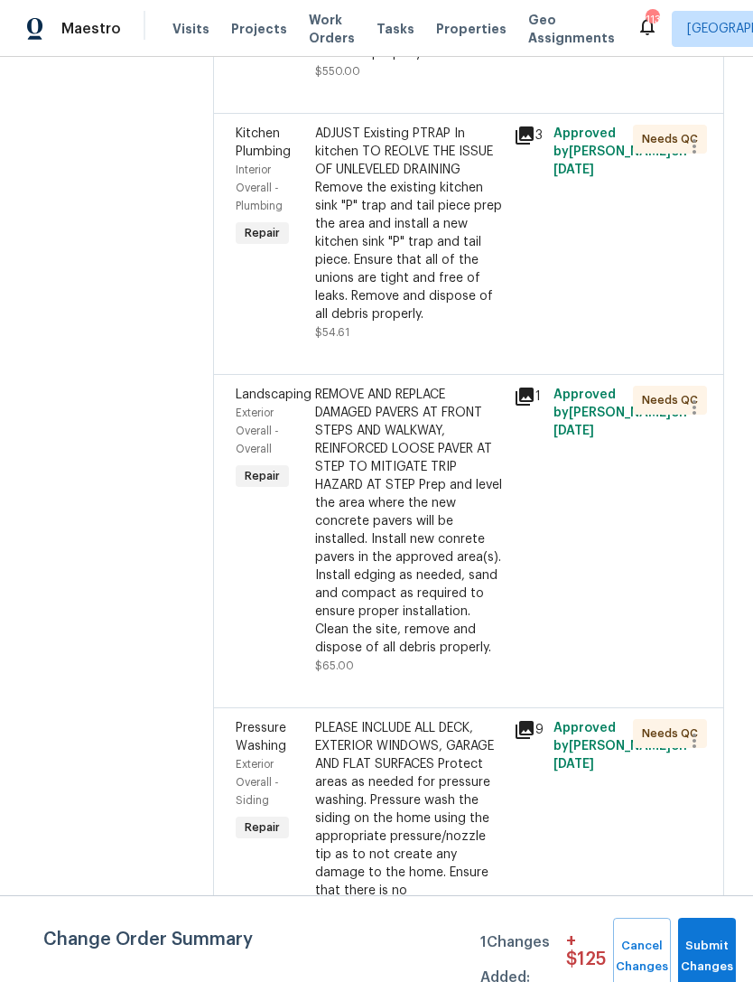
scroll to position [980, 0]
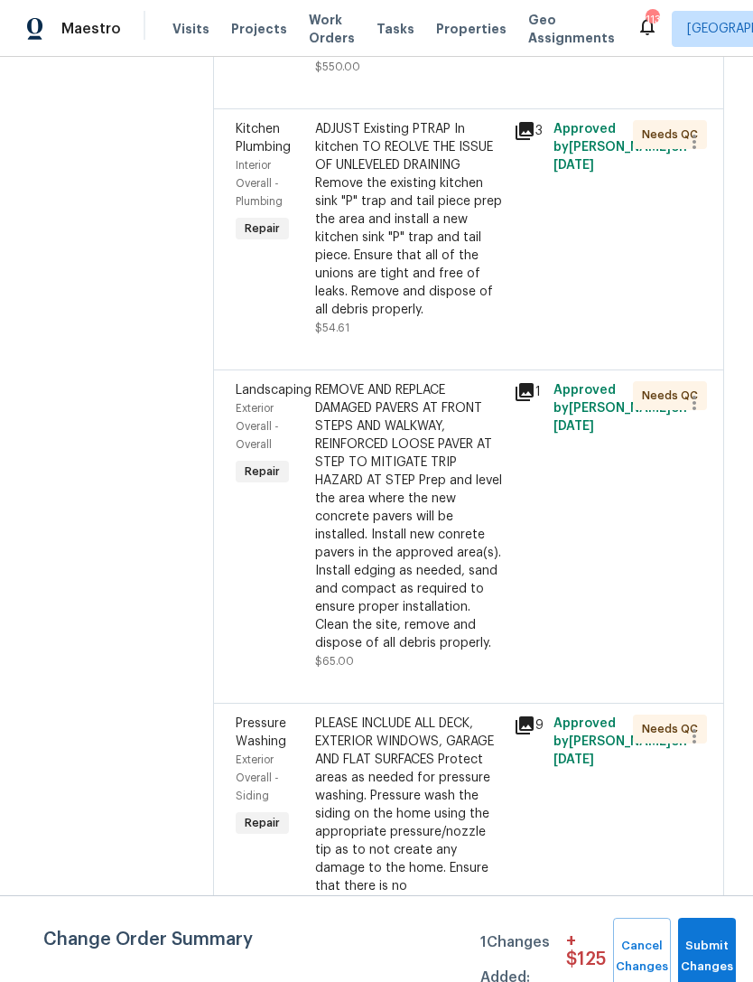
click at [254, 408] on span "Exterior Overall - Overall" at bounding box center [257, 426] width 43 height 47
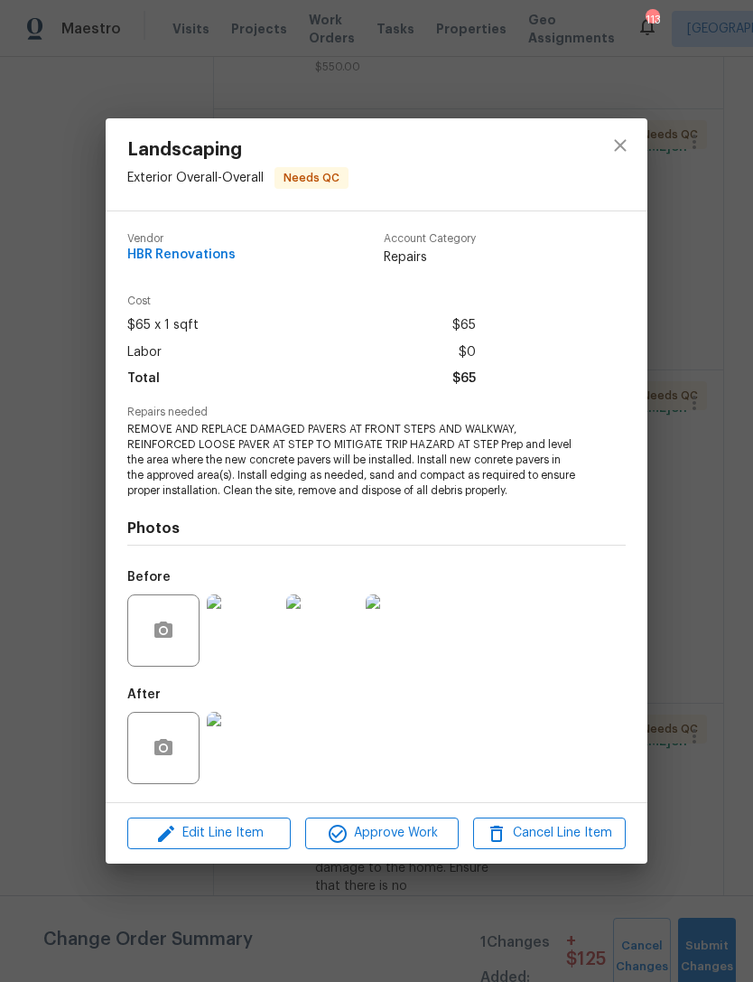
click at [248, 744] on img at bounding box center [243, 748] width 72 height 72
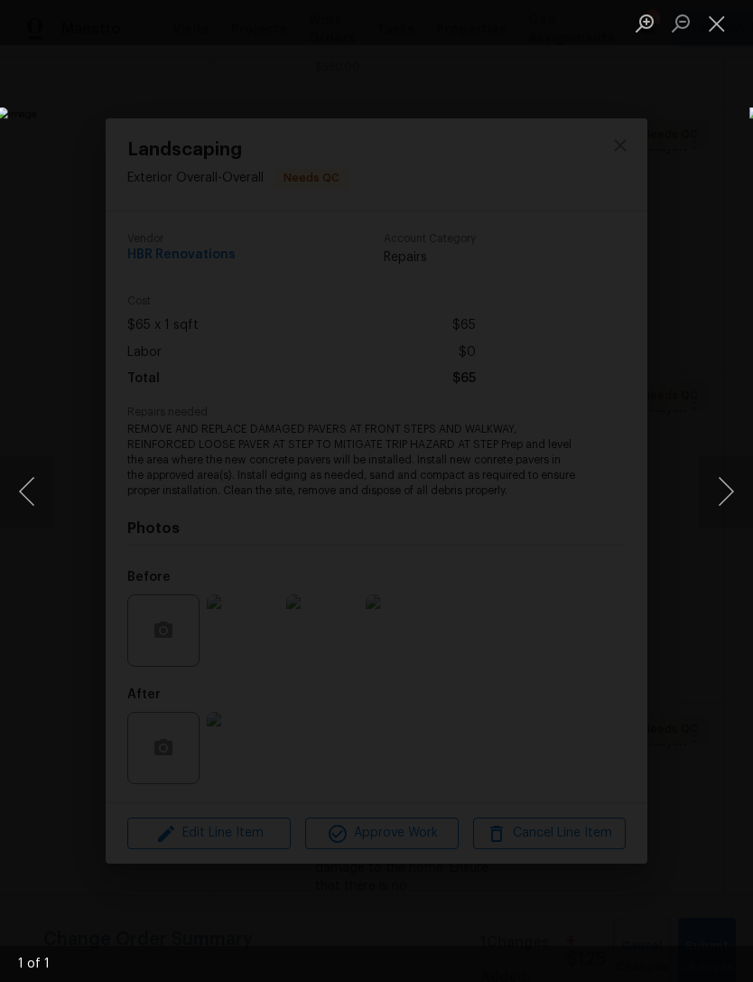
click at [716, 484] on button "Next image" at bounding box center [726, 491] width 54 height 72
click at [716, 485] on button "Next image" at bounding box center [726, 491] width 54 height 72
click at [721, 32] on button "Close lightbox" at bounding box center [717, 23] width 36 height 32
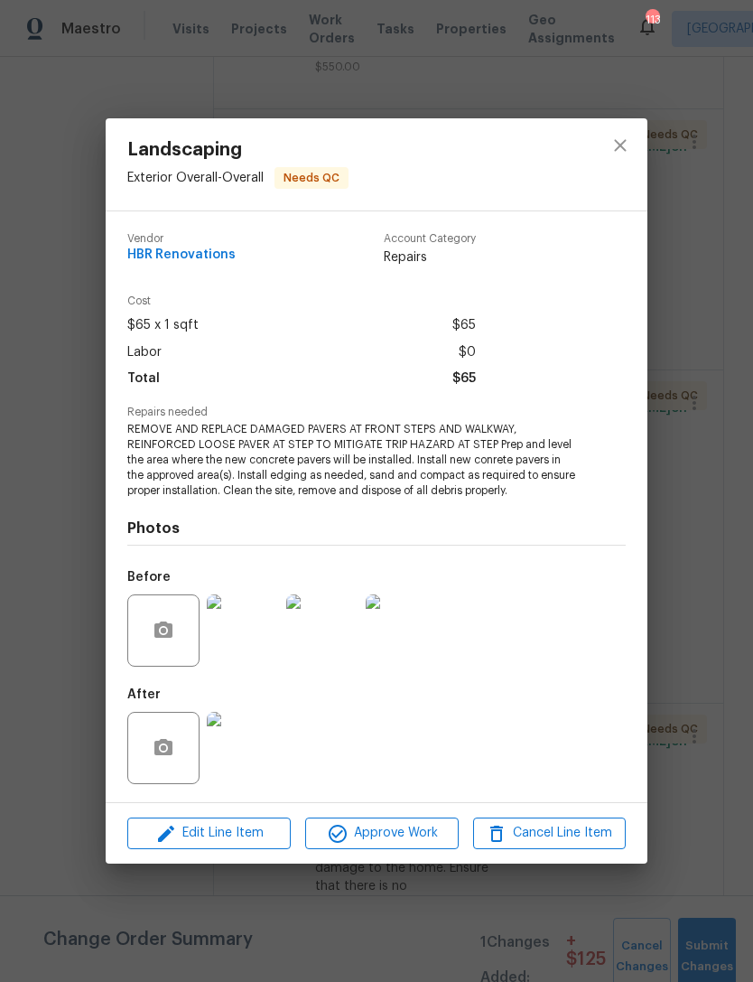
click at [239, 641] on img at bounding box center [243, 630] width 72 height 72
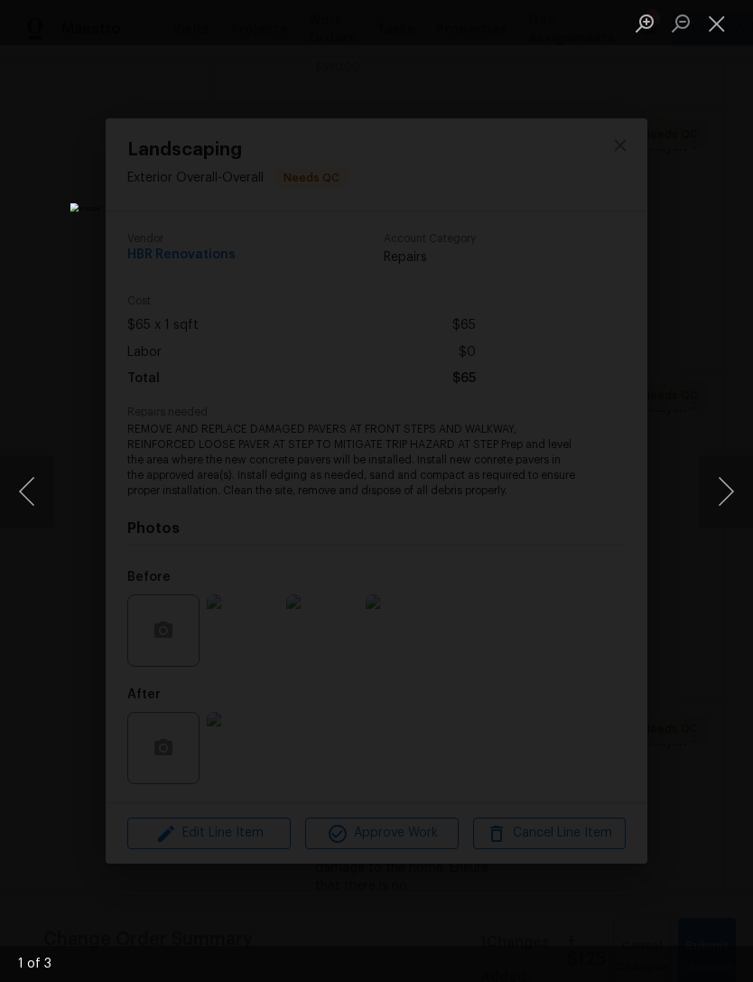
click at [708, 487] on button "Next image" at bounding box center [726, 491] width 54 height 72
click at [716, 477] on button "Next image" at bounding box center [726, 491] width 54 height 72
click at [722, 32] on button "Close lightbox" at bounding box center [717, 23] width 36 height 32
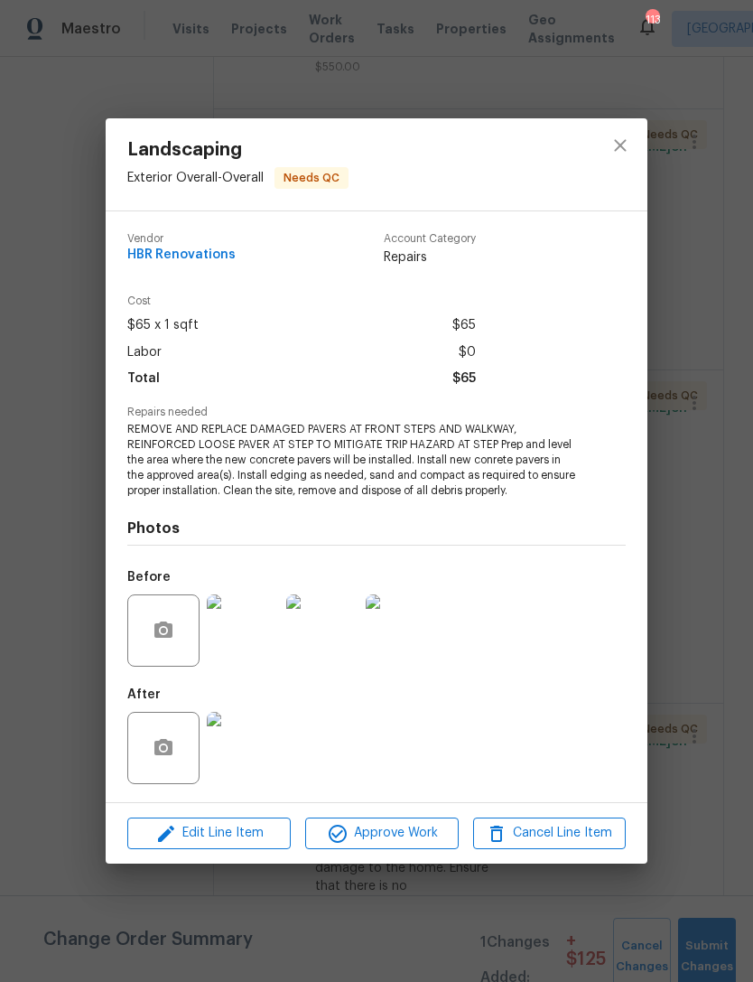
click at [247, 744] on img at bounding box center [243, 748] width 72 height 72
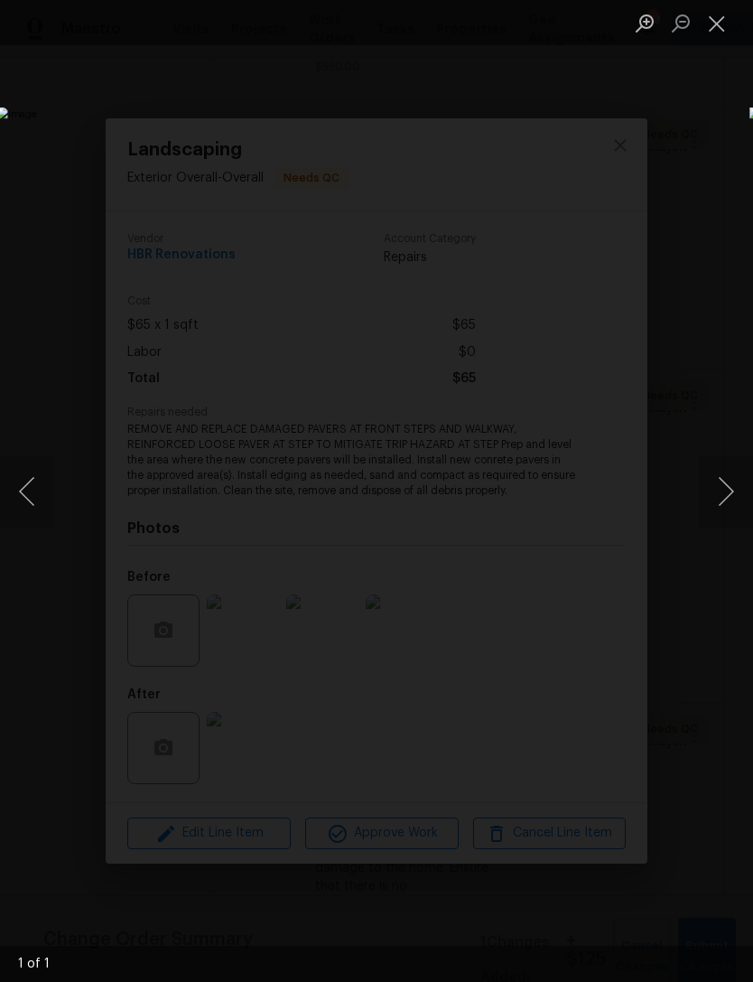
click at [728, 17] on button "Close lightbox" at bounding box center [717, 23] width 36 height 32
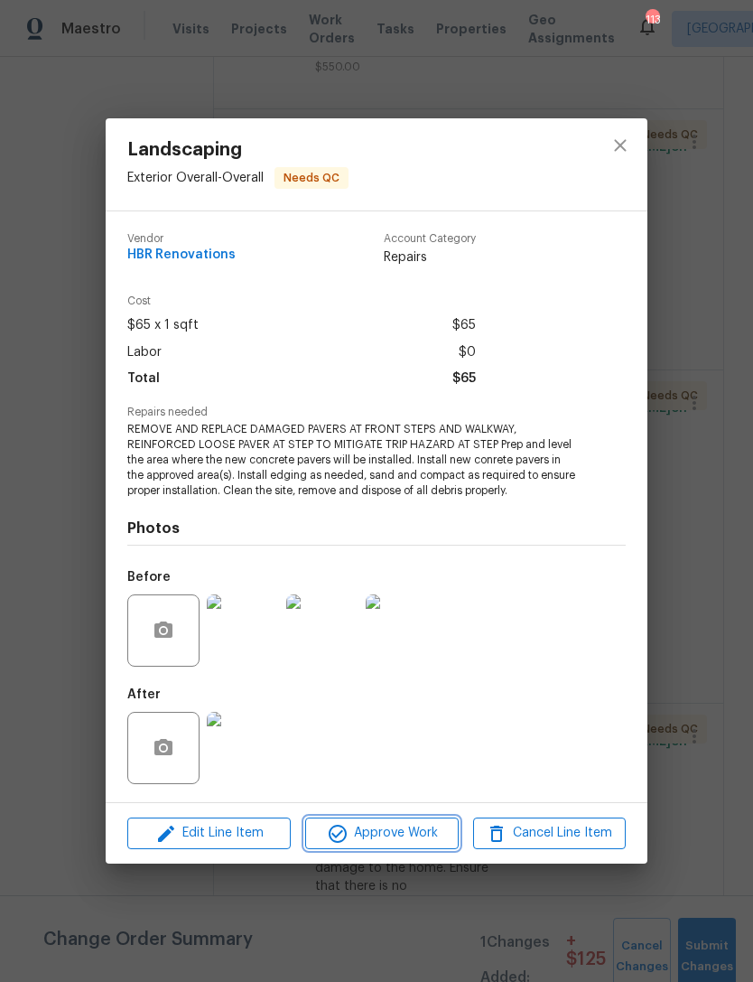
click at [406, 847] on button "Approve Work" at bounding box center [381, 834] width 153 height 32
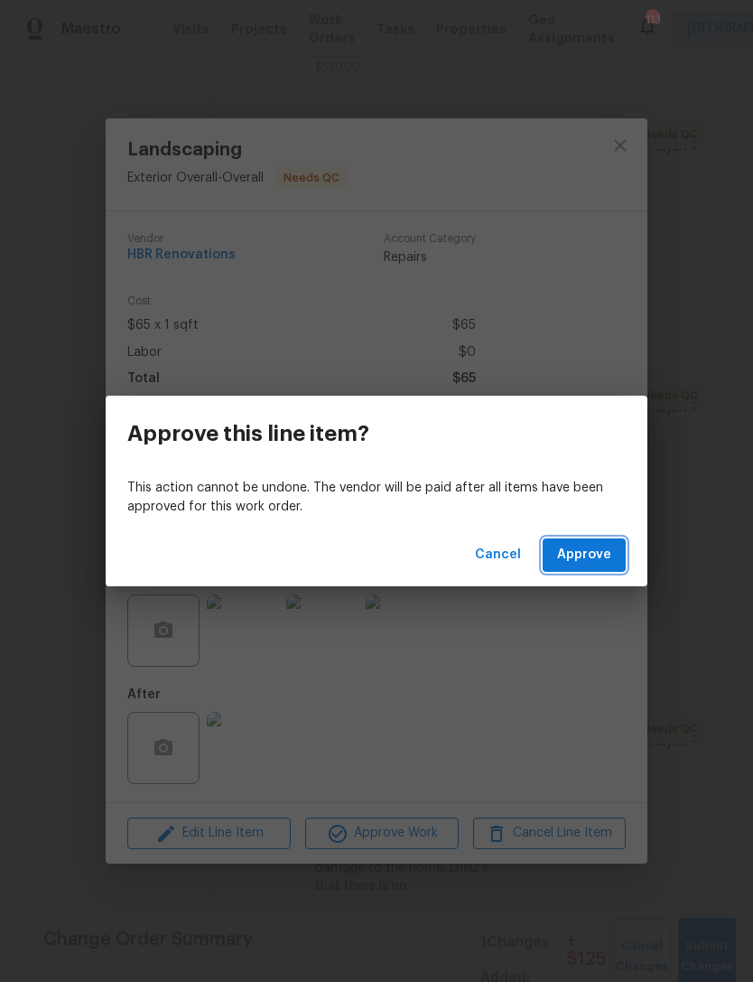
click at [593, 552] on span "Approve" at bounding box center [584, 555] width 54 height 23
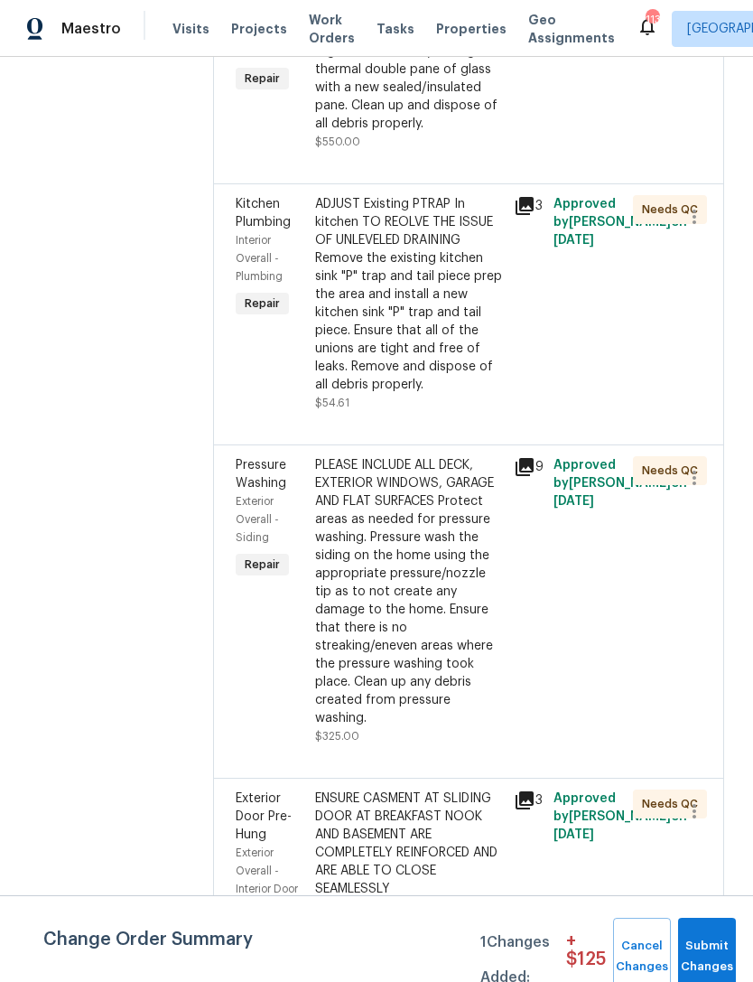
scroll to position [908, 0]
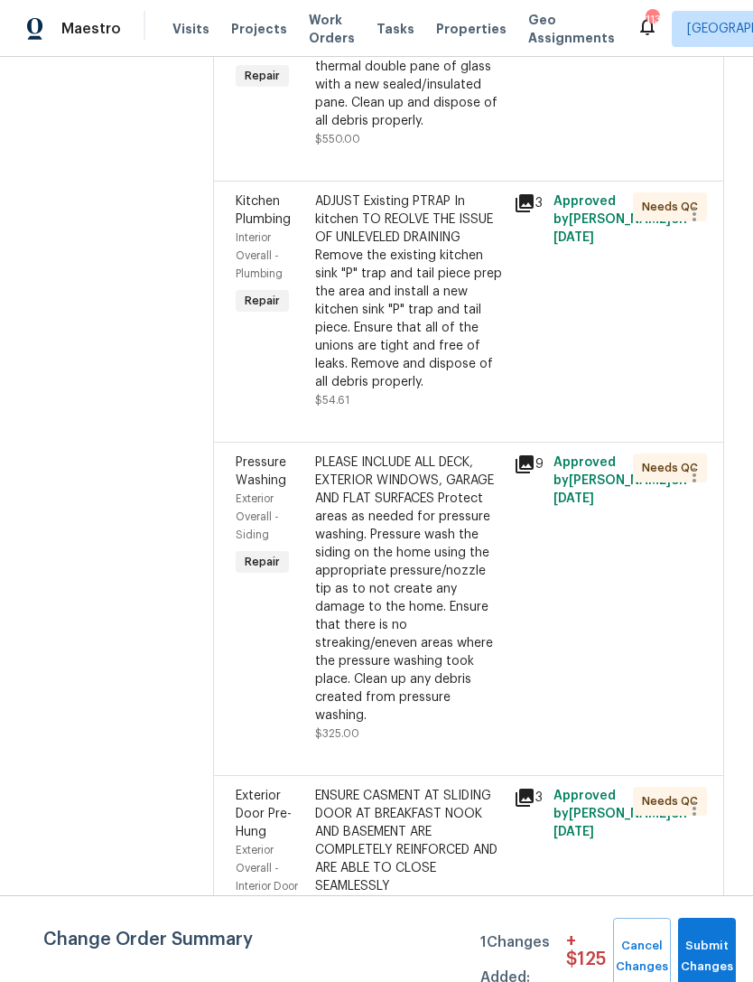
click at [248, 475] on div "Pressure Washing" at bounding box center [270, 472] width 69 height 36
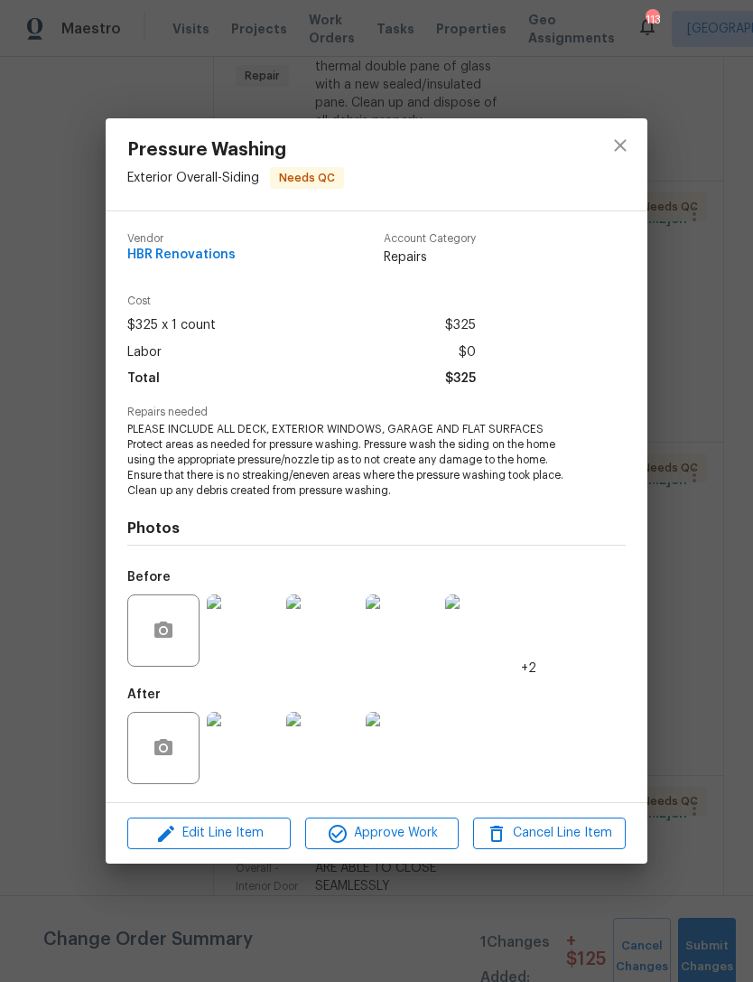
click at [262, 762] on img at bounding box center [243, 748] width 72 height 72
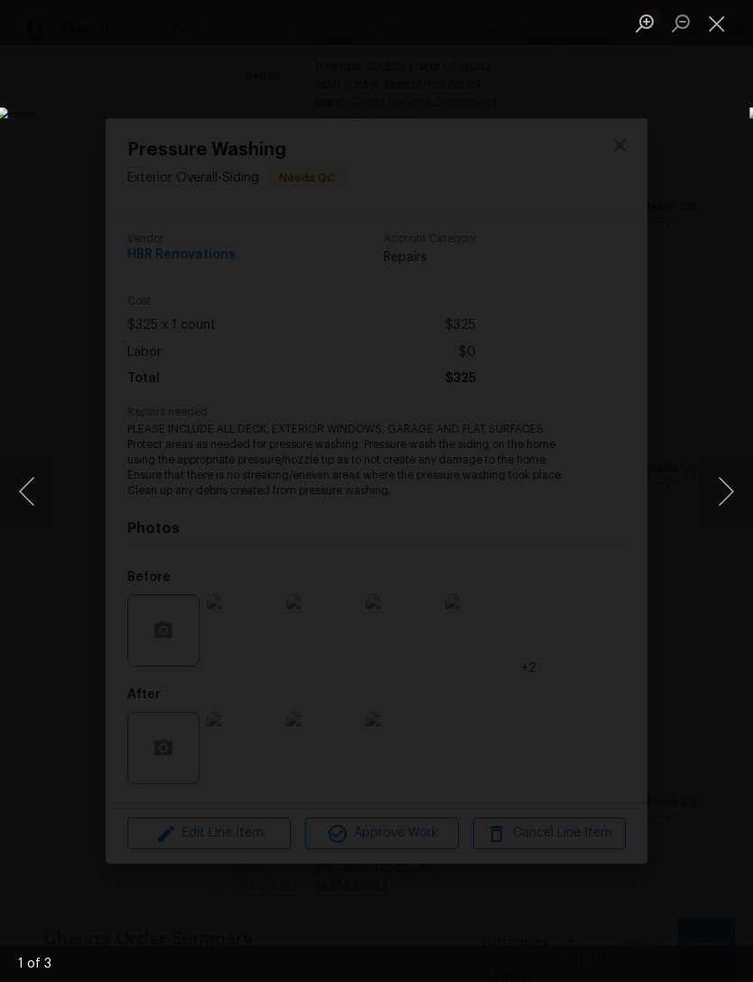
click at [715, 501] on button "Next image" at bounding box center [726, 491] width 54 height 72
click at [717, 491] on button "Next image" at bounding box center [726, 491] width 54 height 72
click at [708, 490] on button "Next image" at bounding box center [726, 491] width 54 height 72
click at [713, 23] on button "Close lightbox" at bounding box center [717, 23] width 36 height 32
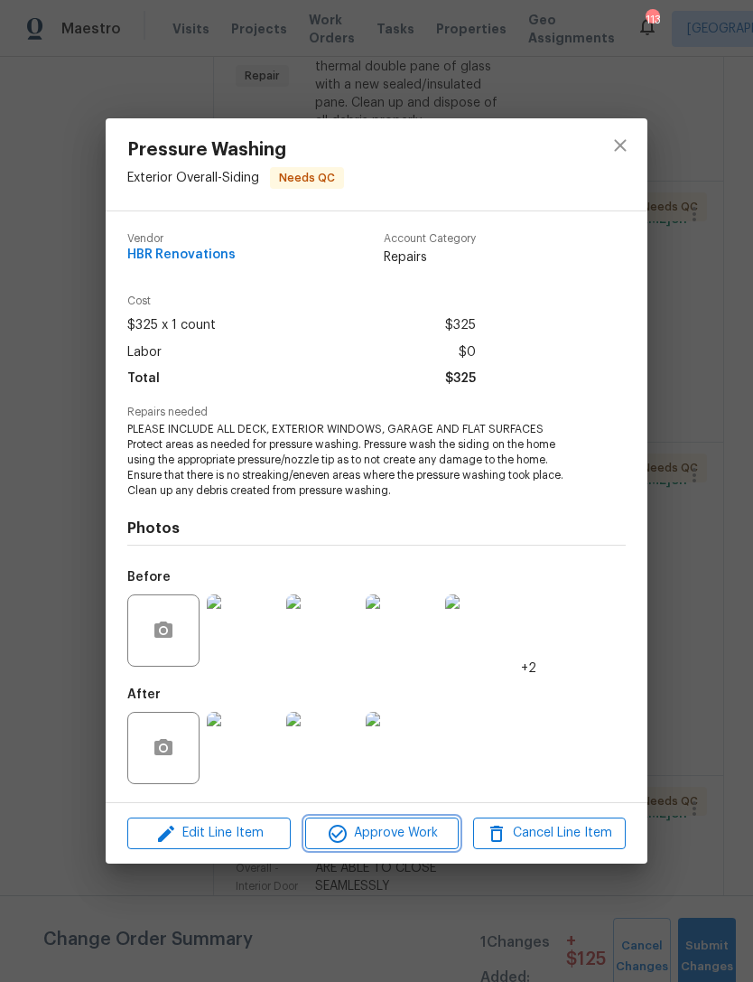
click at [394, 839] on span "Approve Work" at bounding box center [382, 833] width 142 height 23
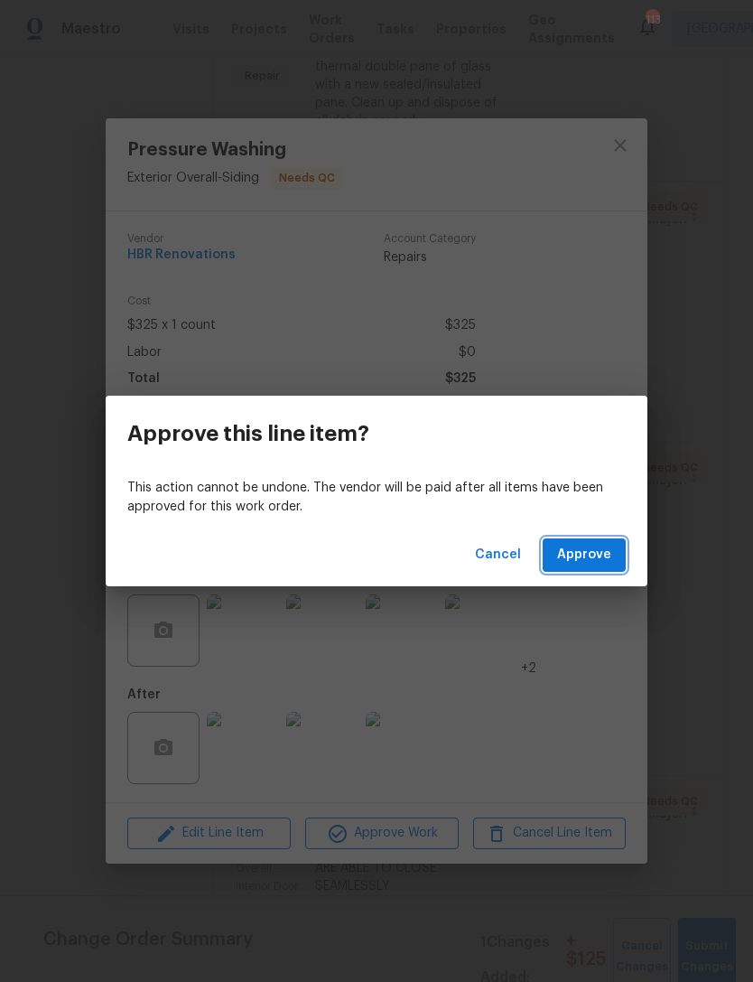
click at [594, 549] on span "Approve" at bounding box center [584, 555] width 54 height 23
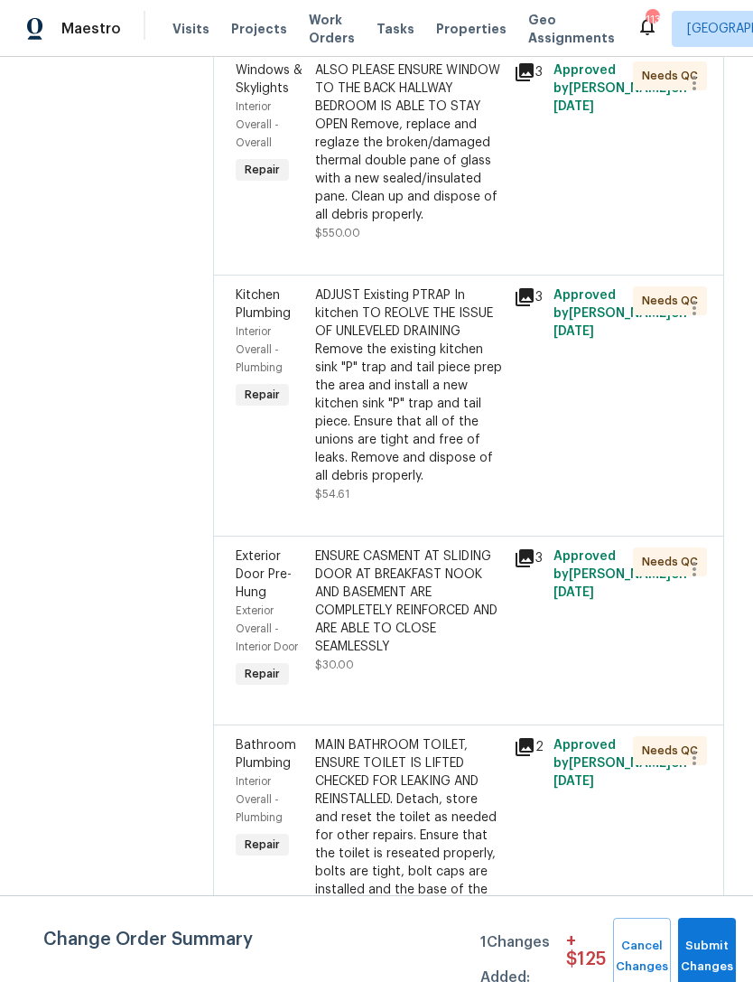
scroll to position [816, 0]
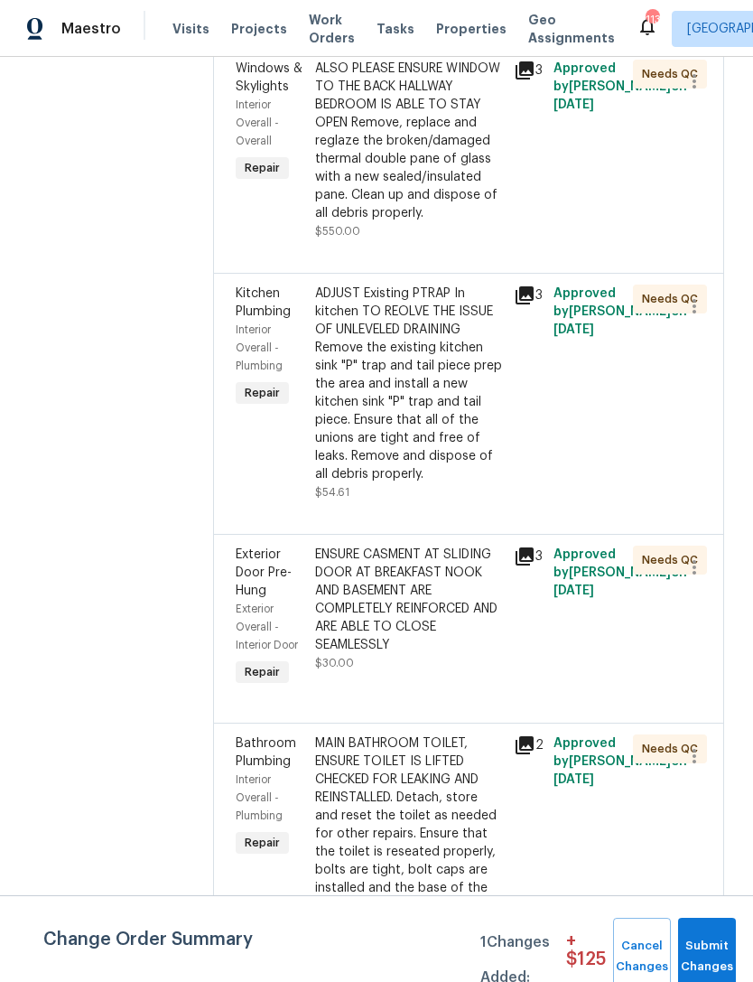
click at [249, 560] on span "Exterior Door Pre-Hung" at bounding box center [264, 572] width 56 height 49
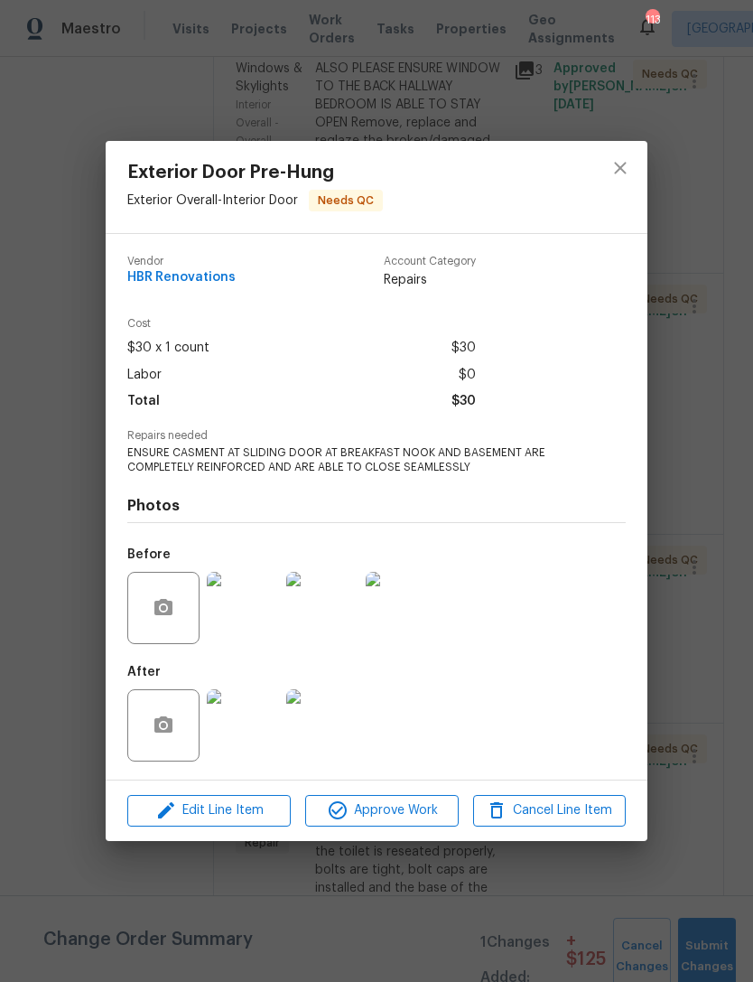
click at [407, 624] on img at bounding box center [402, 608] width 72 height 72
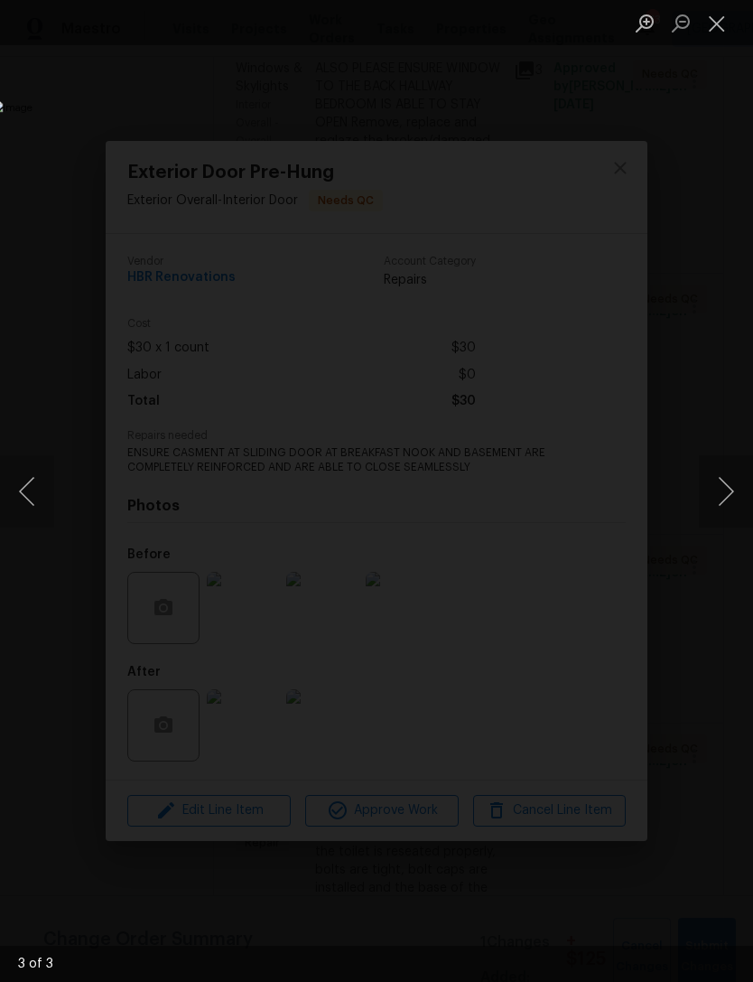
click at [725, 21] on button "Close lightbox" at bounding box center [717, 23] width 36 height 32
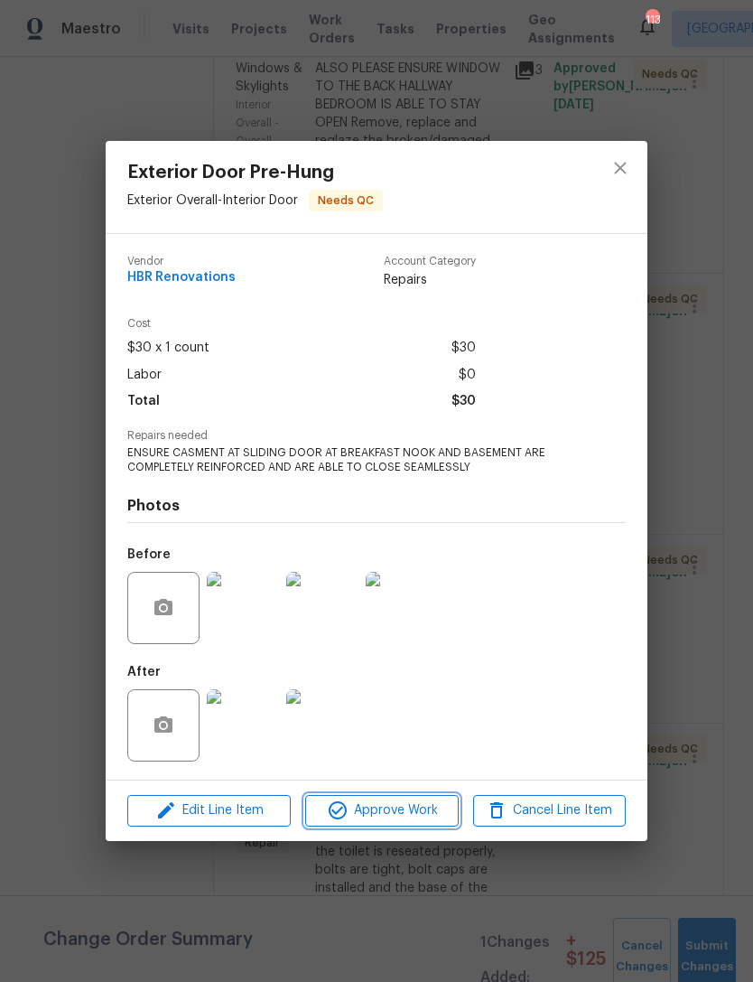
click at [403, 808] on span "Approve Work" at bounding box center [382, 811] width 142 height 23
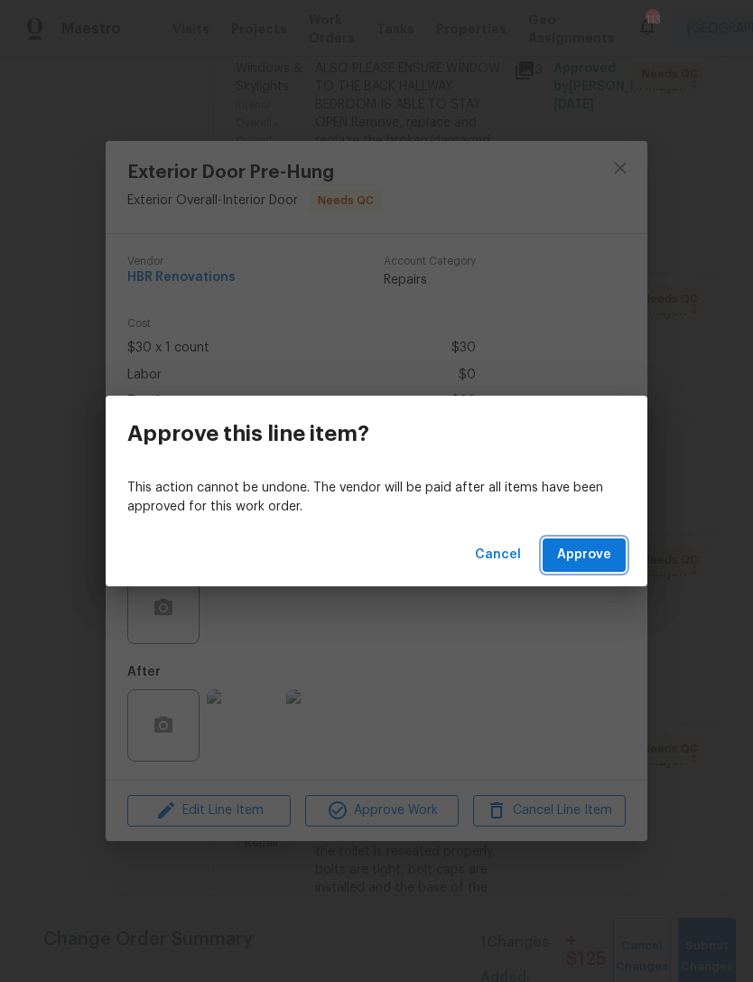
click at [585, 554] on span "Approve" at bounding box center [584, 555] width 54 height 23
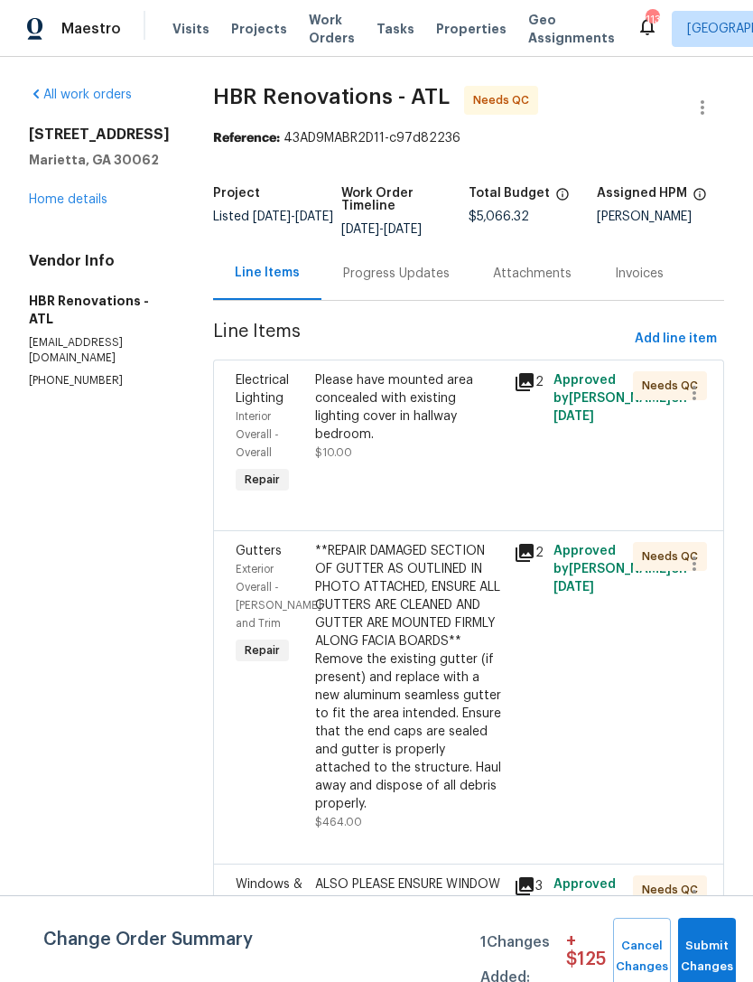
scroll to position [0, 0]
click at [80, 203] on link "Home details" at bounding box center [68, 199] width 79 height 13
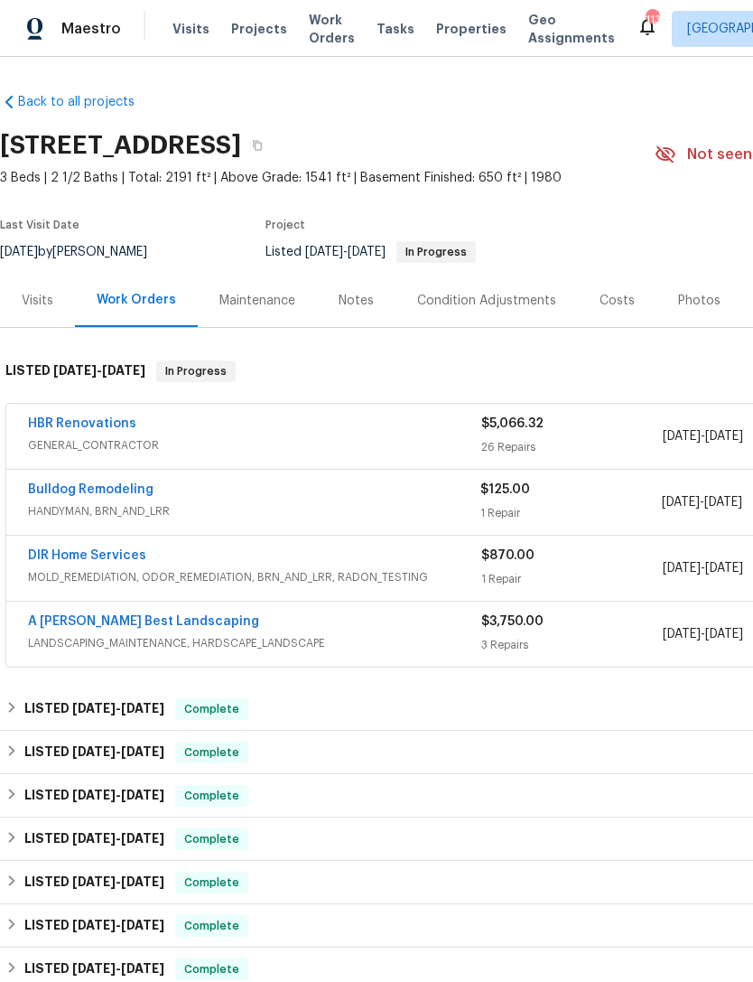
click at [681, 298] on div "Photos" at bounding box center [700, 301] width 42 height 18
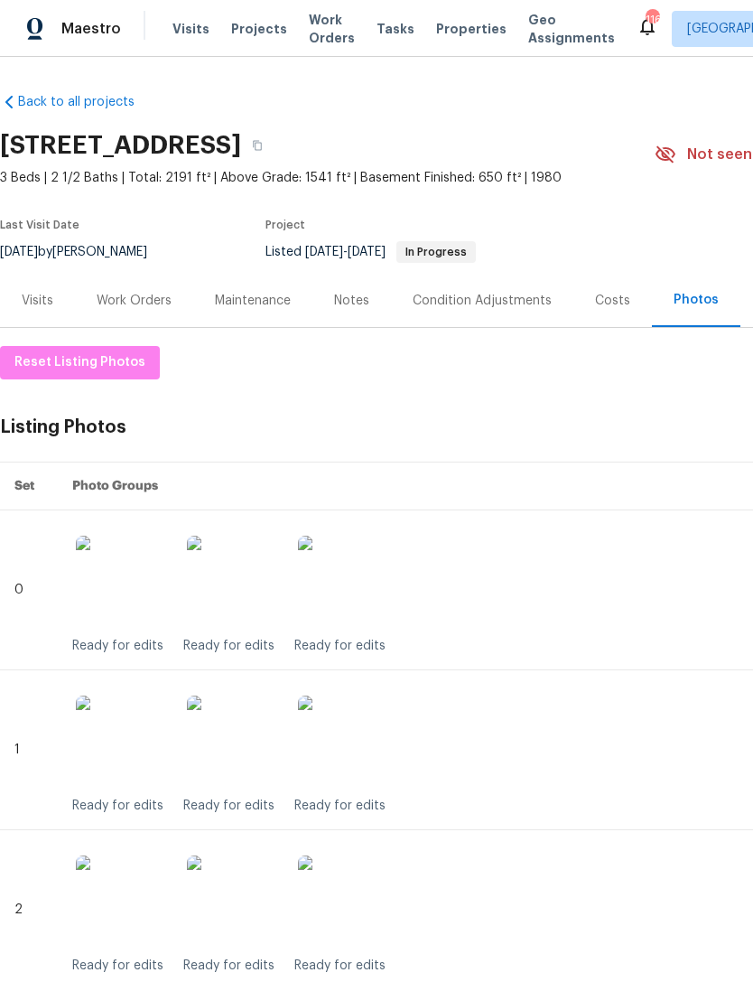
click at [157, 304] on div "Work Orders" at bounding box center [134, 301] width 75 height 18
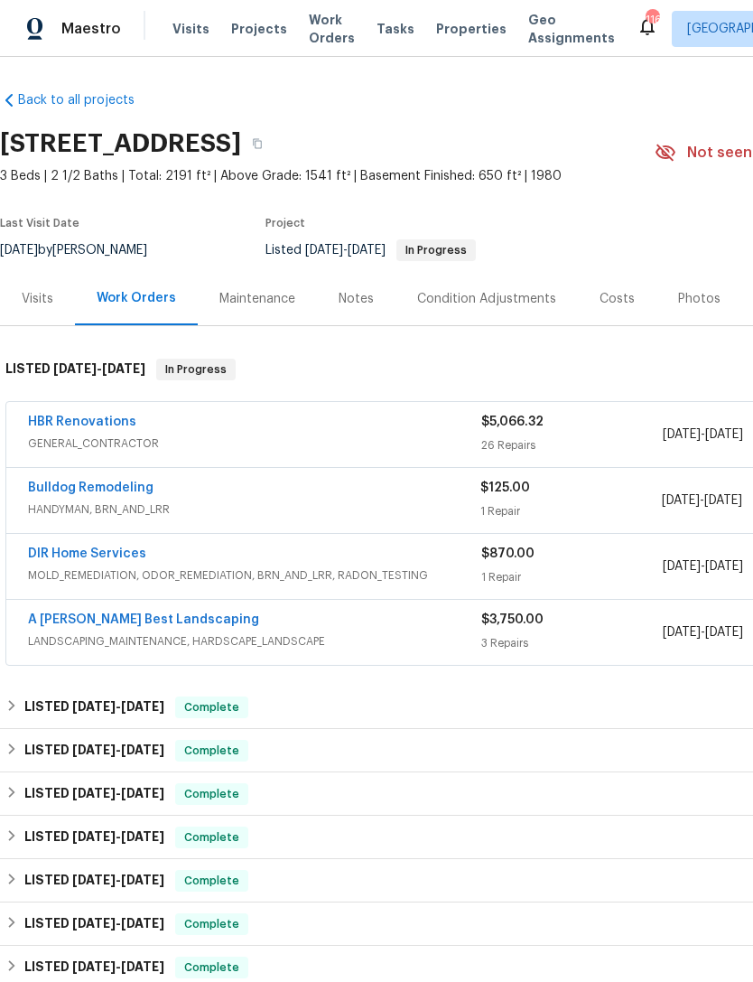
scroll to position [2, 0]
click at [268, 428] on div "HBR Renovations" at bounding box center [255, 424] width 454 height 22
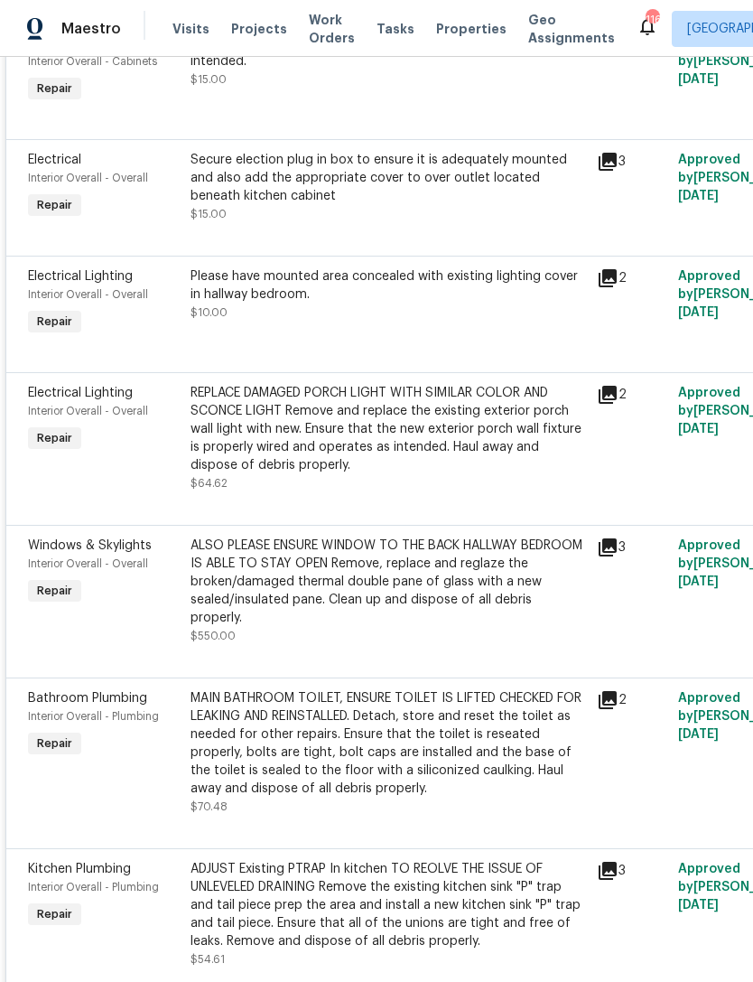
scroll to position [683, 0]
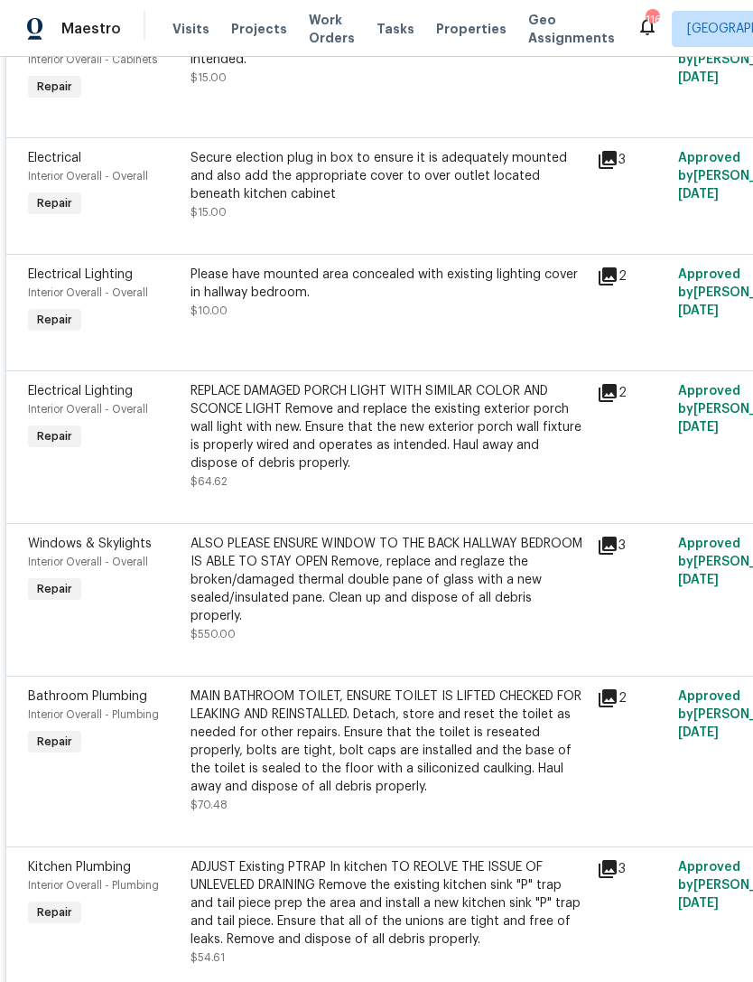
click at [66, 396] on span "Electrical Lighting" at bounding box center [80, 391] width 105 height 13
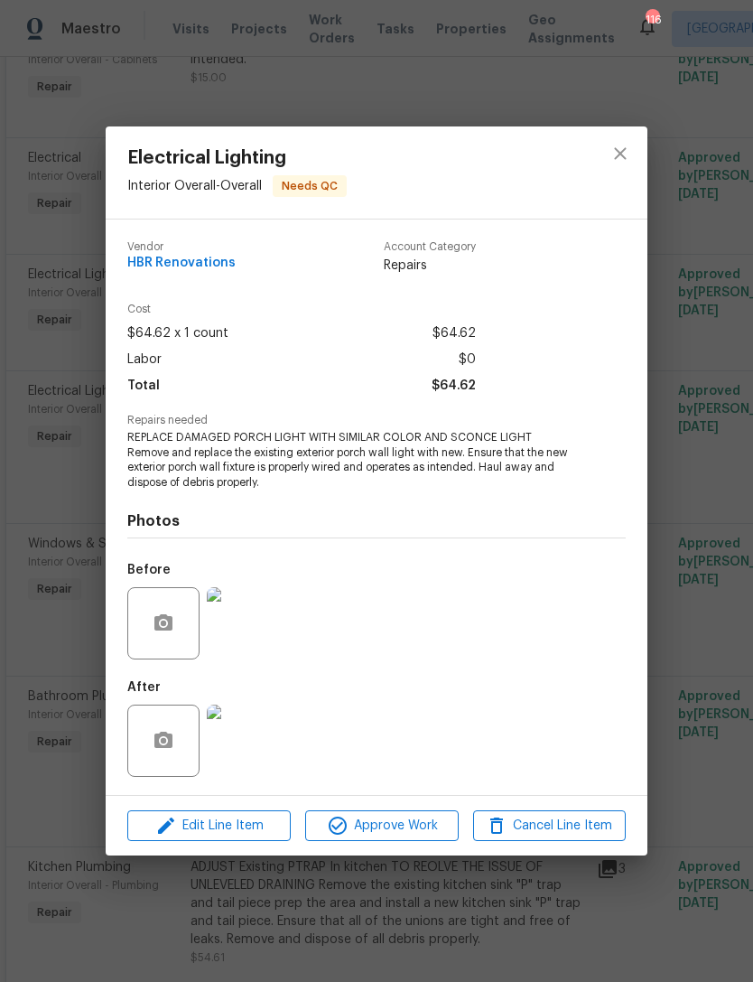
click at [240, 752] on img at bounding box center [243, 741] width 72 height 72
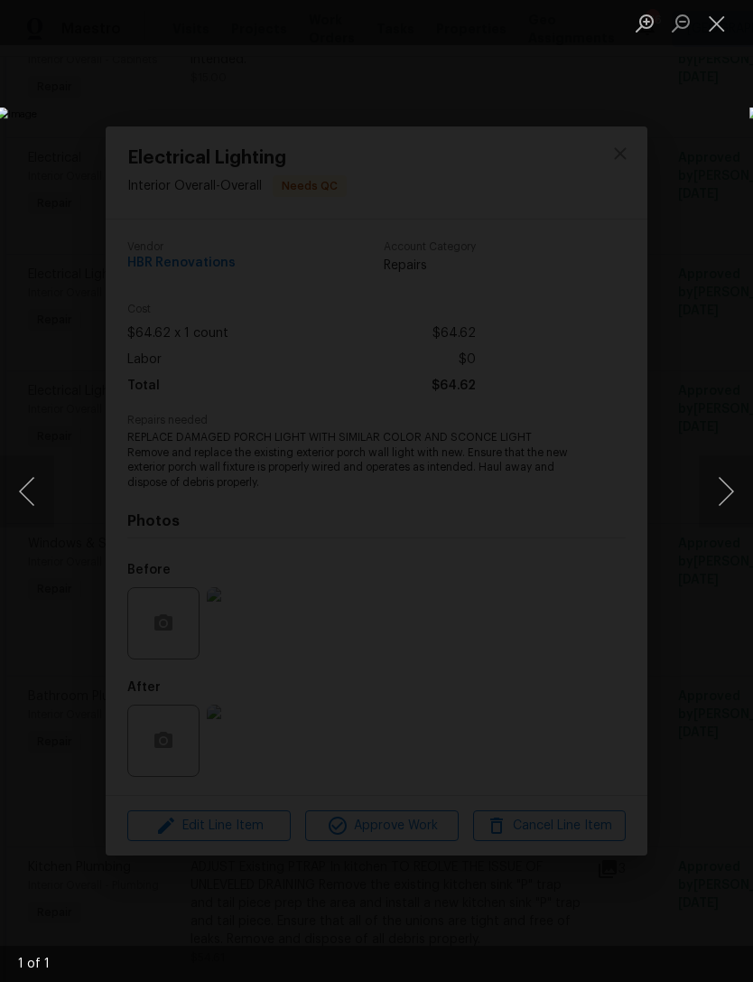
click at [719, 25] on button "Close lightbox" at bounding box center [717, 23] width 36 height 32
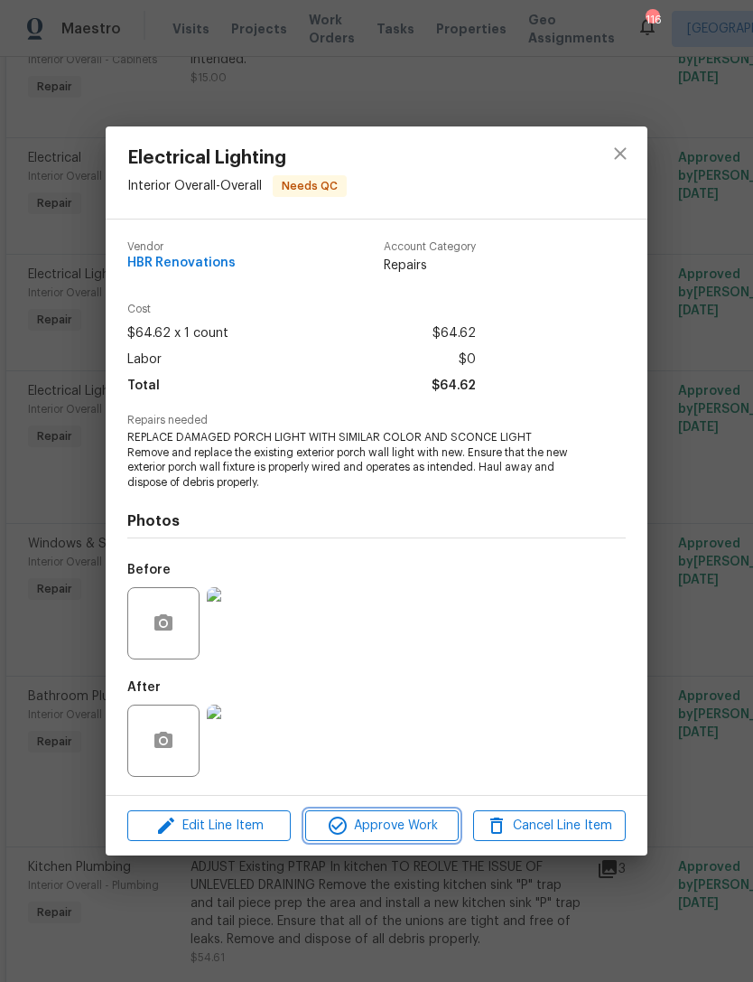
click at [394, 840] on button "Approve Work" at bounding box center [381, 826] width 153 height 32
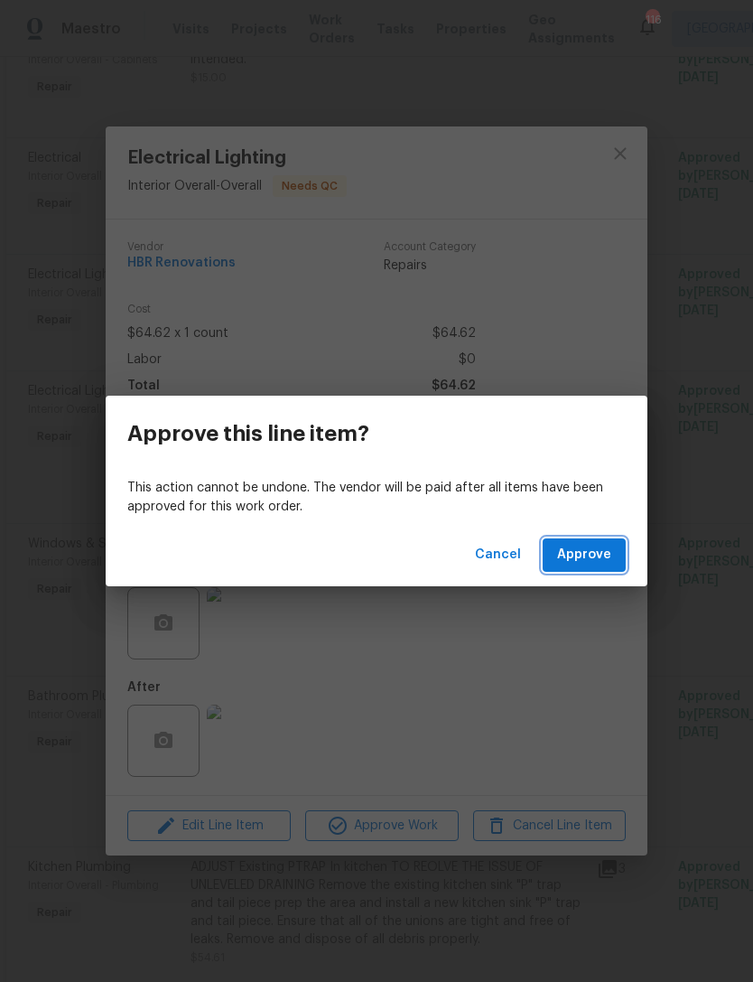
click at [595, 555] on span "Approve" at bounding box center [584, 555] width 54 height 23
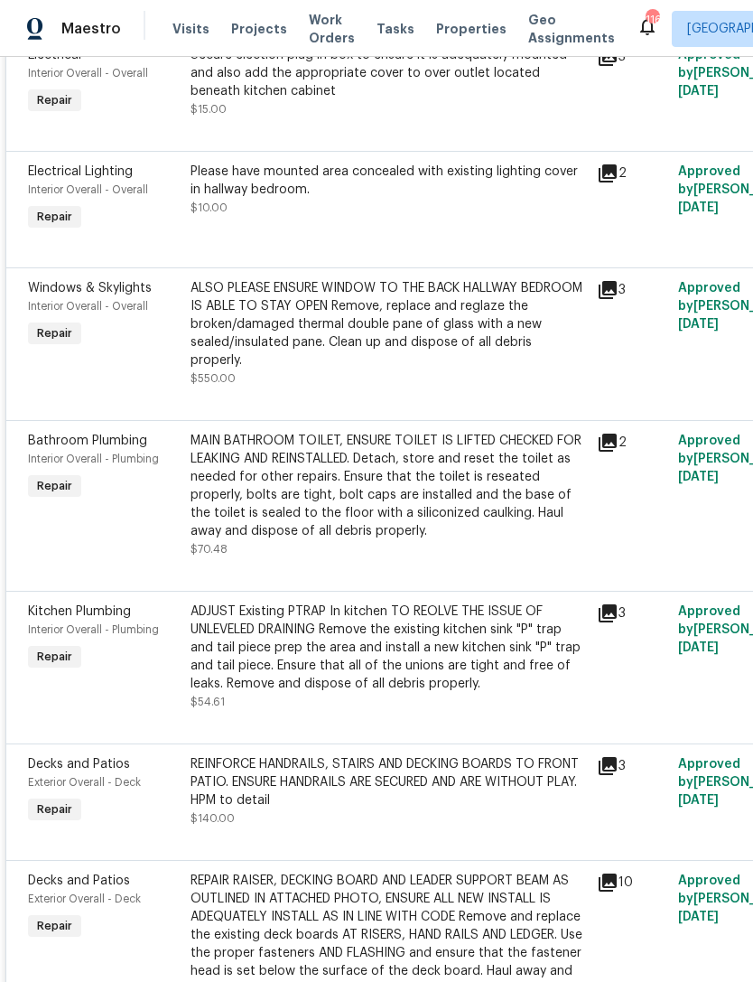
scroll to position [785, 0]
click at [97, 435] on span "Bathroom Plumbing" at bounding box center [87, 441] width 119 height 13
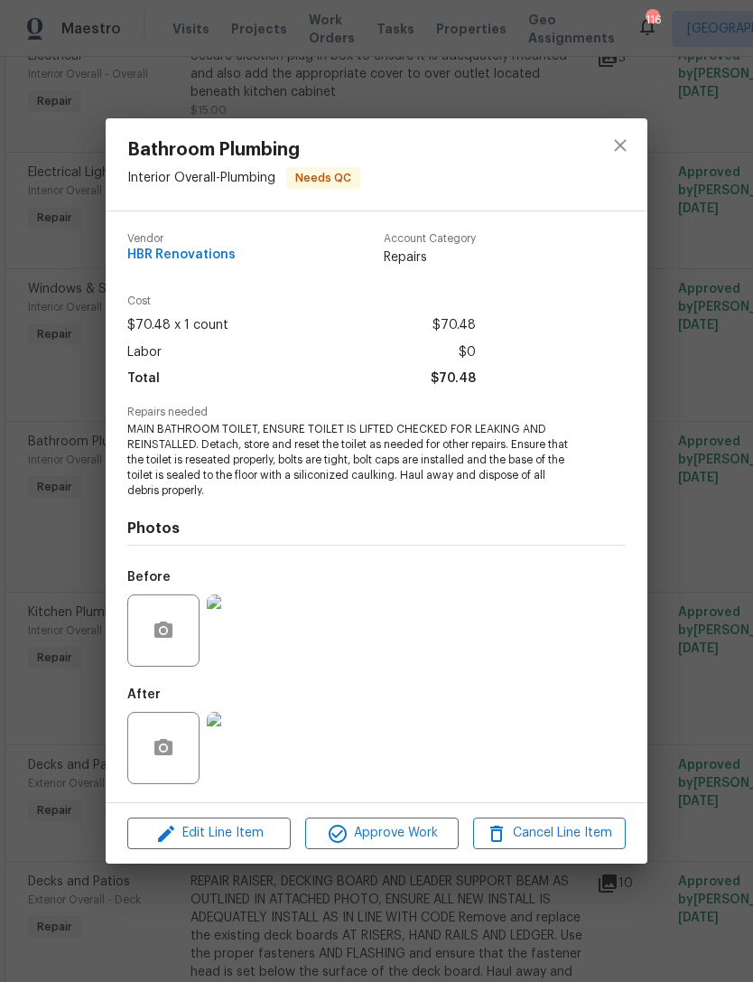
click at [240, 756] on img at bounding box center [243, 748] width 72 height 72
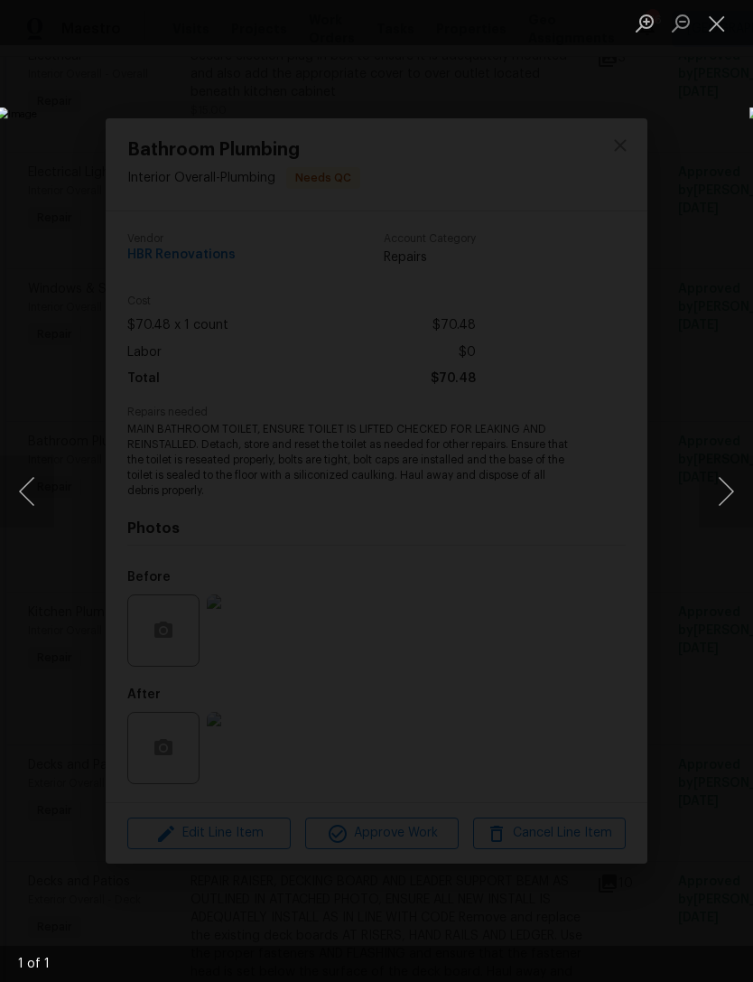
click at [722, 23] on button "Close lightbox" at bounding box center [717, 23] width 36 height 32
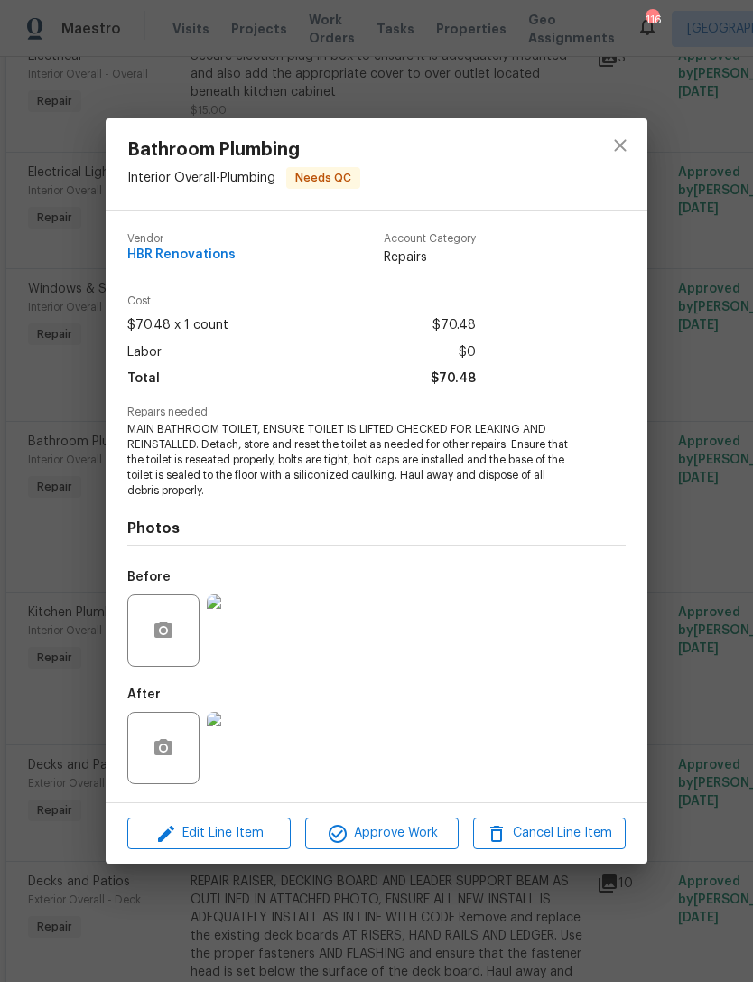
click at [254, 628] on img at bounding box center [243, 630] width 72 height 72
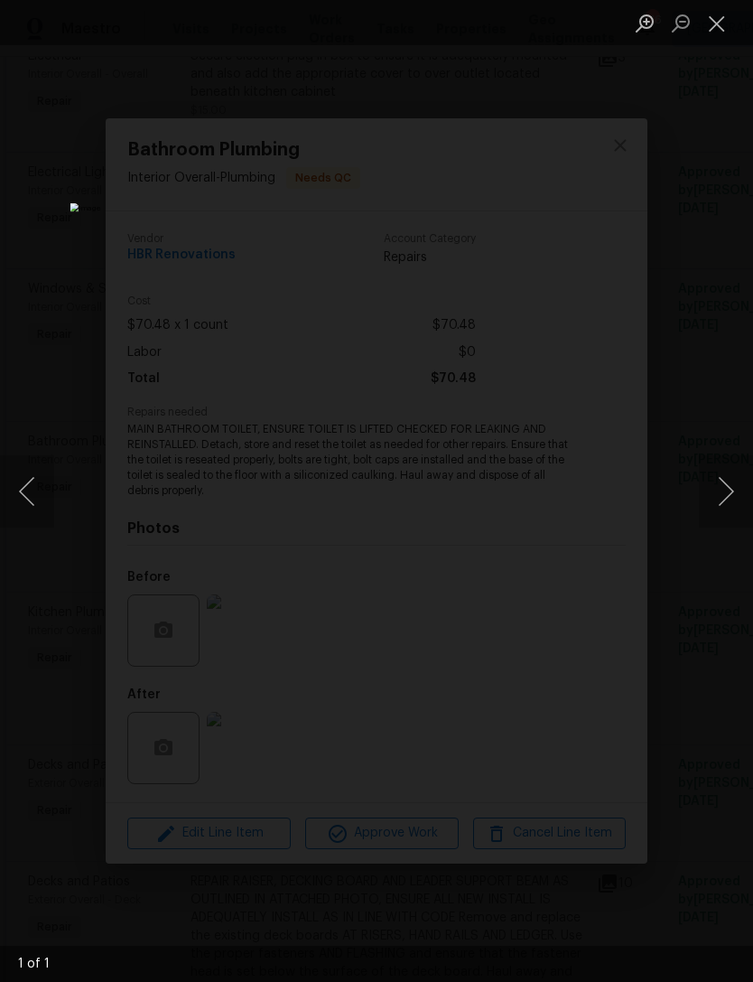
click at [718, 27] on button "Close lightbox" at bounding box center [717, 23] width 36 height 32
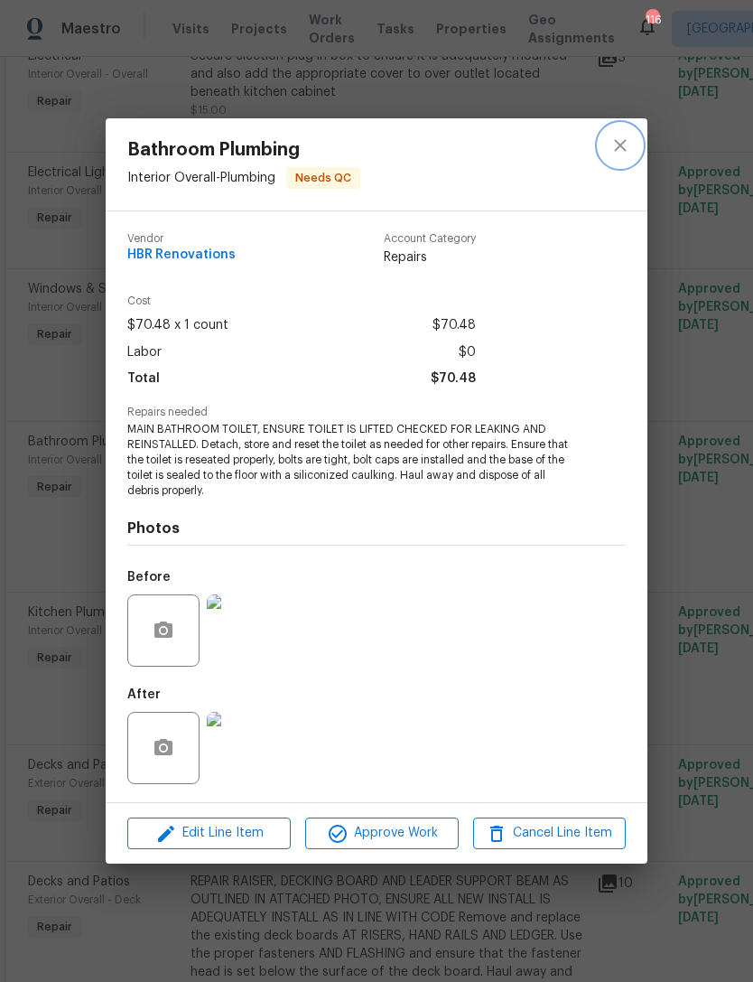
click at [630, 145] on icon "close" at bounding box center [621, 146] width 22 height 22
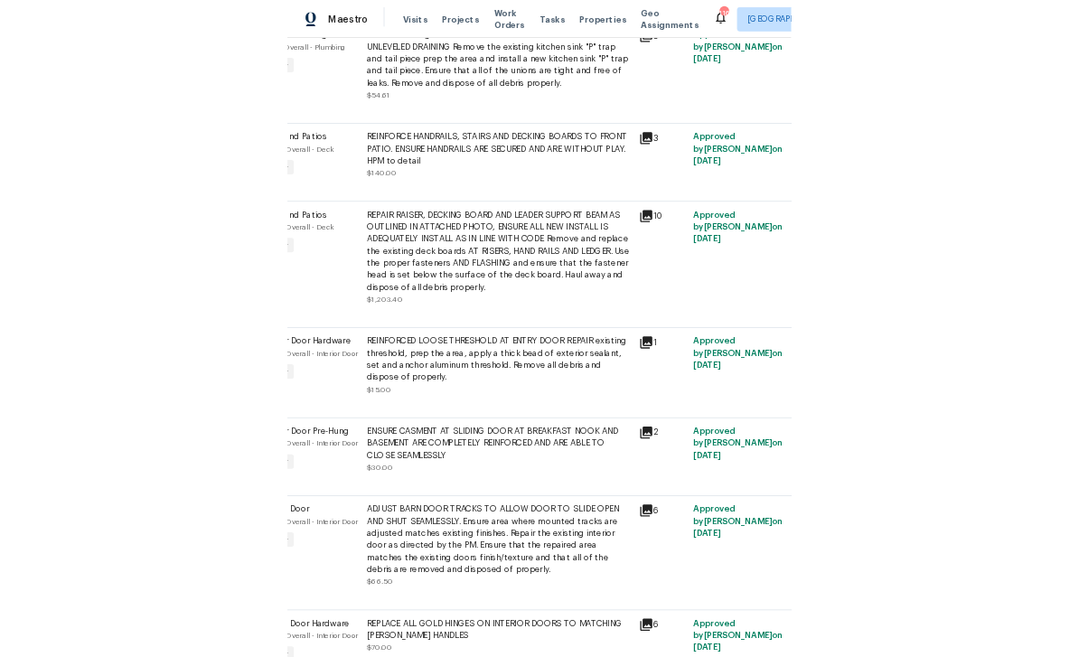
scroll to position [1345, 0]
